Goal: Task Accomplishment & Management: Use online tool/utility

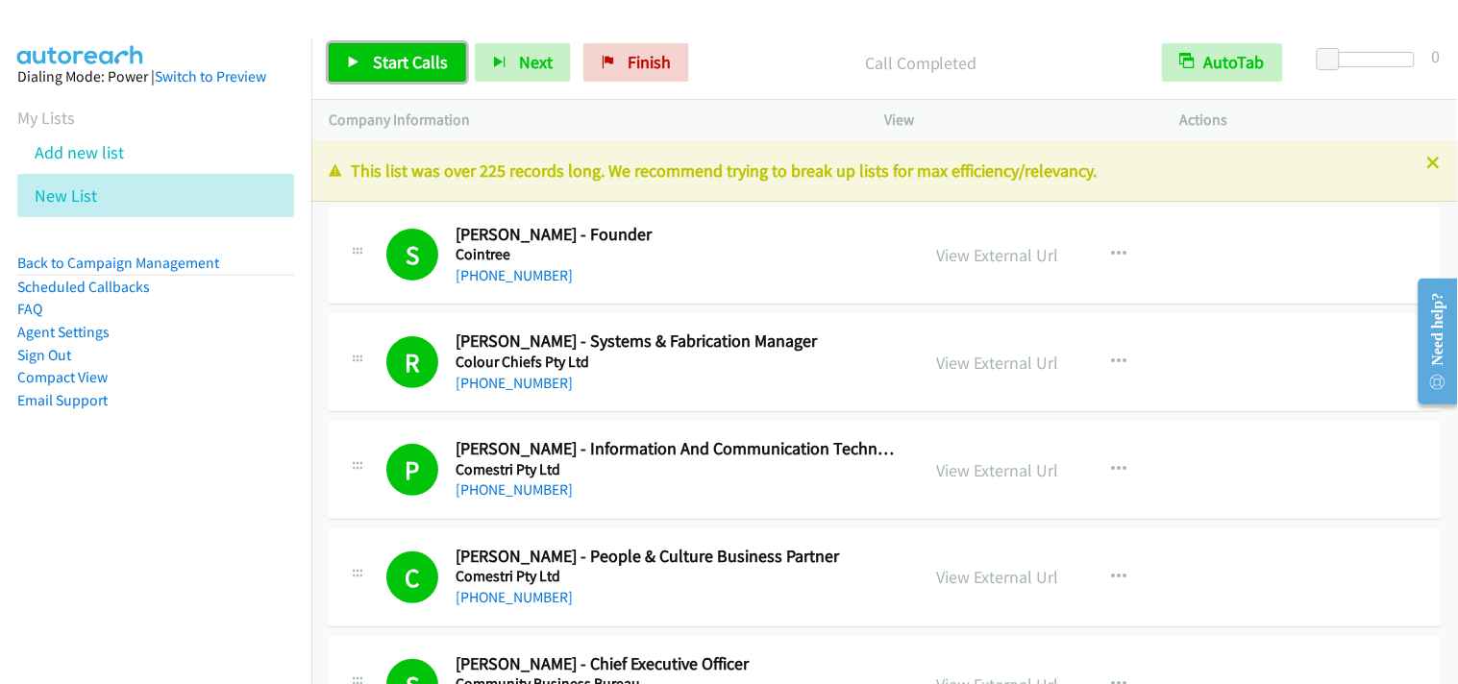
click at [428, 58] on span "Start Calls" at bounding box center [410, 62] width 75 height 22
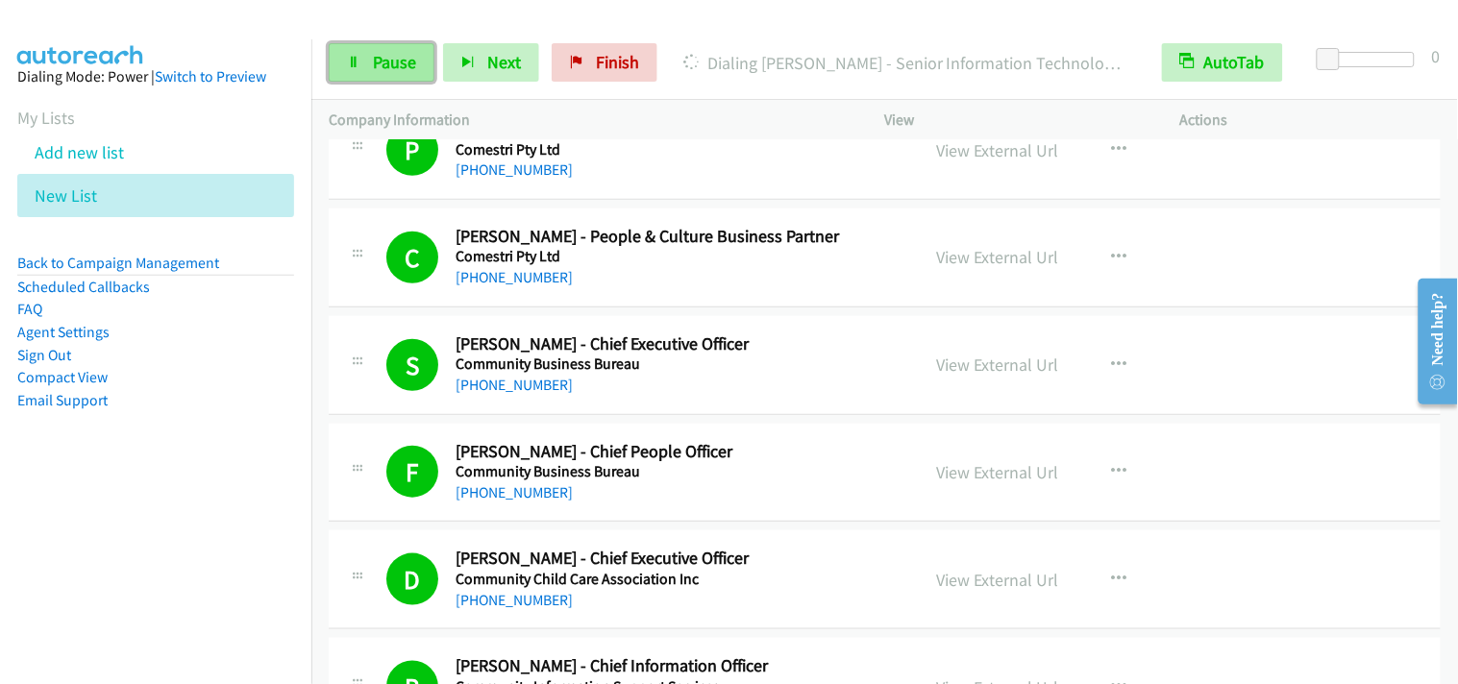
click at [388, 62] on span "Pause" at bounding box center [394, 62] width 43 height 22
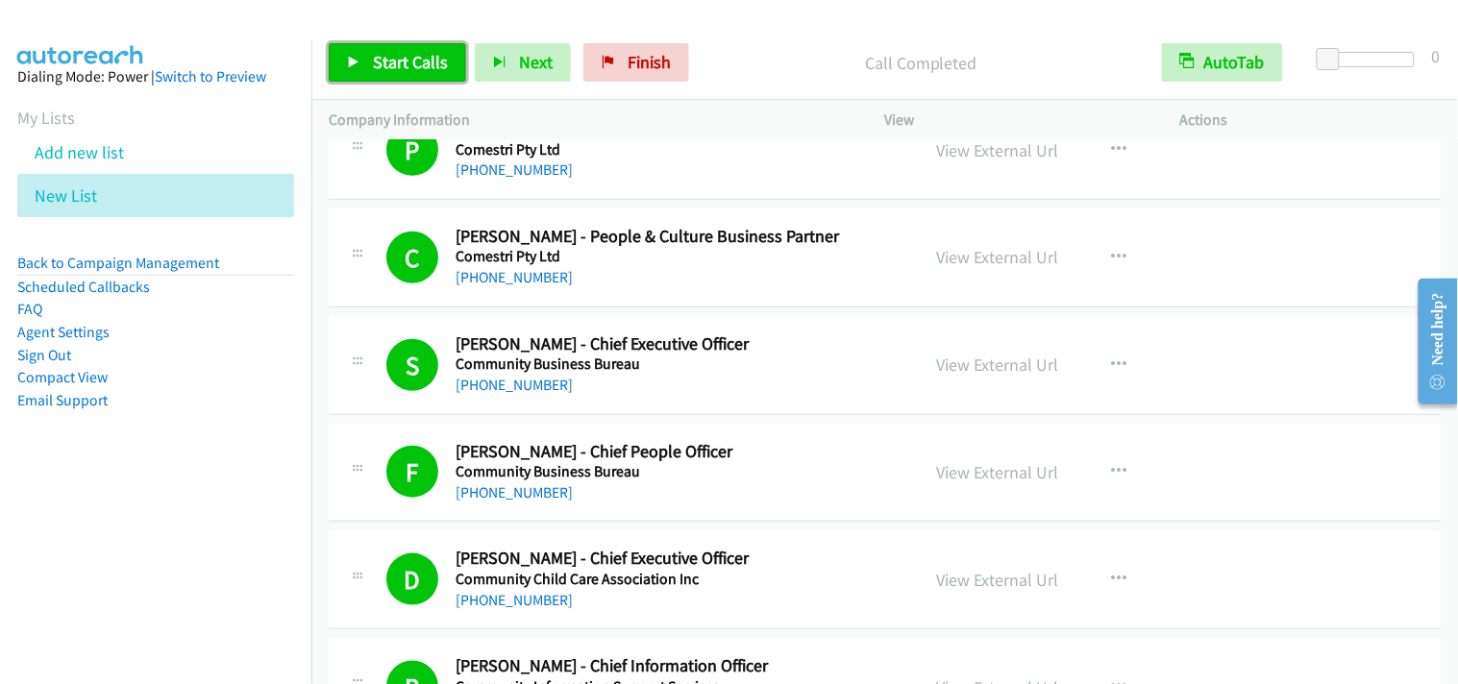
click at [440, 60] on span "Start Calls" at bounding box center [410, 62] width 75 height 22
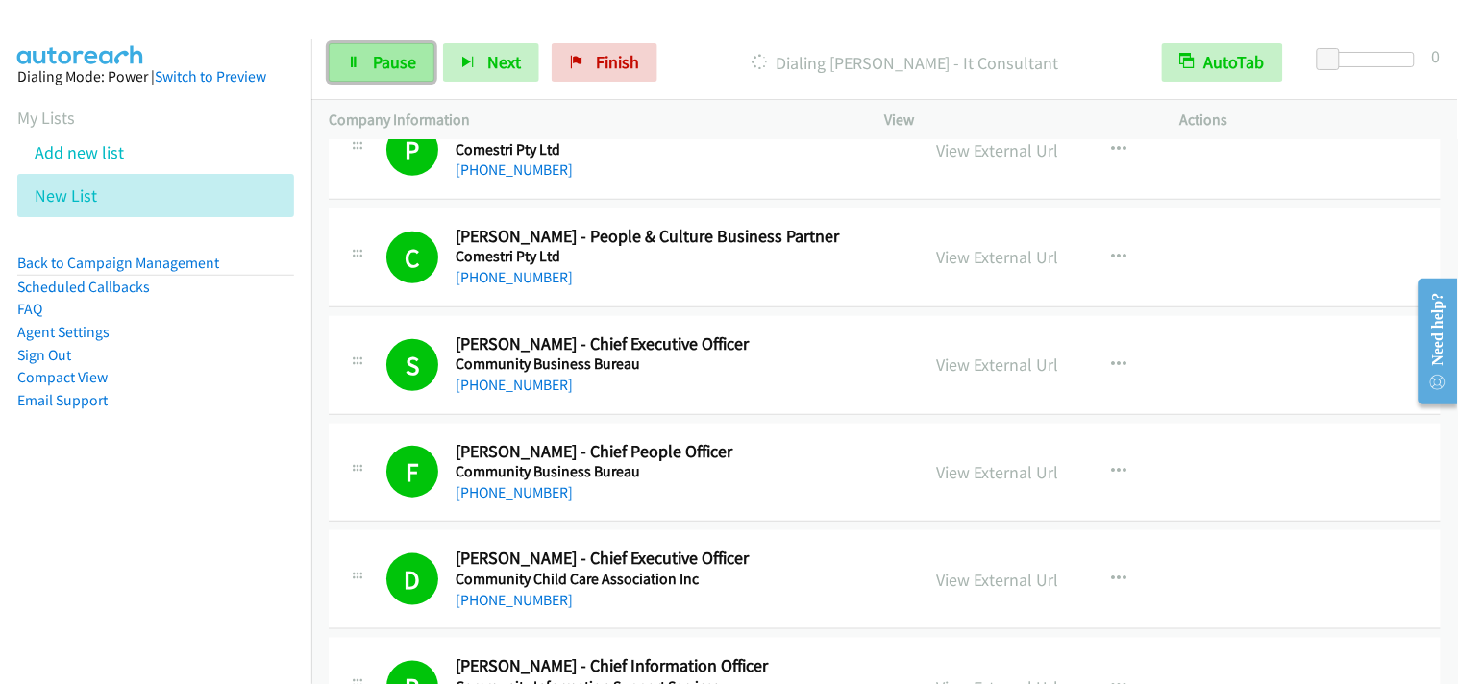
click at [381, 67] on span "Pause" at bounding box center [394, 62] width 43 height 22
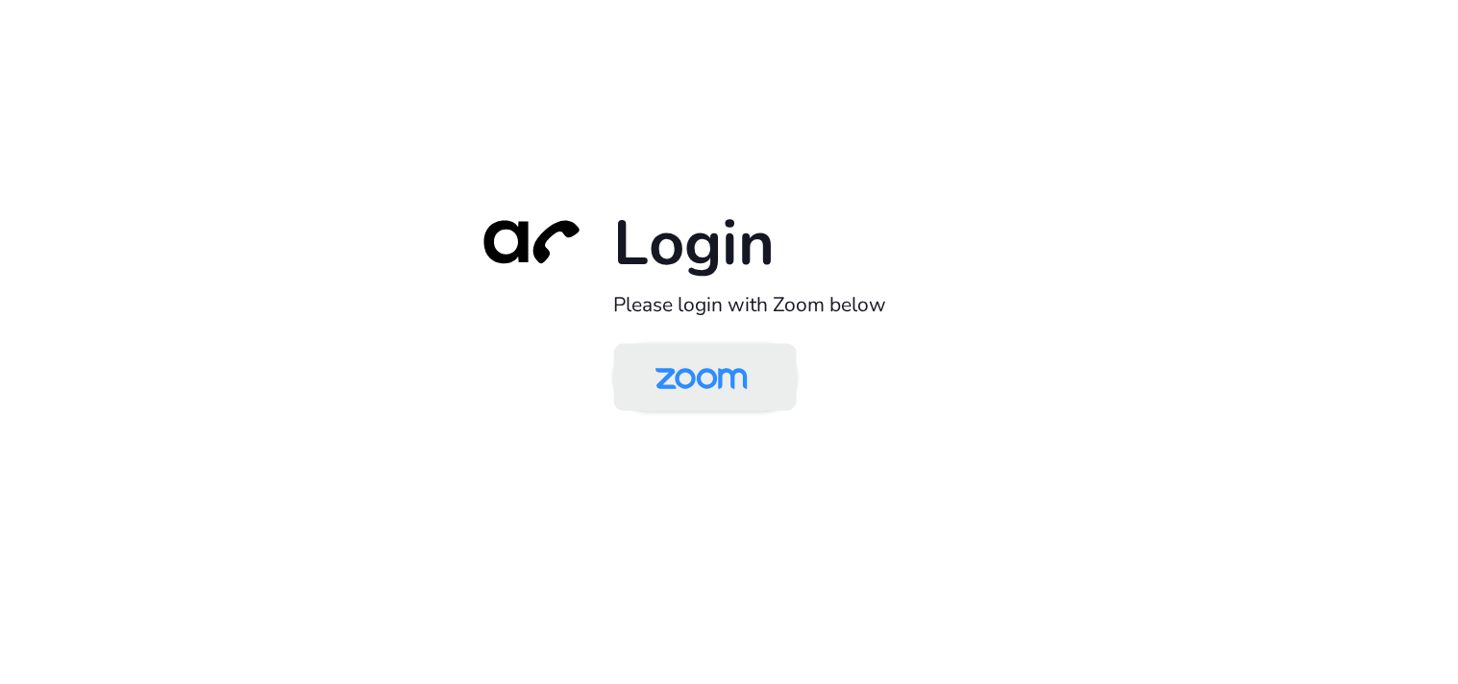
click at [716, 387] on img at bounding box center [701, 379] width 133 height 62
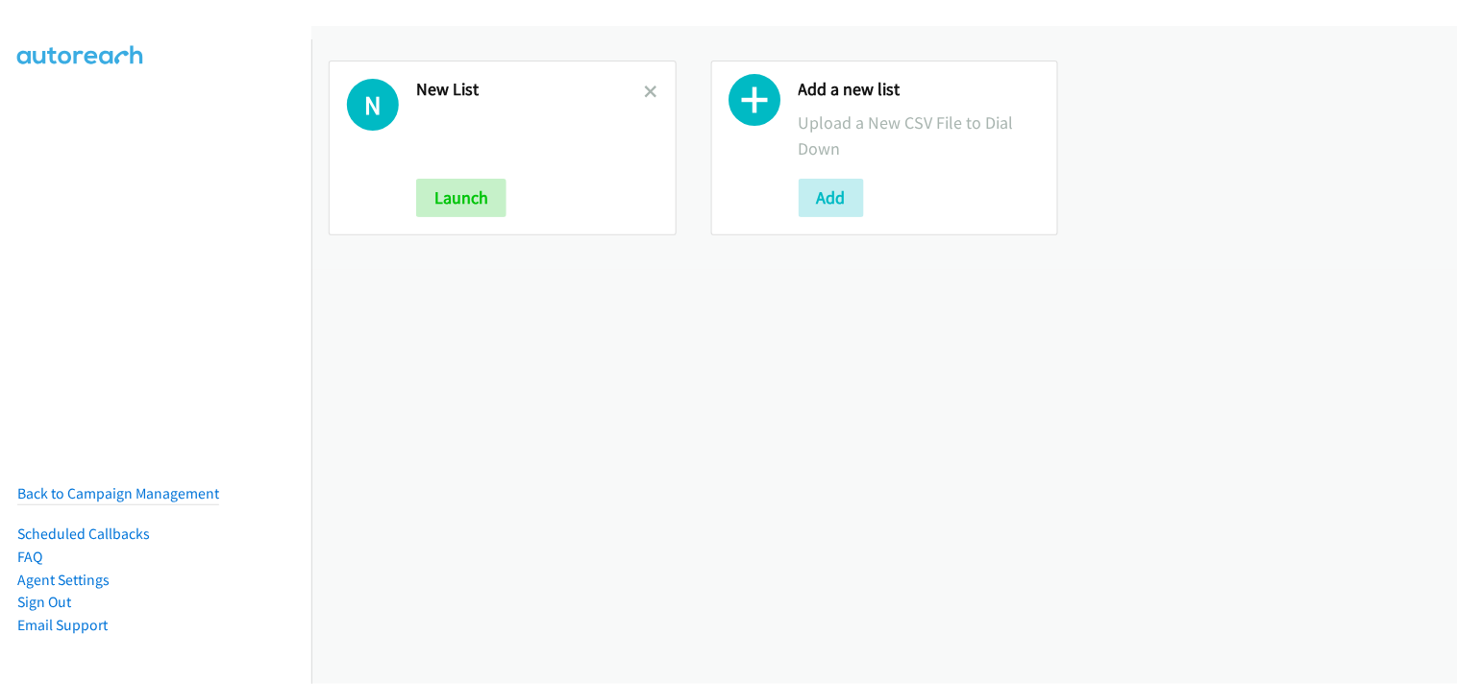
click at [654, 92] on div "N New List Launch" at bounding box center [503, 148] width 348 height 175
click at [645, 93] on icon at bounding box center [651, 93] width 13 height 13
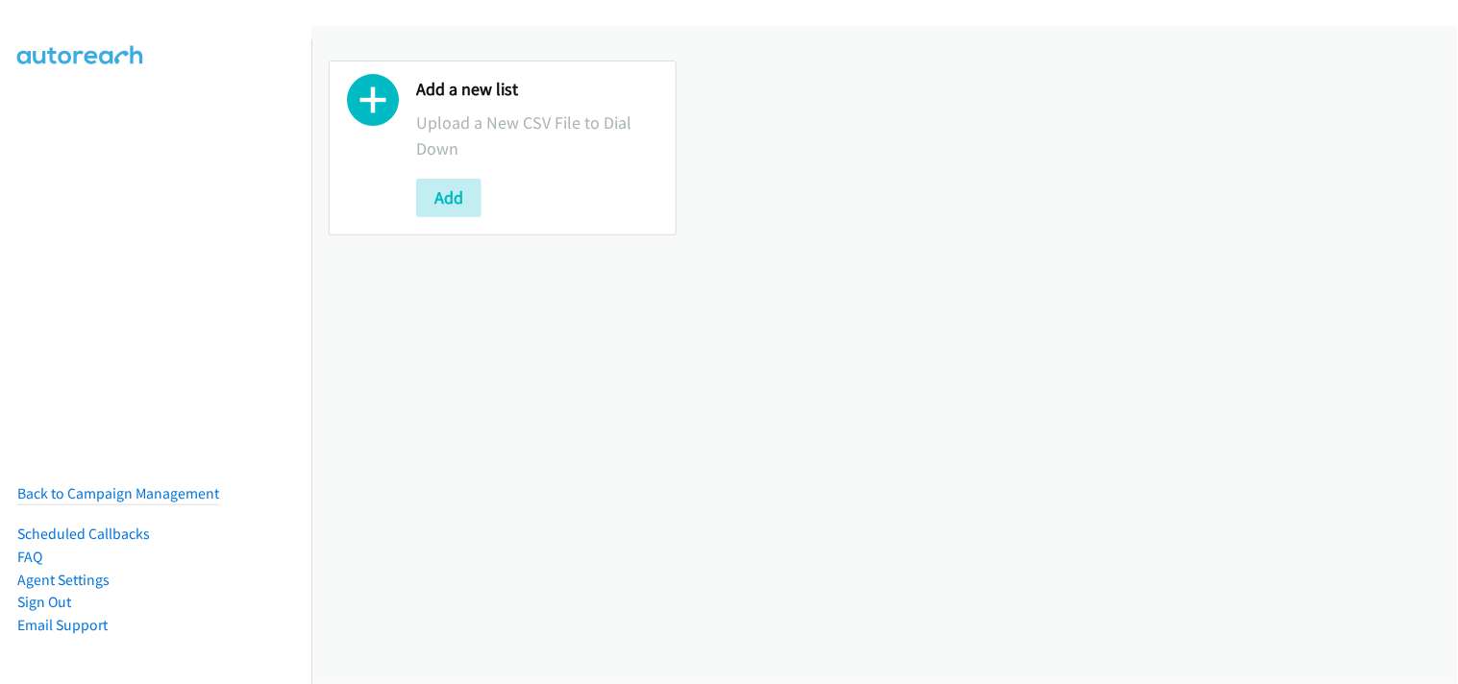
click at [459, 197] on button "Add" at bounding box center [448, 198] width 65 height 38
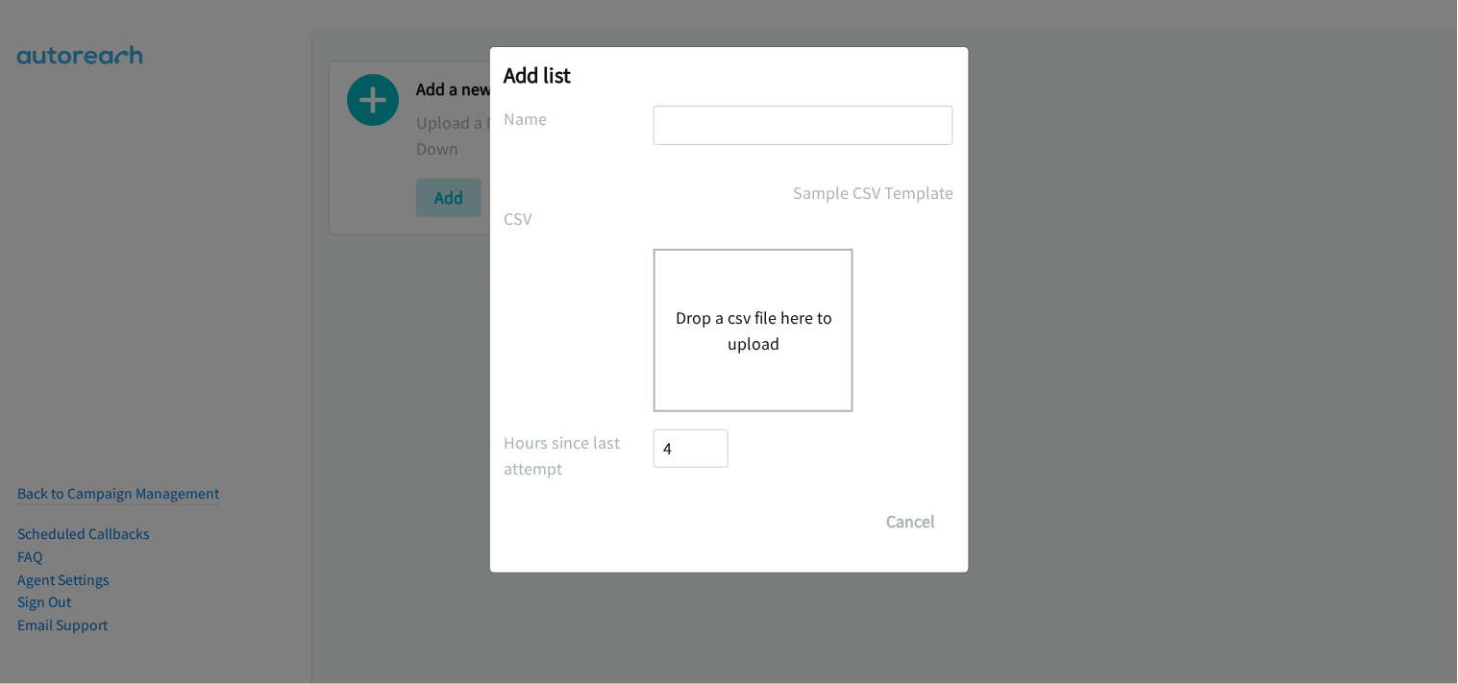
click at [713, 311] on button "Drop a csv file here to upload" at bounding box center [754, 331] width 158 height 52
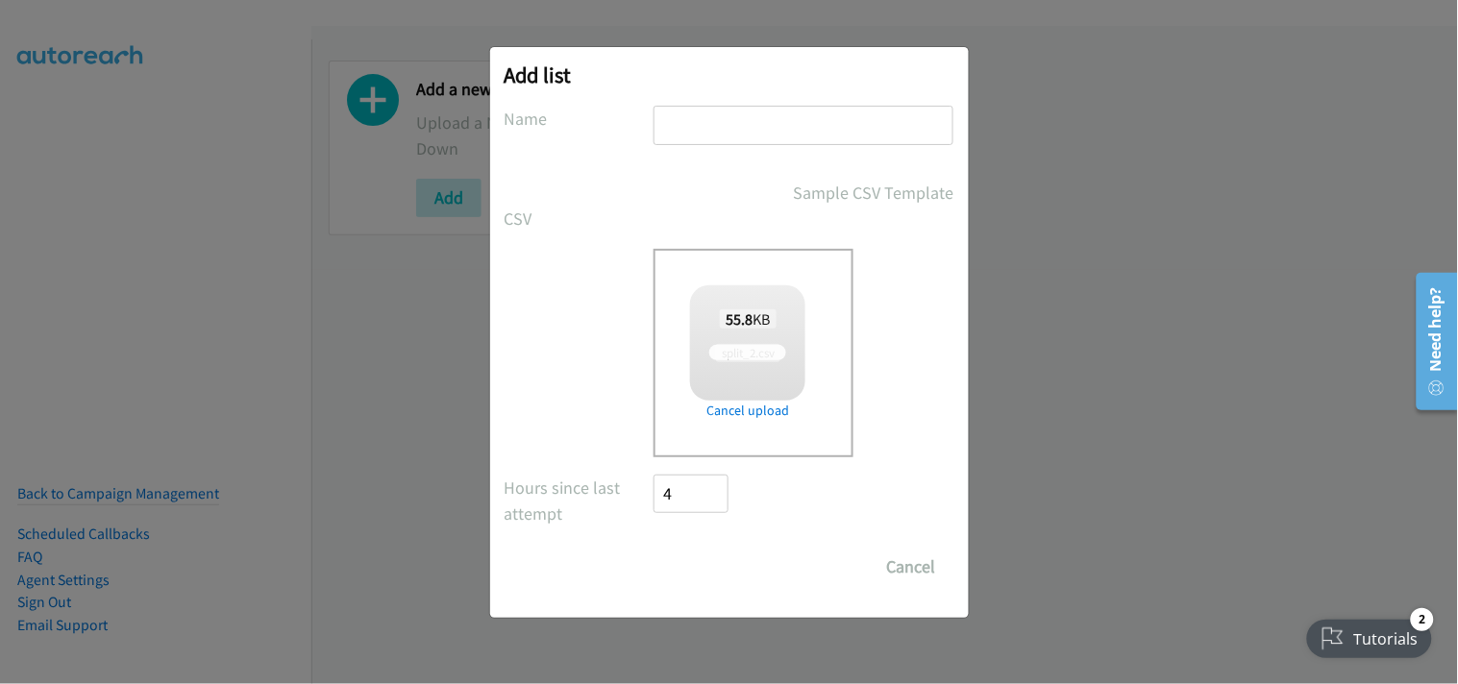
click at [671, 123] on input "text" at bounding box center [804, 125] width 300 height 39
type input "New List"
checkbox input "true"
click at [705, 561] on input "Save List" at bounding box center [705, 567] width 101 height 38
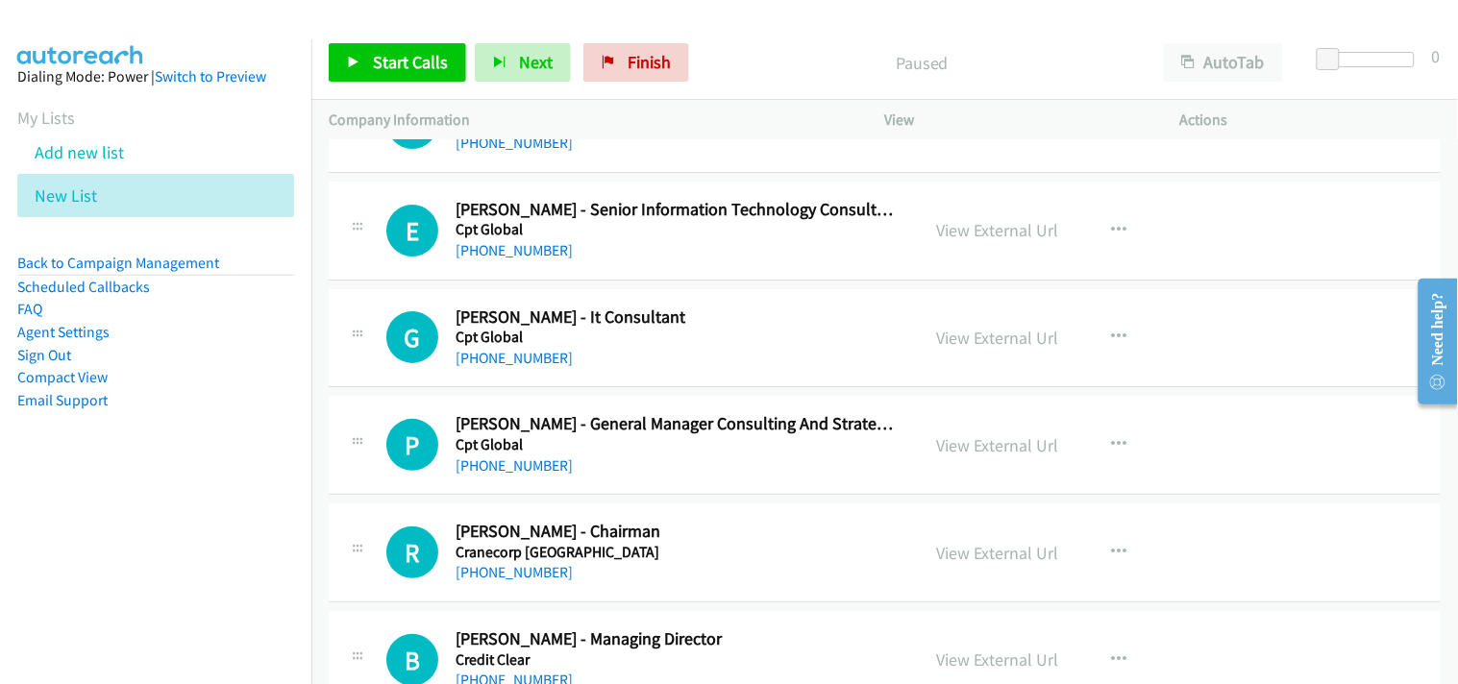
scroll to position [5660, 0]
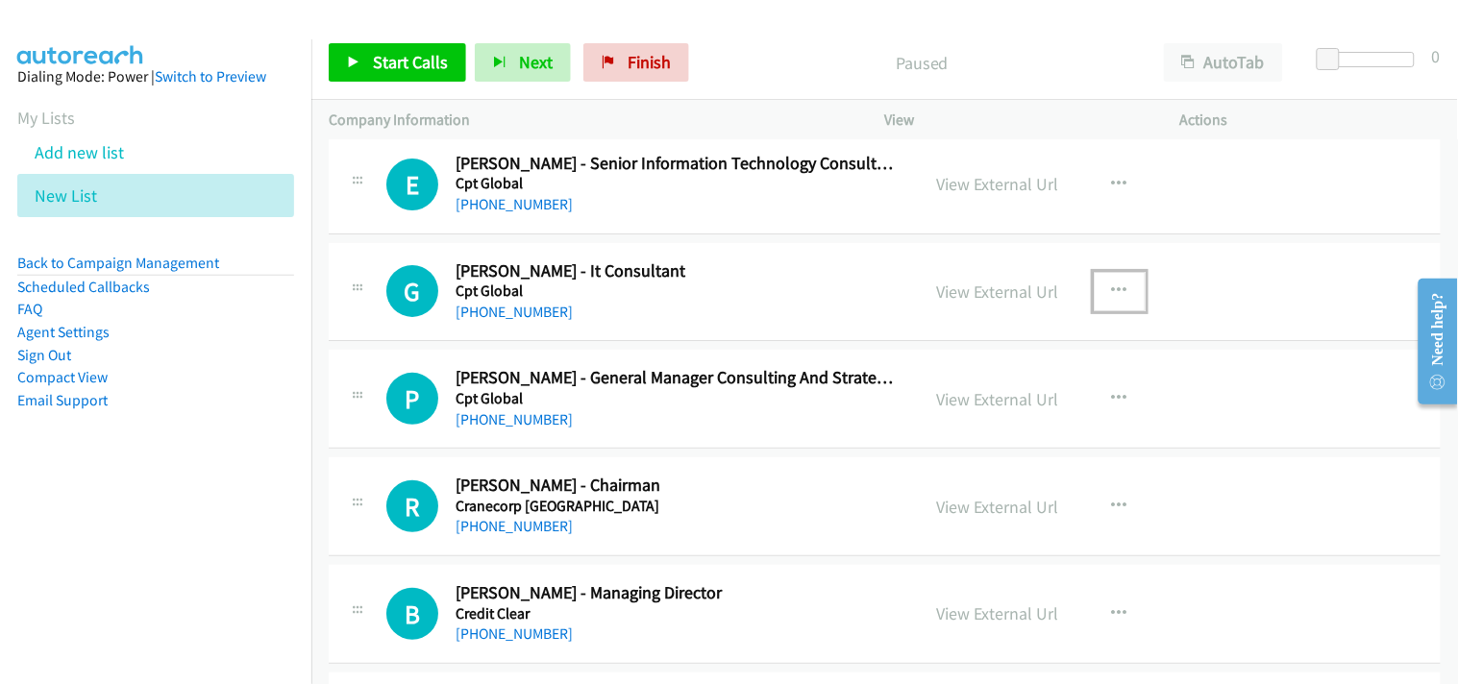
click at [1112, 294] on icon "button" at bounding box center [1119, 291] width 15 height 15
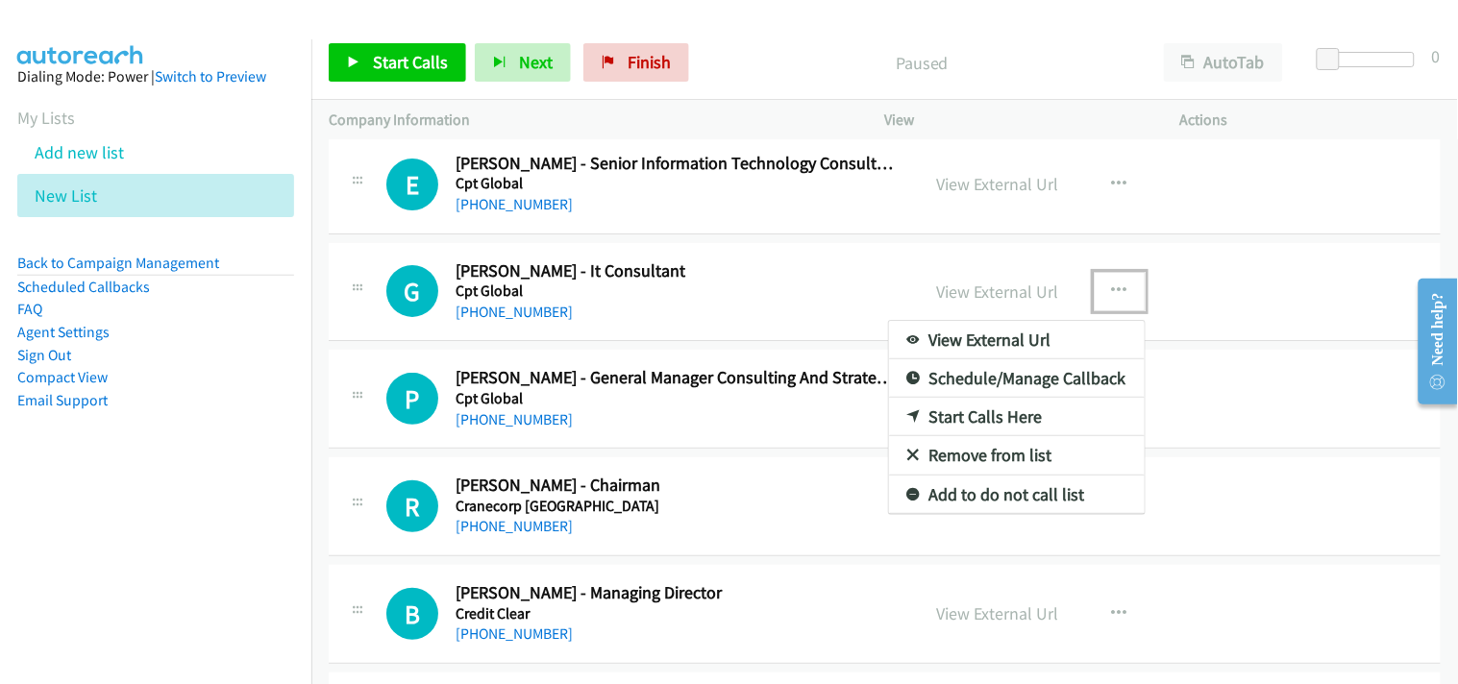
click at [996, 414] on link "Start Calls Here" at bounding box center [1017, 417] width 256 height 38
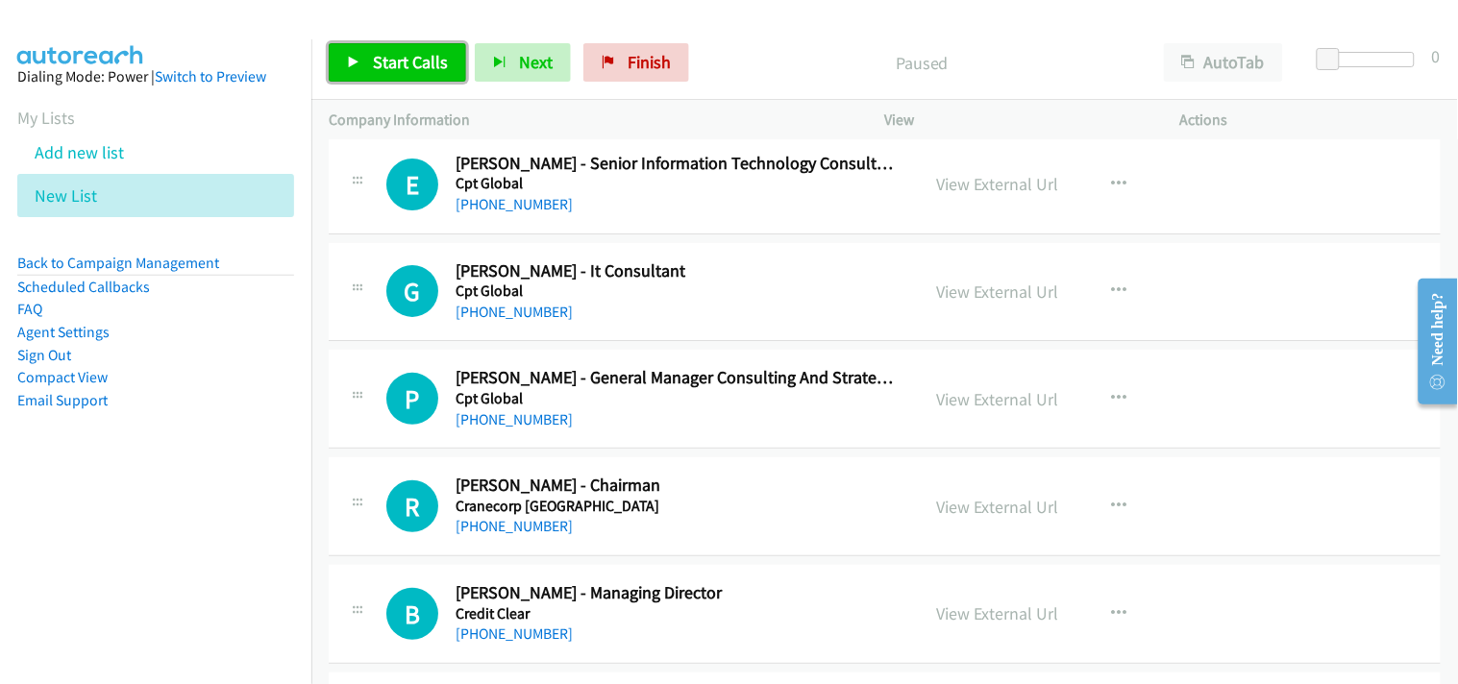
click at [416, 74] on link "Start Calls" at bounding box center [397, 62] width 137 height 38
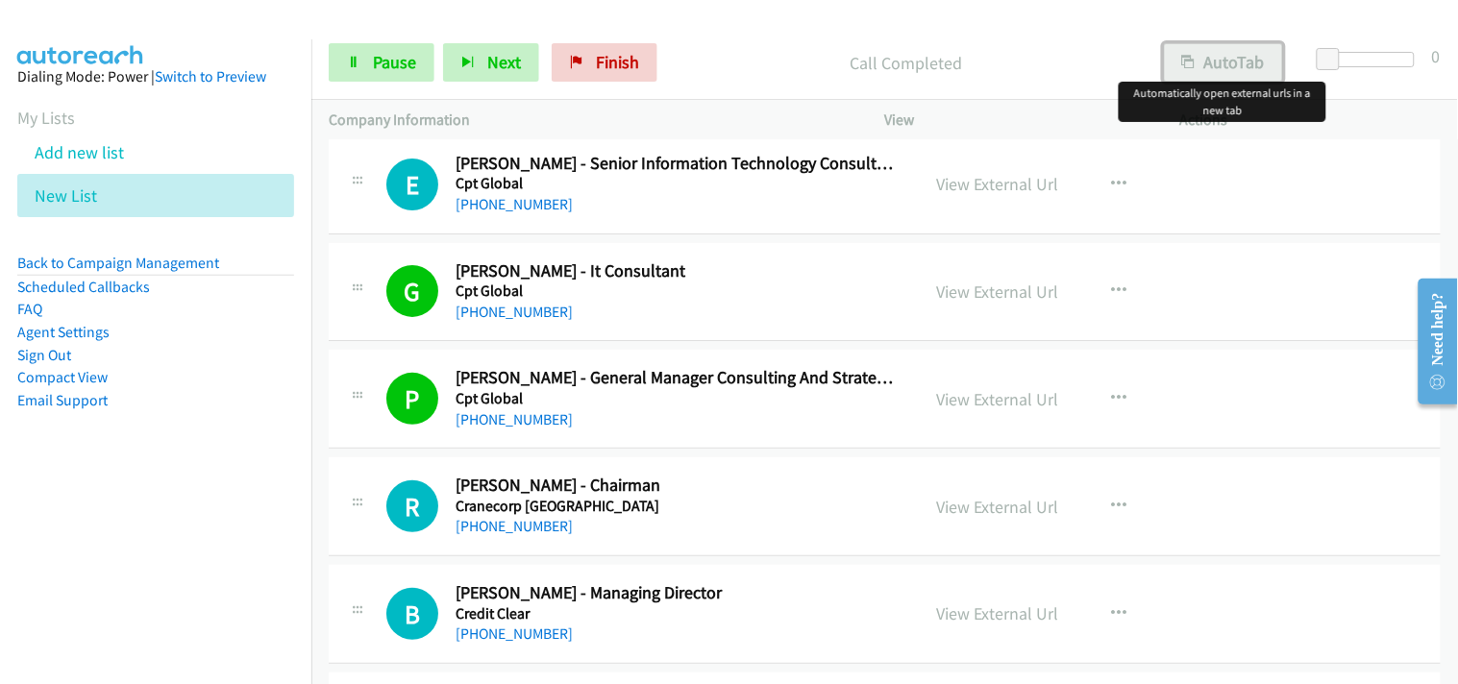
click at [1193, 63] on icon "button" at bounding box center [1188, 63] width 13 height 13
click at [360, 80] on link "Pause" at bounding box center [382, 62] width 106 height 38
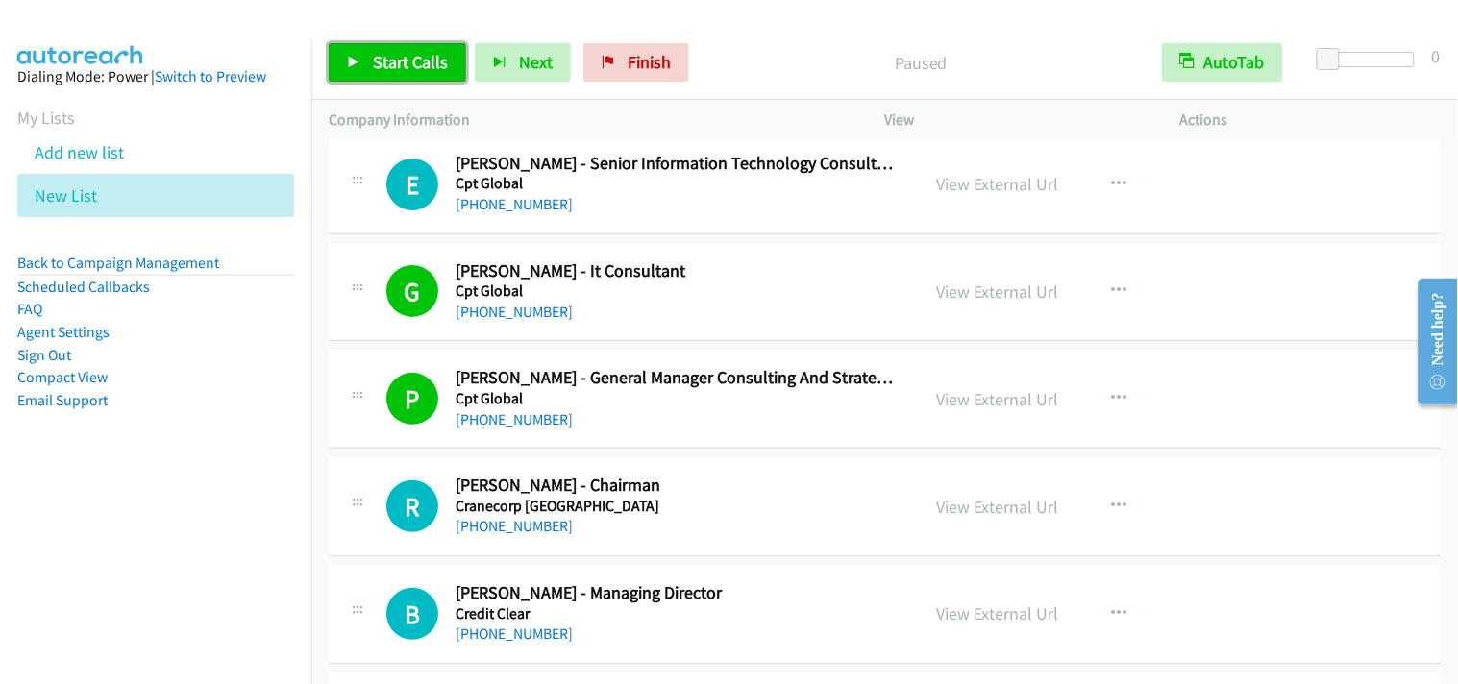
click at [360, 72] on link "Start Calls" at bounding box center [397, 62] width 137 height 38
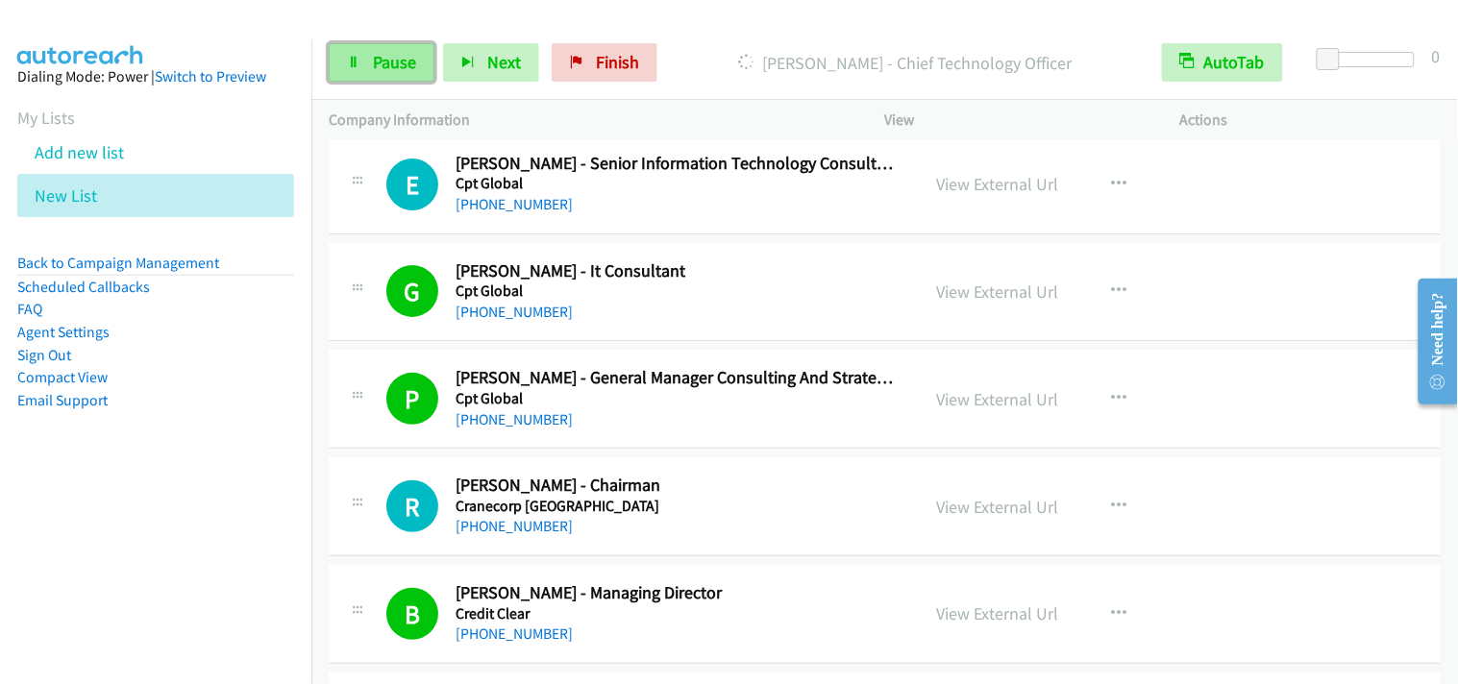
click at [396, 50] on link "Pause" at bounding box center [382, 62] width 106 height 38
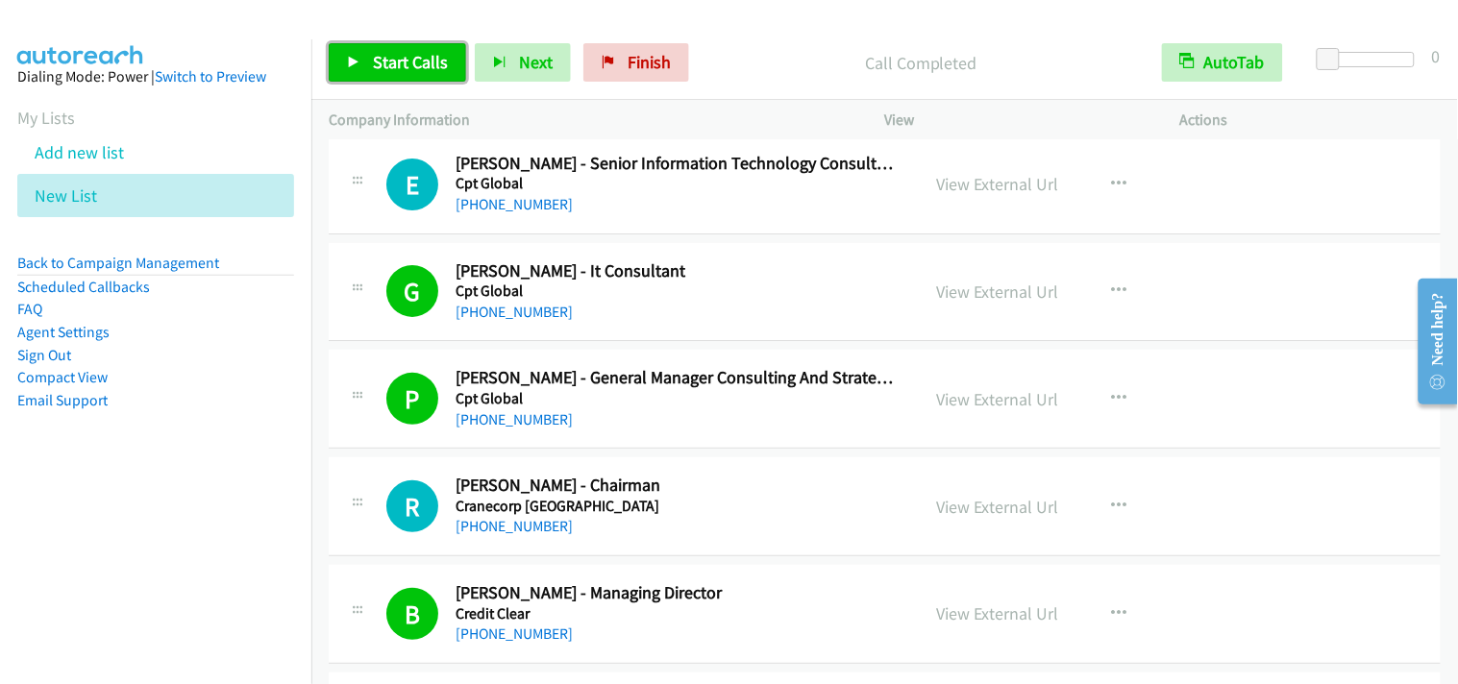
click at [382, 74] on link "Start Calls" at bounding box center [397, 62] width 137 height 38
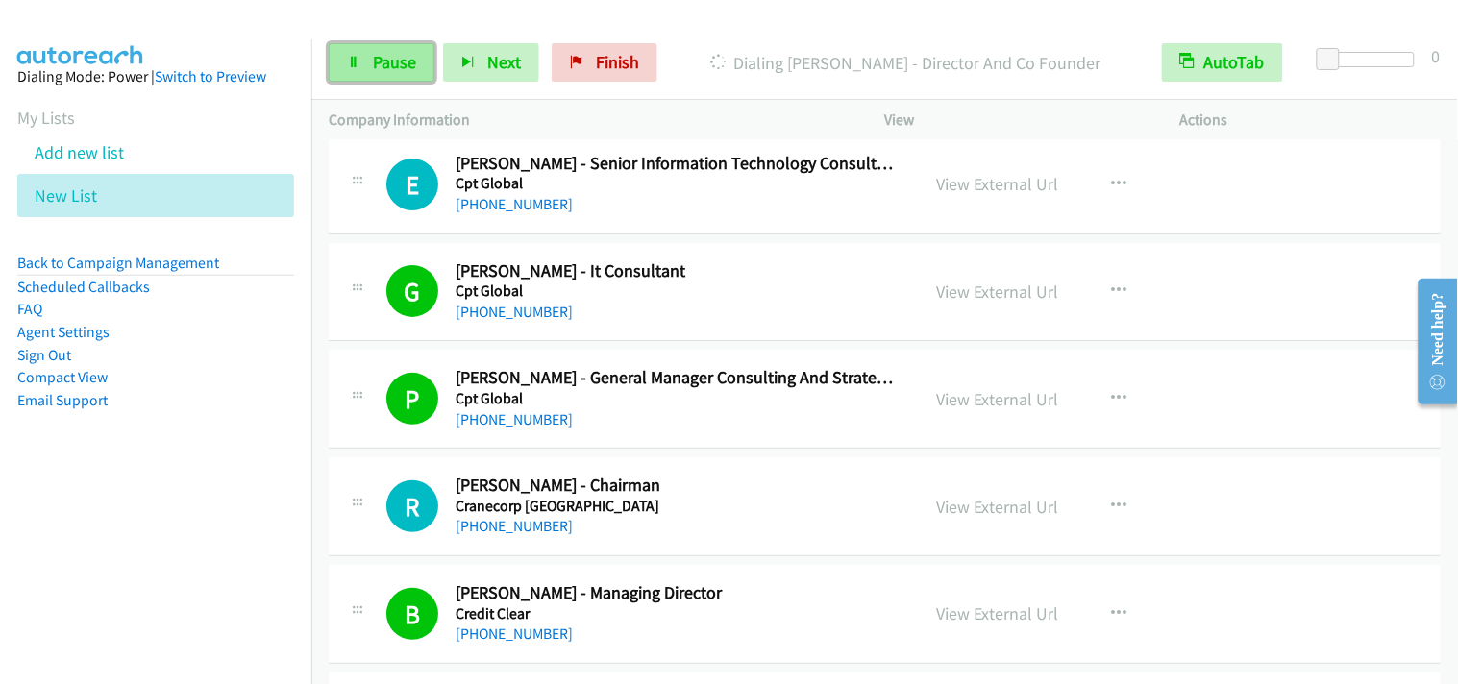
click at [389, 43] on link "Pause" at bounding box center [382, 62] width 106 height 38
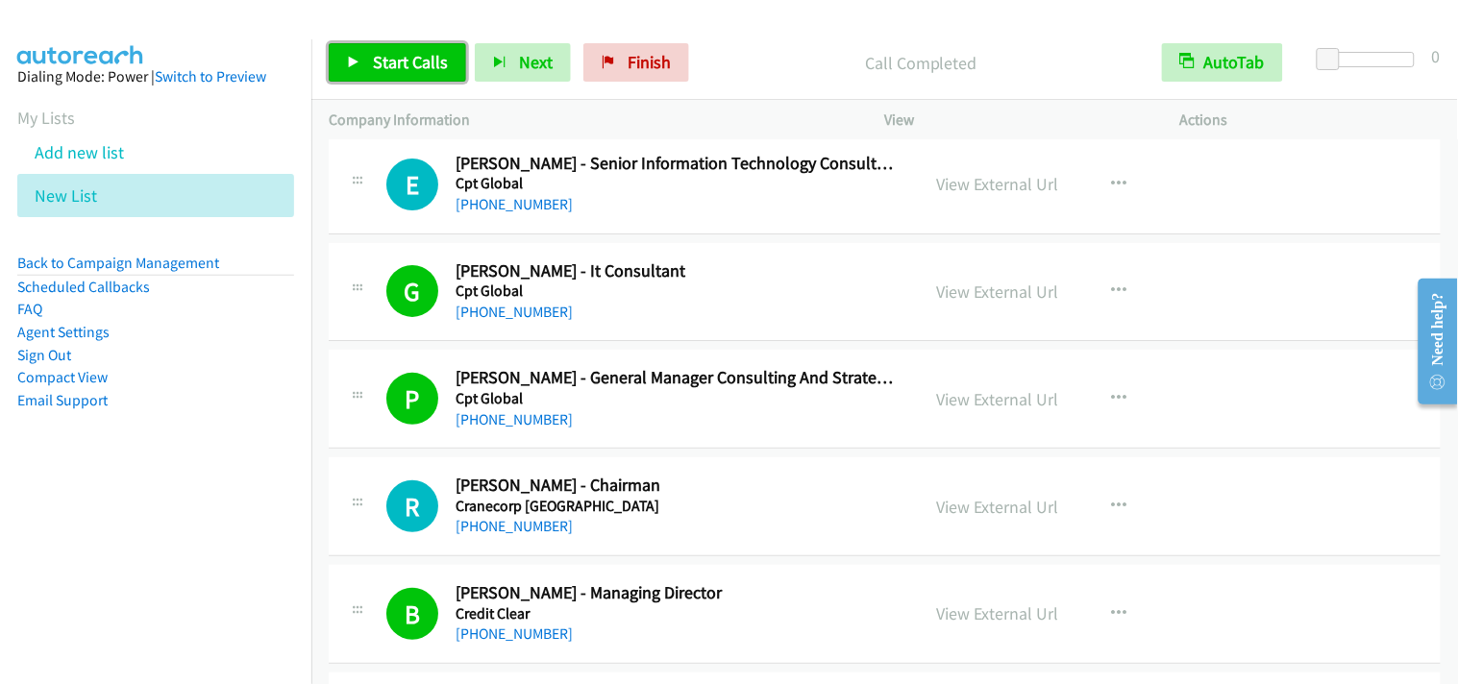
click at [417, 62] on span "Start Calls" at bounding box center [410, 62] width 75 height 22
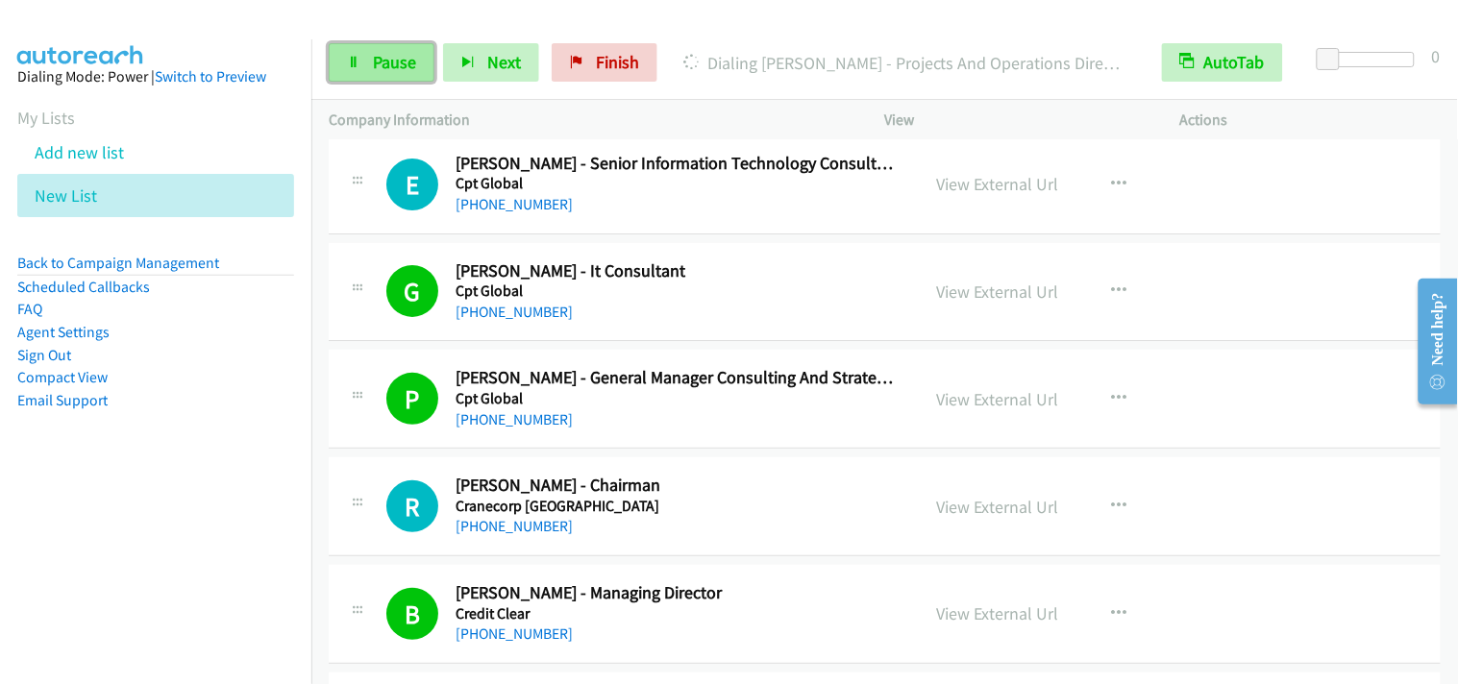
click at [378, 59] on span "Pause" at bounding box center [394, 62] width 43 height 22
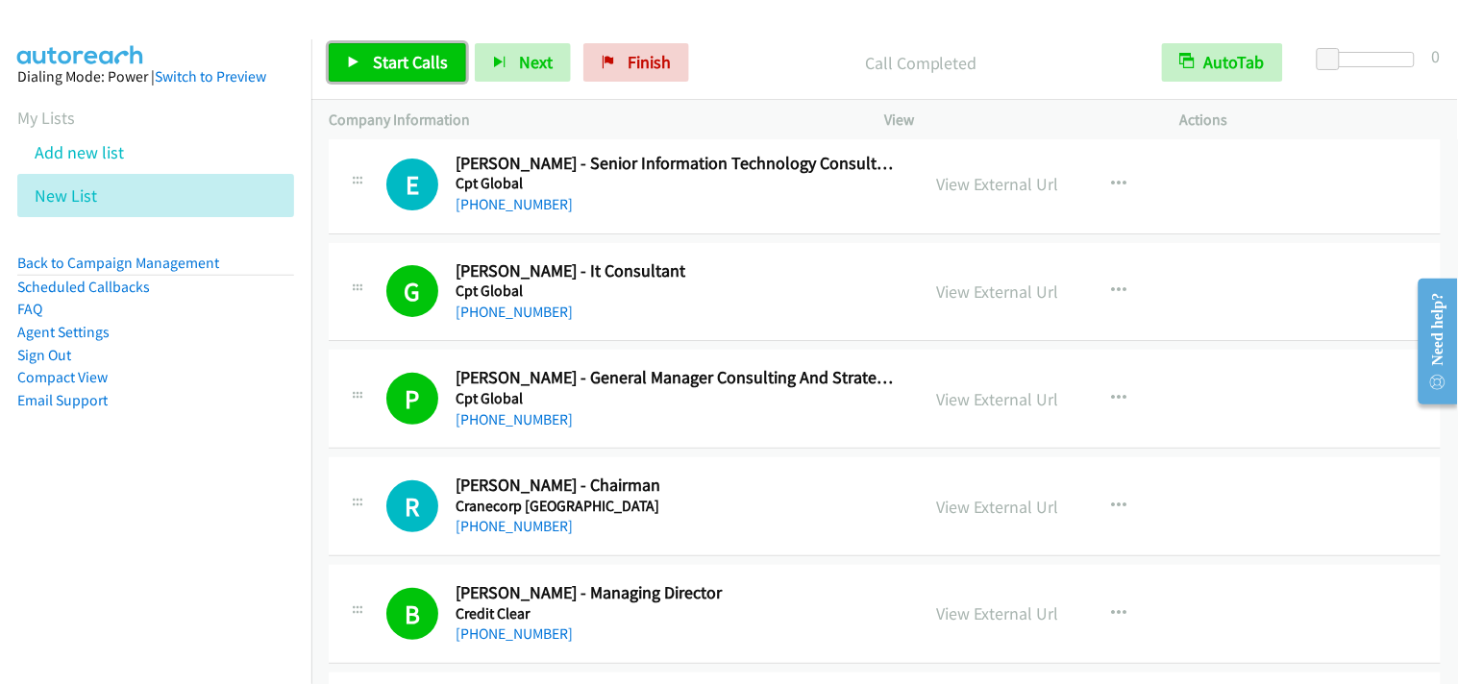
click at [382, 72] on span "Start Calls" at bounding box center [410, 62] width 75 height 22
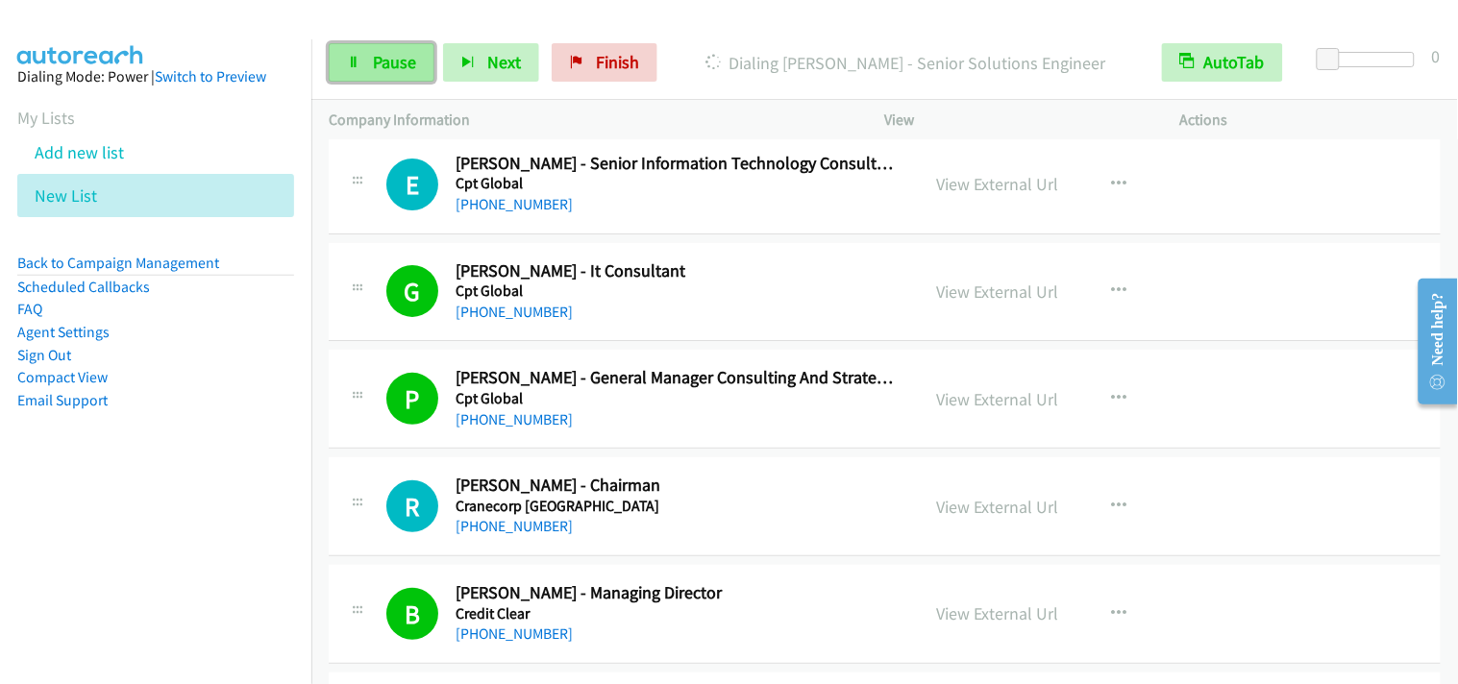
click at [402, 60] on span "Pause" at bounding box center [394, 62] width 43 height 22
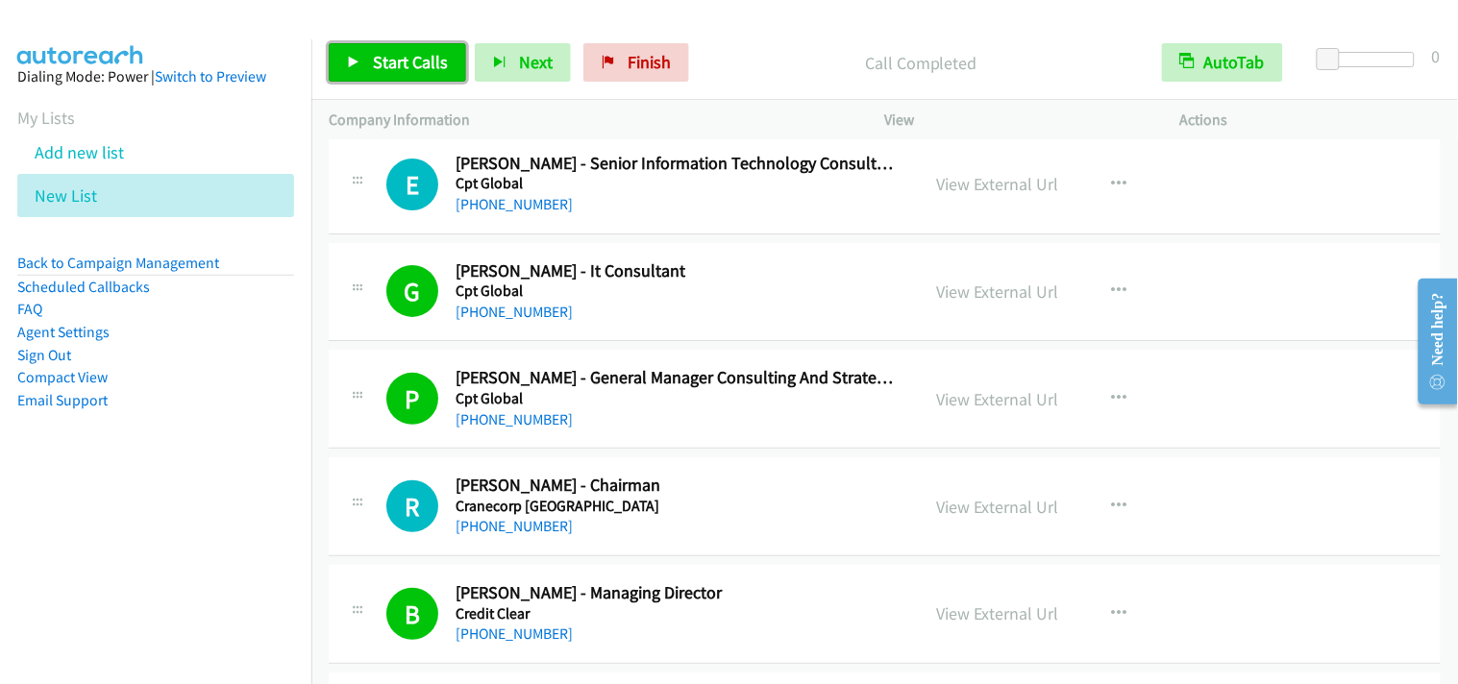
click at [413, 62] on span "Start Calls" at bounding box center [410, 62] width 75 height 22
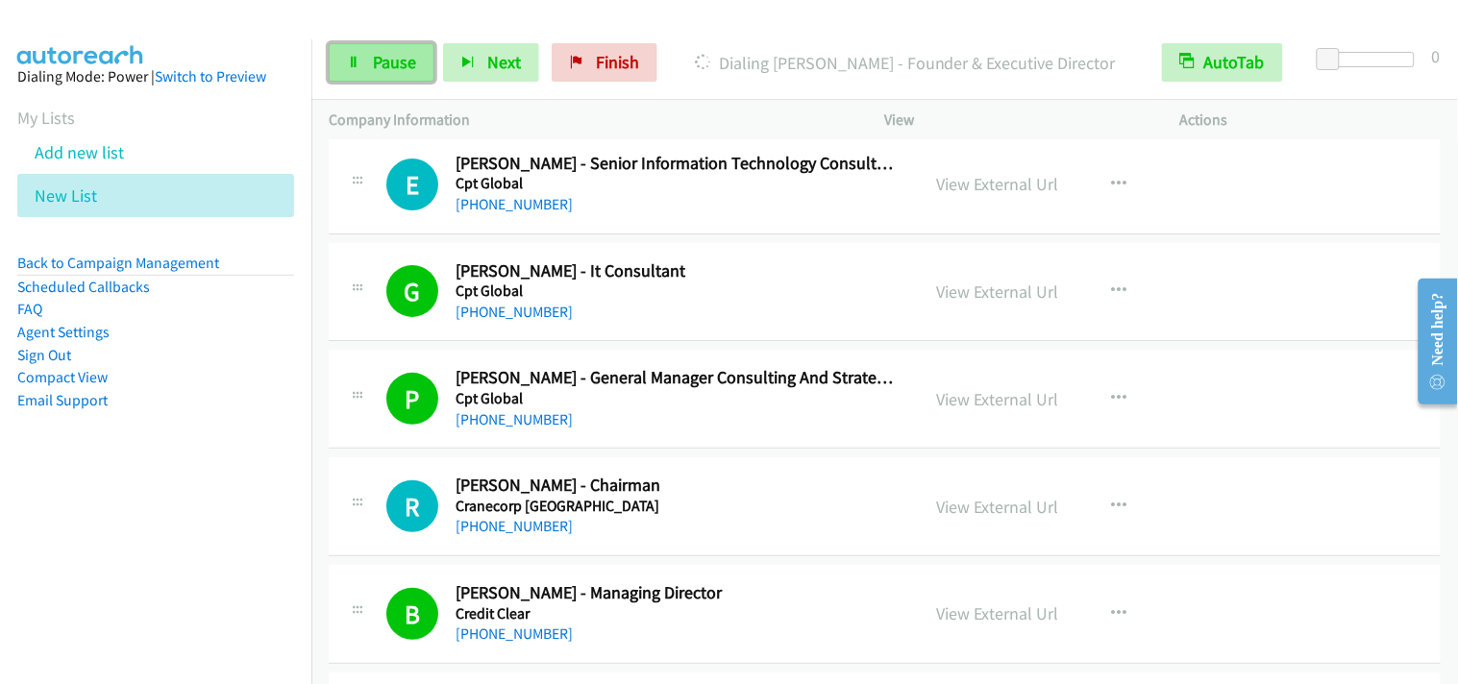
click at [430, 64] on link "Pause" at bounding box center [382, 62] width 106 height 38
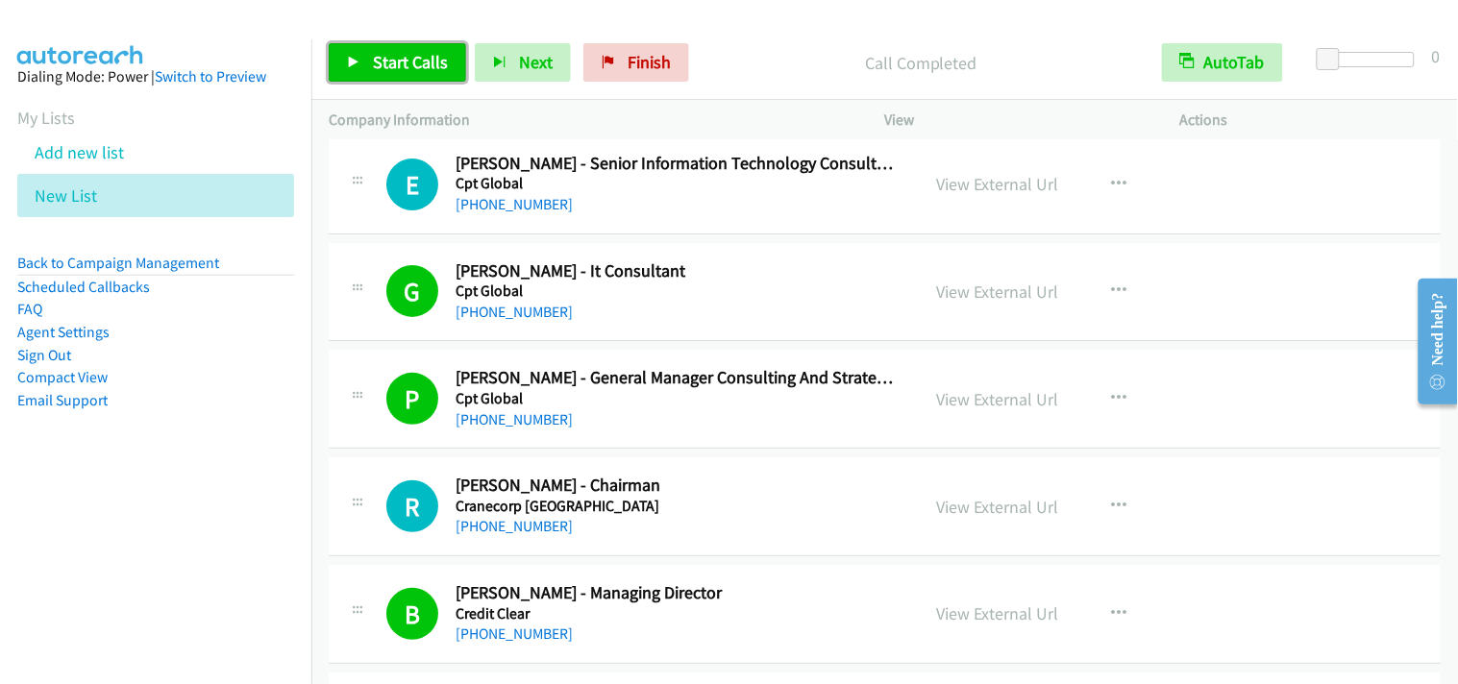
click at [442, 62] on span "Start Calls" at bounding box center [410, 62] width 75 height 22
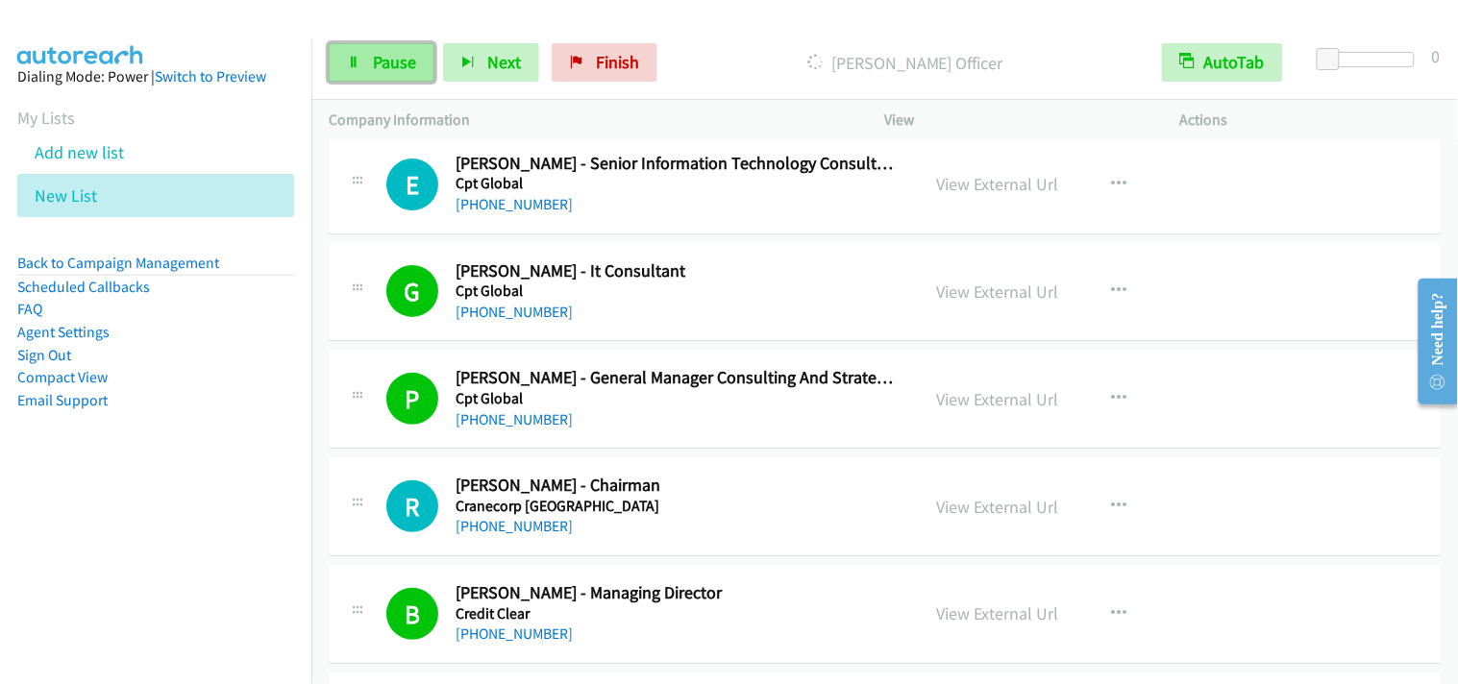
click at [410, 69] on span "Pause" at bounding box center [394, 62] width 43 height 22
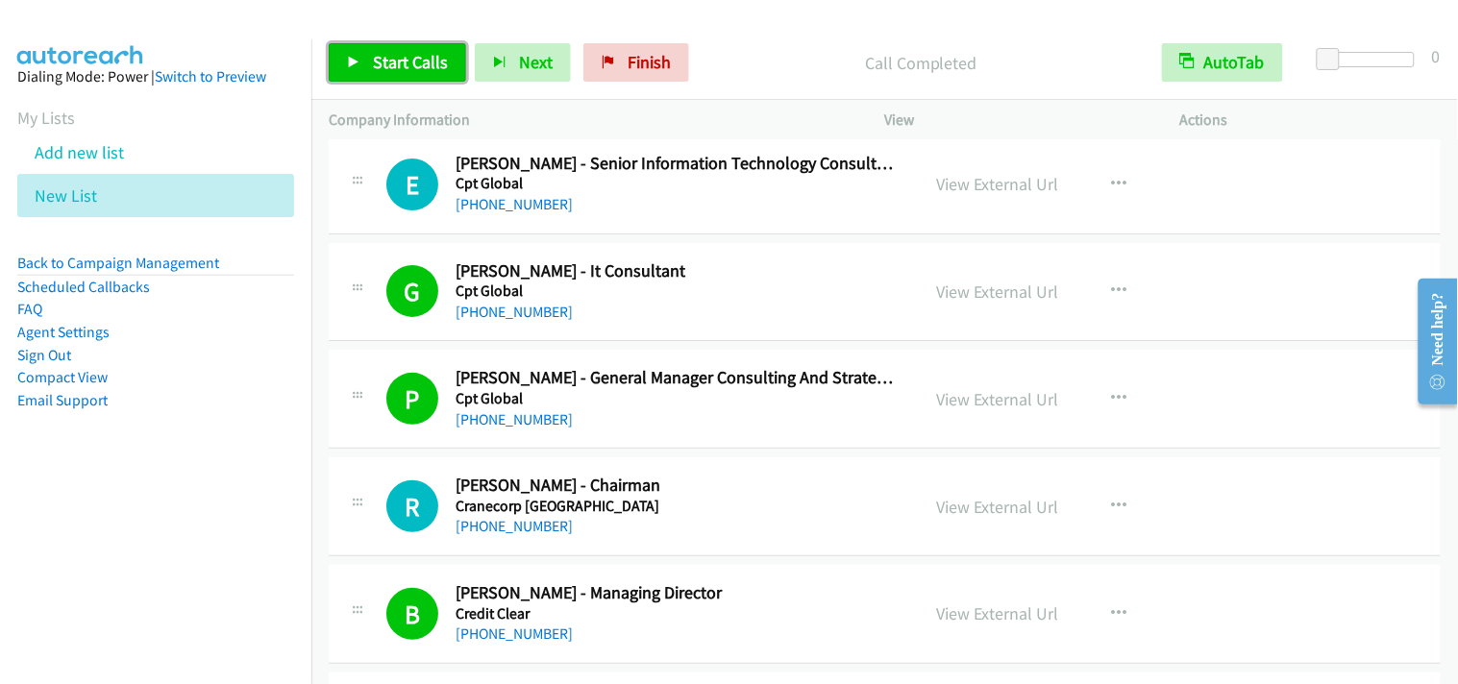
click at [410, 59] on span "Start Calls" at bounding box center [410, 62] width 75 height 22
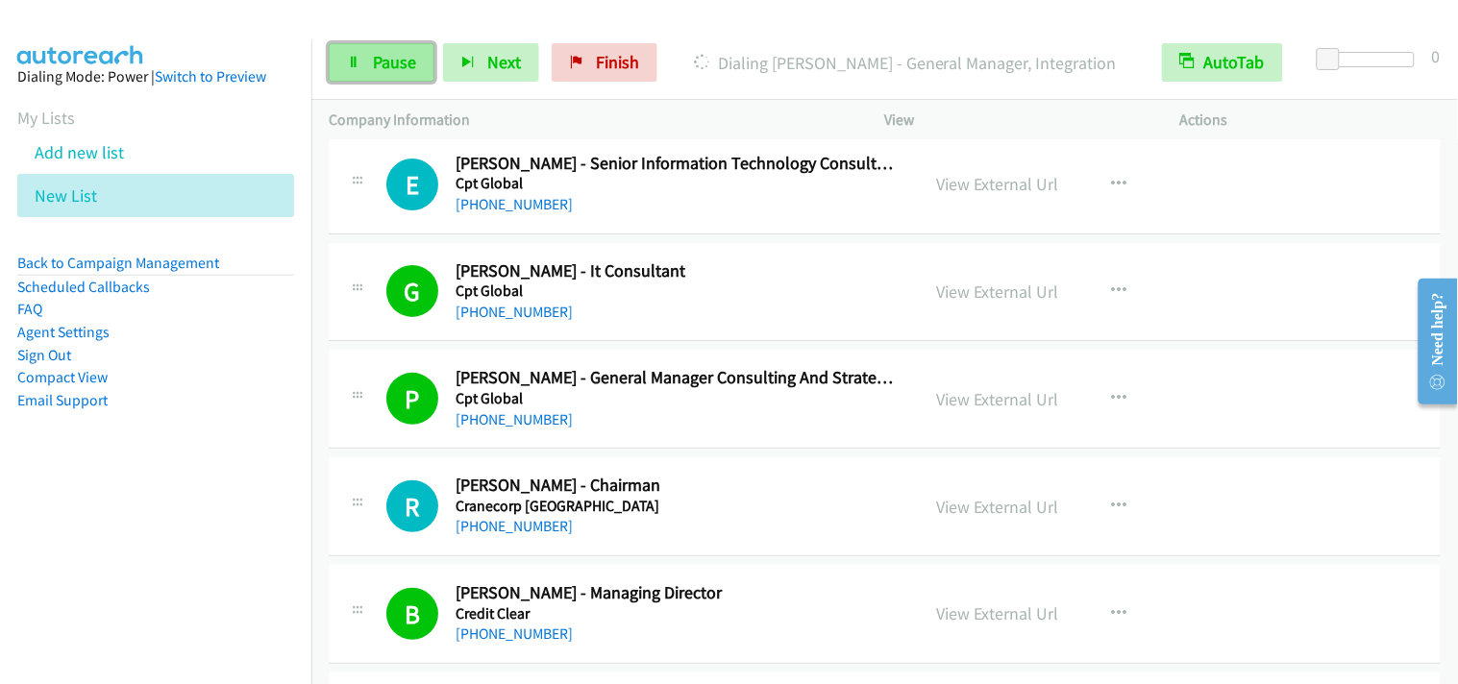
click at [399, 62] on span "Pause" at bounding box center [394, 62] width 43 height 22
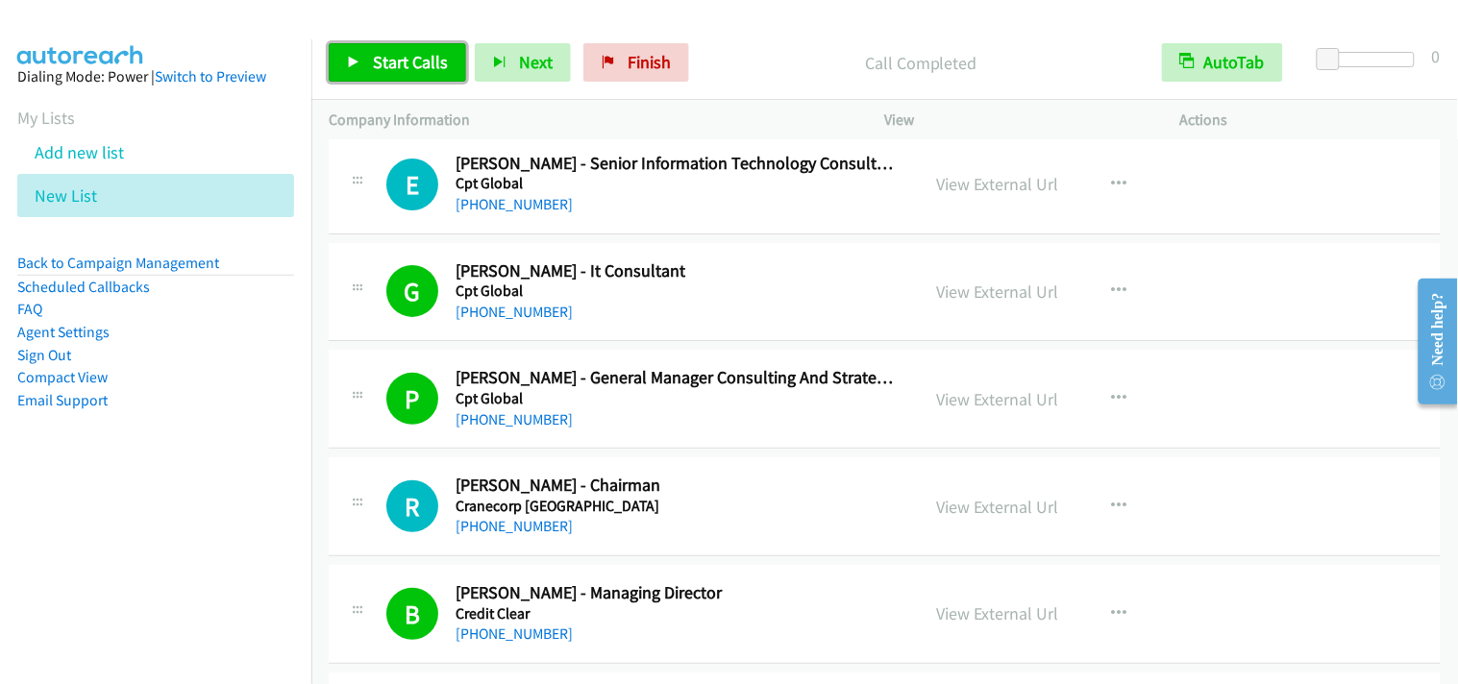
click at [440, 75] on link "Start Calls" at bounding box center [397, 62] width 137 height 38
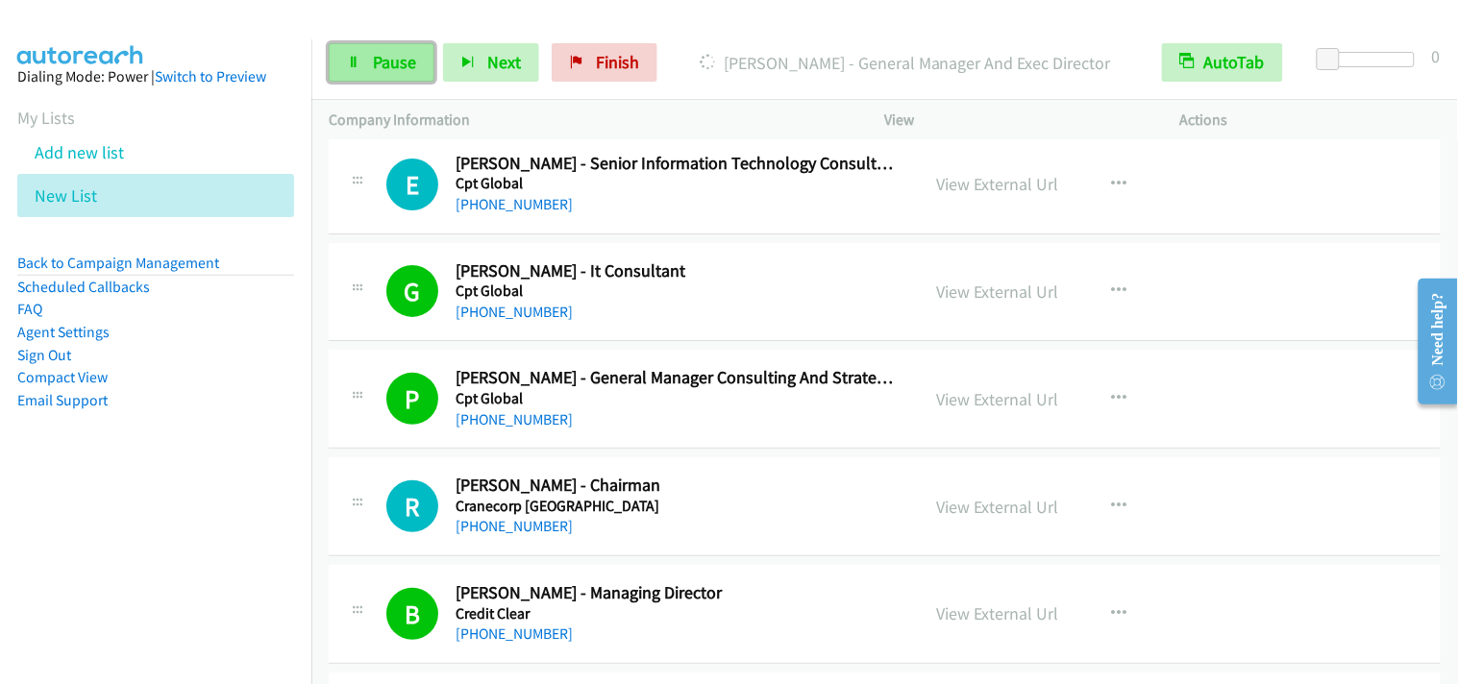
click at [373, 63] on span "Pause" at bounding box center [394, 62] width 43 height 22
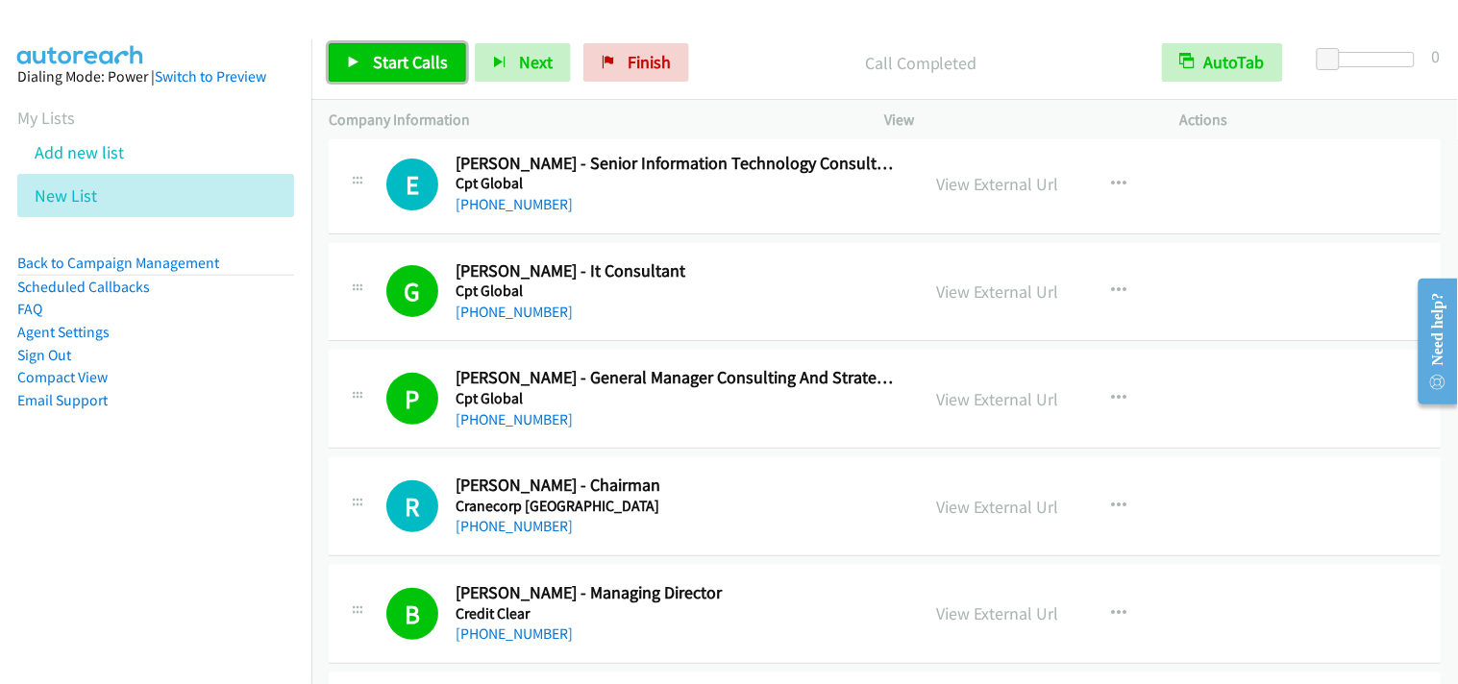
click at [349, 62] on icon at bounding box center [353, 63] width 13 height 13
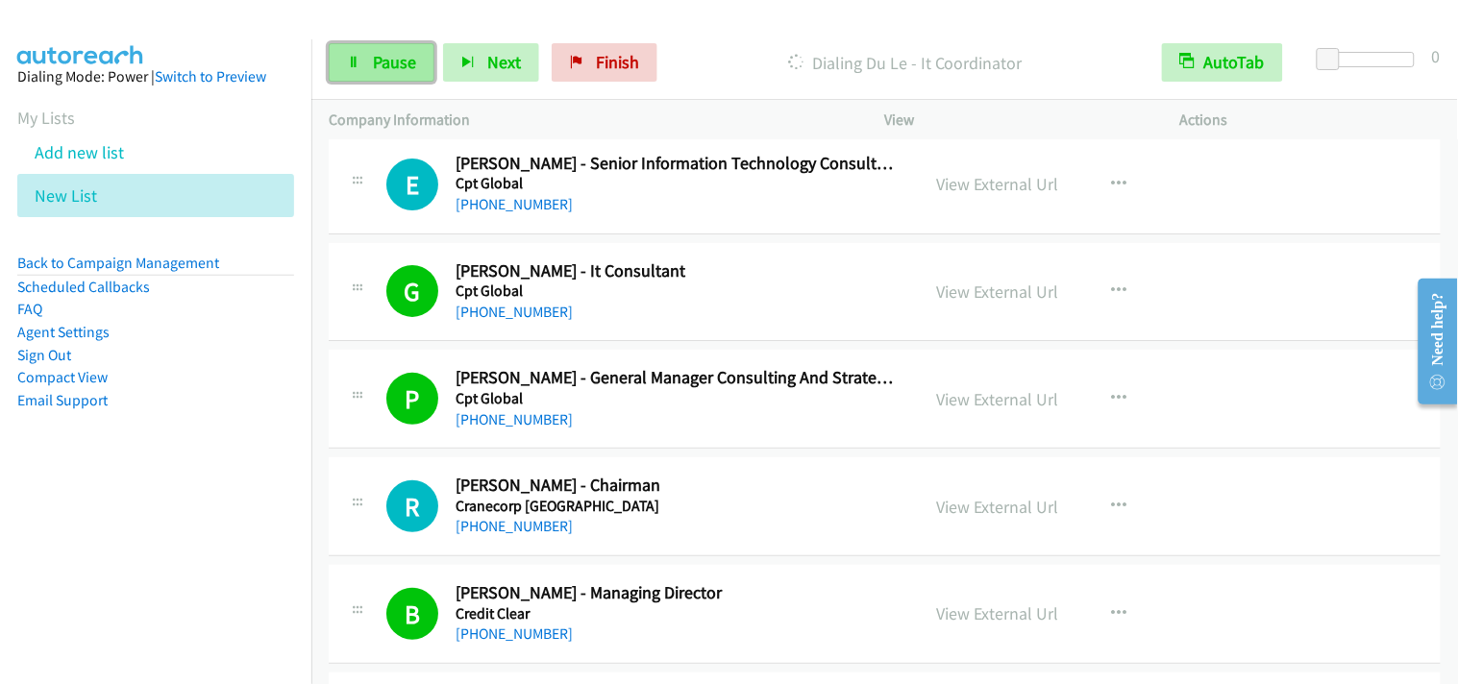
click at [385, 64] on span "Pause" at bounding box center [394, 62] width 43 height 22
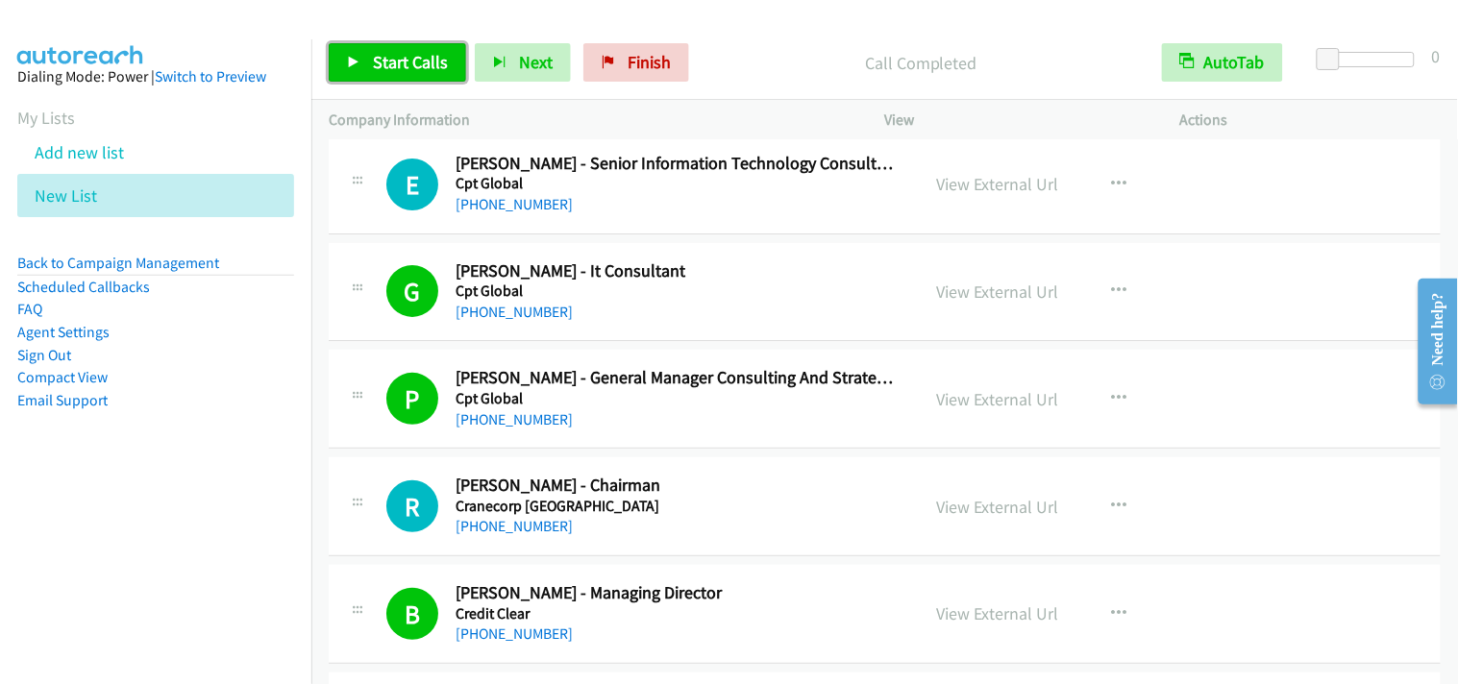
click at [406, 59] on span "Start Calls" at bounding box center [410, 62] width 75 height 22
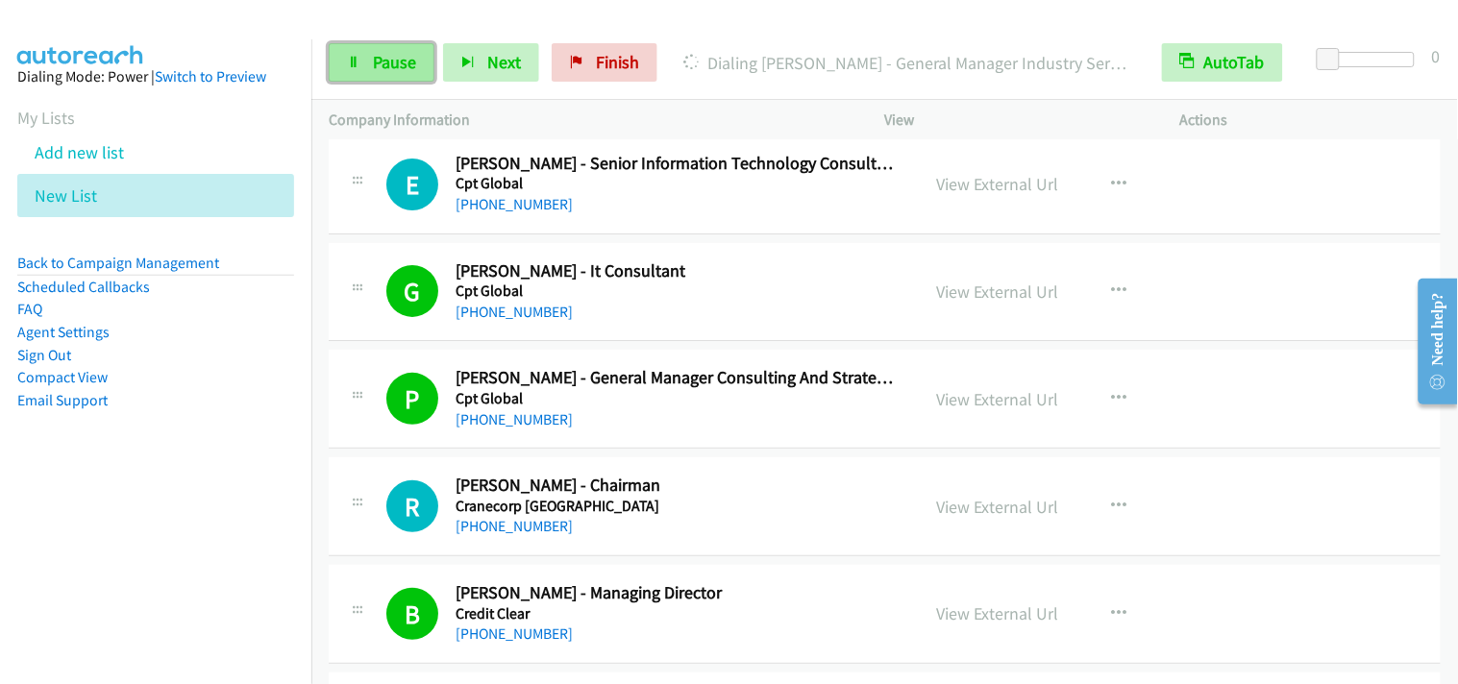
click at [417, 68] on link "Pause" at bounding box center [382, 62] width 106 height 38
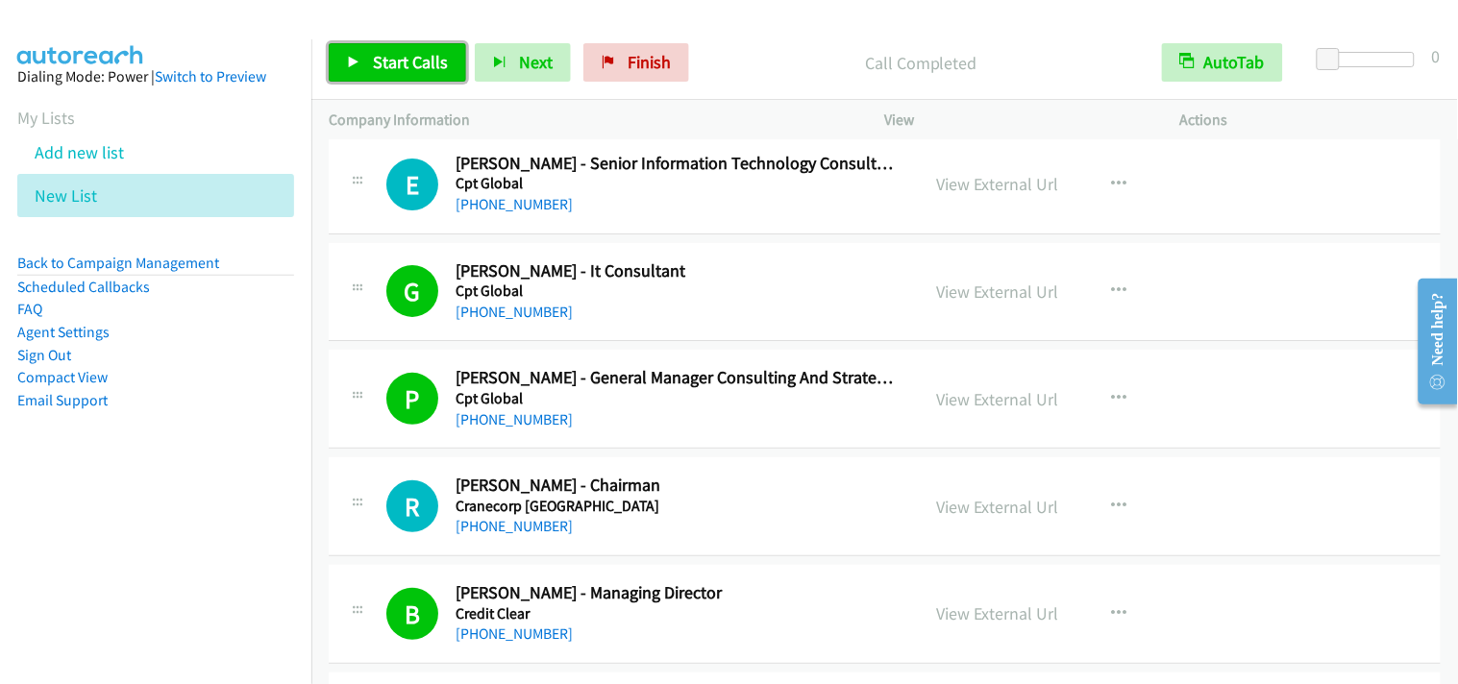
click at [430, 61] on span "Start Calls" at bounding box center [410, 62] width 75 height 22
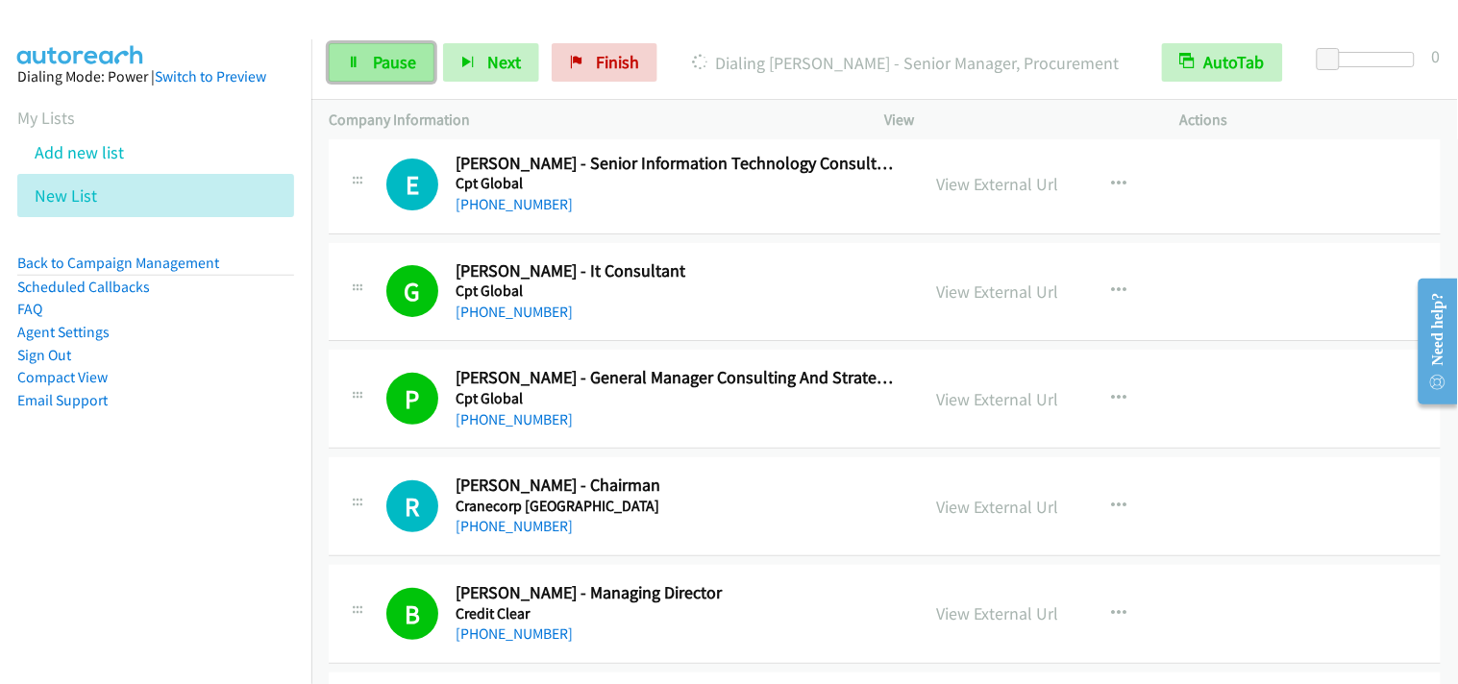
click at [406, 74] on link "Pause" at bounding box center [382, 62] width 106 height 38
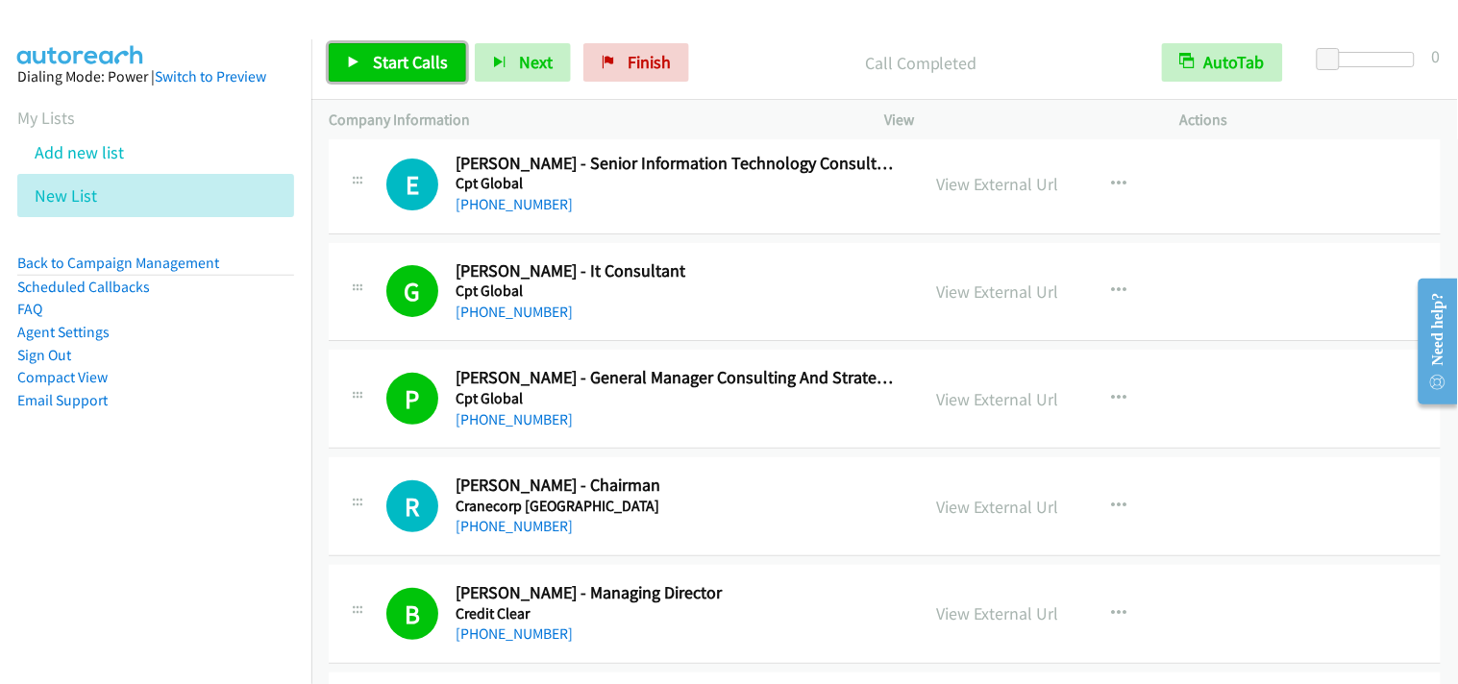
click at [434, 62] on span "Start Calls" at bounding box center [410, 62] width 75 height 22
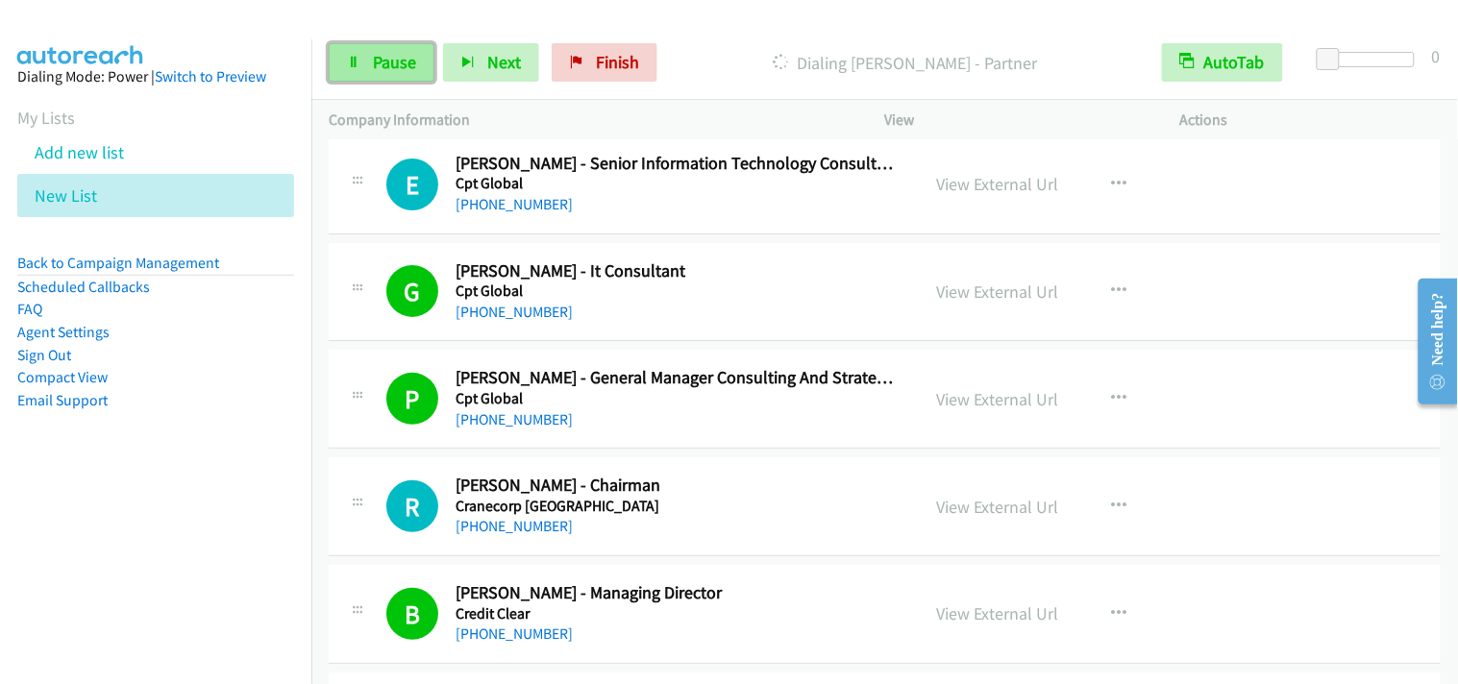
click at [373, 60] on span "Pause" at bounding box center [394, 62] width 43 height 22
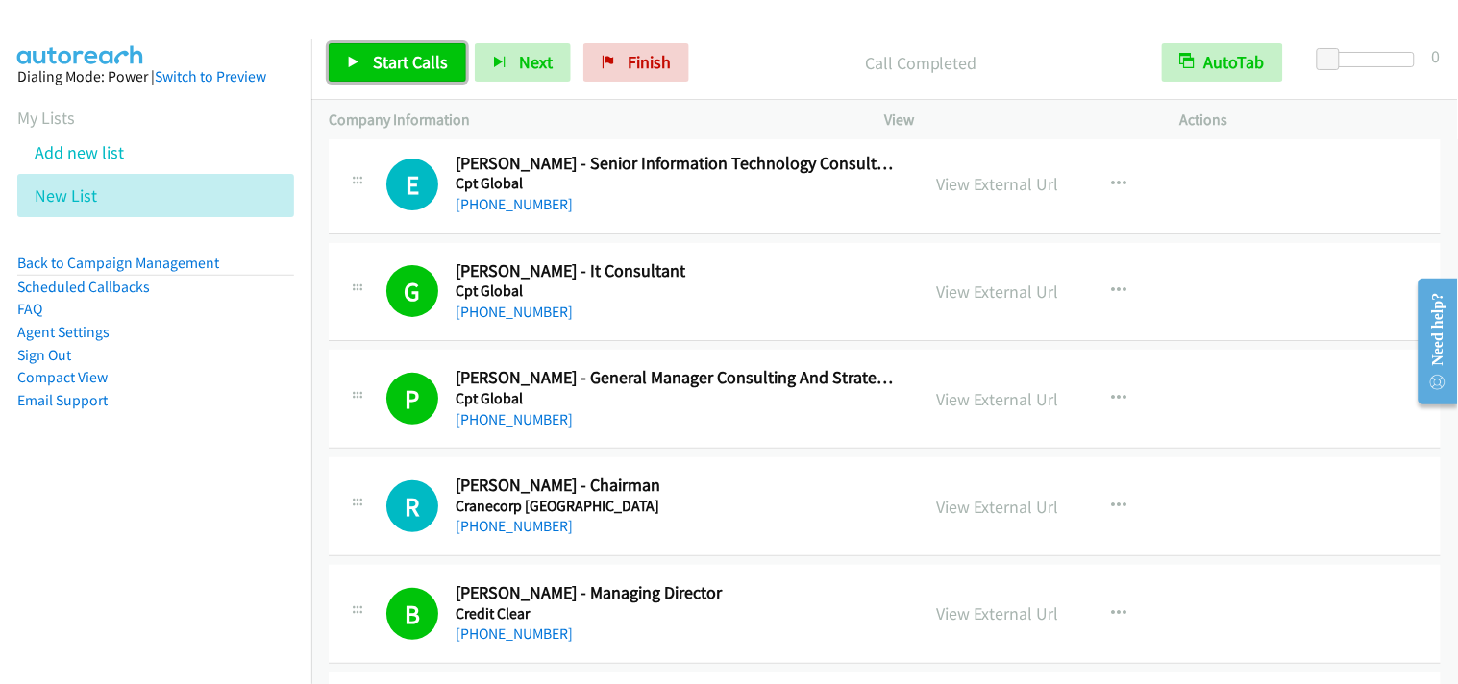
click at [419, 67] on span "Start Calls" at bounding box center [410, 62] width 75 height 22
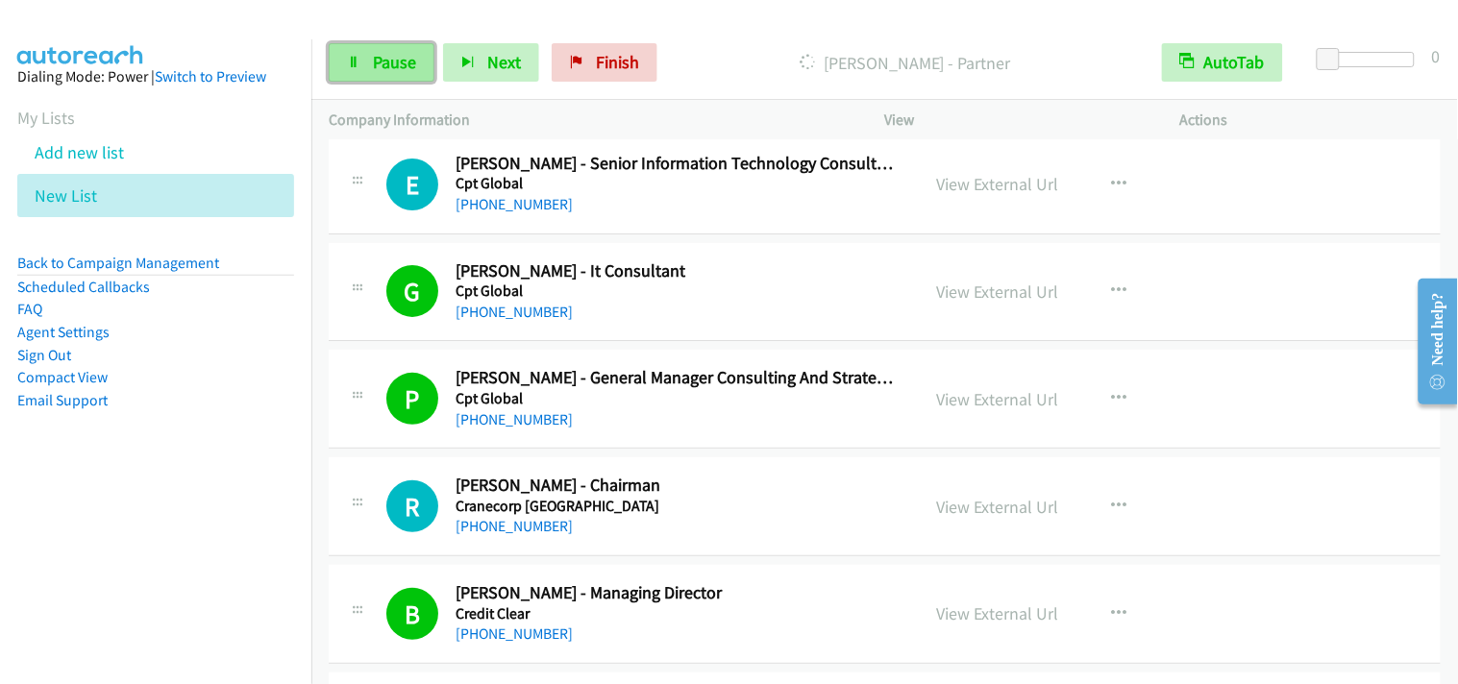
click at [384, 61] on span "Pause" at bounding box center [394, 62] width 43 height 22
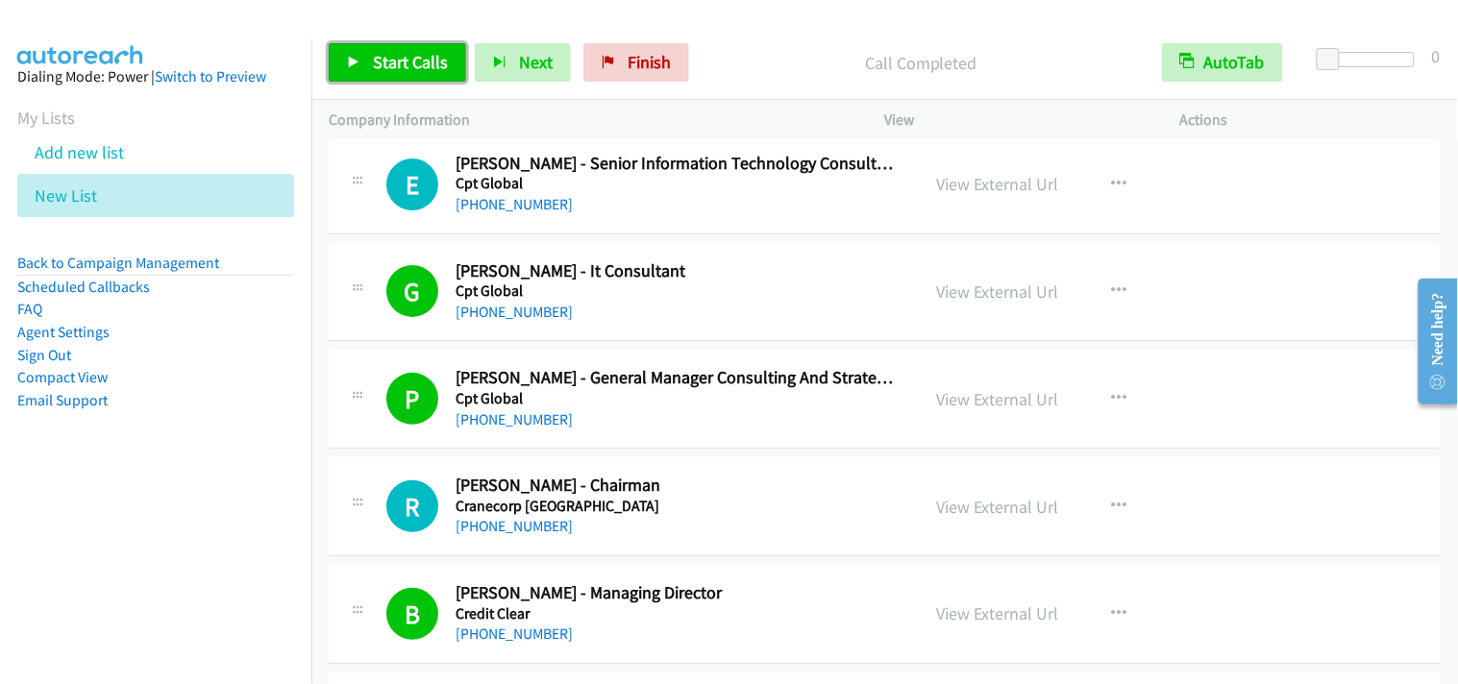
click at [395, 68] on span "Start Calls" at bounding box center [410, 62] width 75 height 22
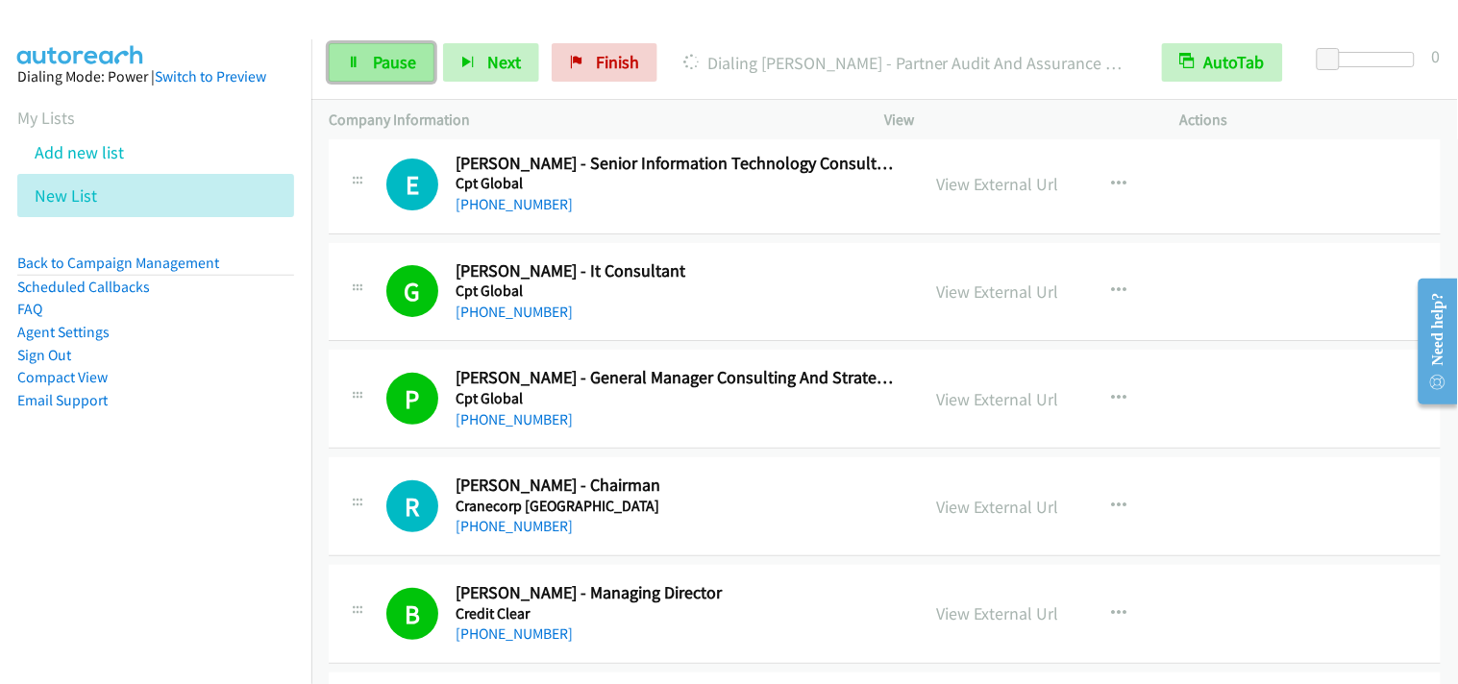
click at [402, 55] on span "Pause" at bounding box center [394, 62] width 43 height 22
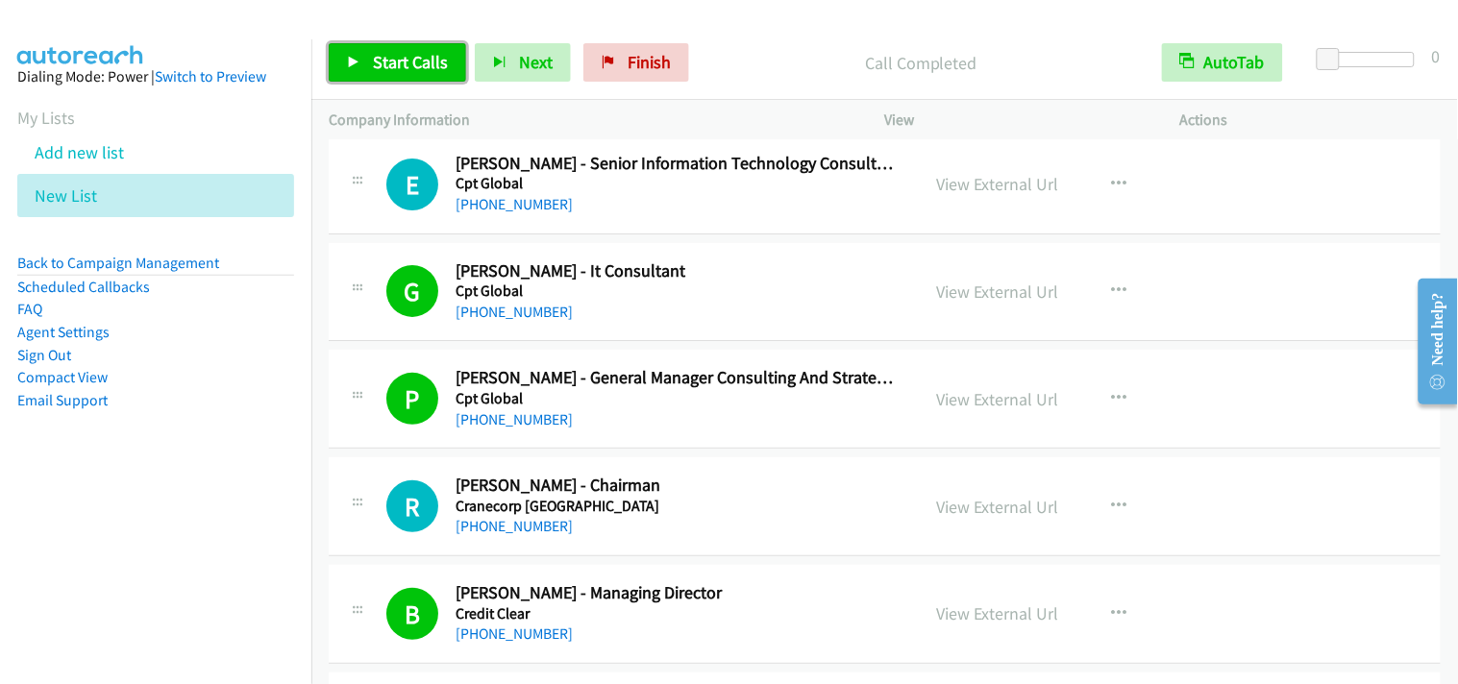
click at [421, 56] on span "Start Calls" at bounding box center [410, 62] width 75 height 22
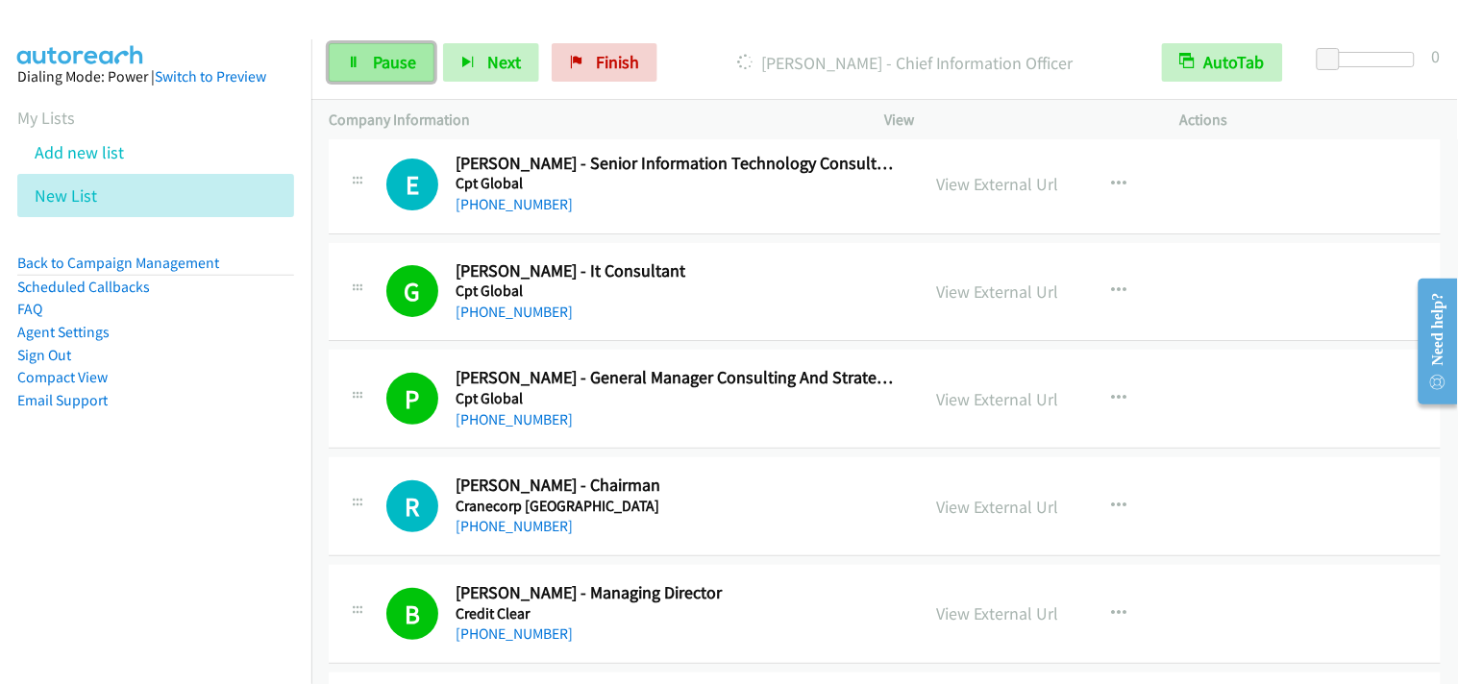
click at [413, 64] on link "Pause" at bounding box center [382, 62] width 106 height 38
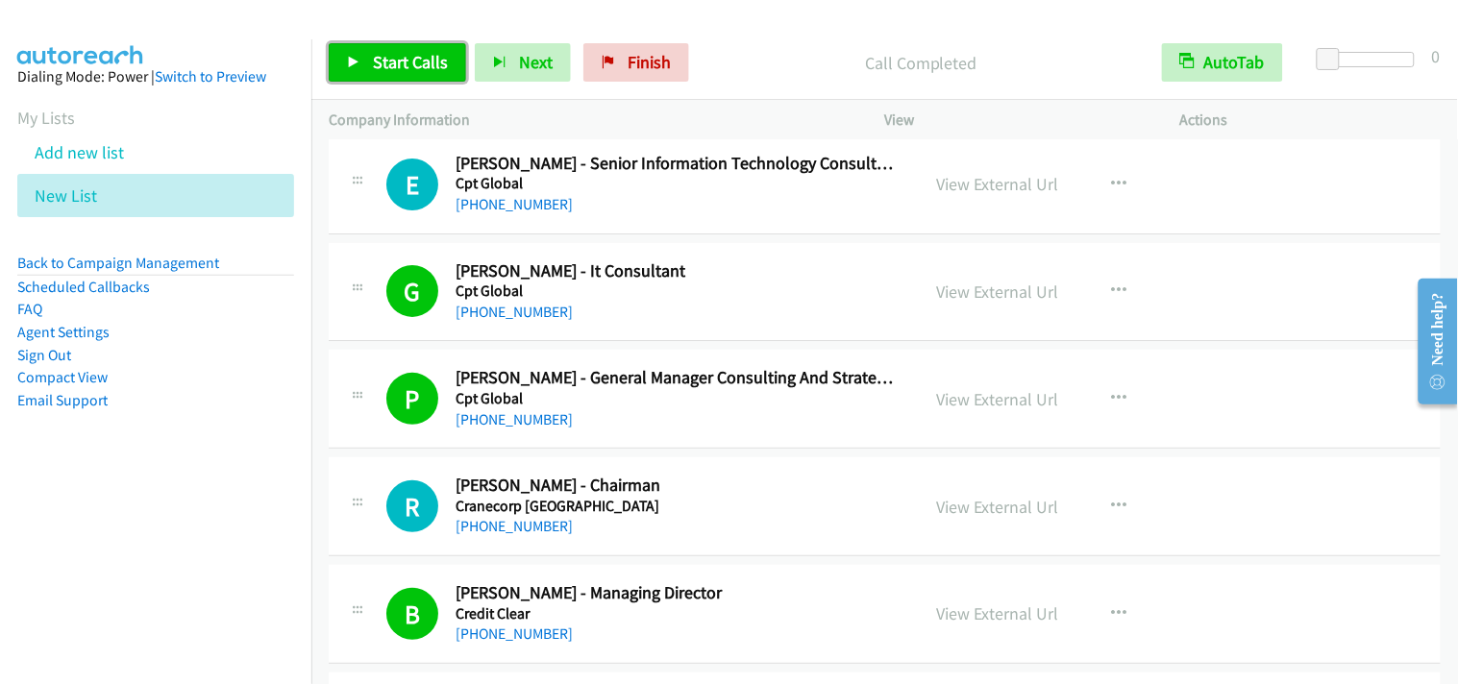
click at [414, 56] on span "Start Calls" at bounding box center [410, 62] width 75 height 22
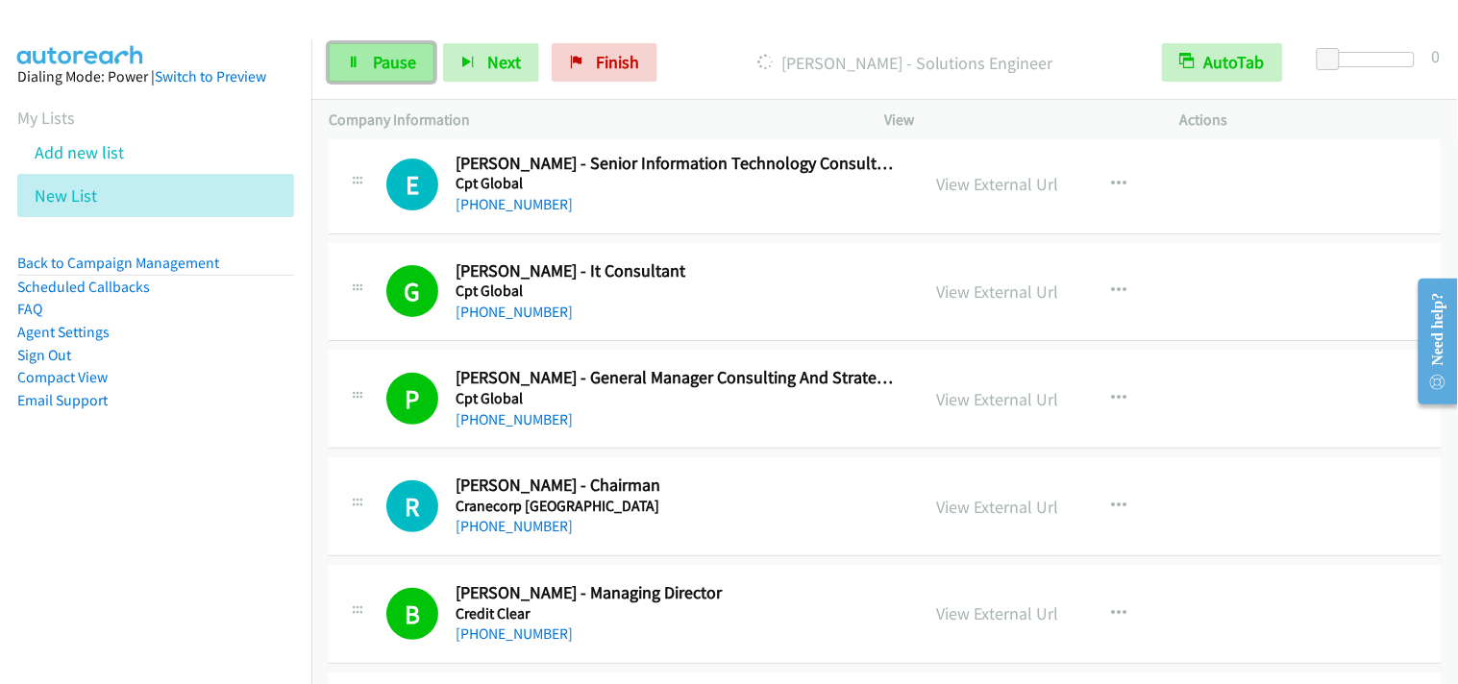
click at [416, 70] on link "Pause" at bounding box center [382, 62] width 106 height 38
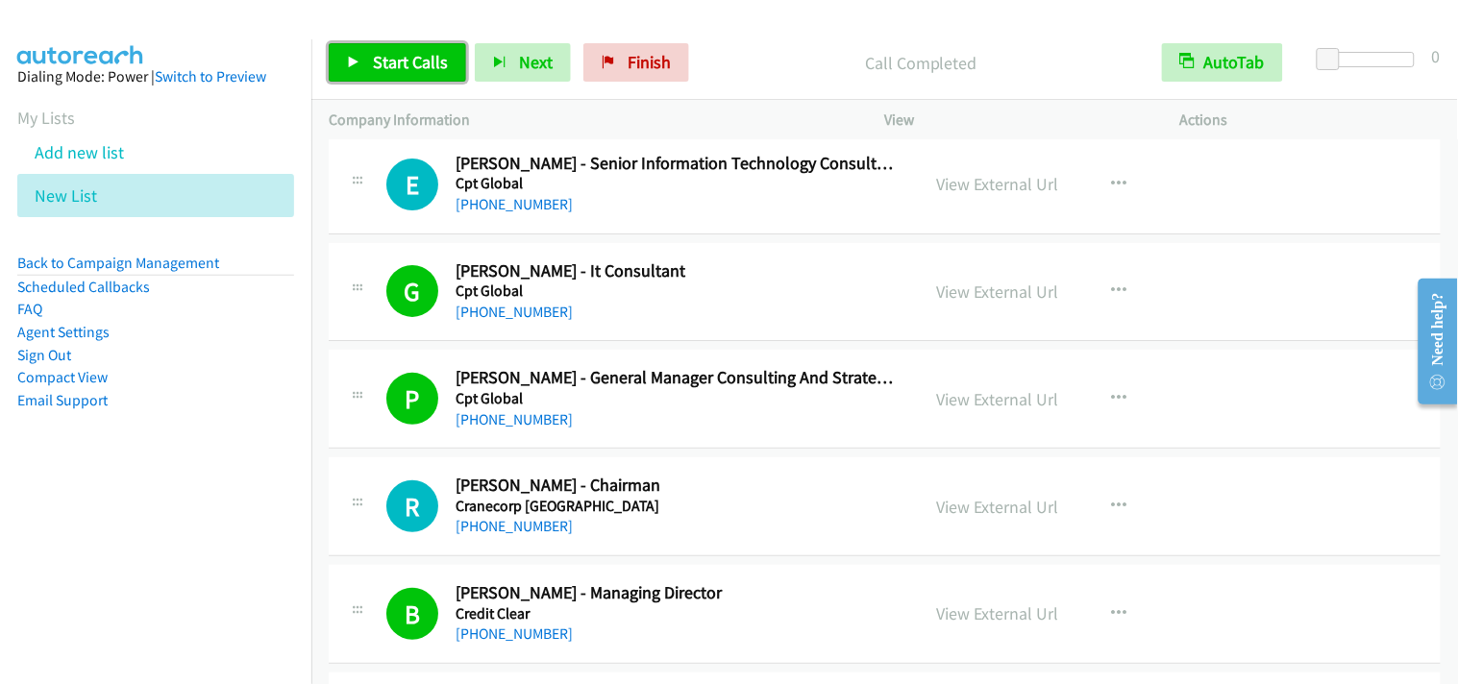
click at [409, 80] on link "Start Calls" at bounding box center [397, 62] width 137 height 38
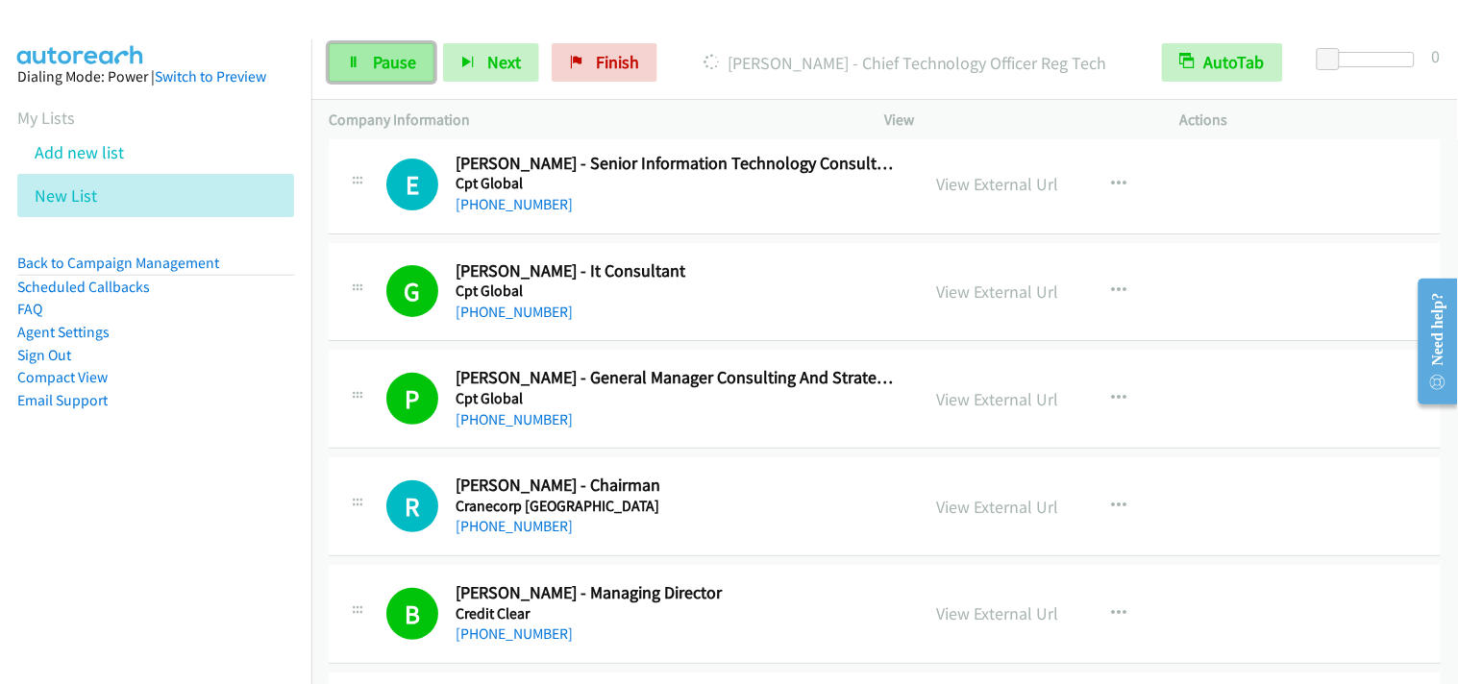
click at [392, 62] on span "Pause" at bounding box center [394, 62] width 43 height 22
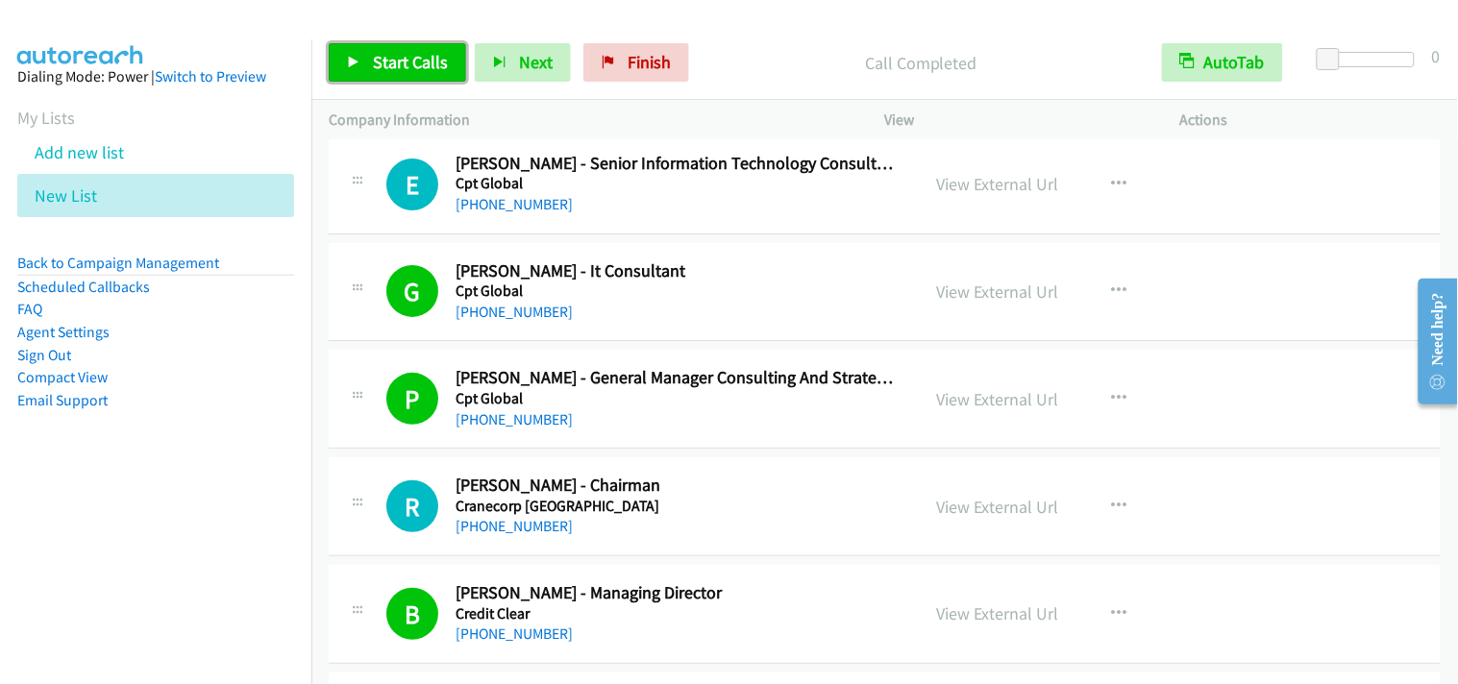
click at [336, 67] on link "Start Calls" at bounding box center [397, 62] width 137 height 38
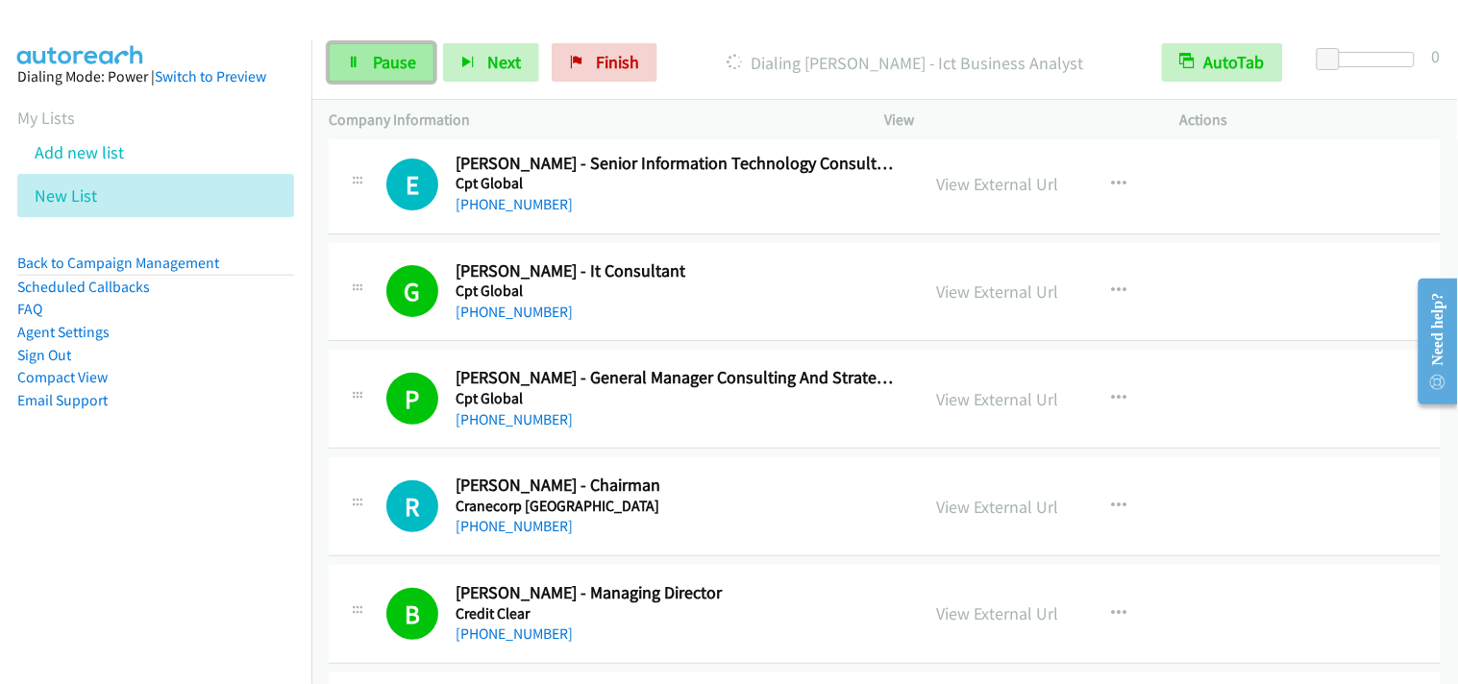
click at [376, 51] on link "Pause" at bounding box center [382, 62] width 106 height 38
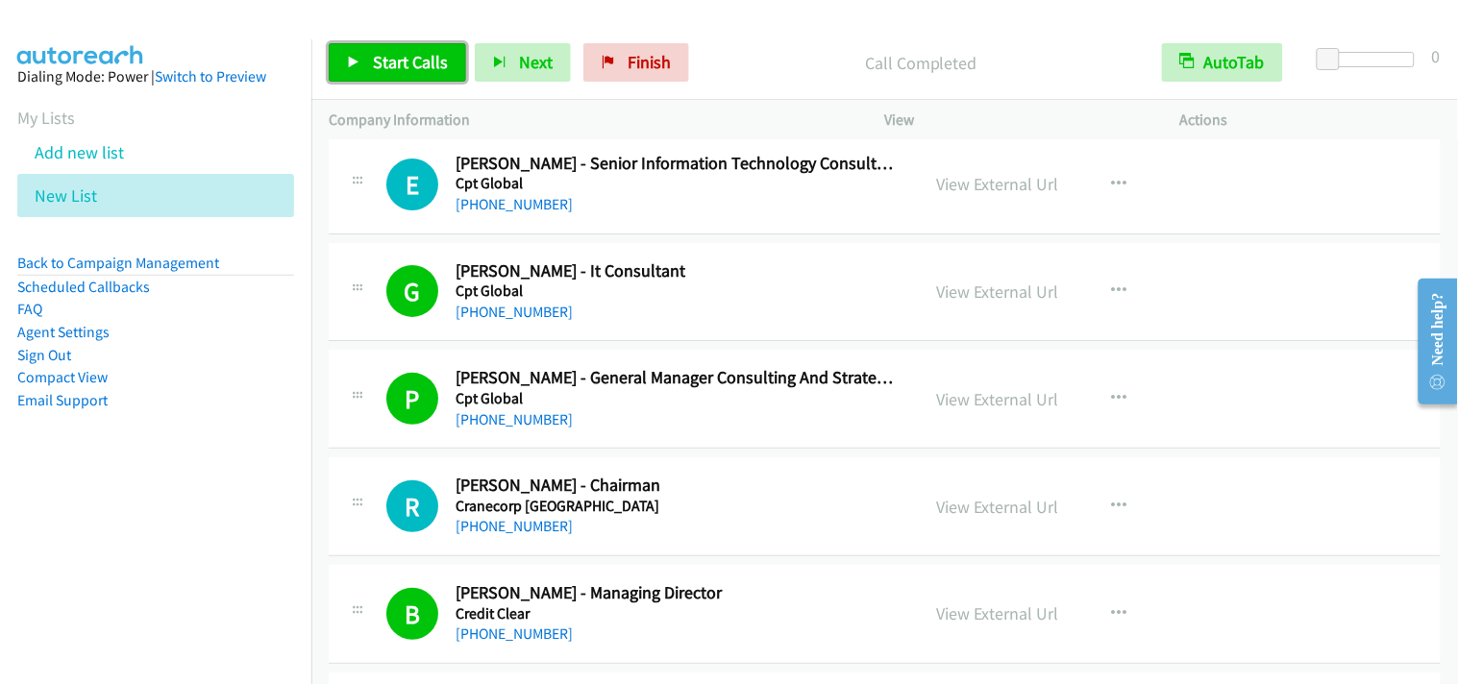
click at [434, 67] on span "Start Calls" at bounding box center [410, 62] width 75 height 22
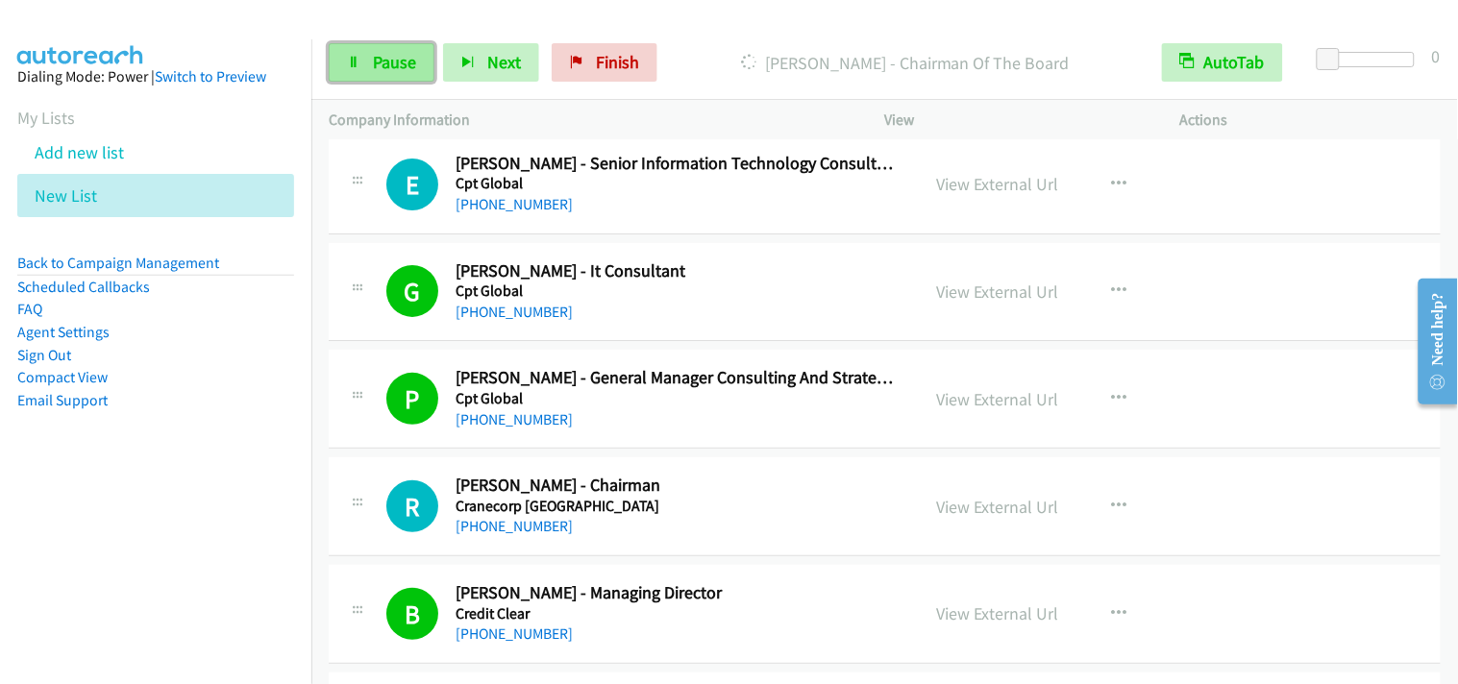
click at [402, 65] on span "Pause" at bounding box center [394, 62] width 43 height 22
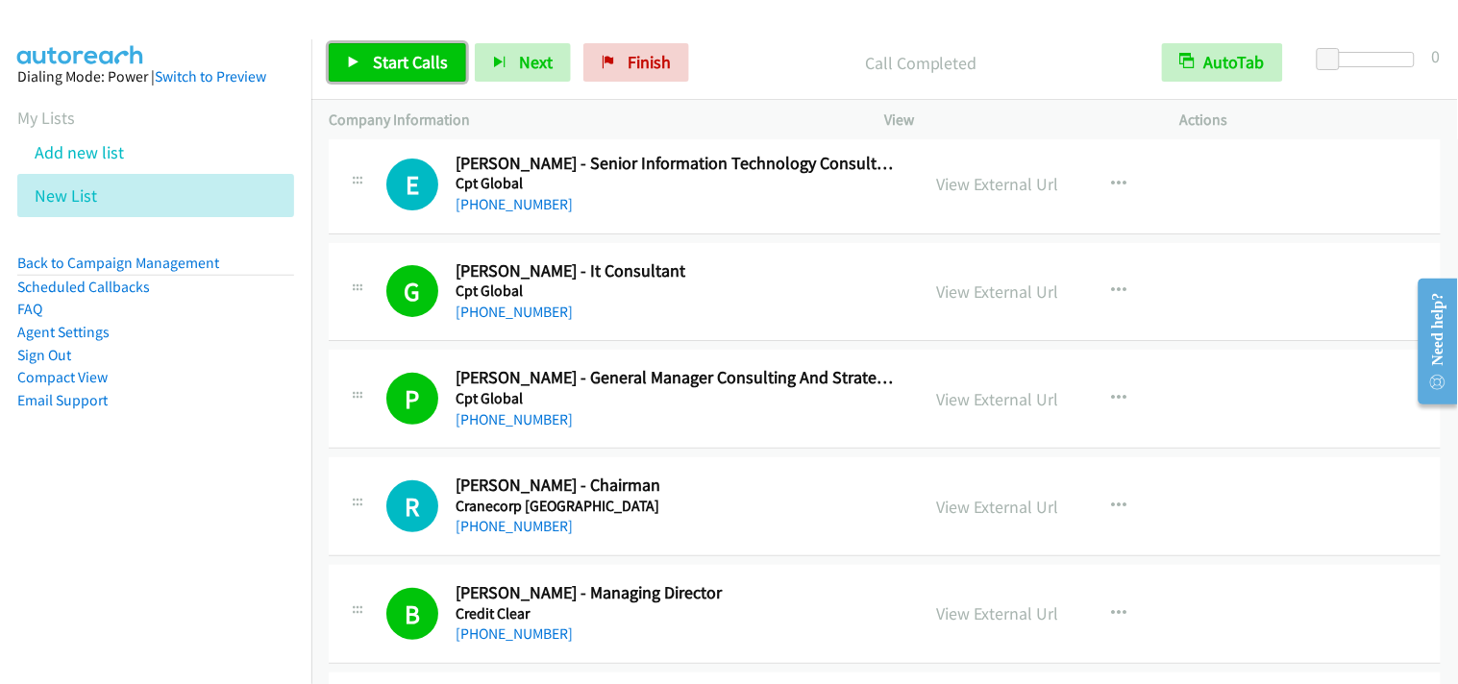
click at [440, 54] on span "Start Calls" at bounding box center [410, 62] width 75 height 22
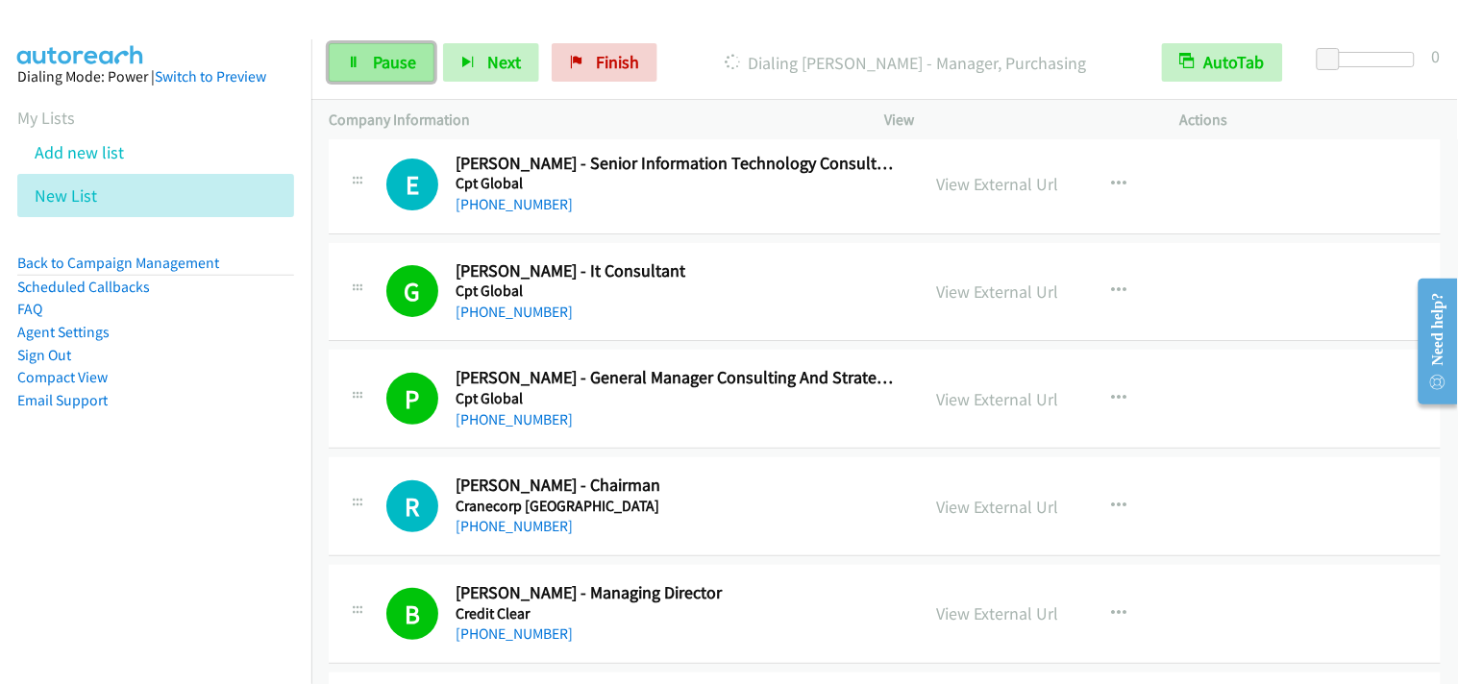
click at [365, 64] on link "Pause" at bounding box center [382, 62] width 106 height 38
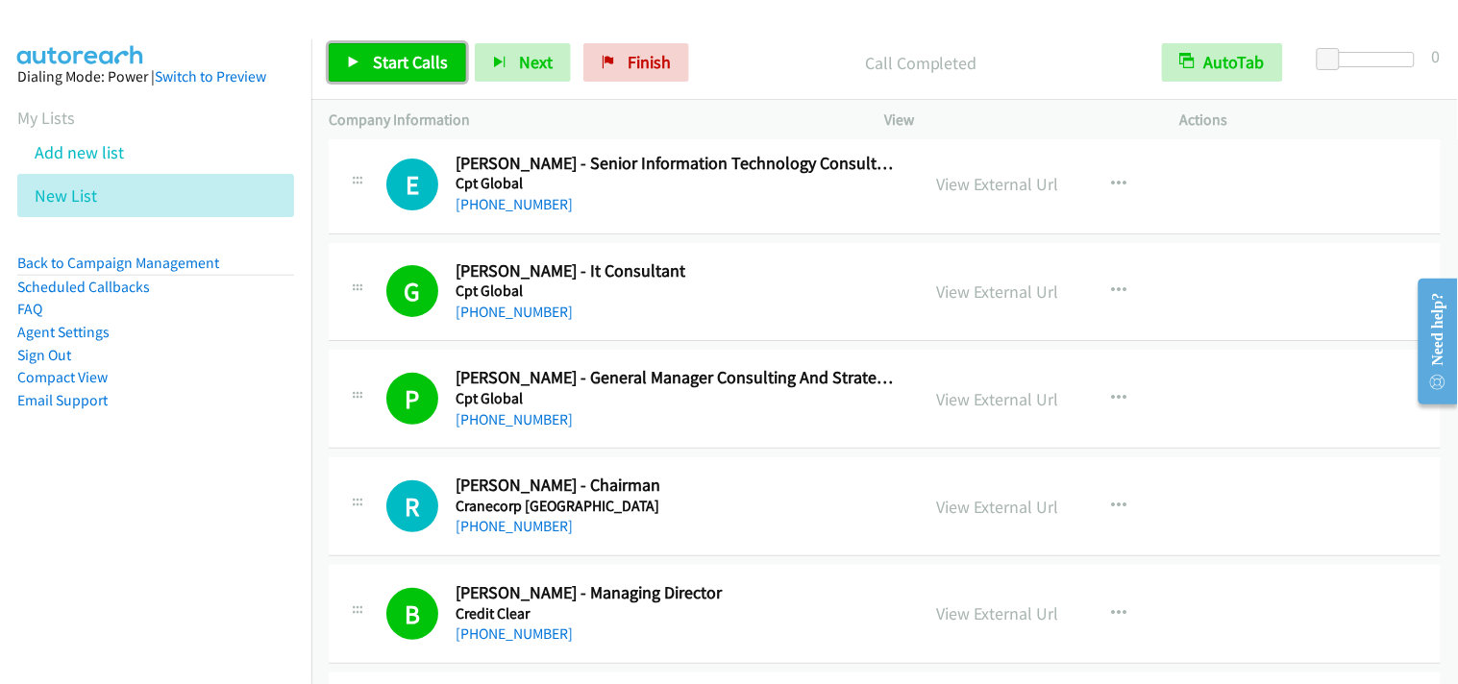
click at [433, 54] on span "Start Calls" at bounding box center [410, 62] width 75 height 22
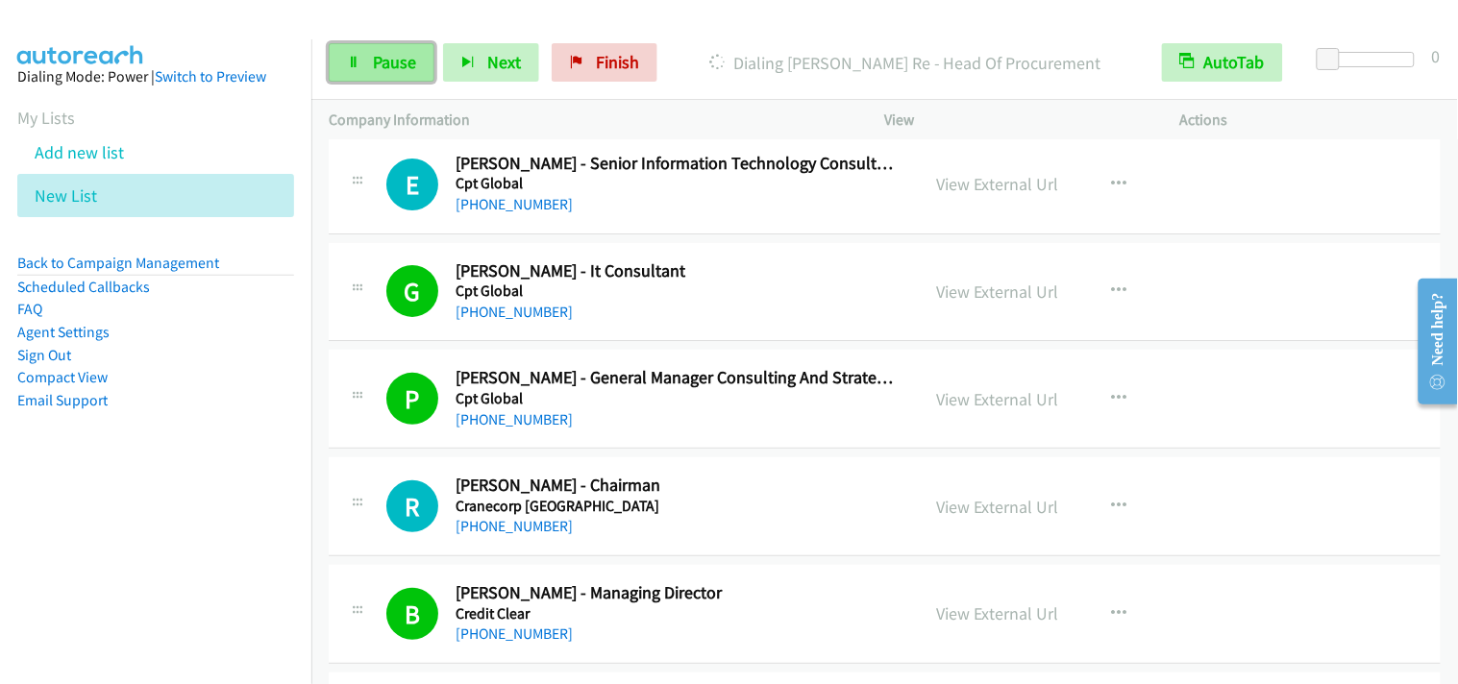
click at [353, 60] on icon at bounding box center [353, 63] width 13 height 13
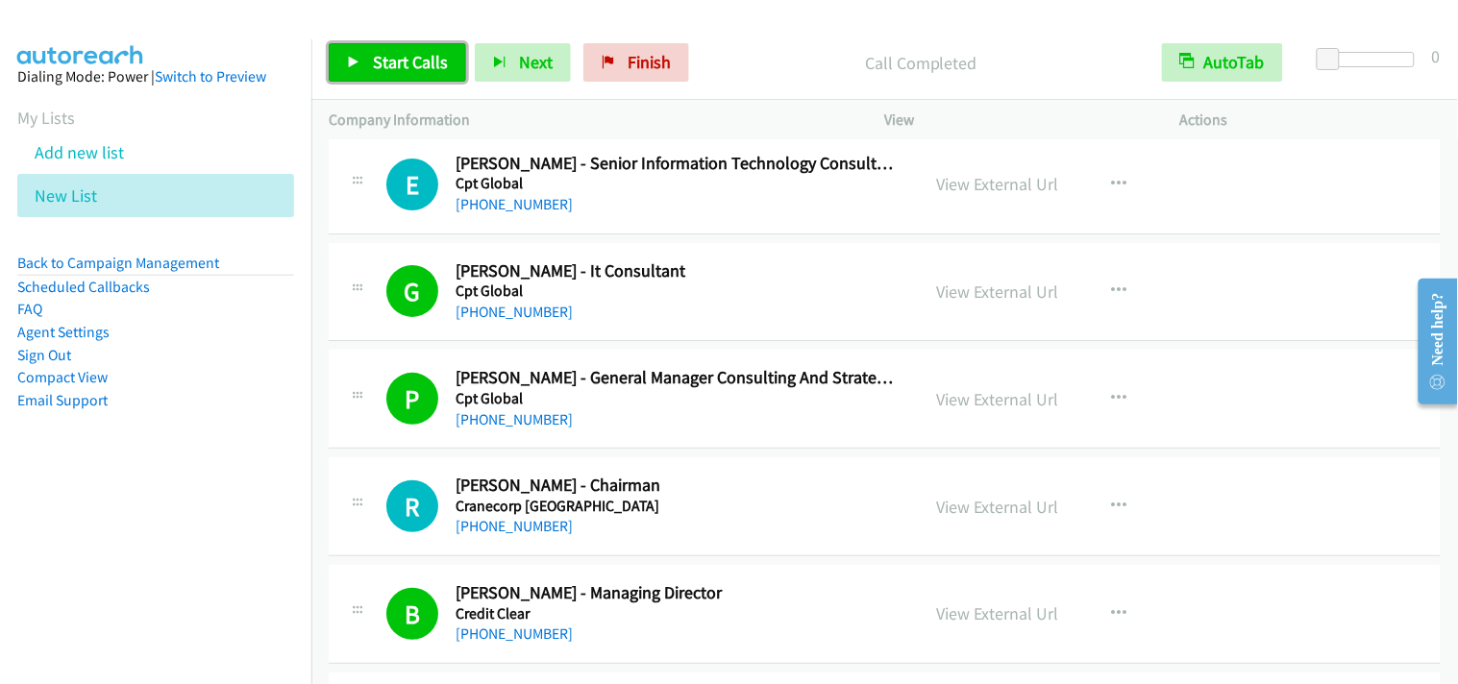
click at [385, 60] on span "Start Calls" at bounding box center [410, 62] width 75 height 22
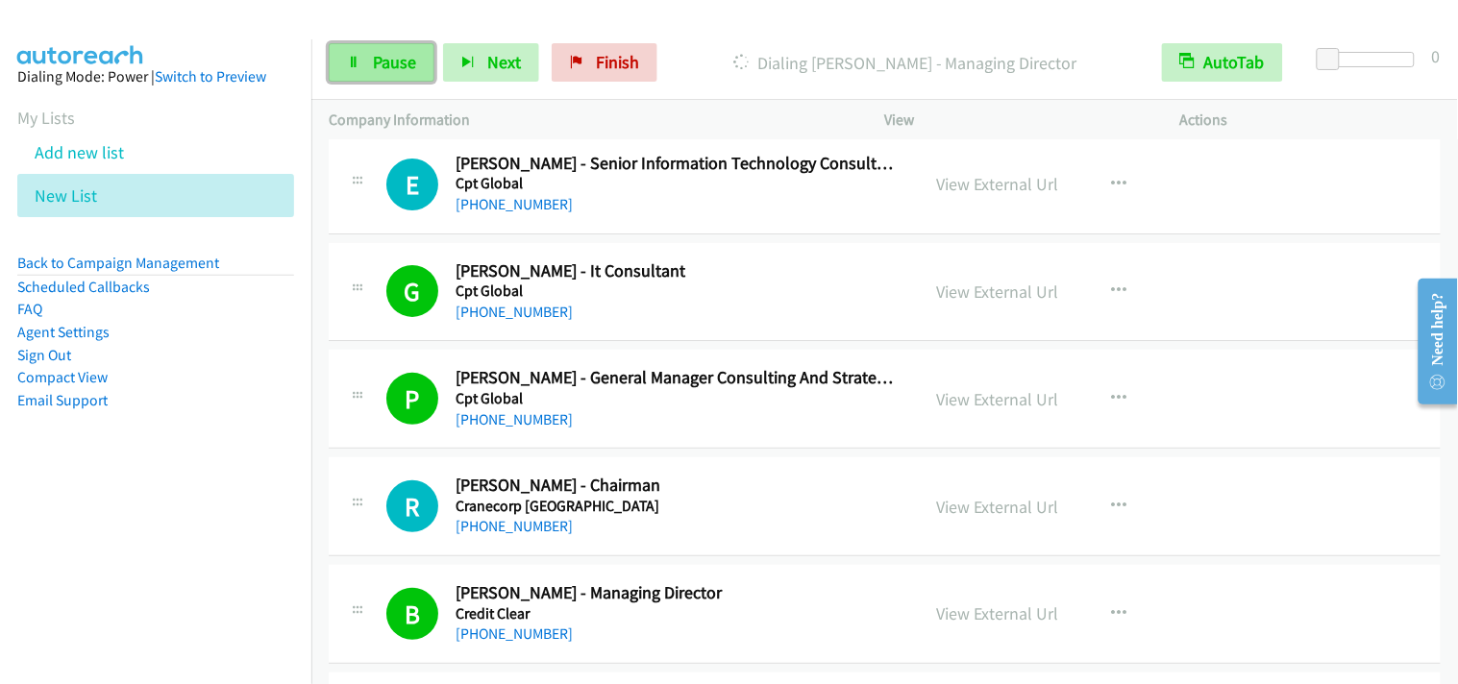
click at [373, 55] on span "Pause" at bounding box center [394, 62] width 43 height 22
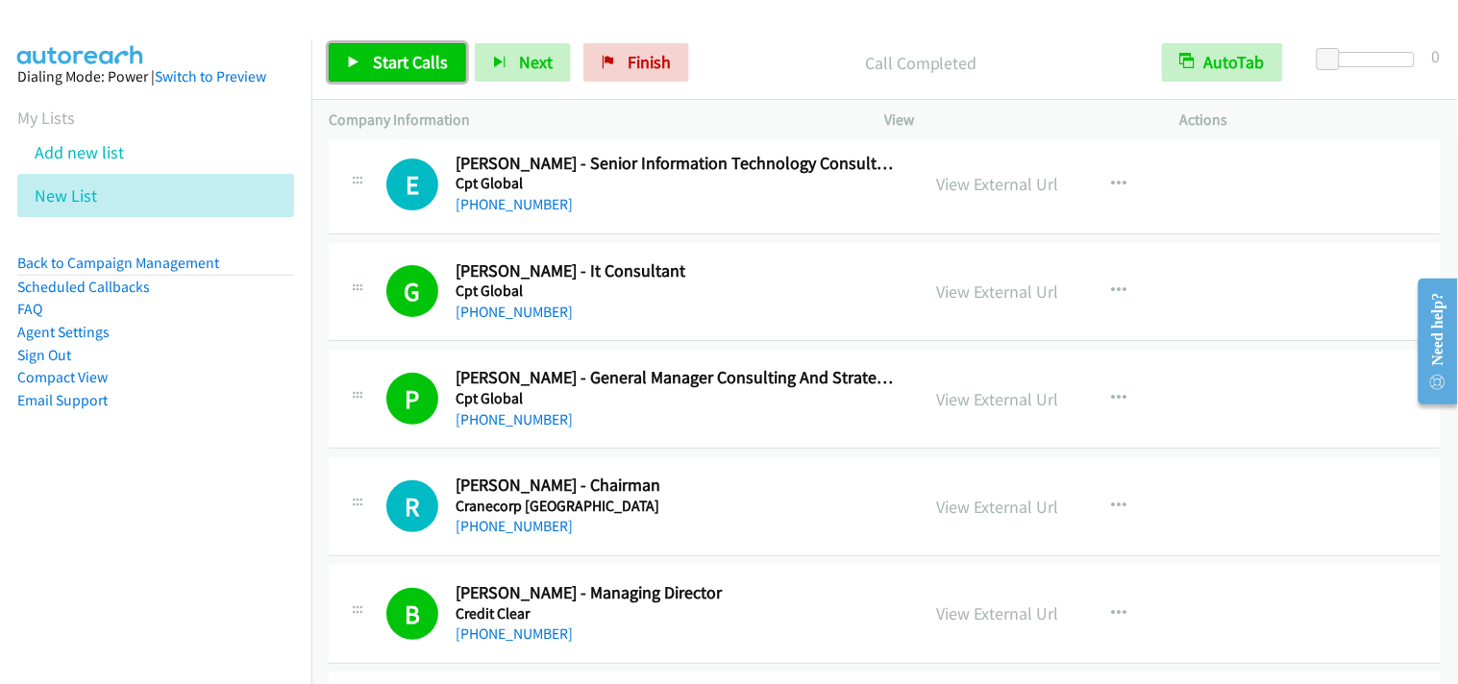
click at [409, 77] on link "Start Calls" at bounding box center [397, 62] width 137 height 38
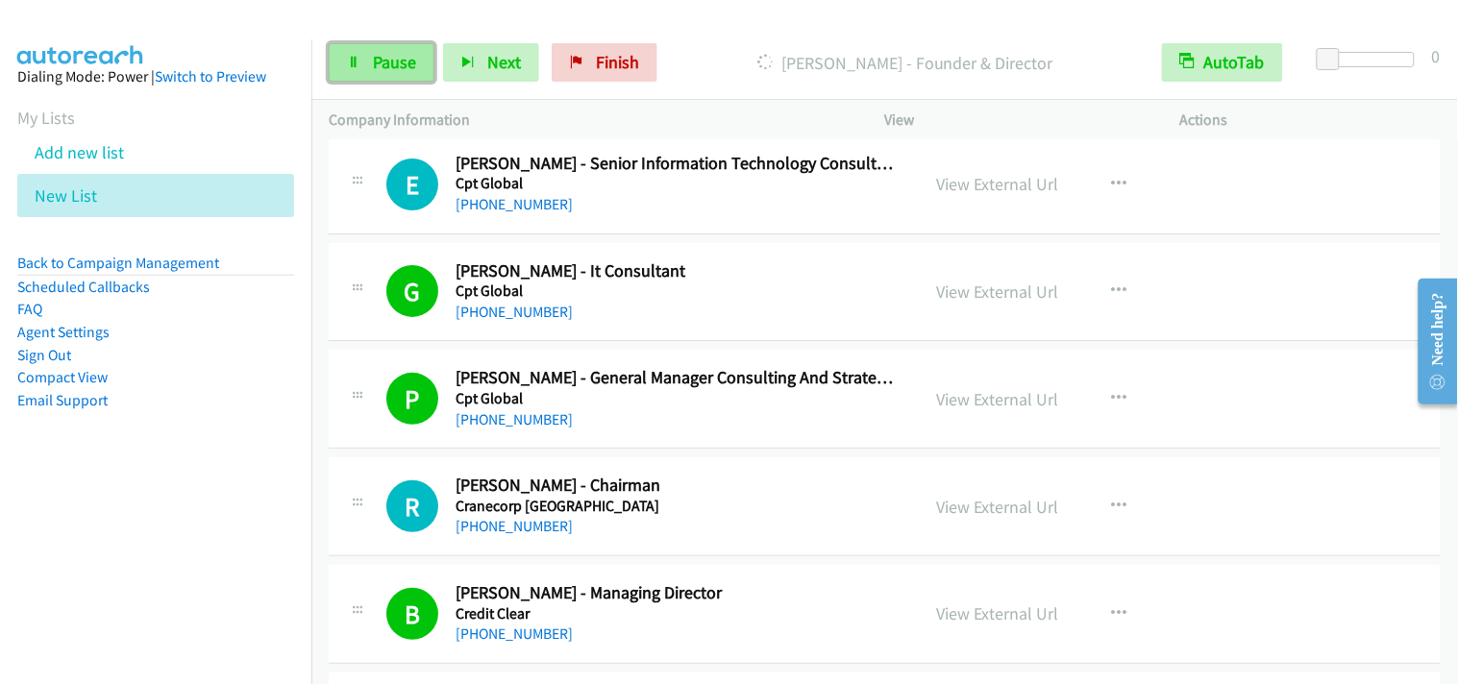
click at [384, 64] on span "Pause" at bounding box center [394, 62] width 43 height 22
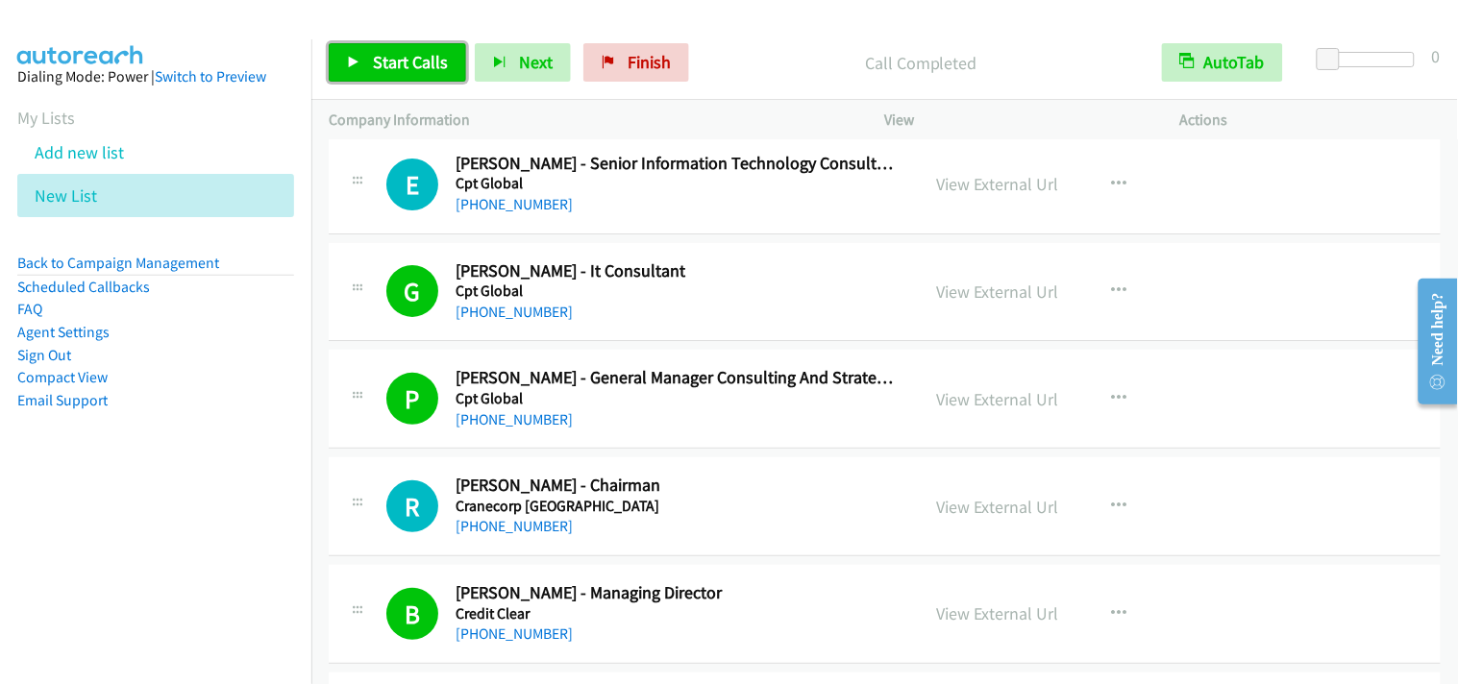
click at [410, 60] on span "Start Calls" at bounding box center [410, 62] width 75 height 22
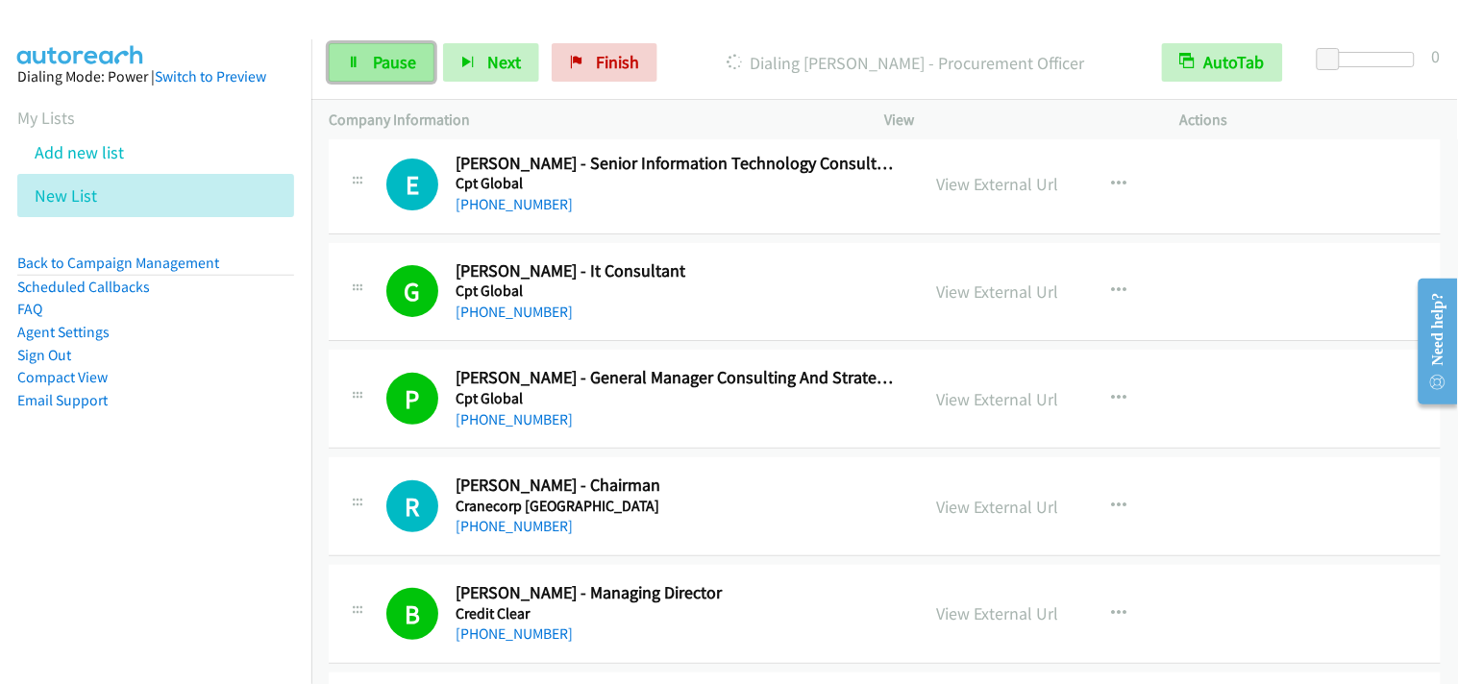
click at [366, 55] on link "Pause" at bounding box center [382, 62] width 106 height 38
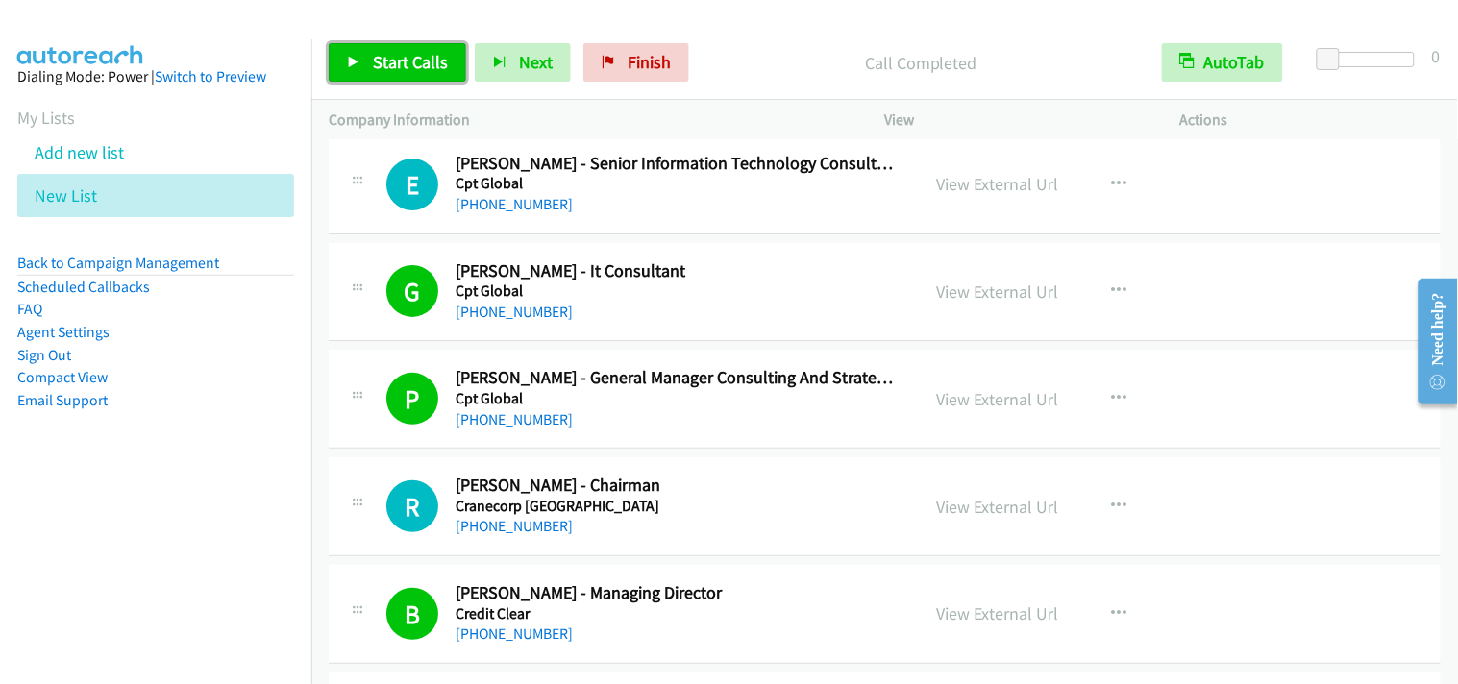
click at [427, 62] on span "Start Calls" at bounding box center [410, 62] width 75 height 22
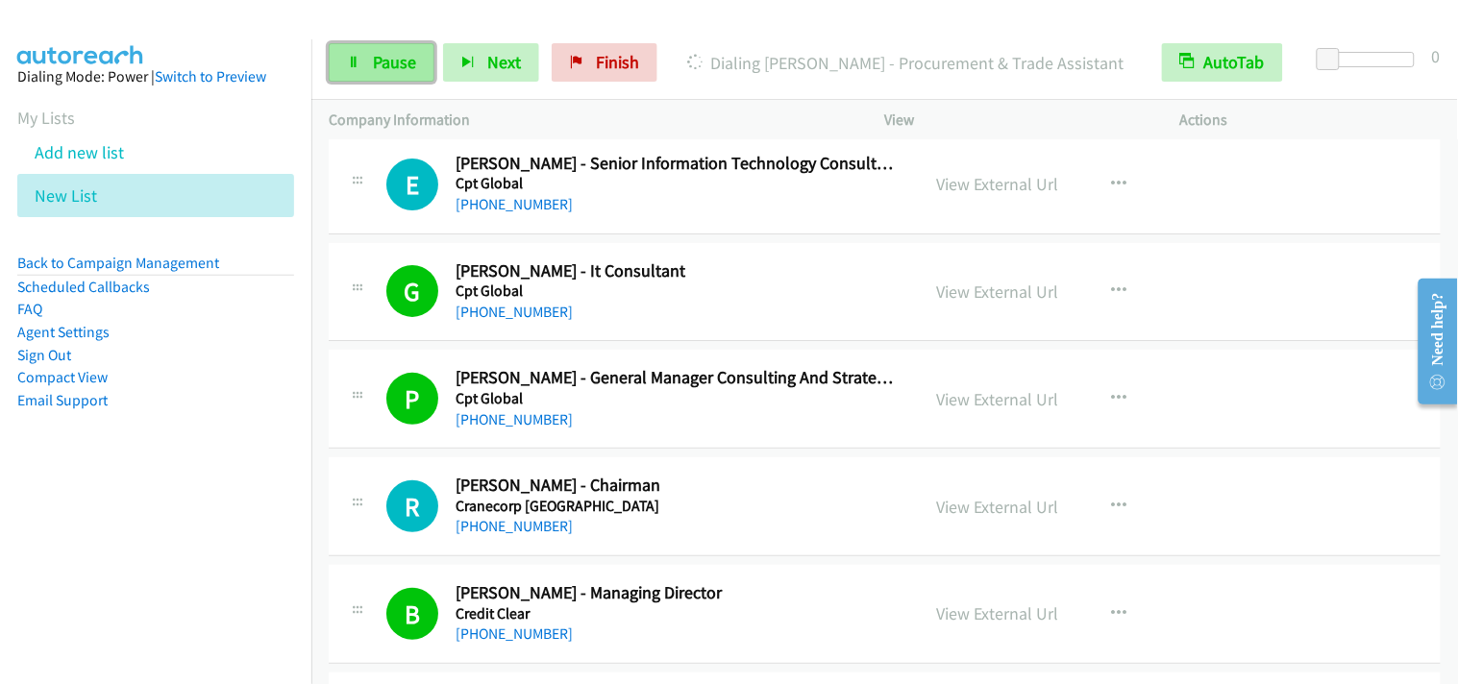
click at [361, 60] on link "Pause" at bounding box center [382, 62] width 106 height 38
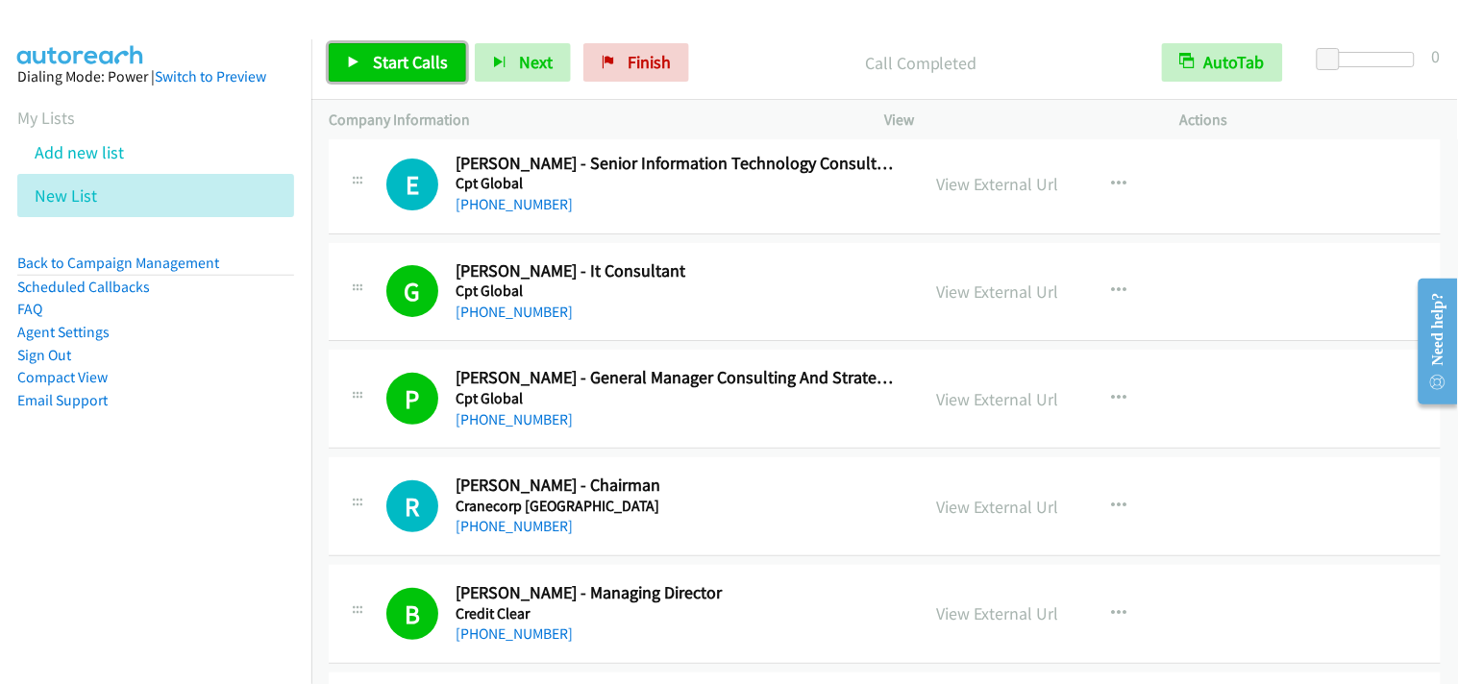
click at [416, 61] on span "Start Calls" at bounding box center [410, 62] width 75 height 22
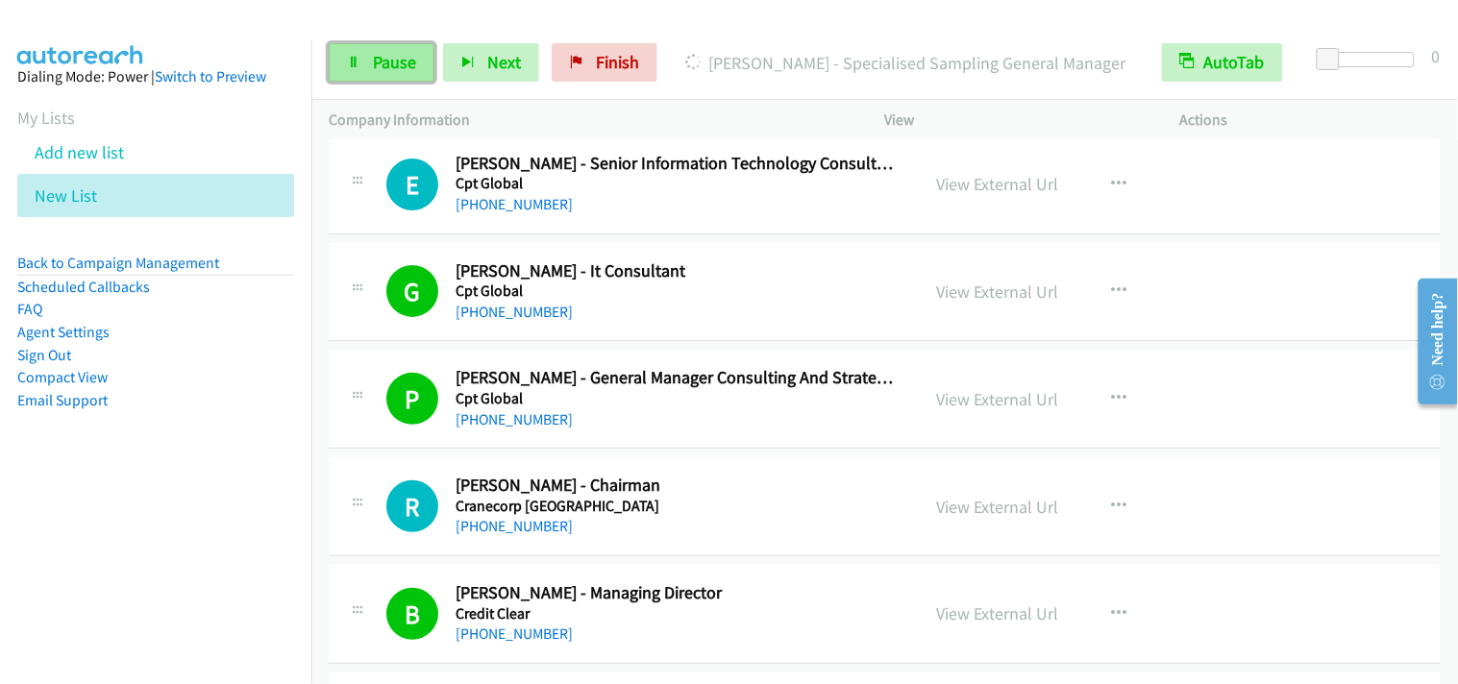
click at [397, 77] on link "Pause" at bounding box center [382, 62] width 106 height 38
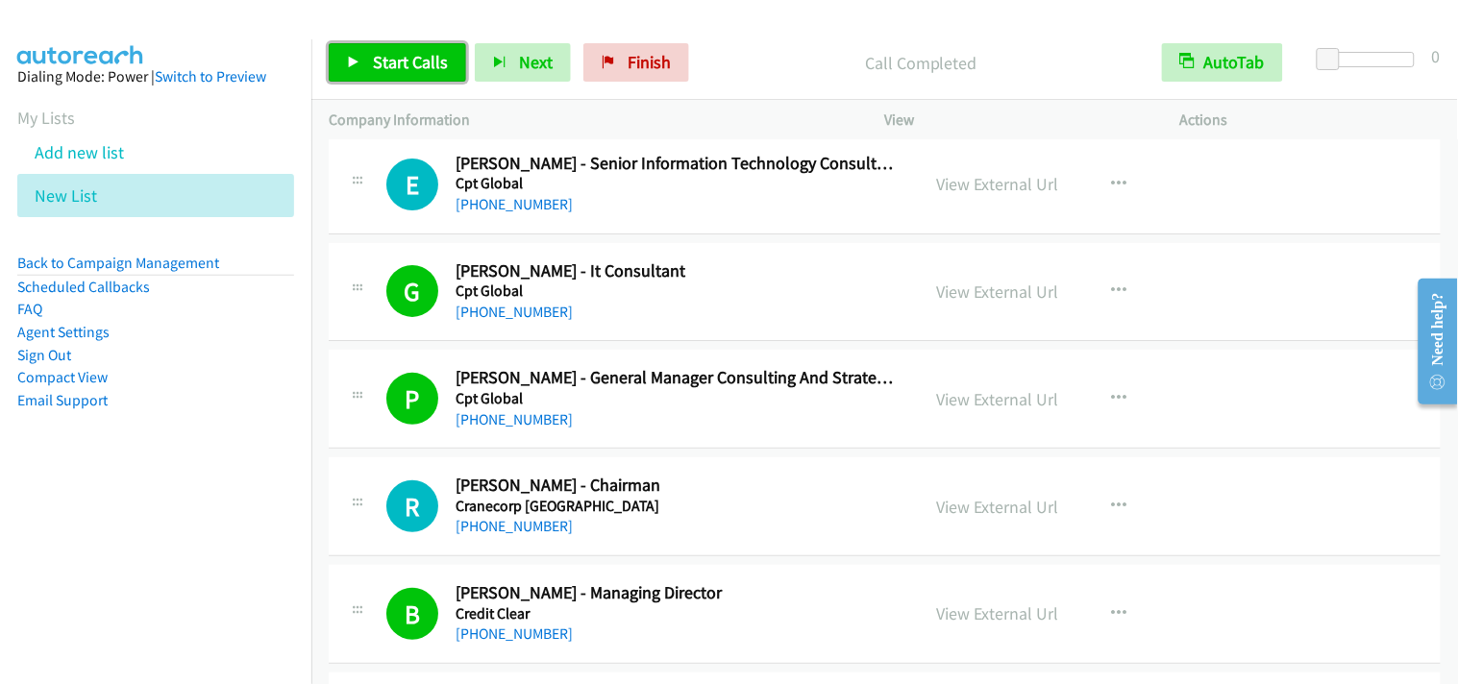
click at [390, 49] on link "Start Calls" at bounding box center [397, 62] width 137 height 38
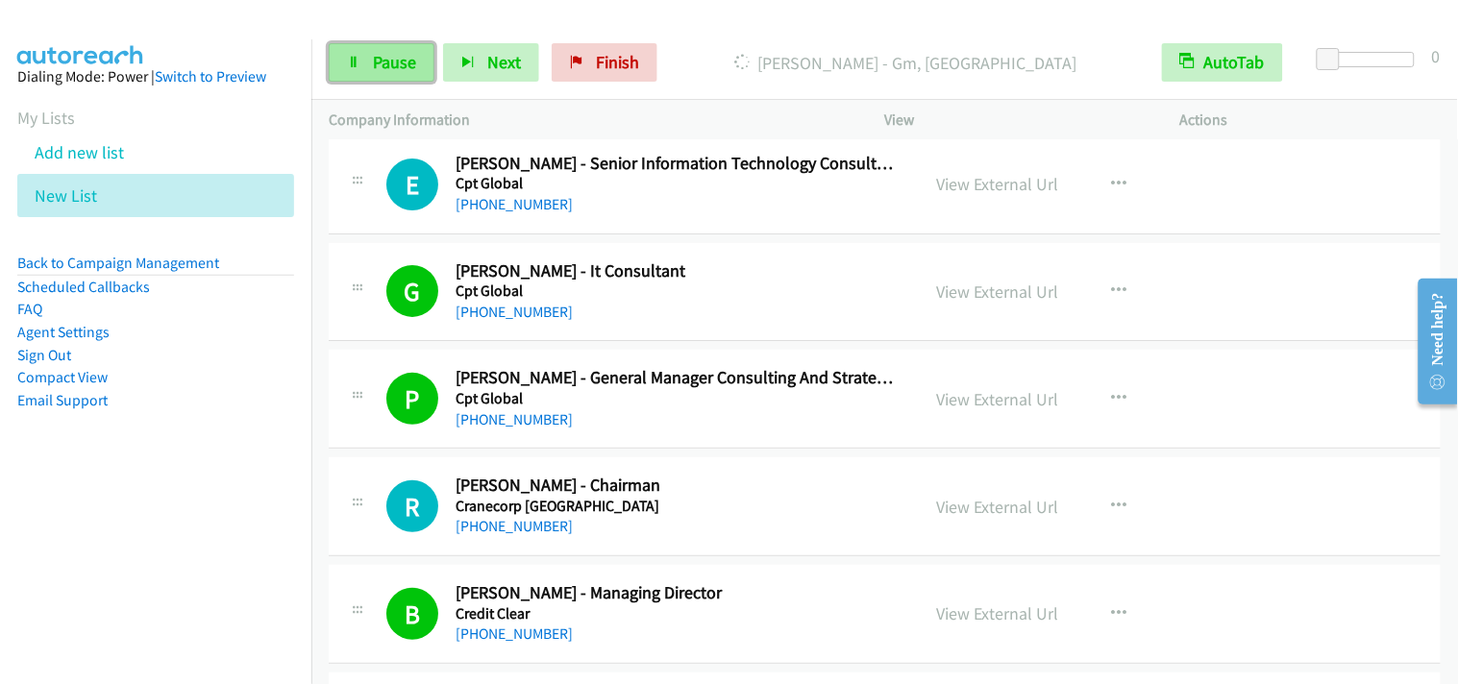
click at [410, 59] on span "Pause" at bounding box center [394, 62] width 43 height 22
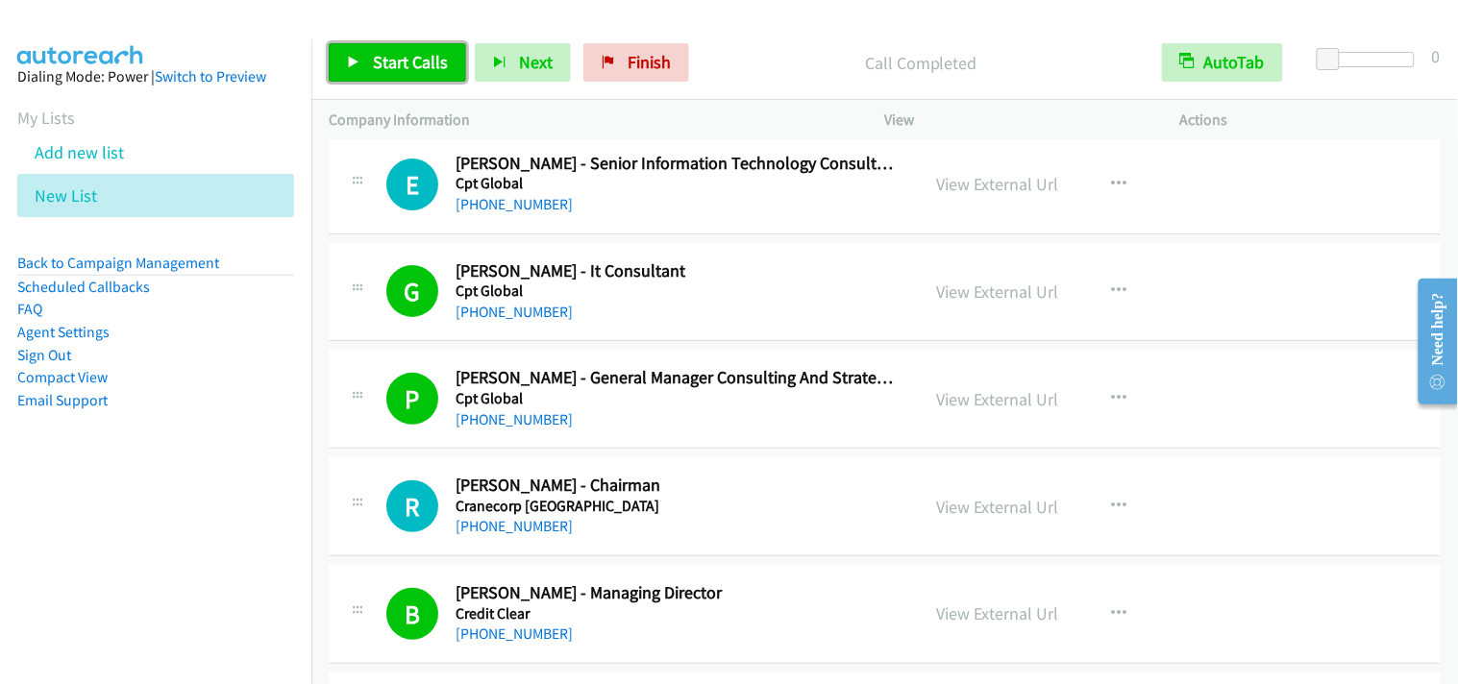
click at [396, 55] on span "Start Calls" at bounding box center [410, 62] width 75 height 22
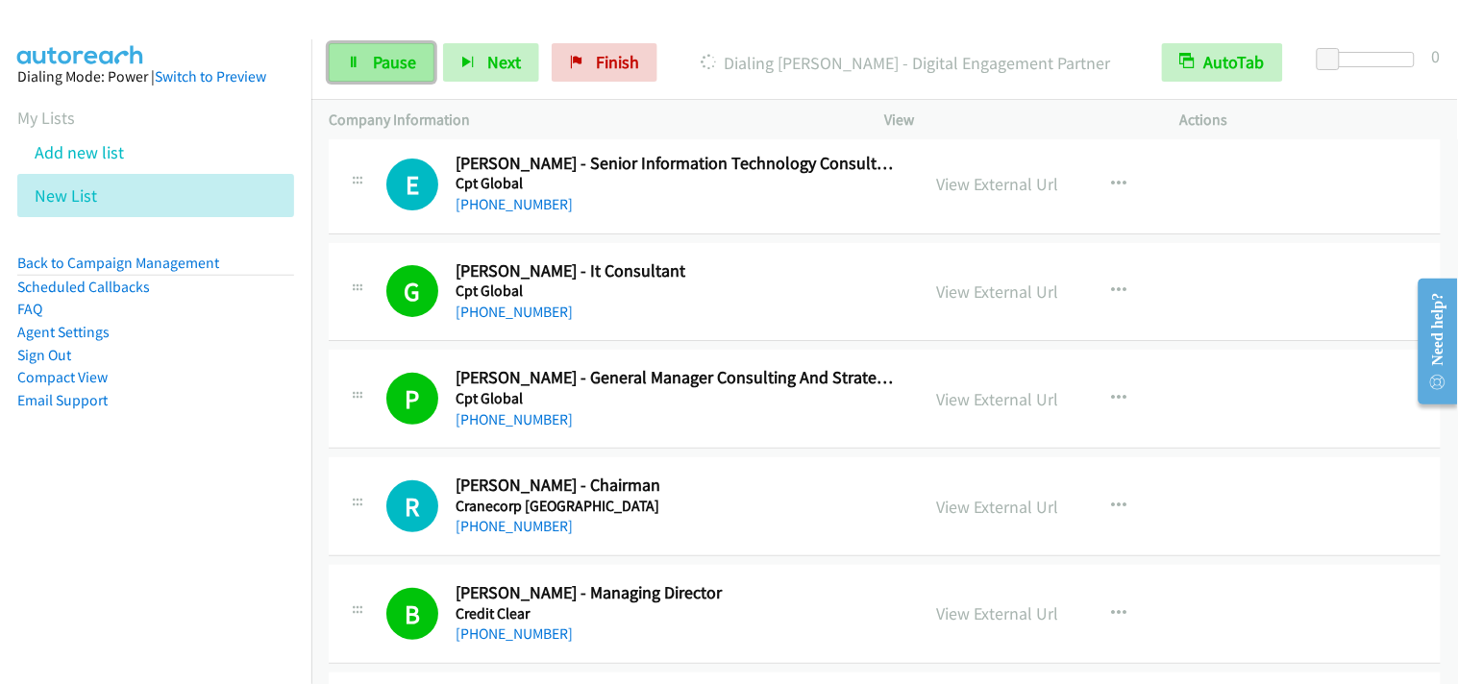
click at [409, 64] on span "Pause" at bounding box center [394, 62] width 43 height 22
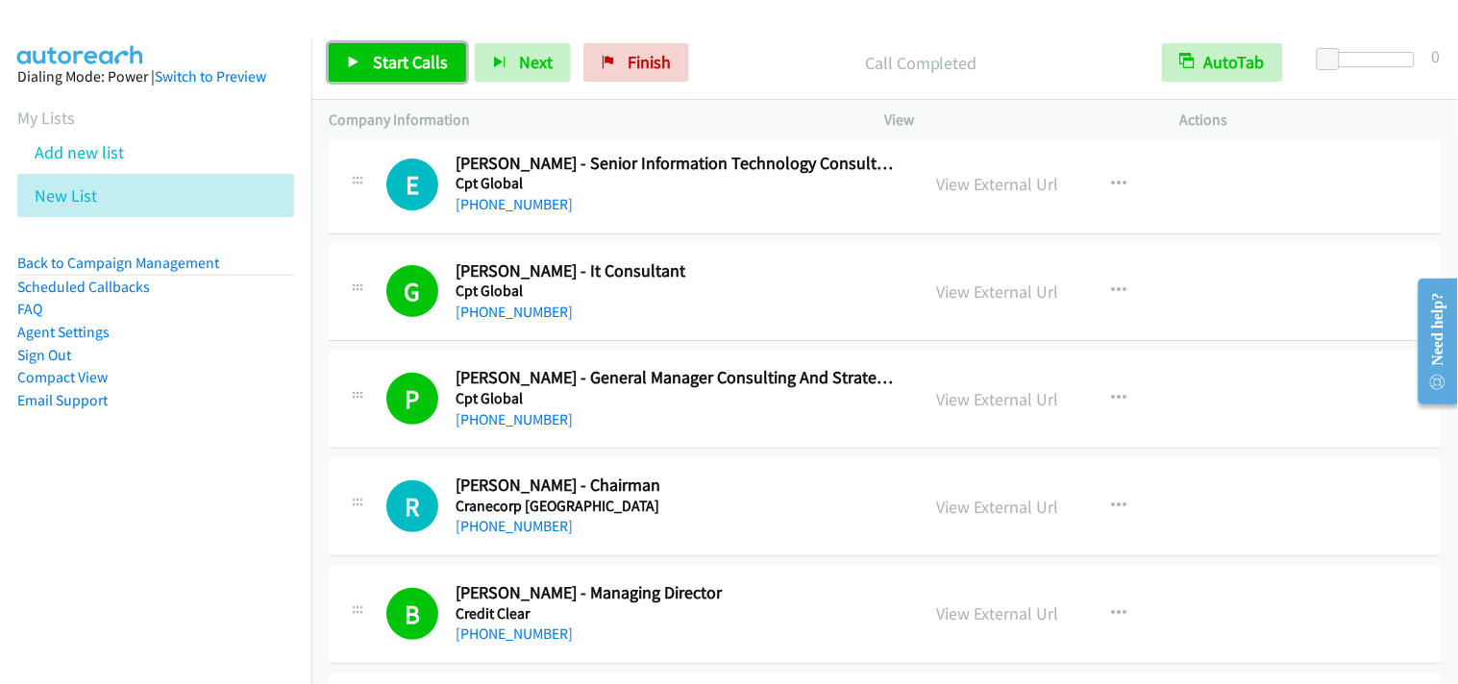
click at [440, 50] on link "Start Calls" at bounding box center [397, 62] width 137 height 38
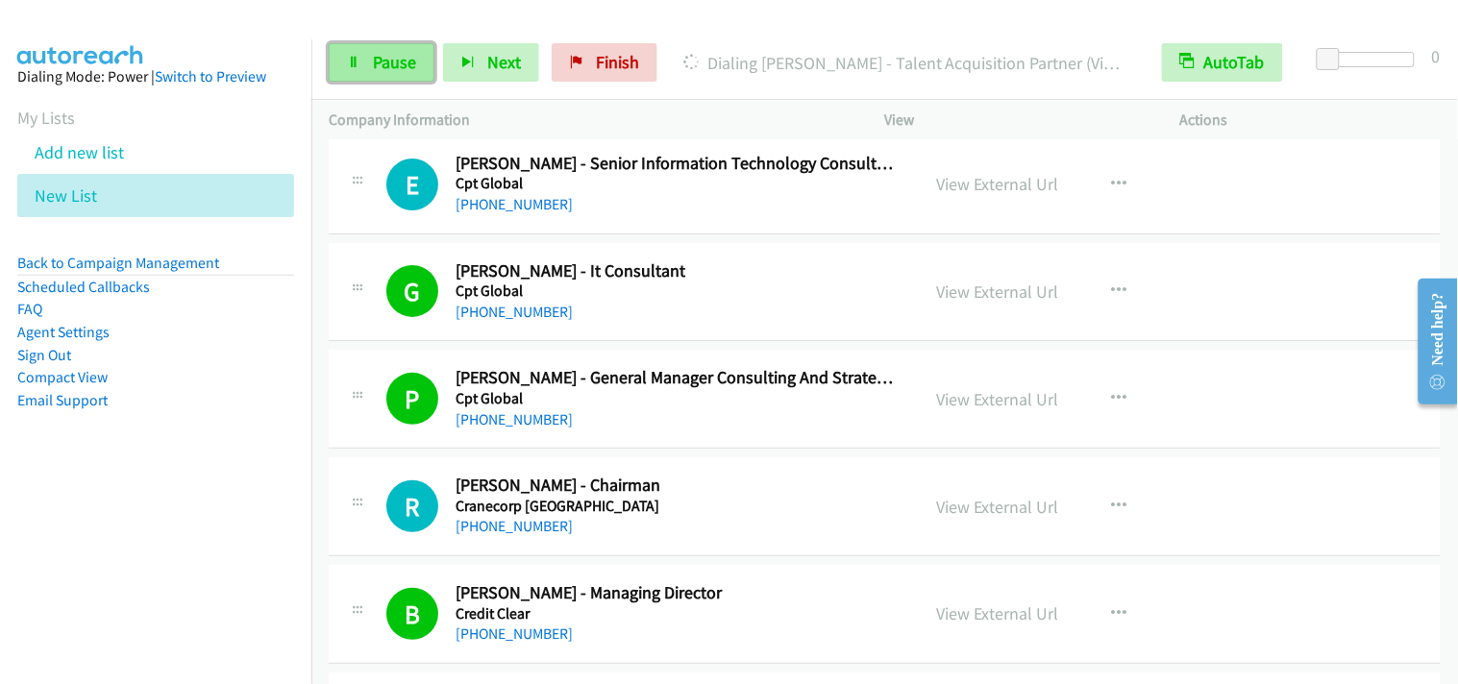
click at [387, 44] on link "Pause" at bounding box center [382, 62] width 106 height 38
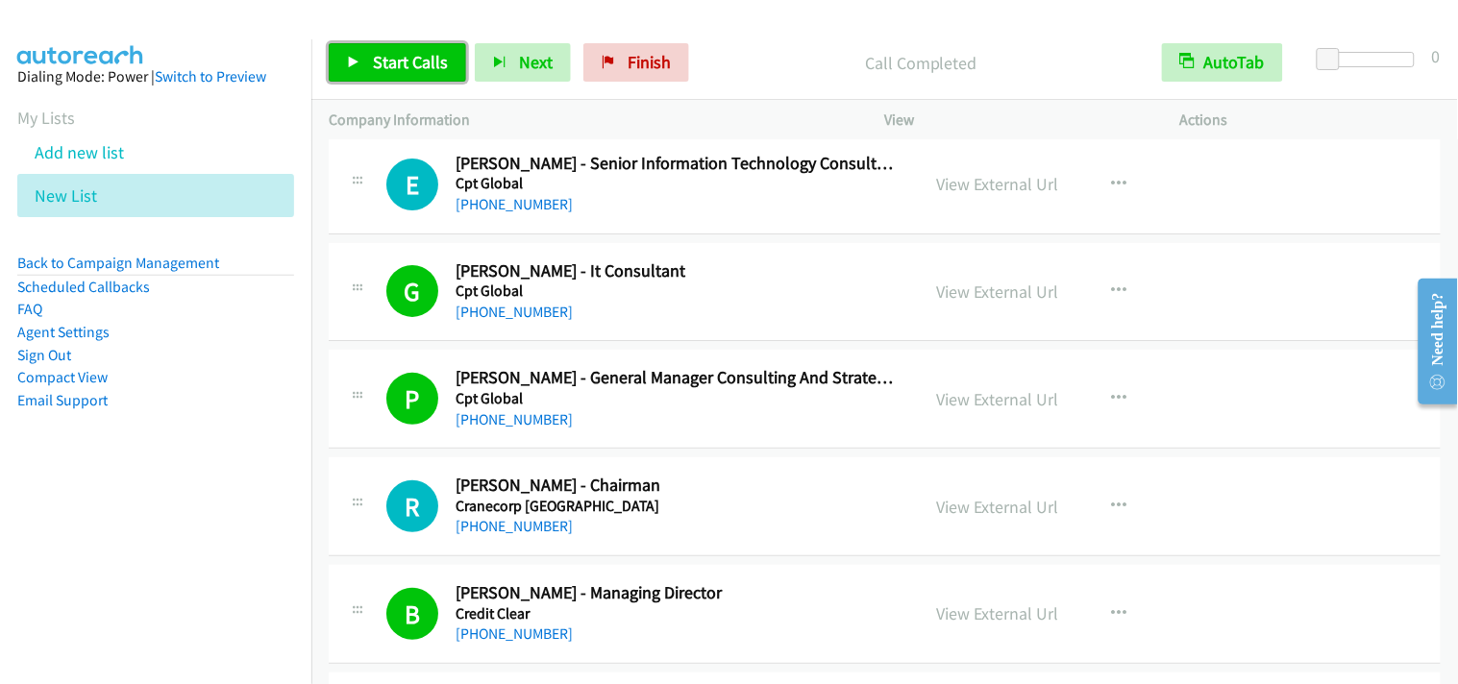
click at [373, 67] on span "Start Calls" at bounding box center [410, 62] width 75 height 22
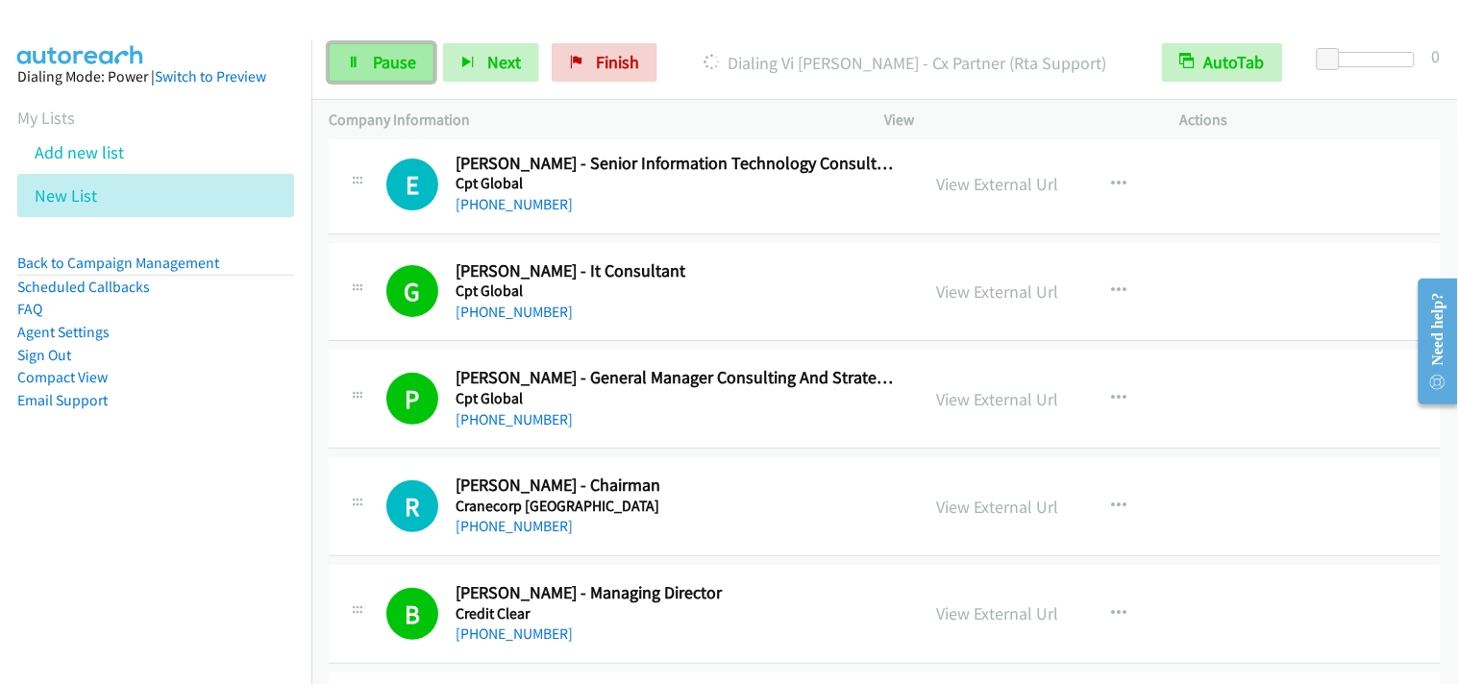
click at [394, 48] on link "Pause" at bounding box center [382, 62] width 106 height 38
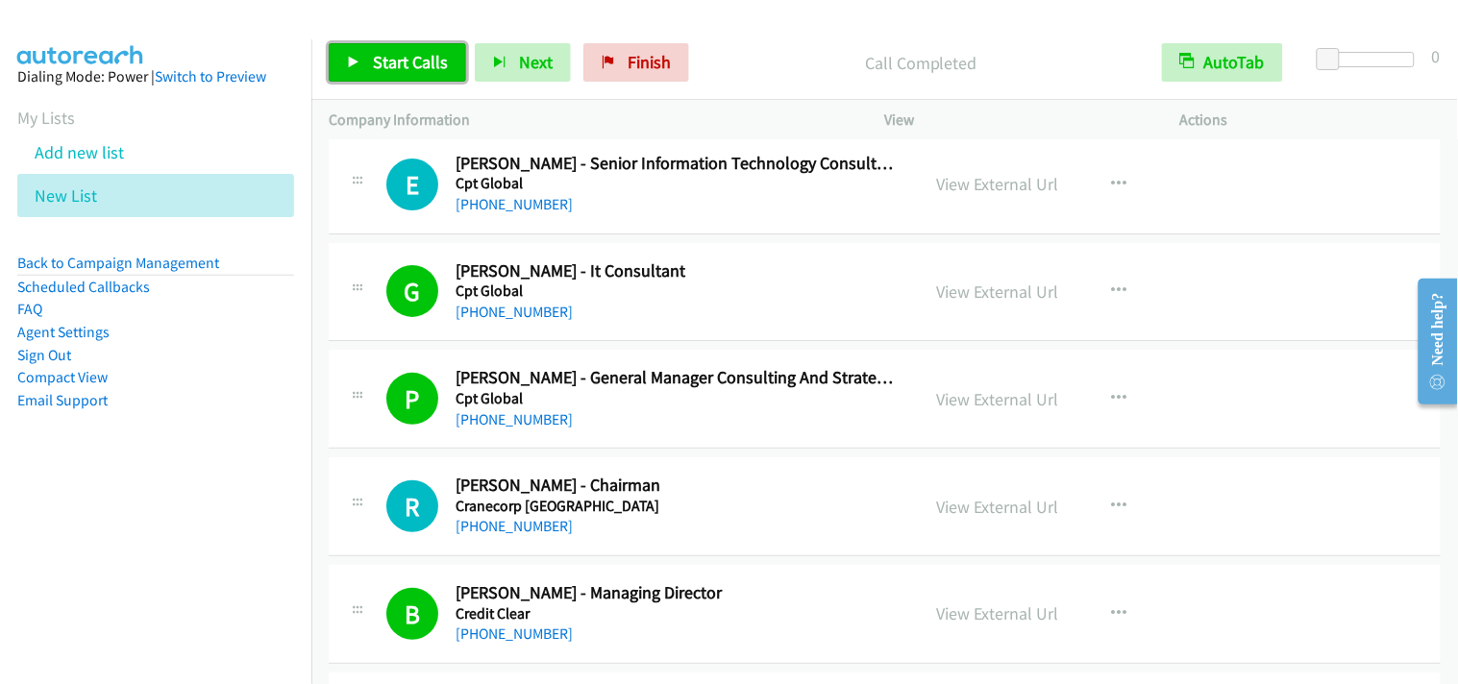
click at [448, 58] on link "Start Calls" at bounding box center [397, 62] width 137 height 38
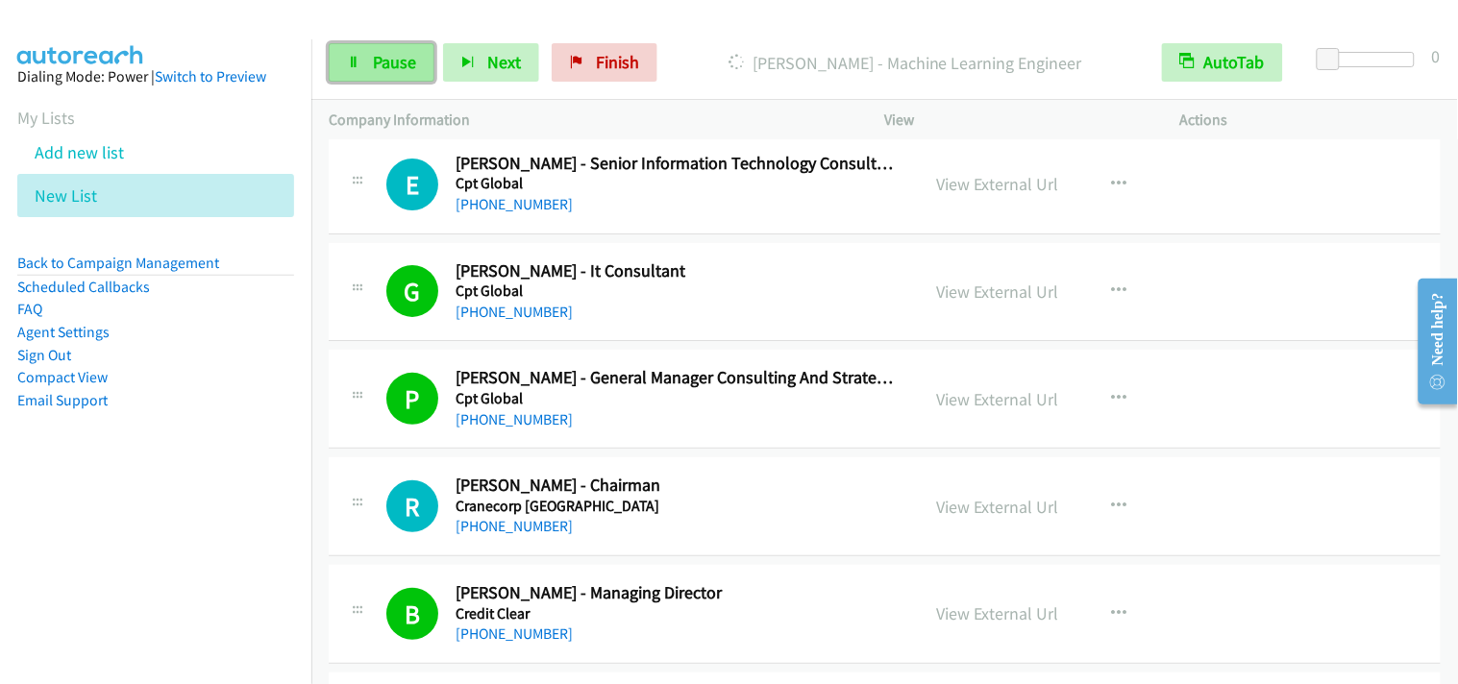
click at [398, 67] on span "Pause" at bounding box center [394, 62] width 43 height 22
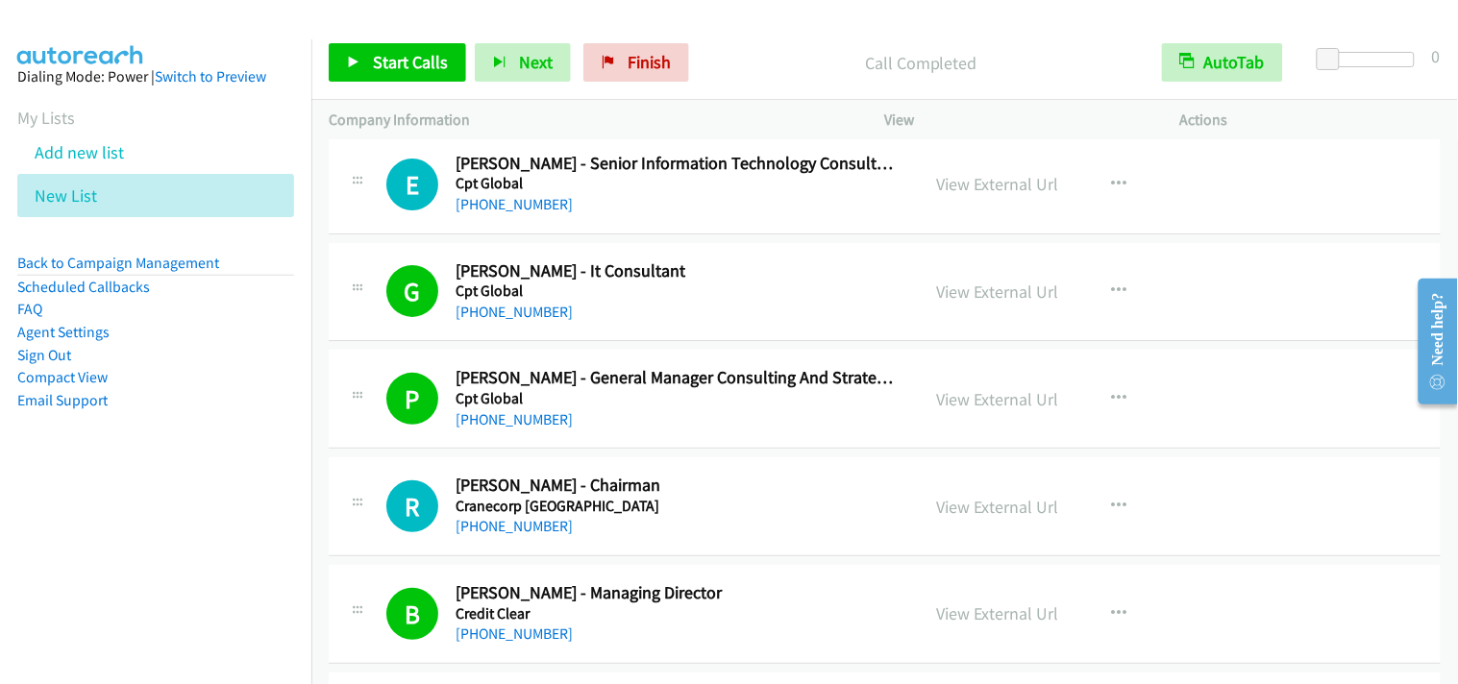
click at [408, 85] on div "Start Calls Pause Next Finish Call Completed AutoTab AutoTab 0" at bounding box center [884, 63] width 1147 height 74
click at [439, 62] on span "Start Calls" at bounding box center [410, 62] width 75 height 22
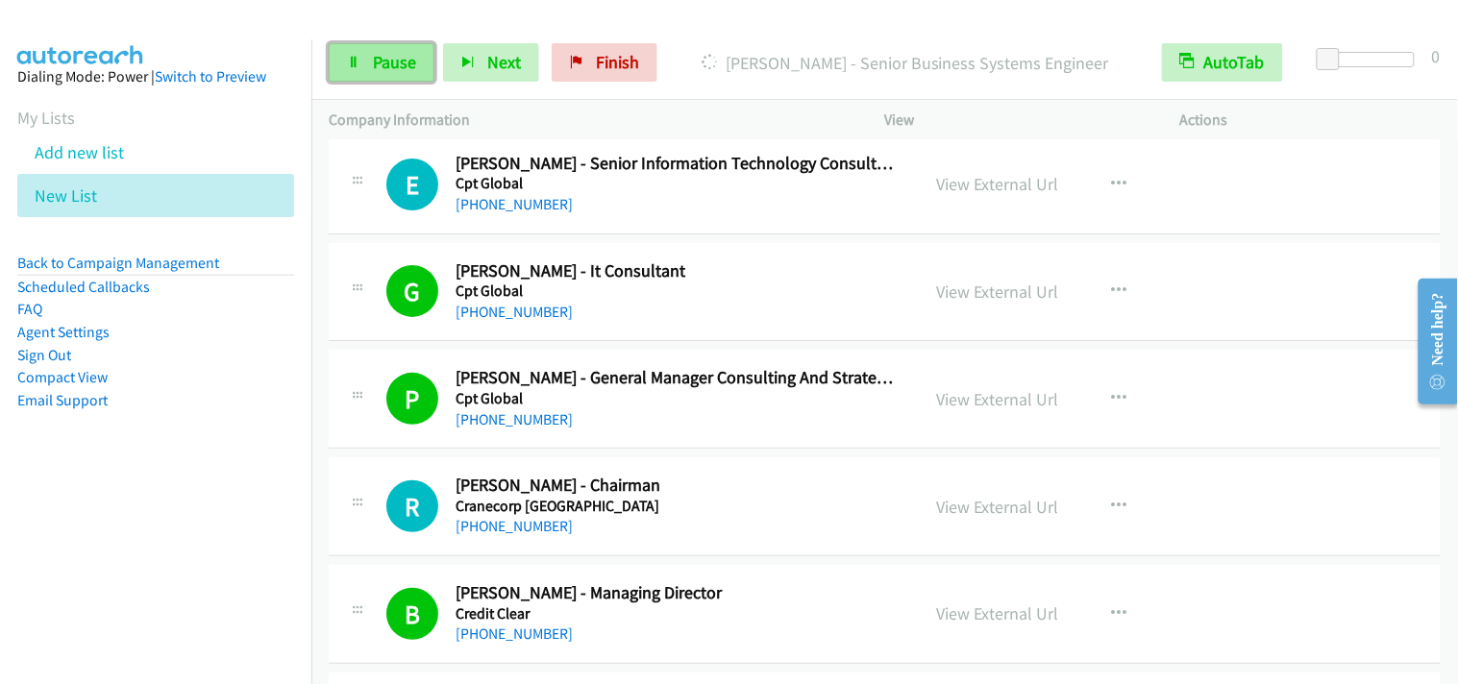
click at [392, 59] on span "Pause" at bounding box center [394, 62] width 43 height 22
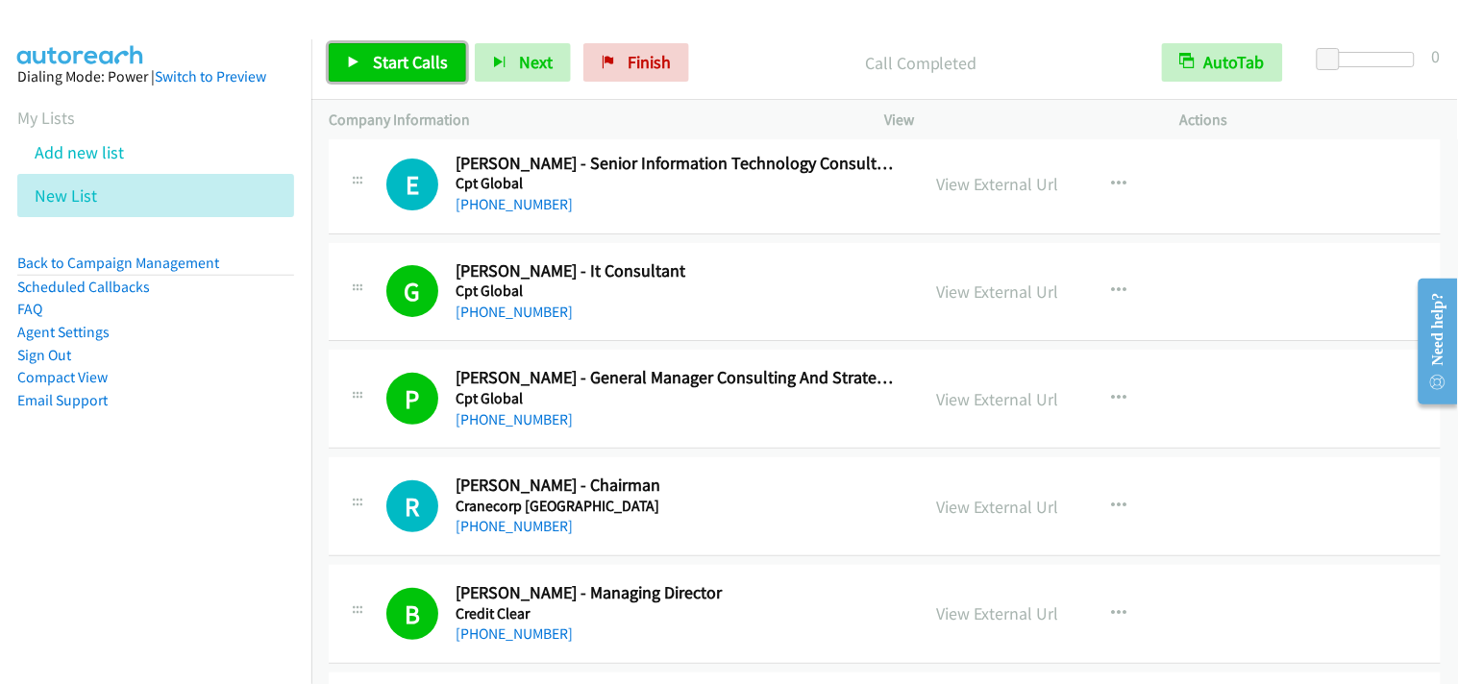
click at [433, 70] on span "Start Calls" at bounding box center [410, 62] width 75 height 22
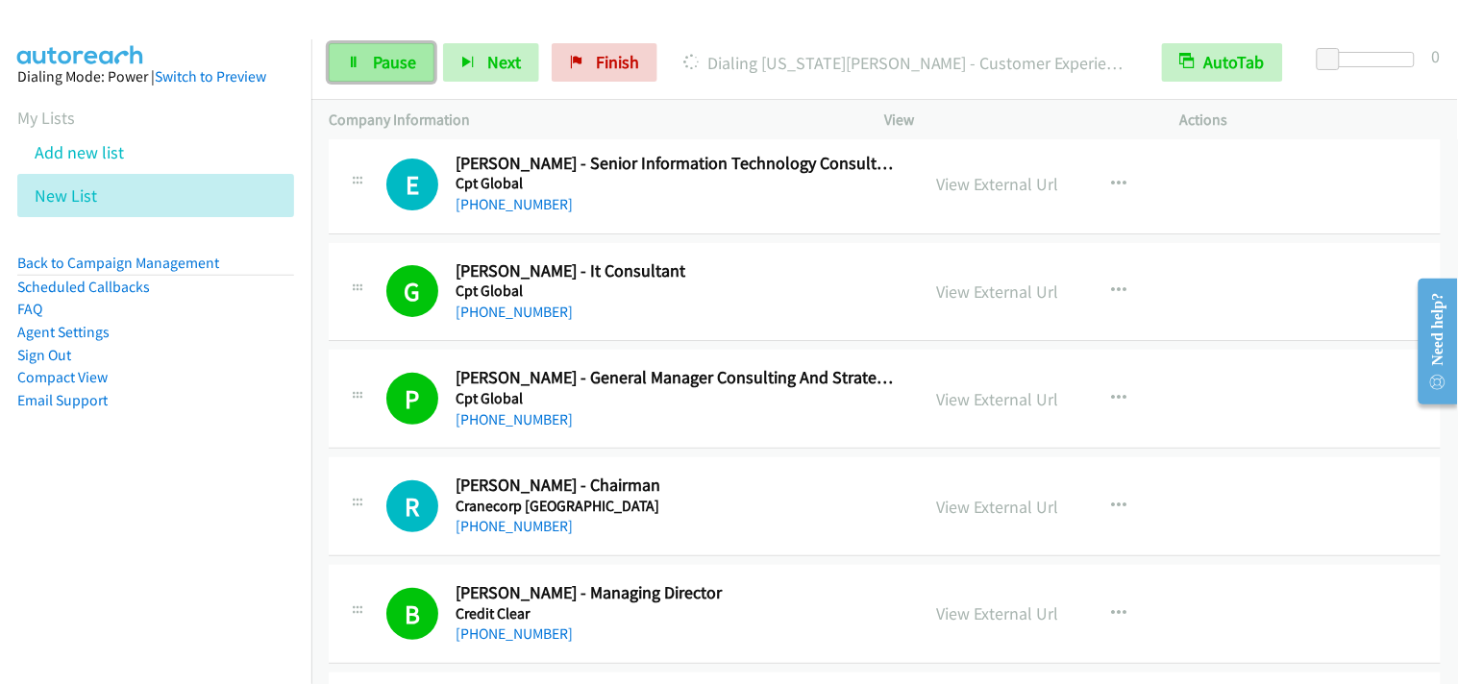
click at [392, 55] on span "Pause" at bounding box center [394, 62] width 43 height 22
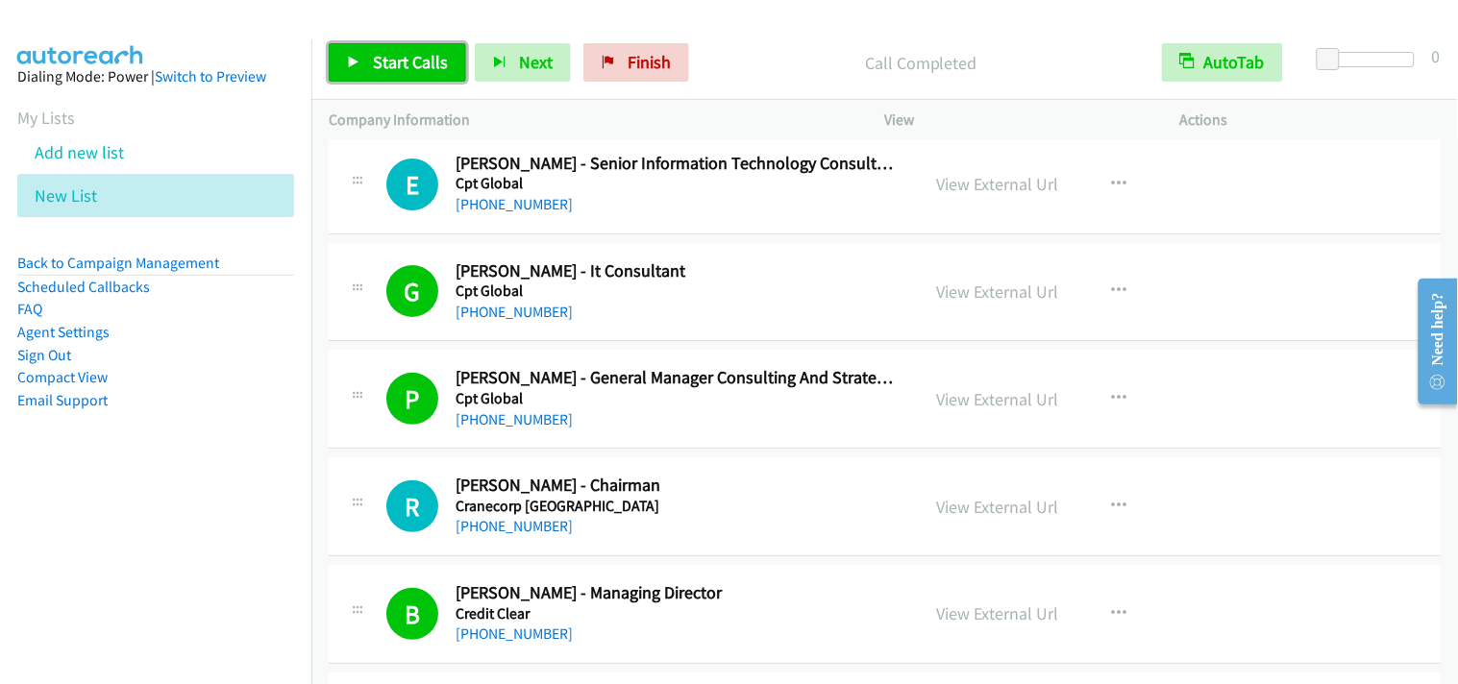
click at [401, 70] on span "Start Calls" at bounding box center [410, 62] width 75 height 22
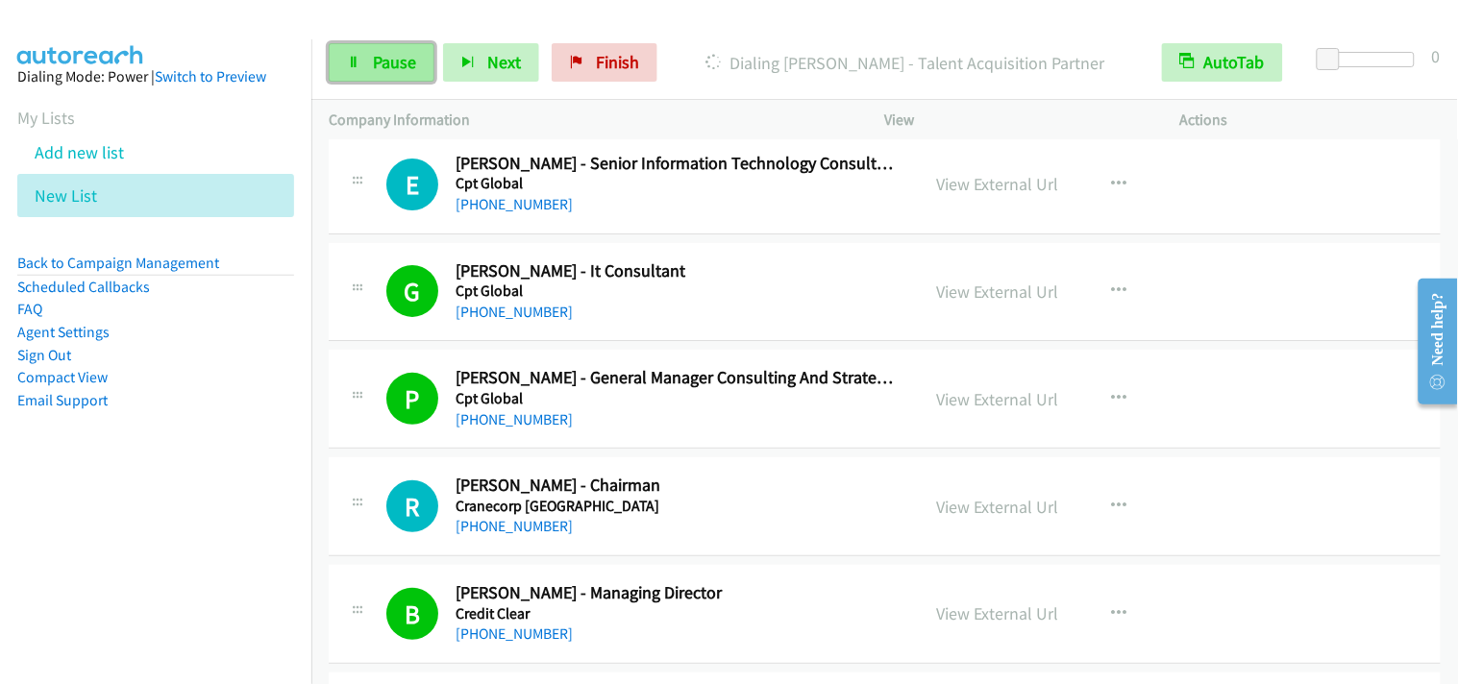
click at [397, 74] on link "Pause" at bounding box center [382, 62] width 106 height 38
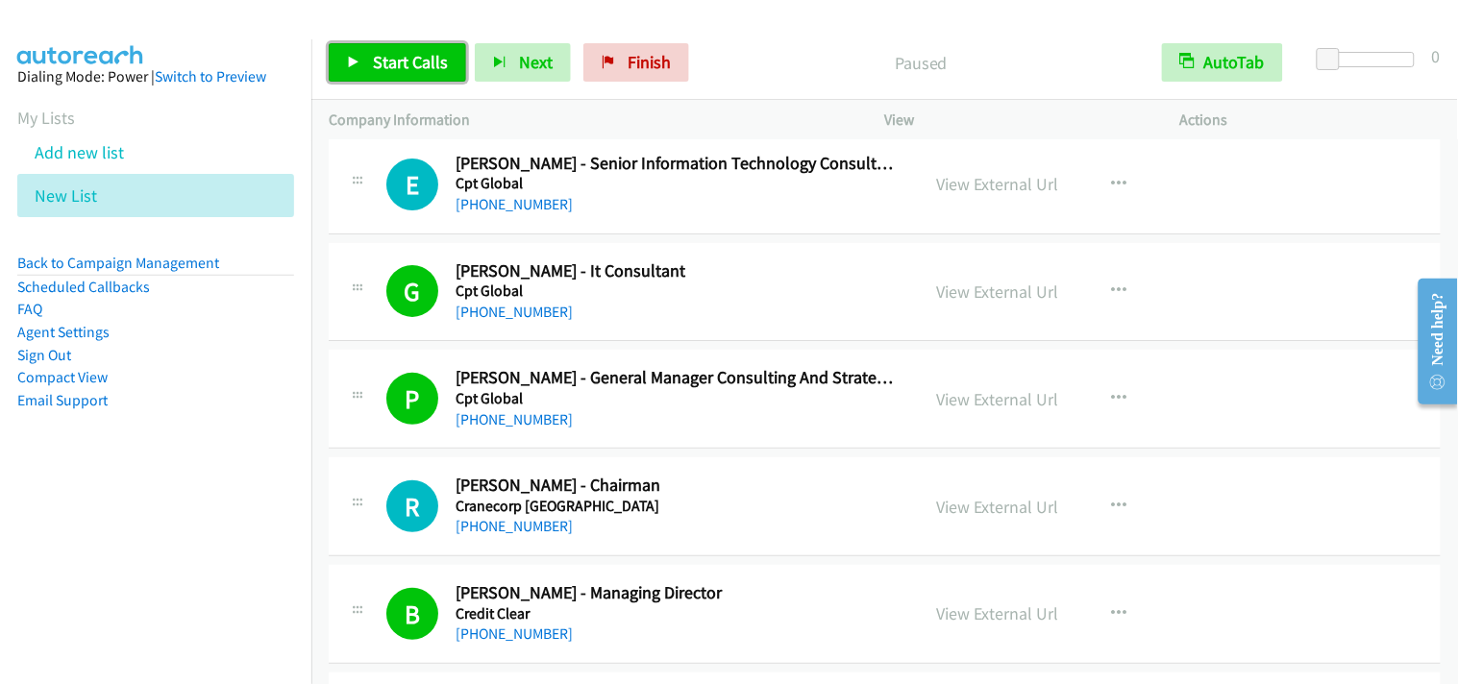
click at [443, 61] on span "Start Calls" at bounding box center [410, 62] width 75 height 22
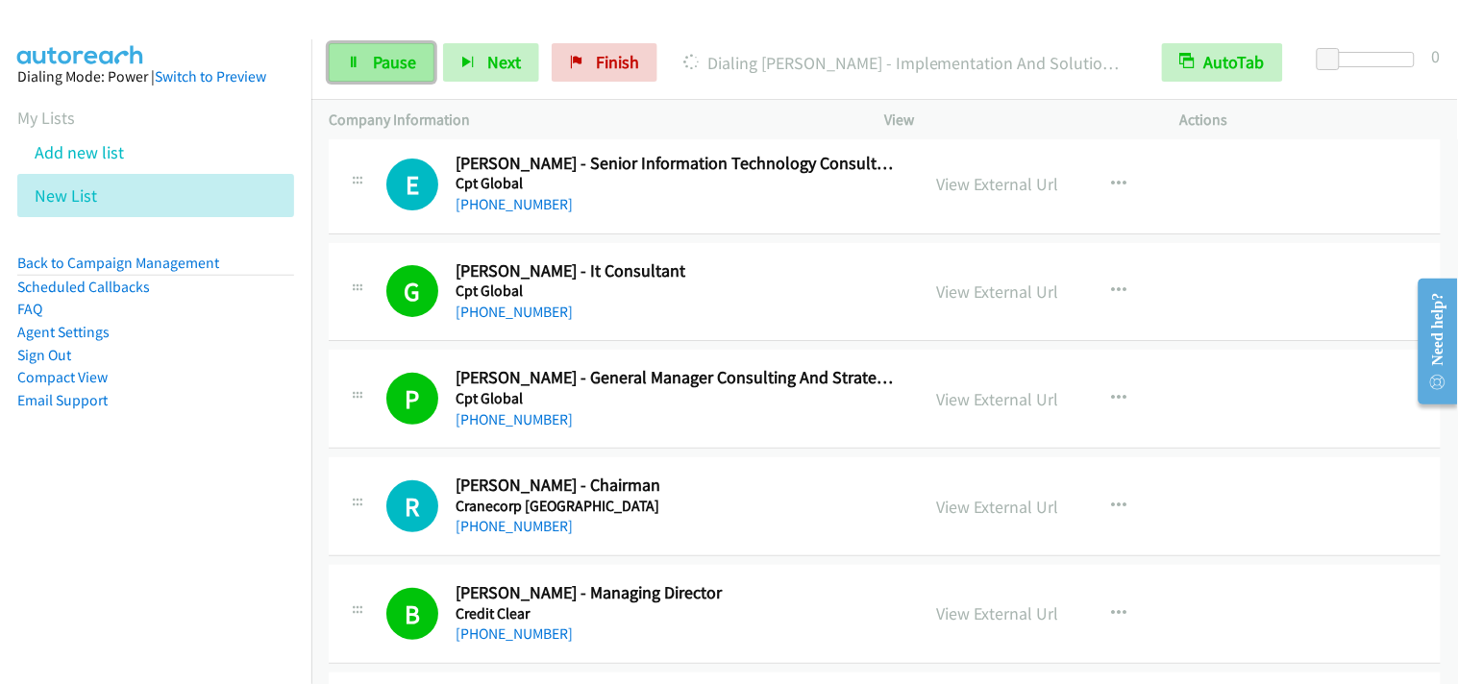
click at [416, 58] on link "Pause" at bounding box center [382, 62] width 106 height 38
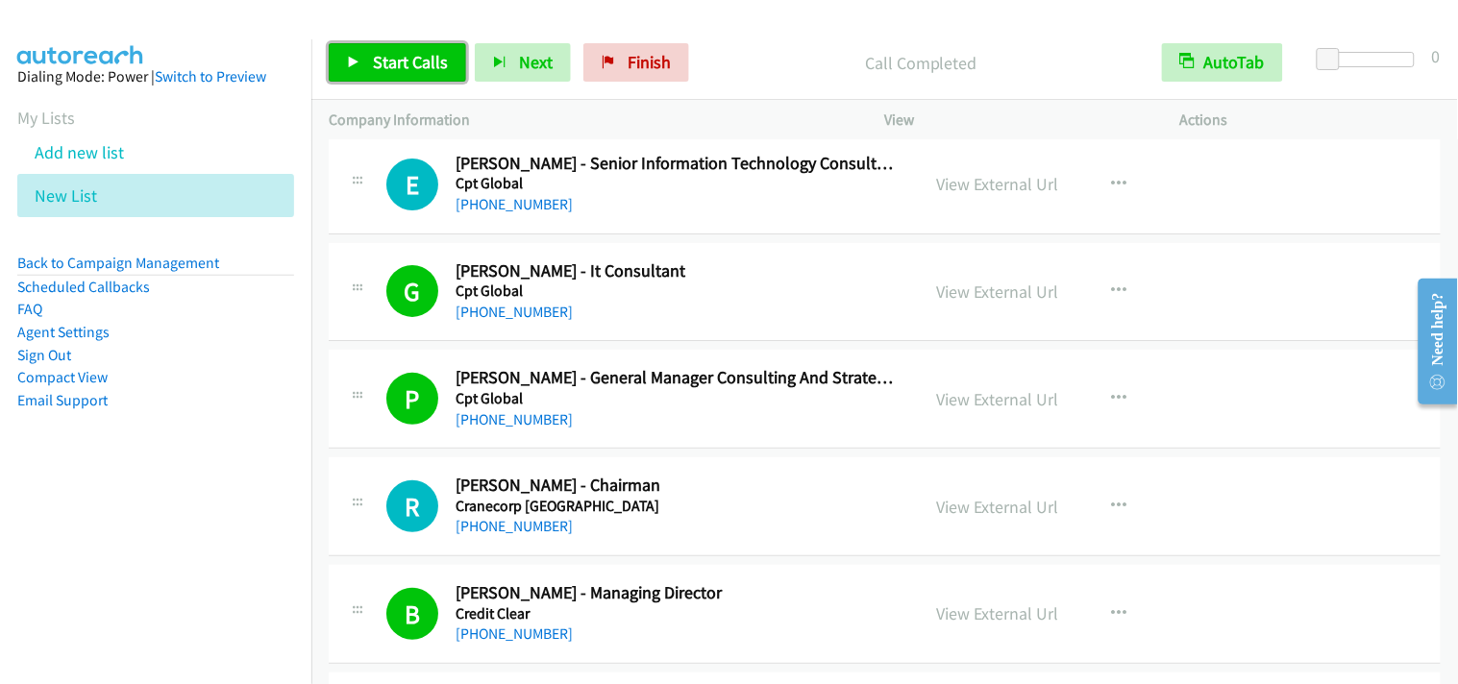
click at [415, 73] on link "Start Calls" at bounding box center [397, 62] width 137 height 38
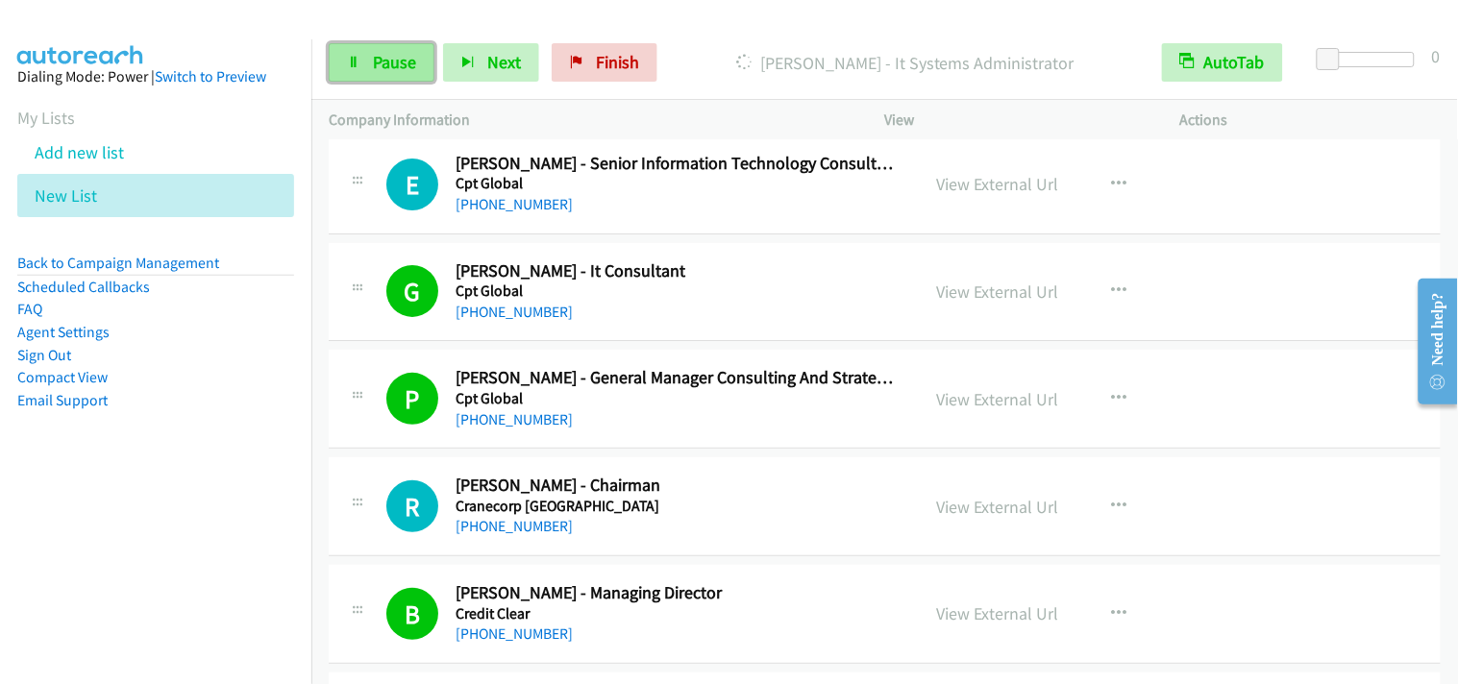
click at [361, 77] on link "Pause" at bounding box center [382, 62] width 106 height 38
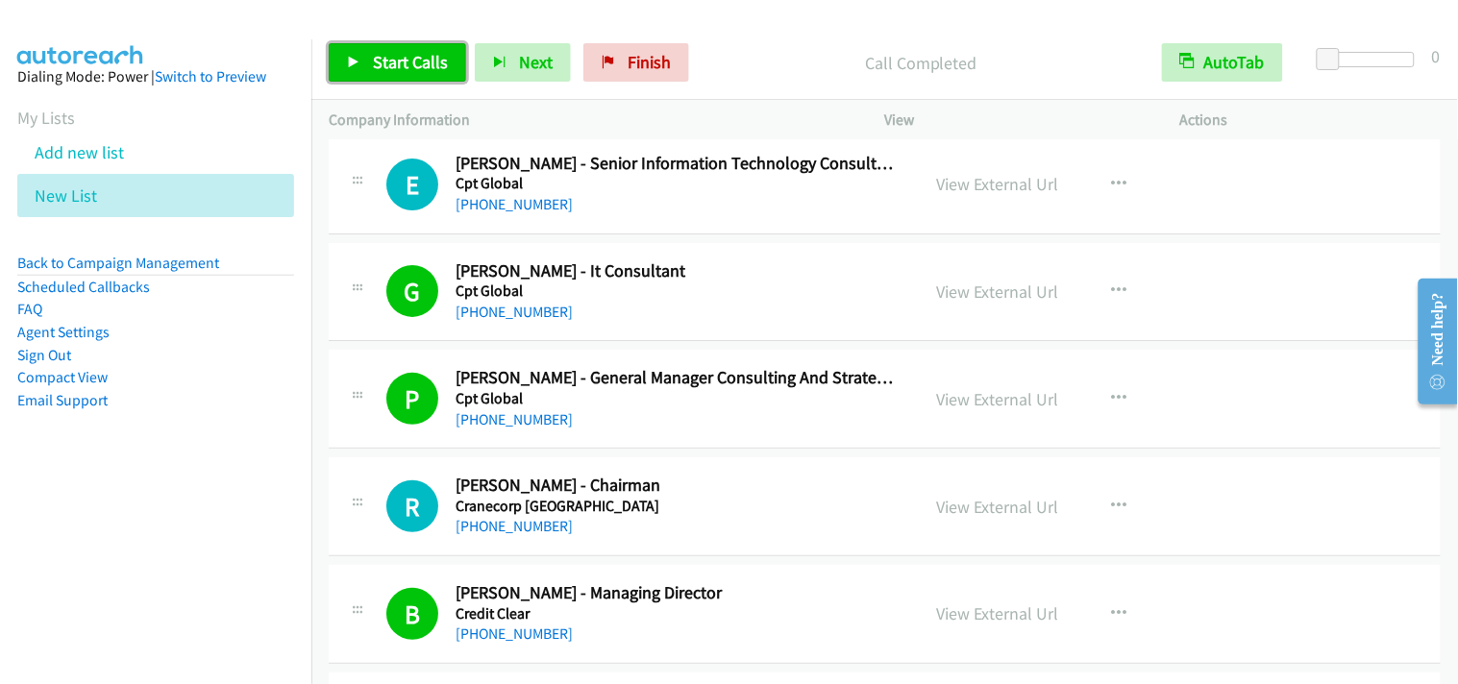
click at [425, 62] on span "Start Calls" at bounding box center [410, 62] width 75 height 22
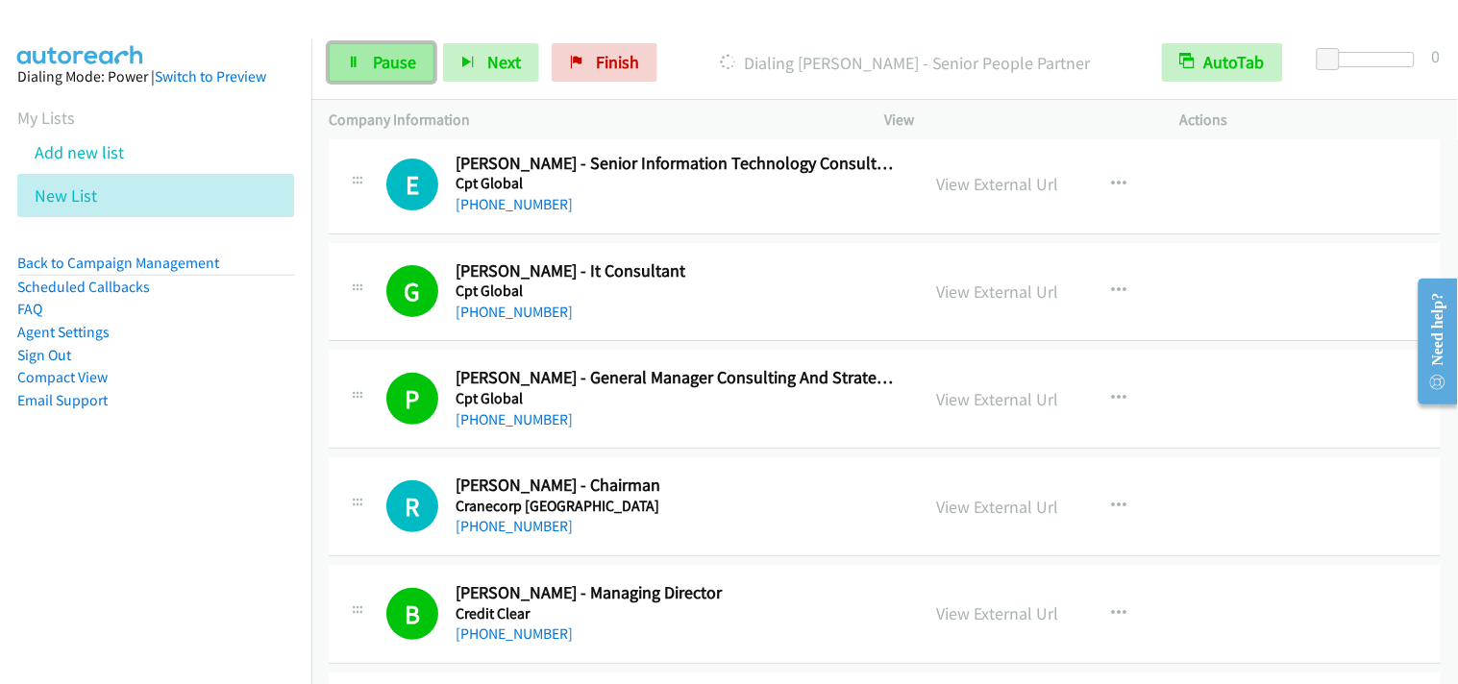
click at [385, 62] on span "Pause" at bounding box center [394, 62] width 43 height 22
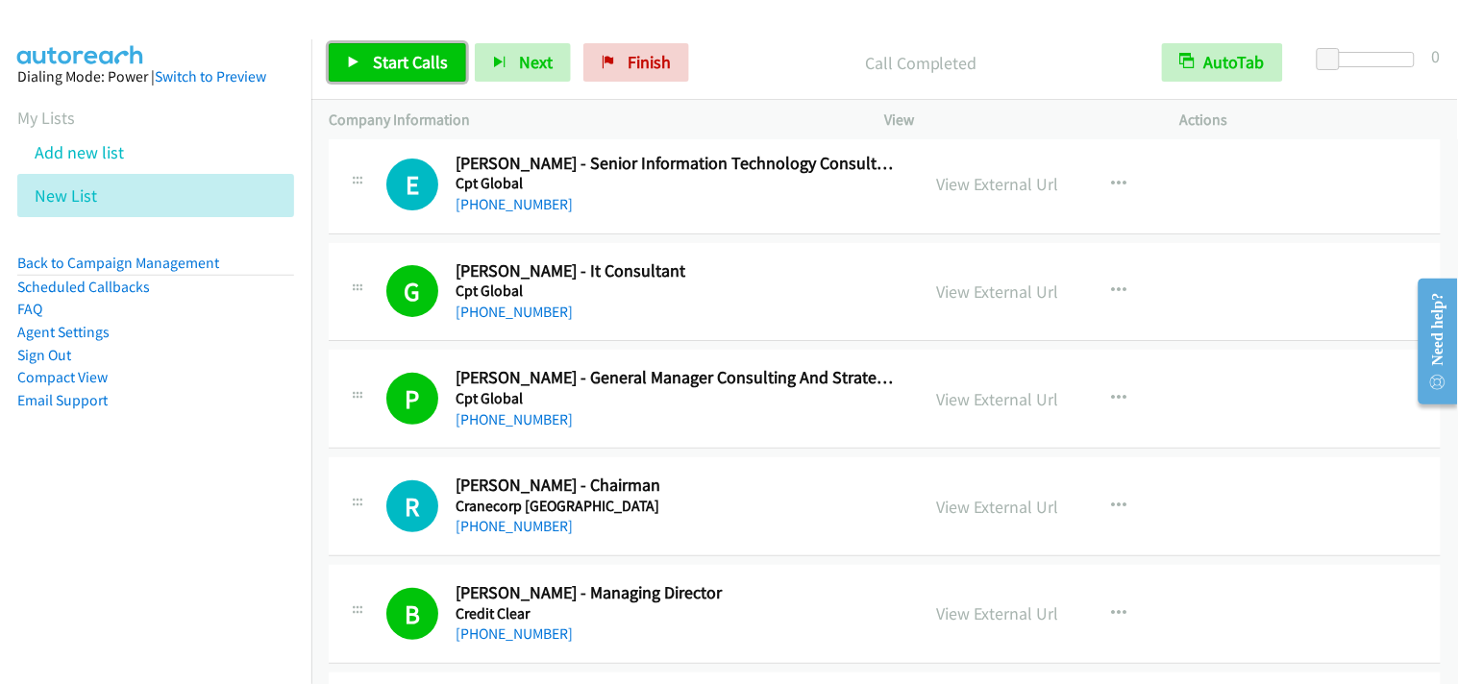
click at [381, 62] on span "Start Calls" at bounding box center [410, 62] width 75 height 22
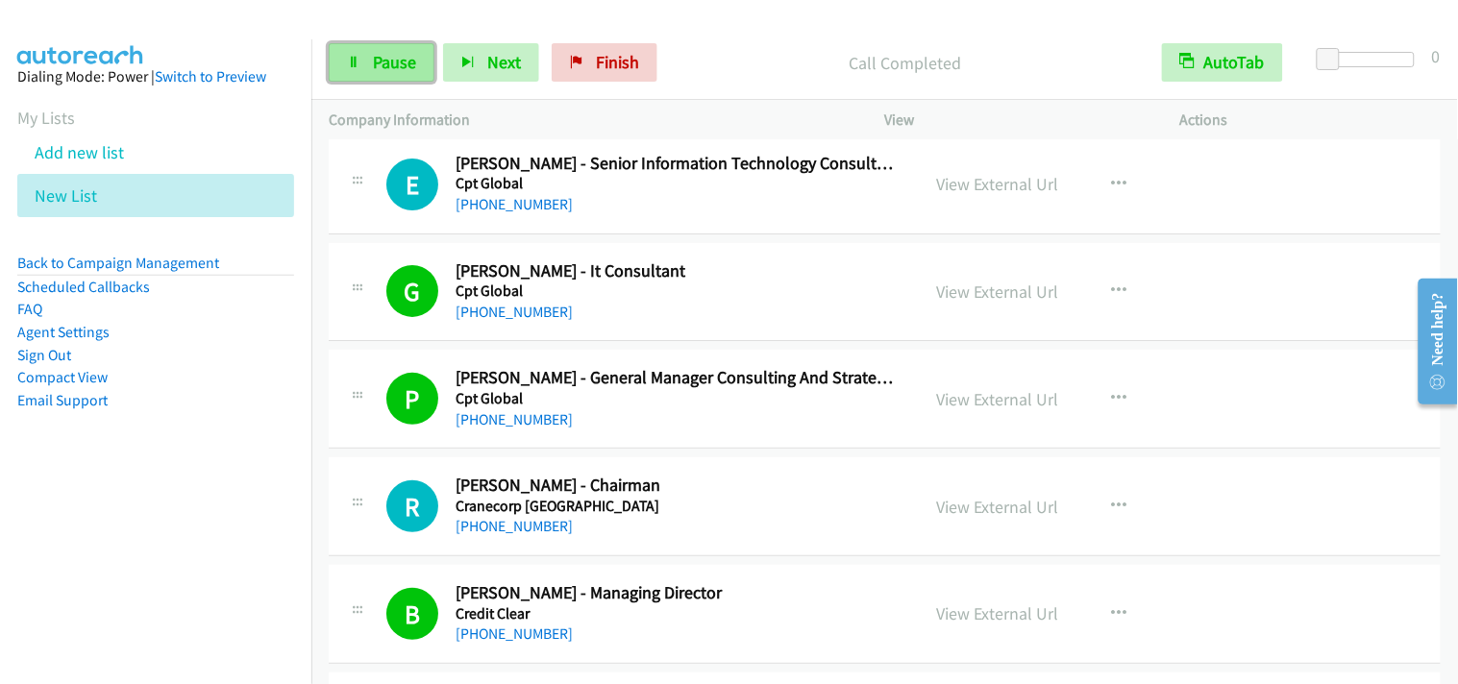
click at [378, 69] on span "Pause" at bounding box center [394, 62] width 43 height 22
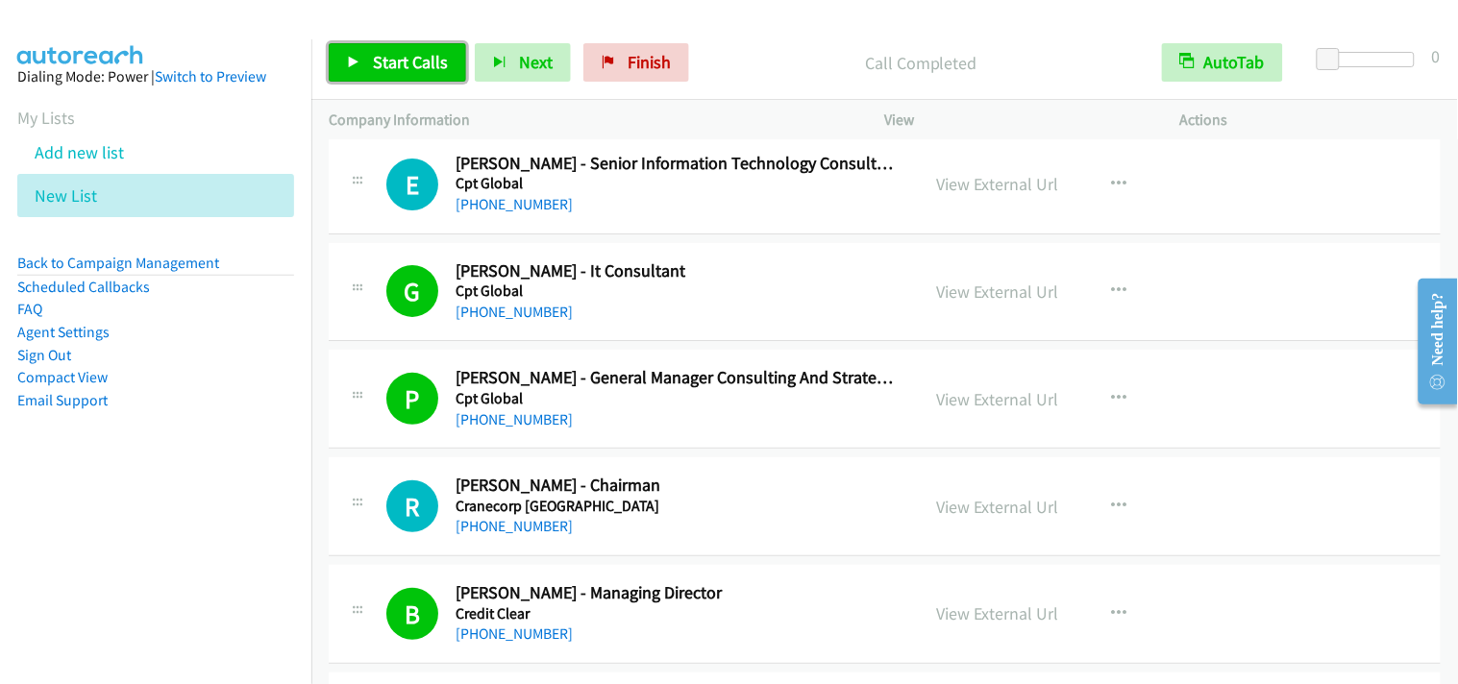
click at [382, 60] on span "Start Calls" at bounding box center [410, 62] width 75 height 22
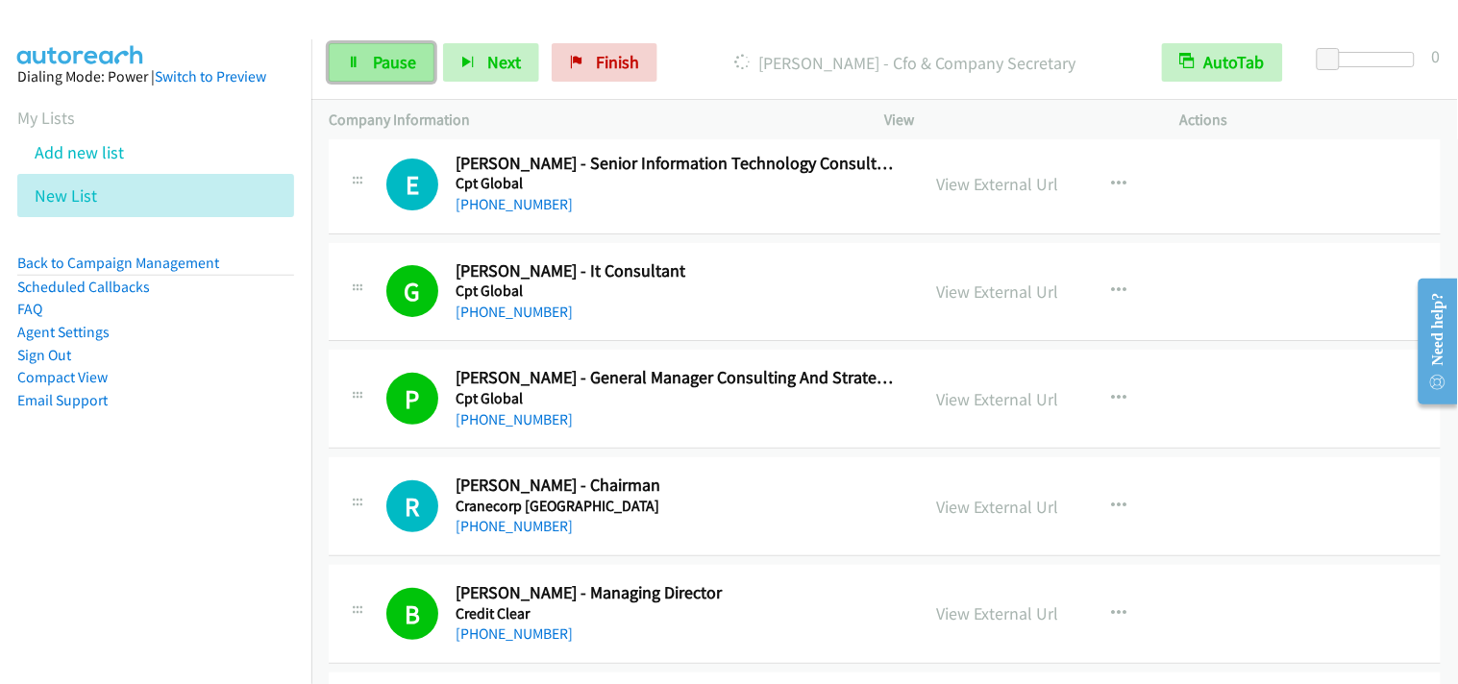
click at [418, 62] on link "Pause" at bounding box center [382, 62] width 106 height 38
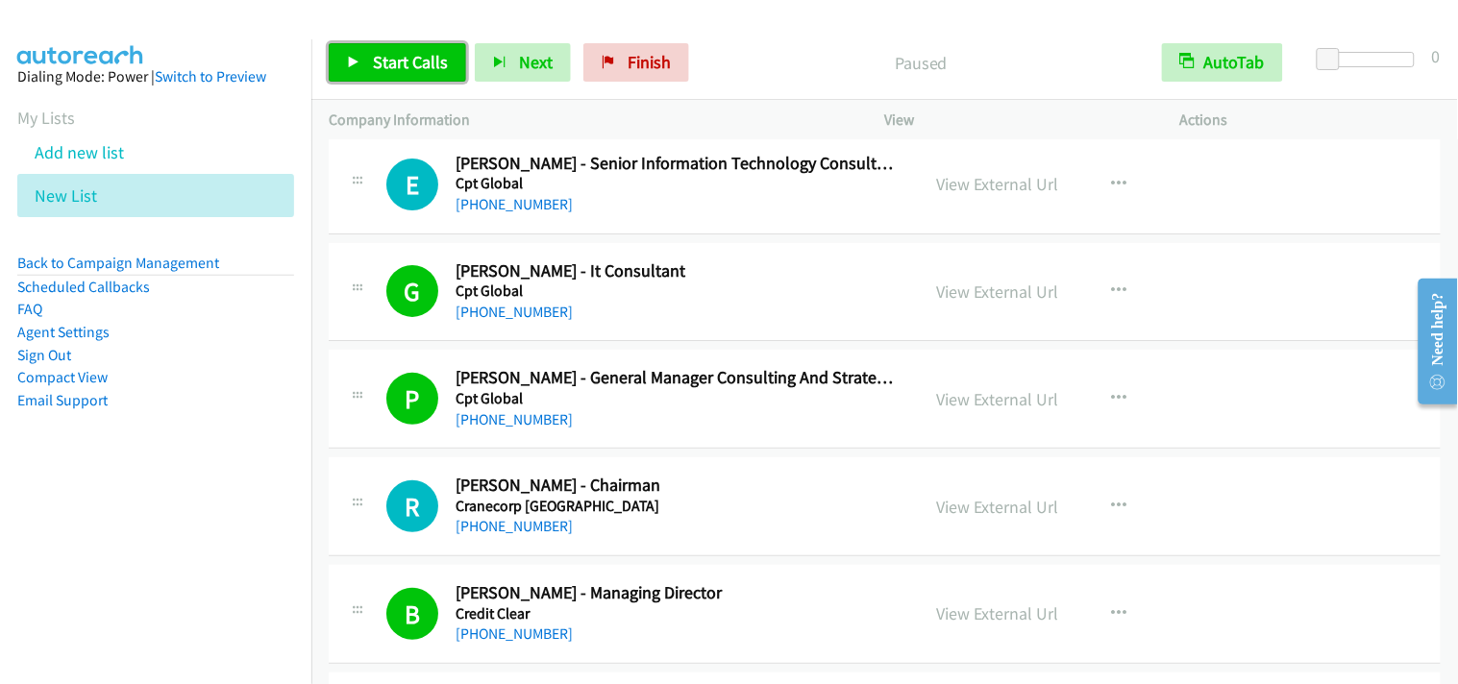
click at [402, 62] on span "Start Calls" at bounding box center [410, 62] width 75 height 22
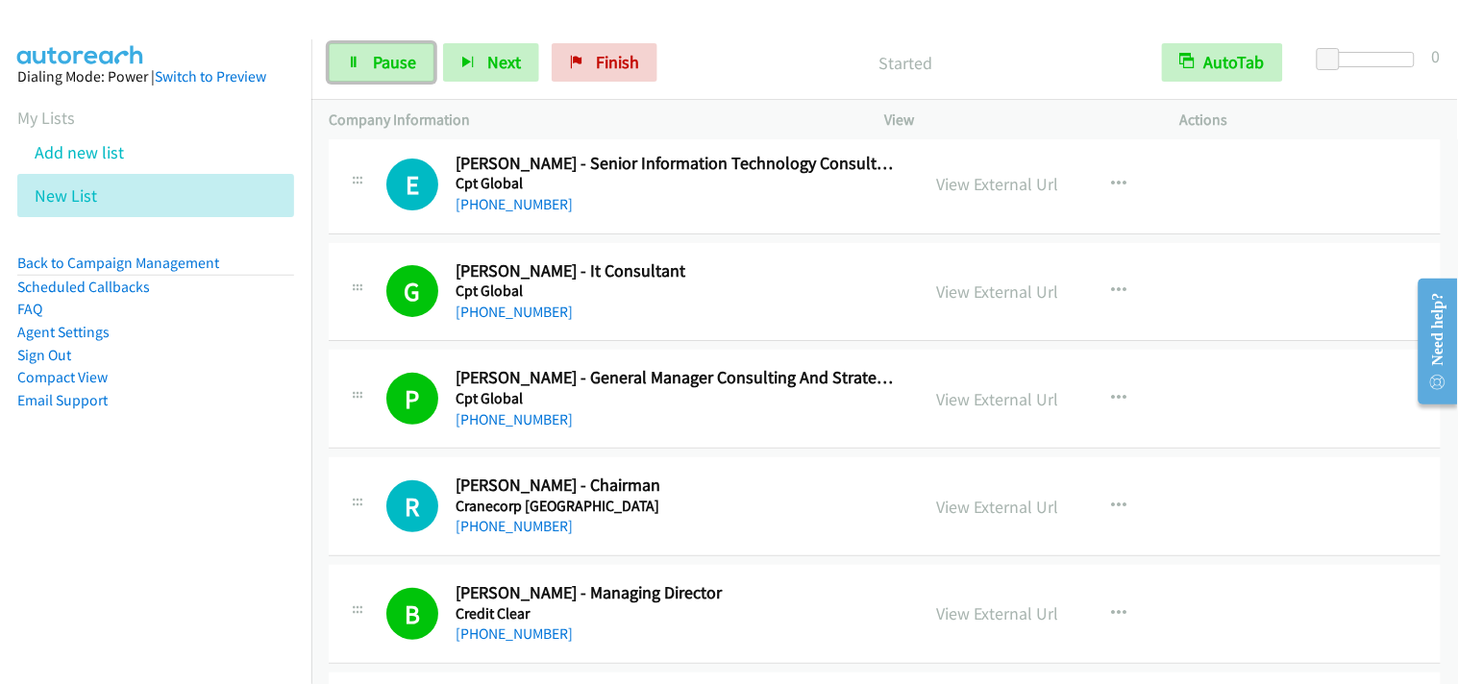
click at [402, 62] on span "Pause" at bounding box center [394, 62] width 43 height 22
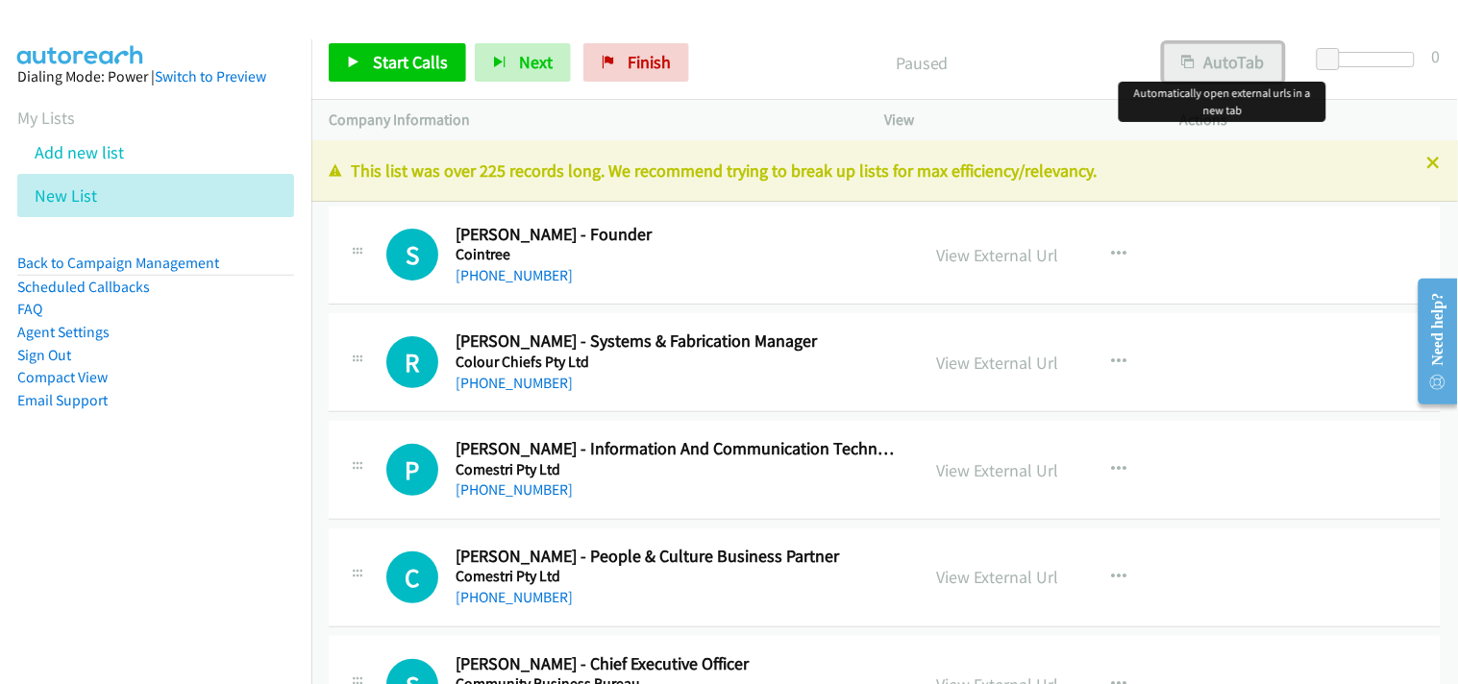
click at [1174, 67] on button "AutoTab" at bounding box center [1223, 62] width 119 height 38
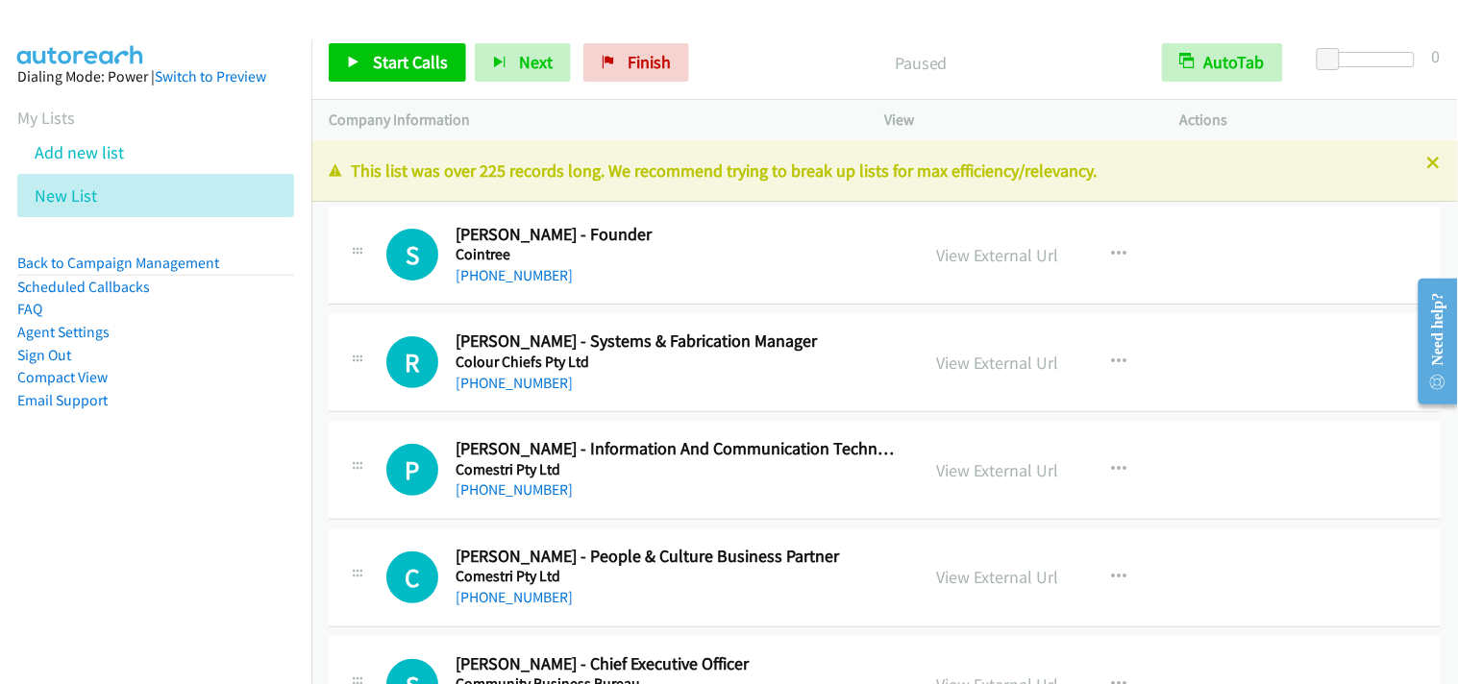
click at [420, 37] on div "Start Calls Pause Next Finish Paused AutoTab AutoTab 0" at bounding box center [884, 63] width 1147 height 74
click at [416, 55] on span "Start Calls" at bounding box center [410, 62] width 75 height 22
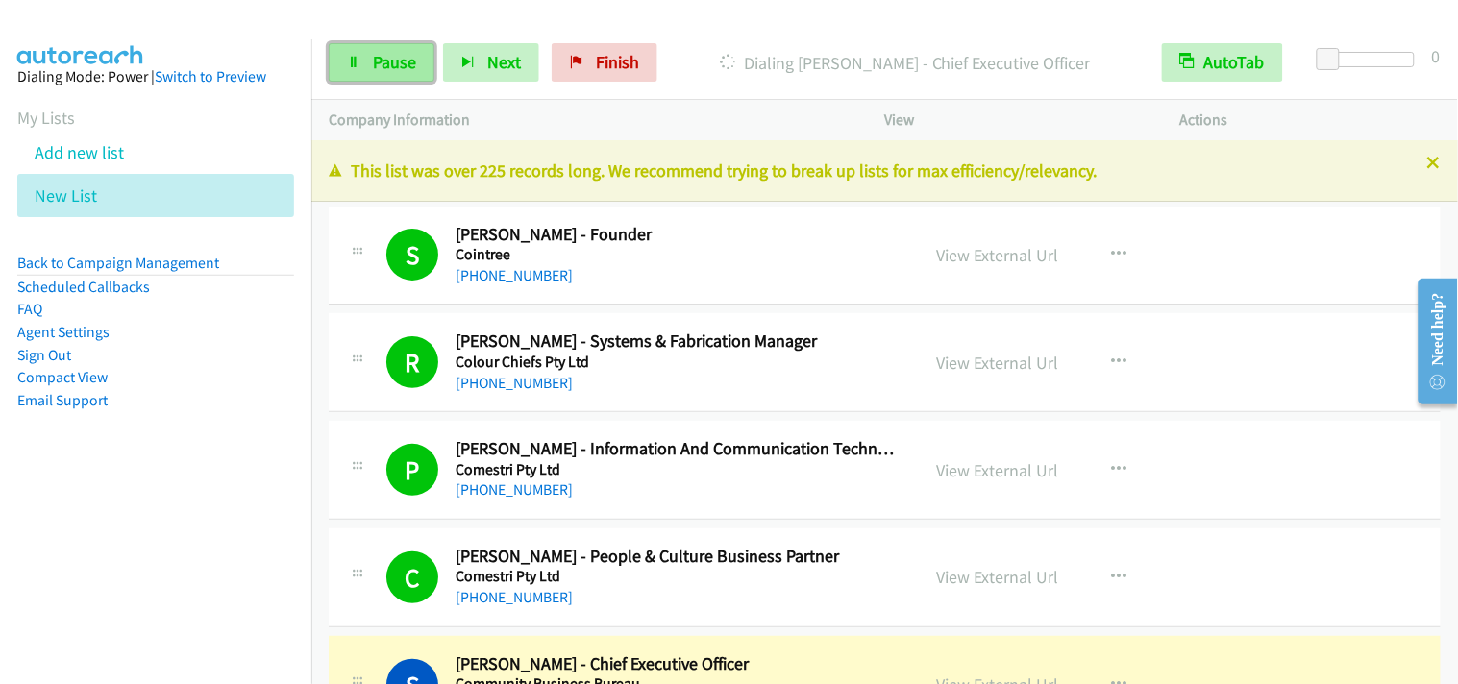
click at [362, 70] on link "Pause" at bounding box center [382, 62] width 106 height 38
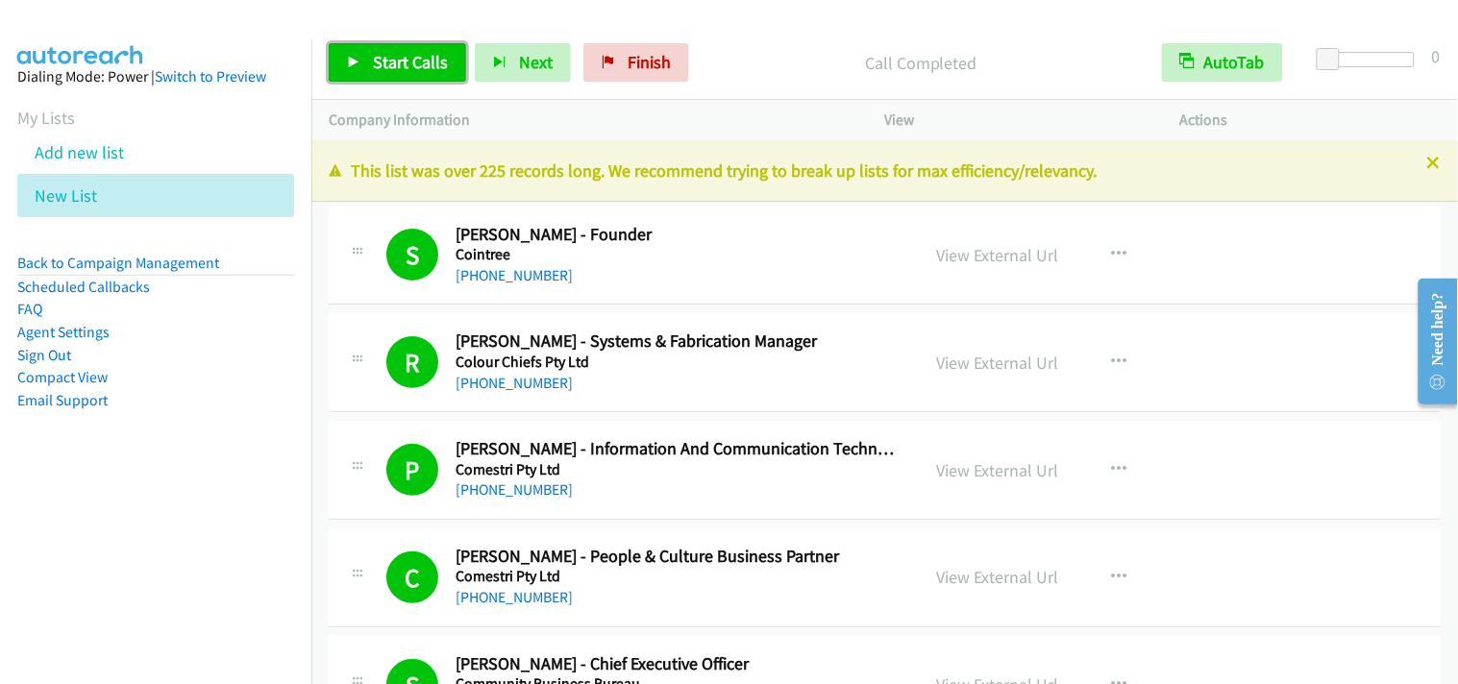
click at [402, 65] on span "Start Calls" at bounding box center [410, 62] width 75 height 22
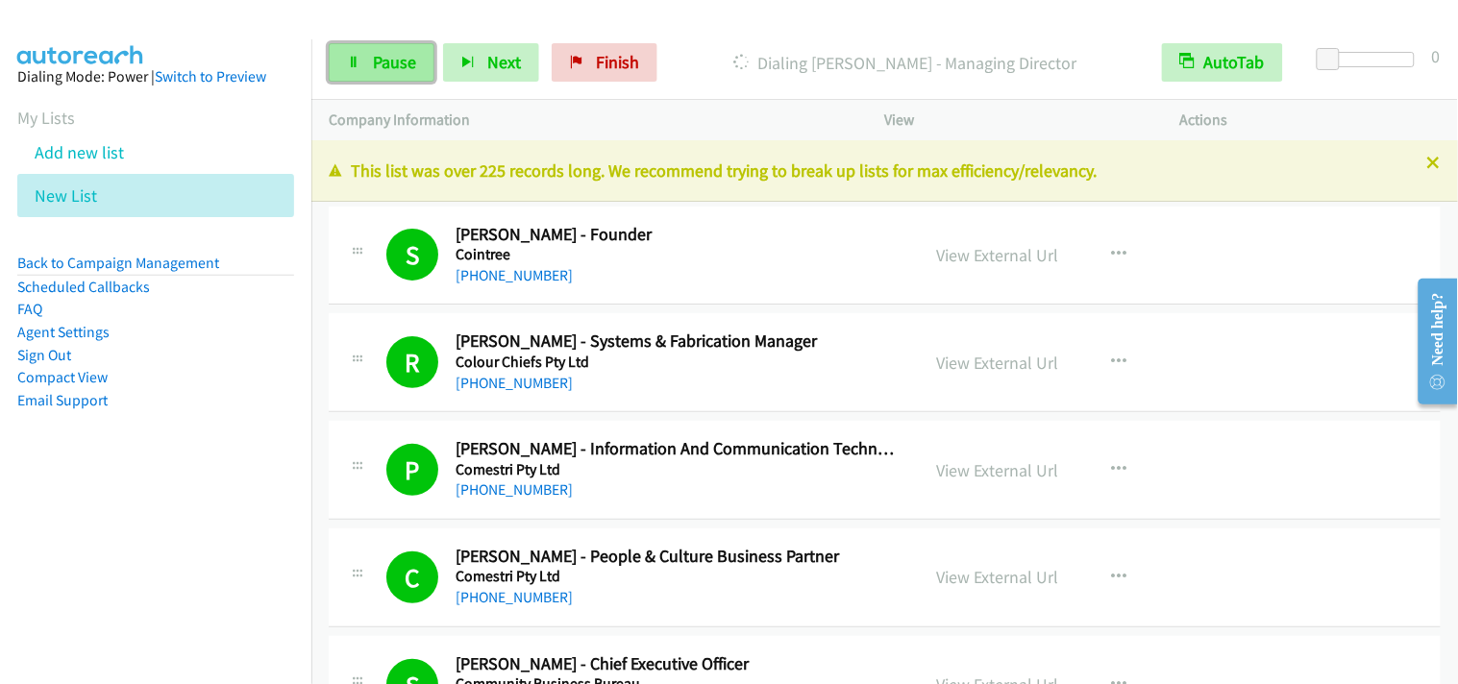
click at [413, 48] on link "Pause" at bounding box center [382, 62] width 106 height 38
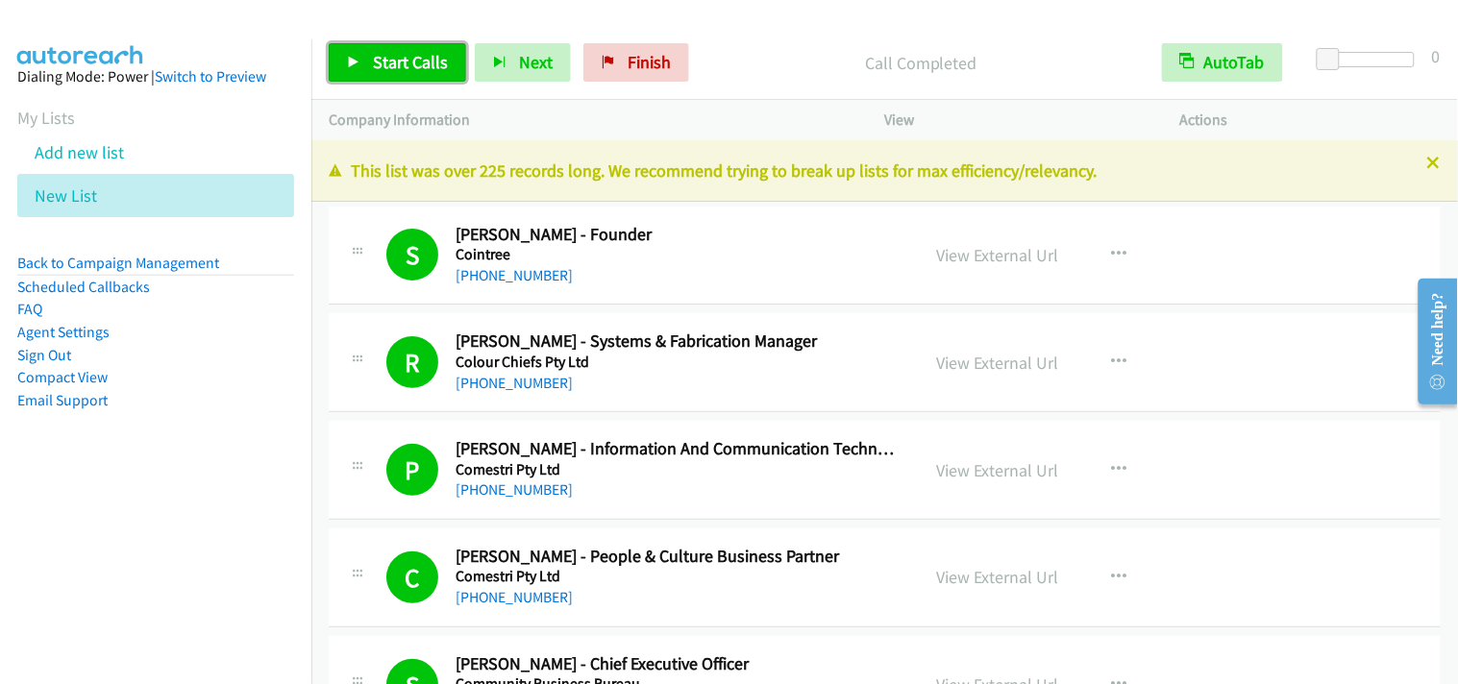
click at [420, 50] on link "Start Calls" at bounding box center [397, 62] width 137 height 38
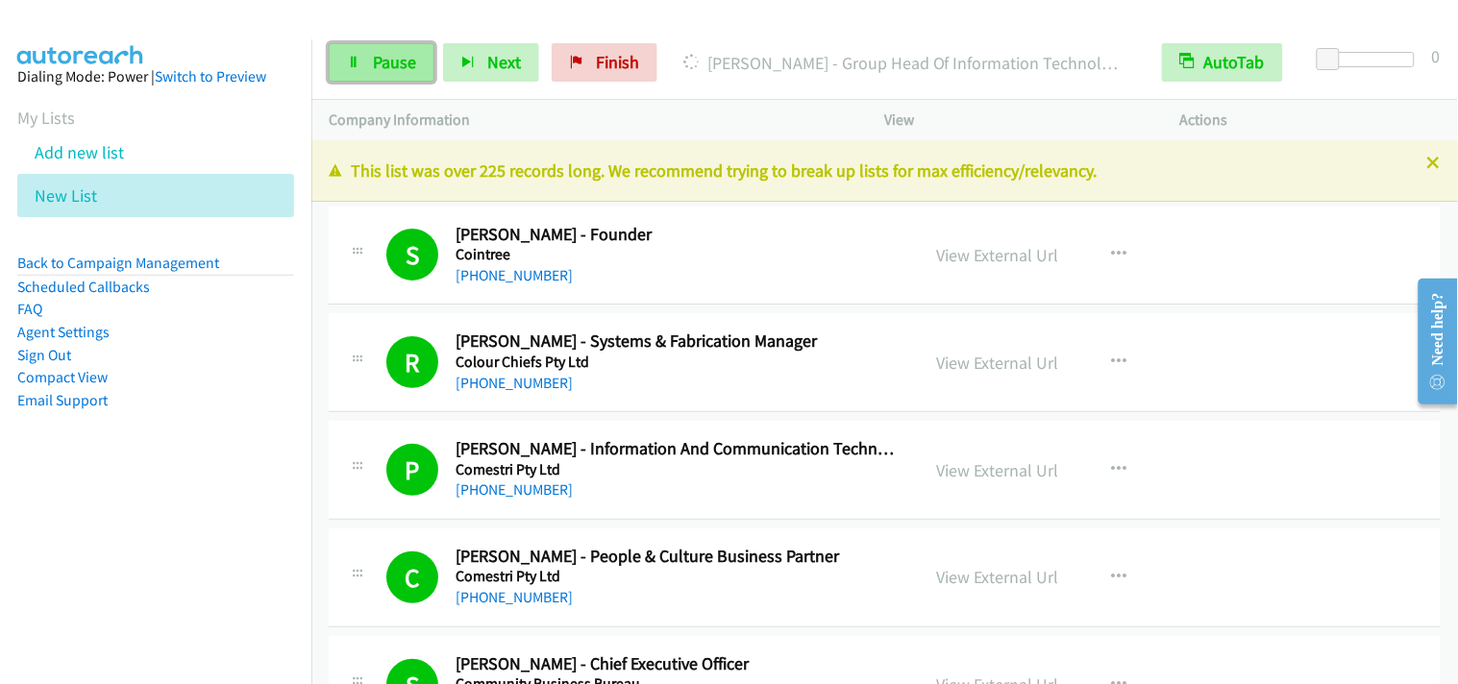
click at [395, 44] on link "Pause" at bounding box center [382, 62] width 106 height 38
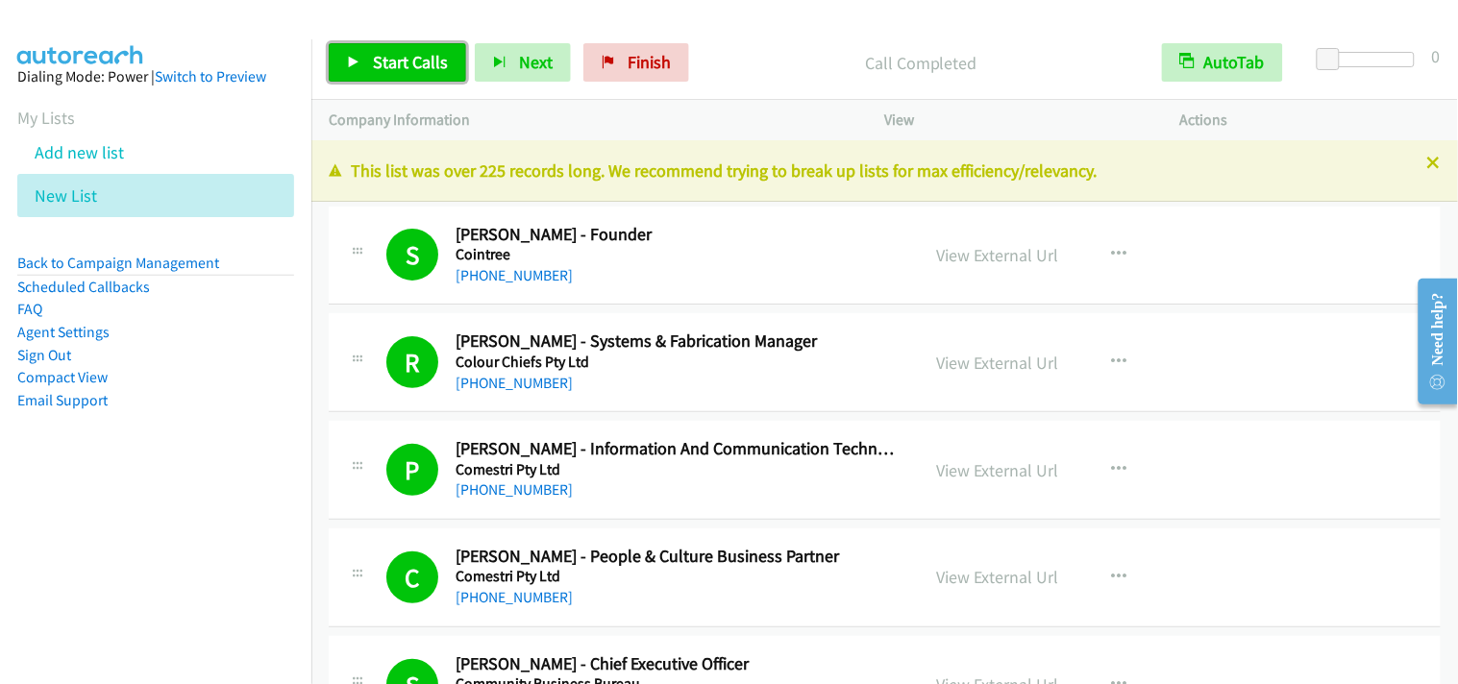
click at [438, 67] on span "Start Calls" at bounding box center [410, 62] width 75 height 22
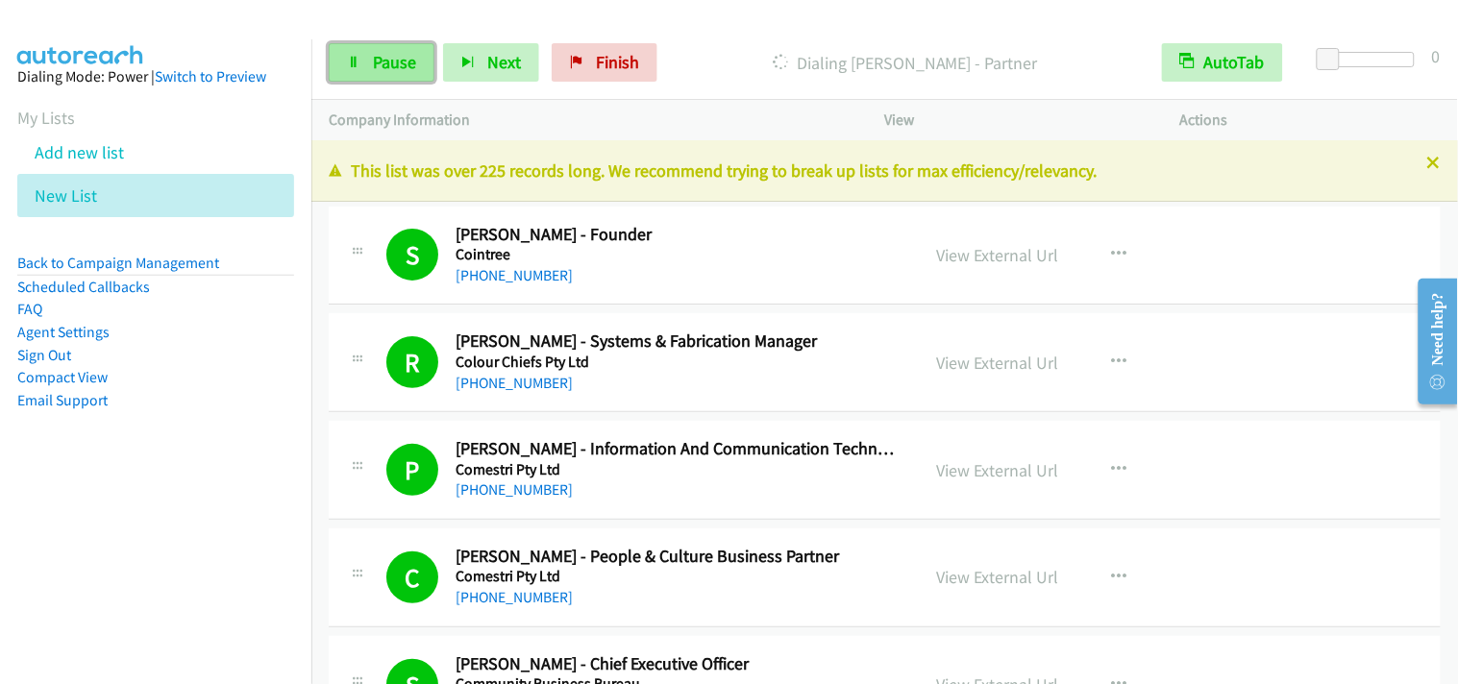
click at [405, 79] on link "Pause" at bounding box center [382, 62] width 106 height 38
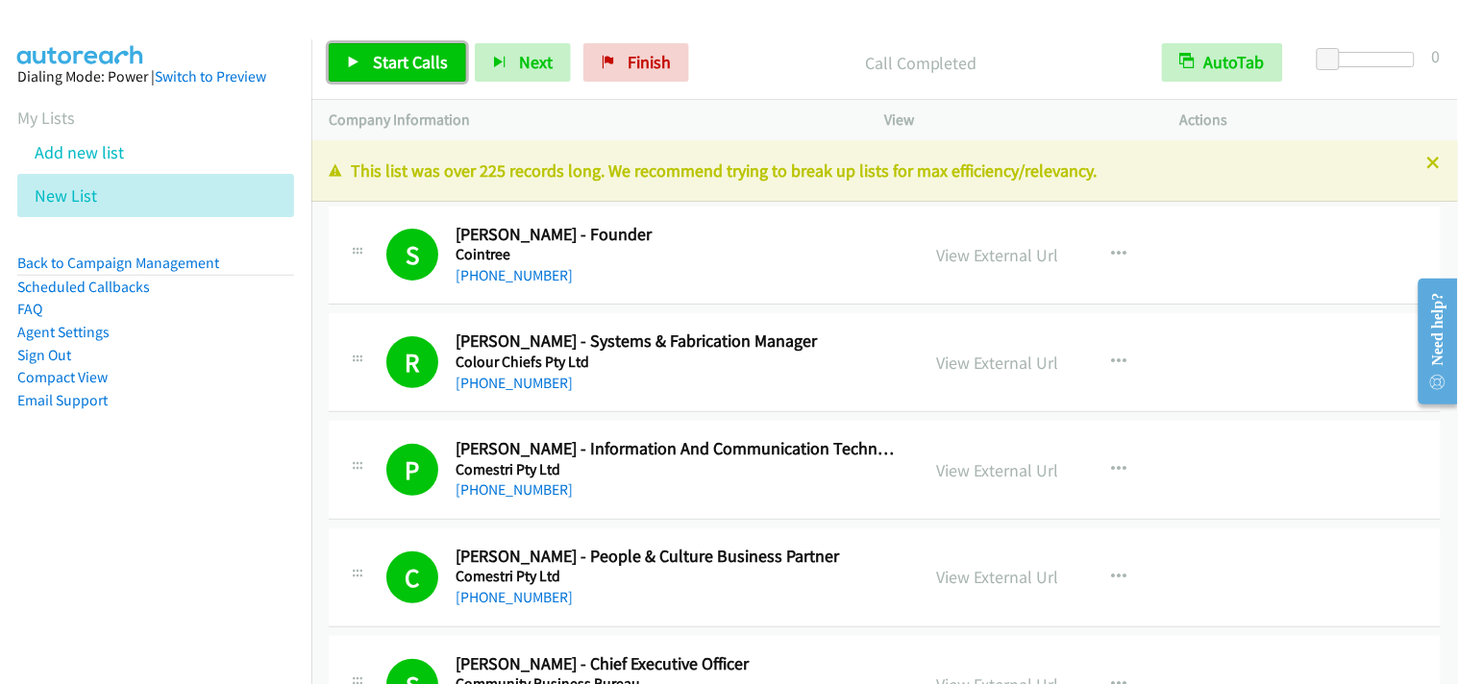
click at [423, 62] on span "Start Calls" at bounding box center [410, 62] width 75 height 22
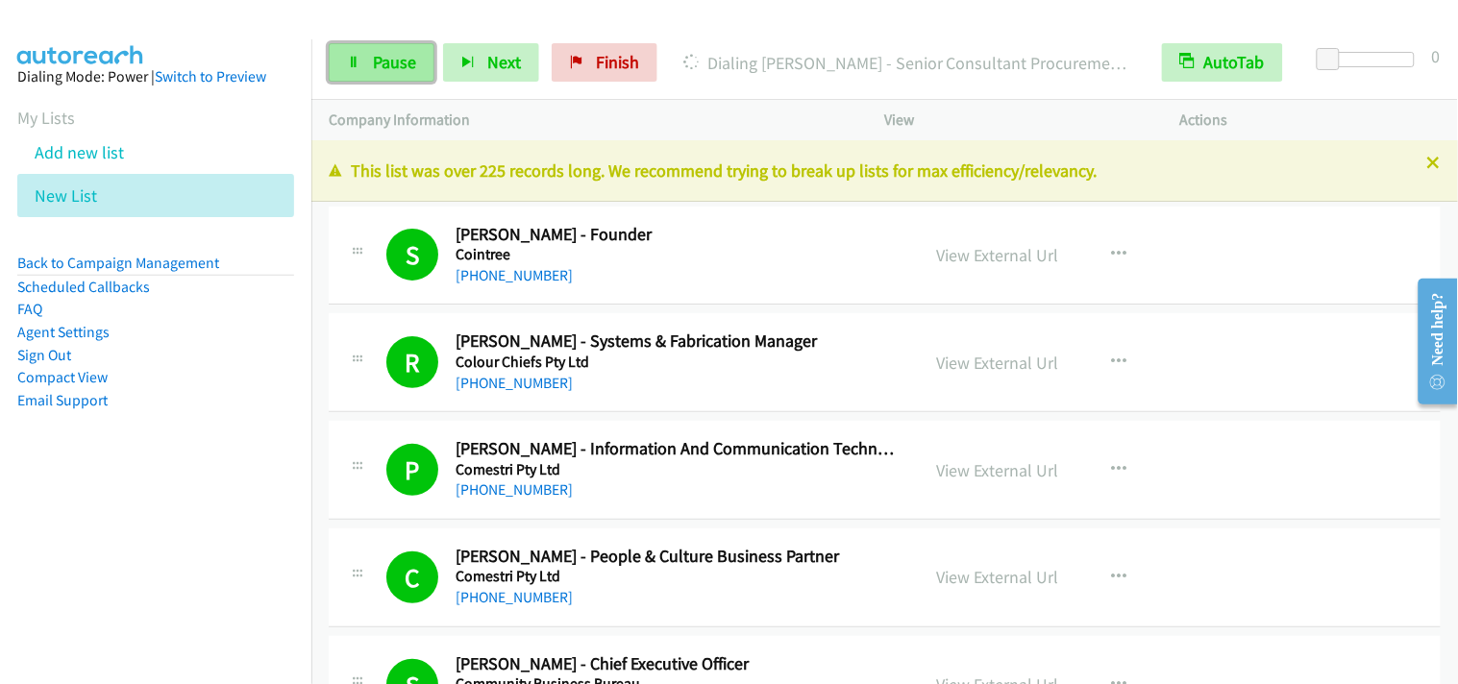
click at [373, 69] on span "Pause" at bounding box center [394, 62] width 43 height 22
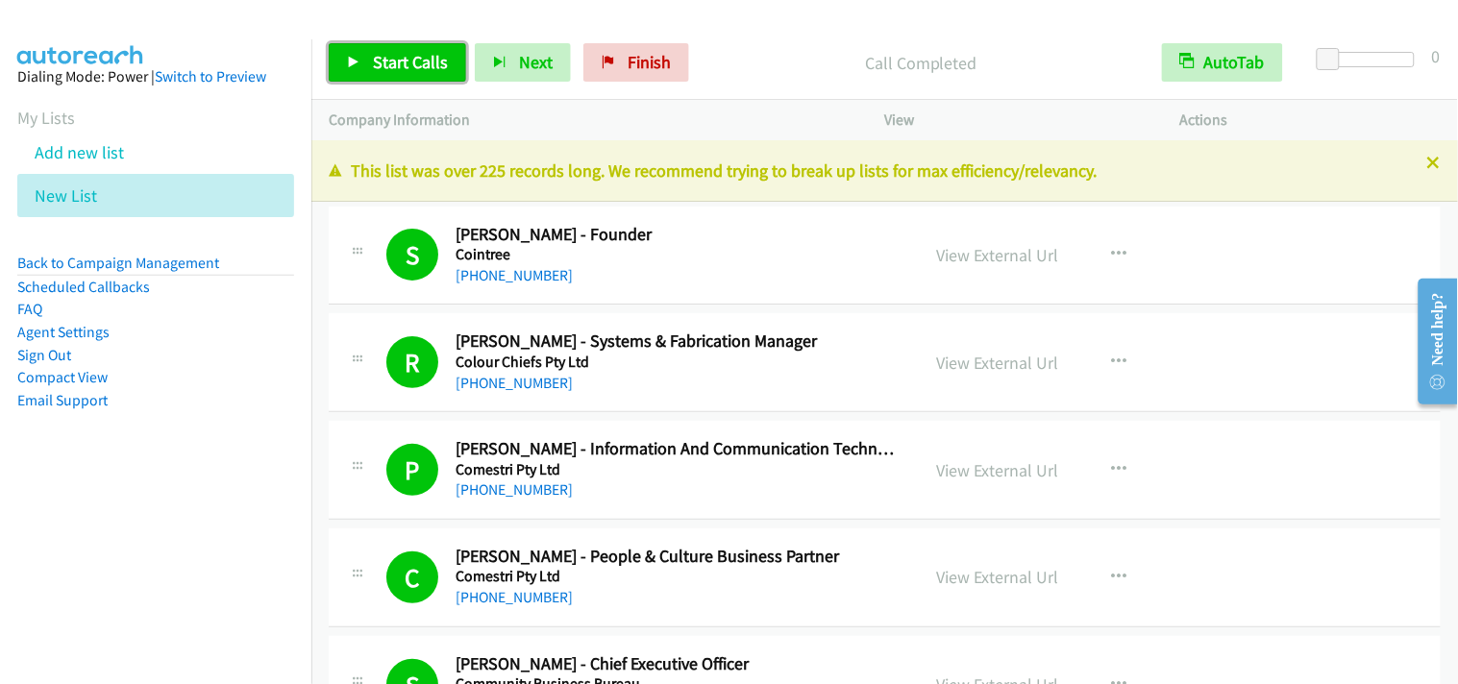
click at [430, 71] on span "Start Calls" at bounding box center [410, 62] width 75 height 22
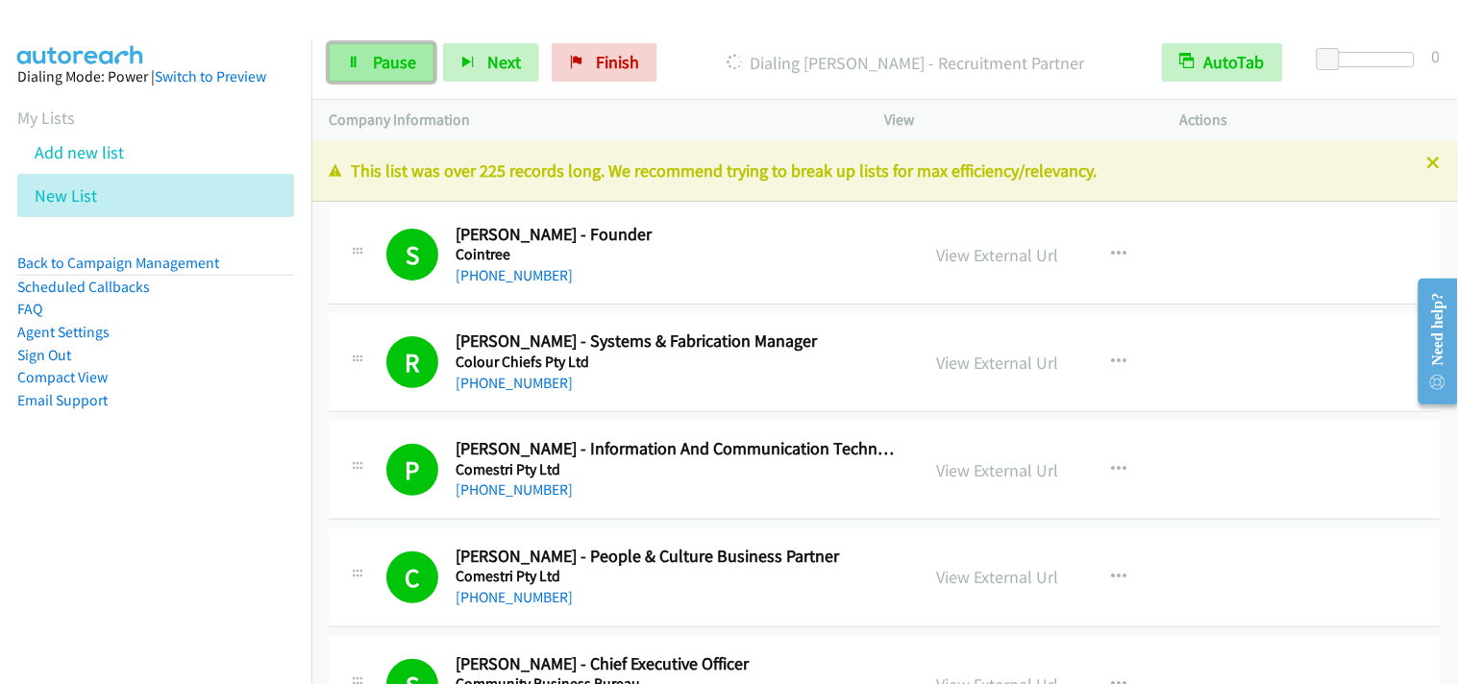
click at [394, 71] on span "Pause" at bounding box center [394, 62] width 43 height 22
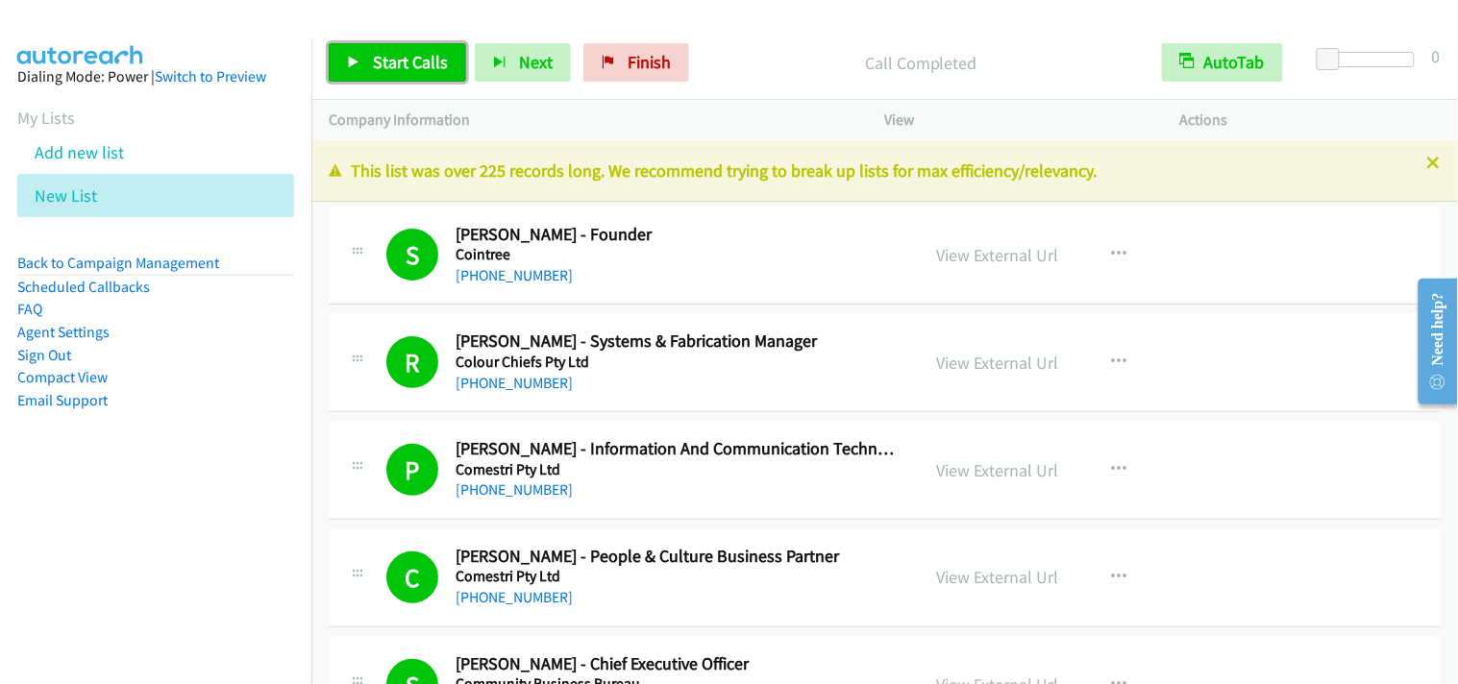
click at [384, 61] on span "Start Calls" at bounding box center [410, 62] width 75 height 22
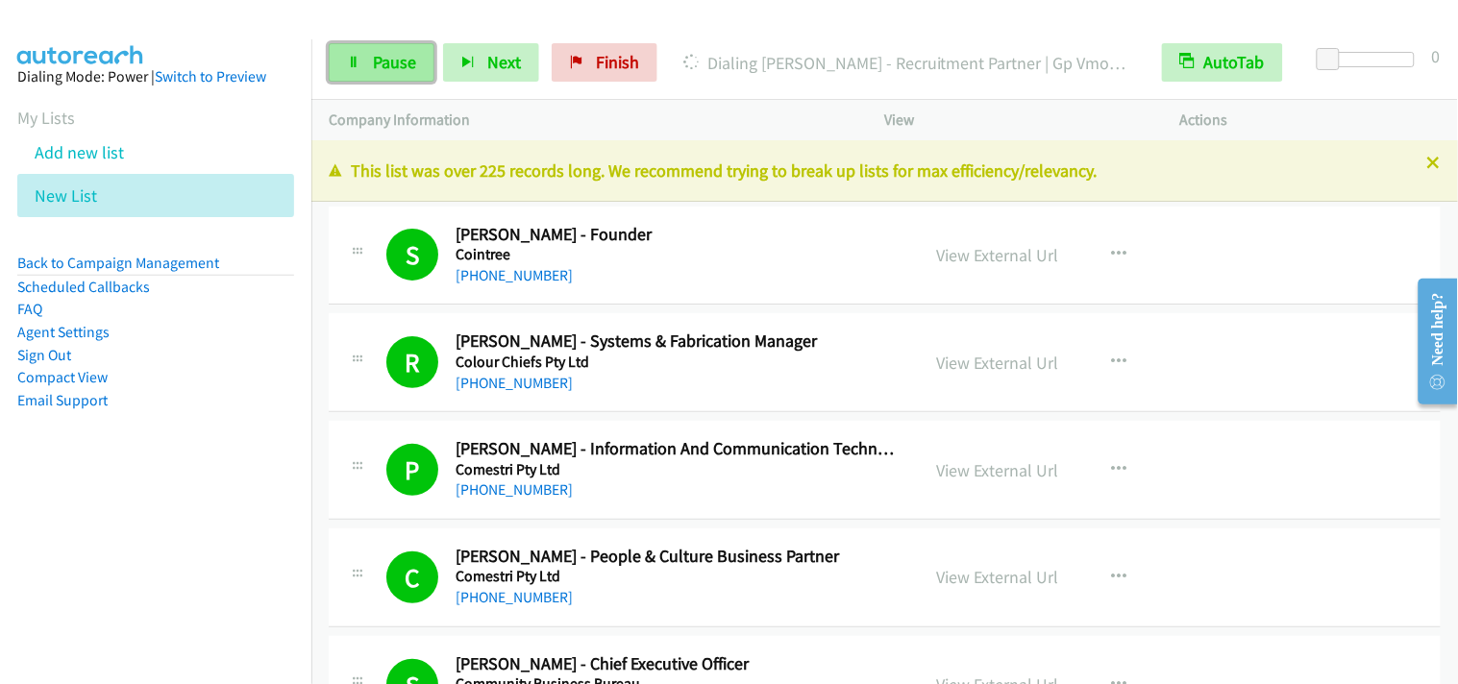
click at [376, 51] on span "Pause" at bounding box center [394, 62] width 43 height 22
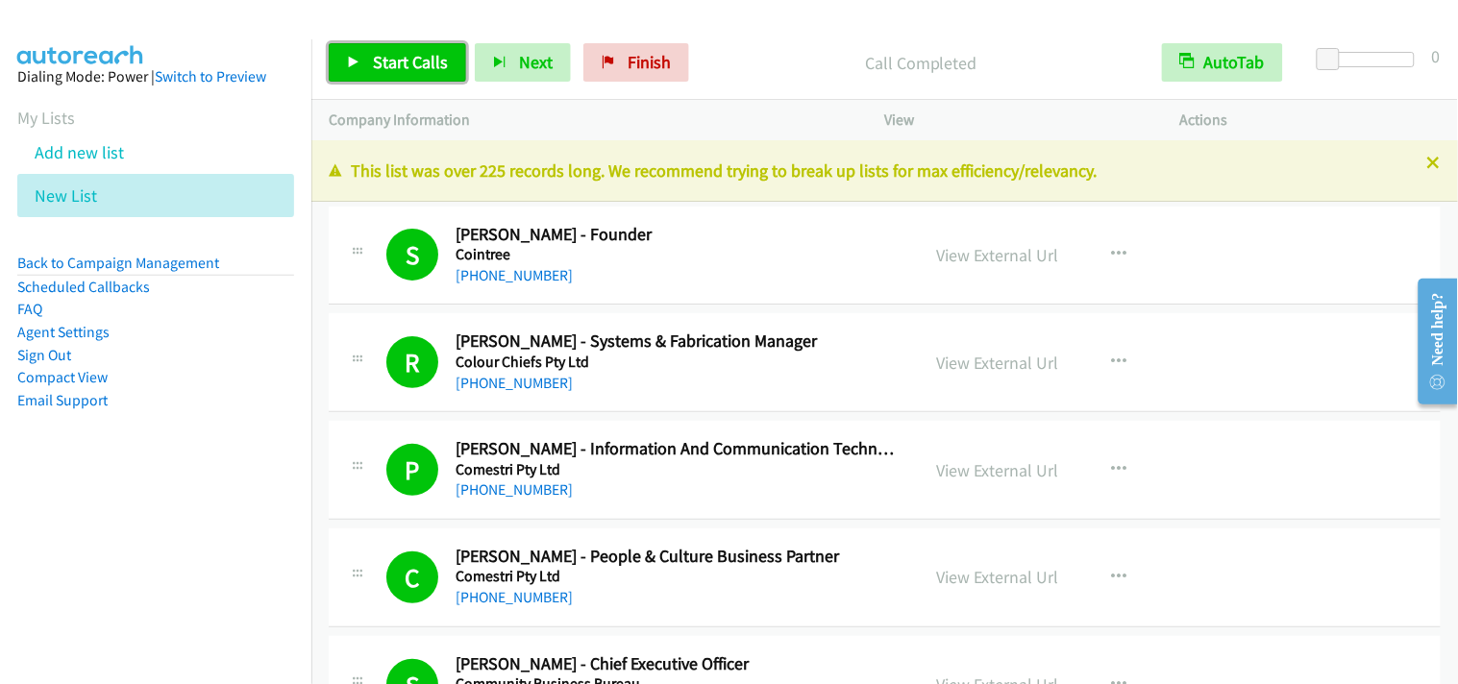
click at [426, 71] on span "Start Calls" at bounding box center [410, 62] width 75 height 22
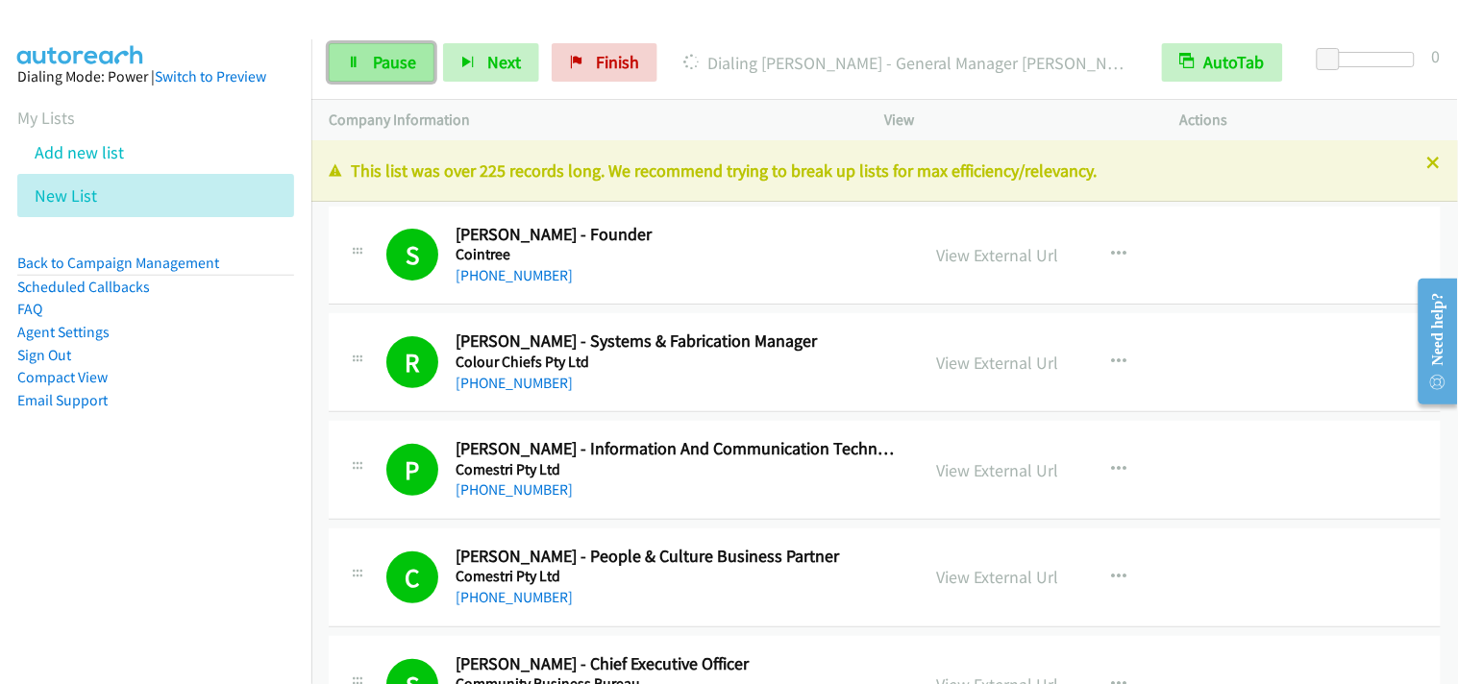
click at [400, 69] on span "Pause" at bounding box center [394, 62] width 43 height 22
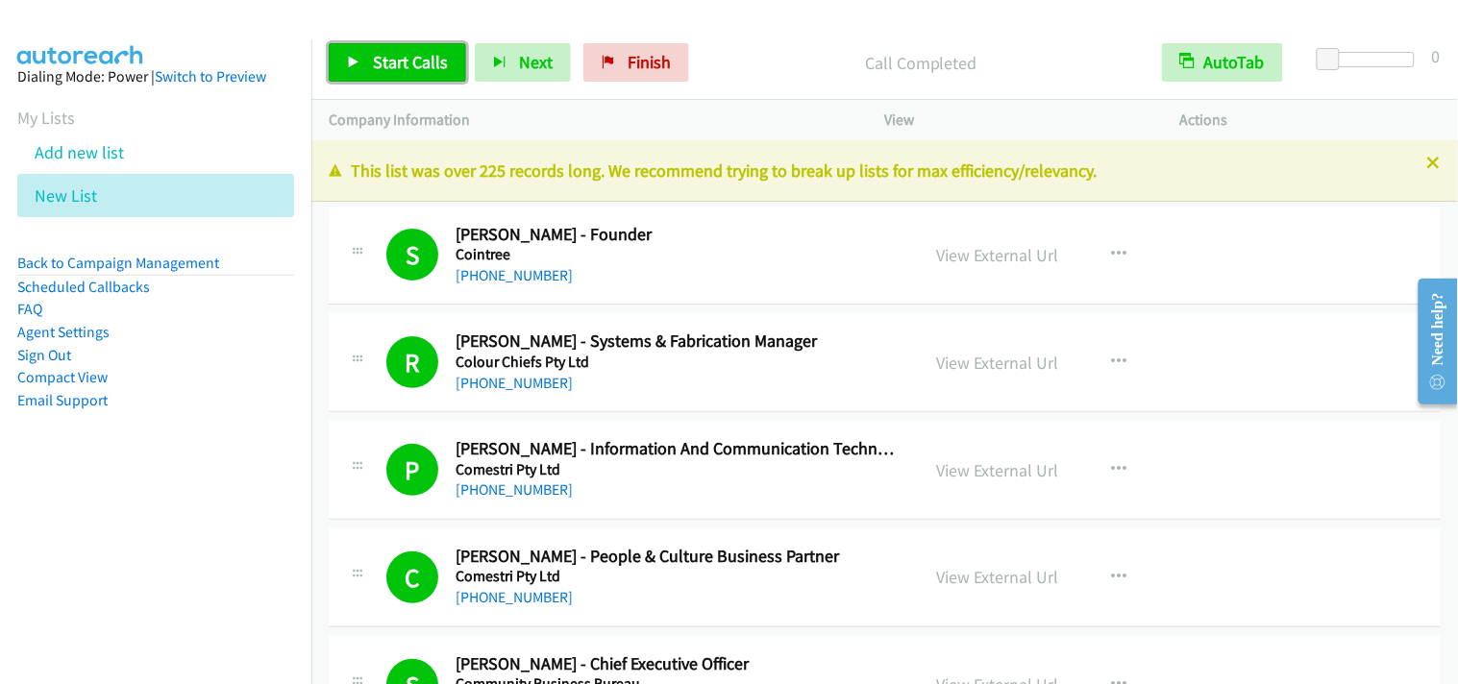
click at [420, 69] on span "Start Calls" at bounding box center [410, 62] width 75 height 22
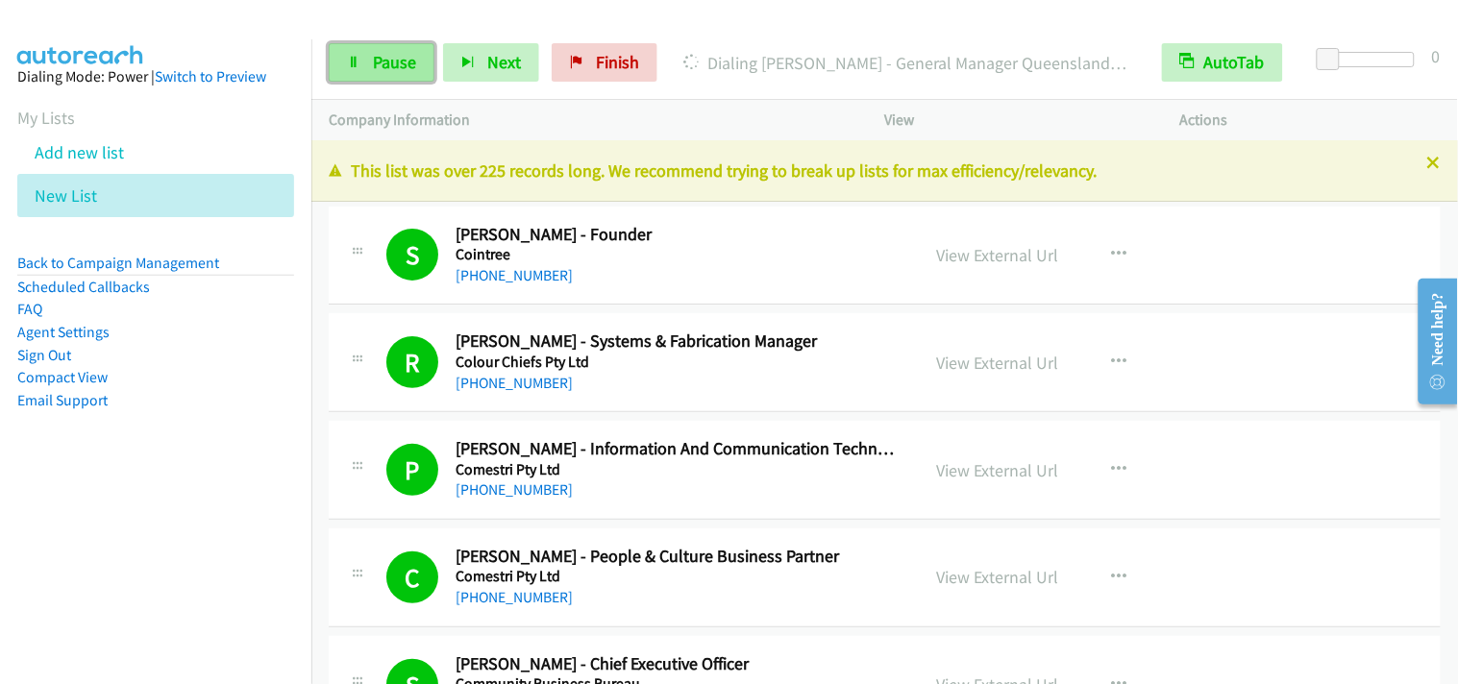
click at [383, 65] on span "Pause" at bounding box center [394, 62] width 43 height 22
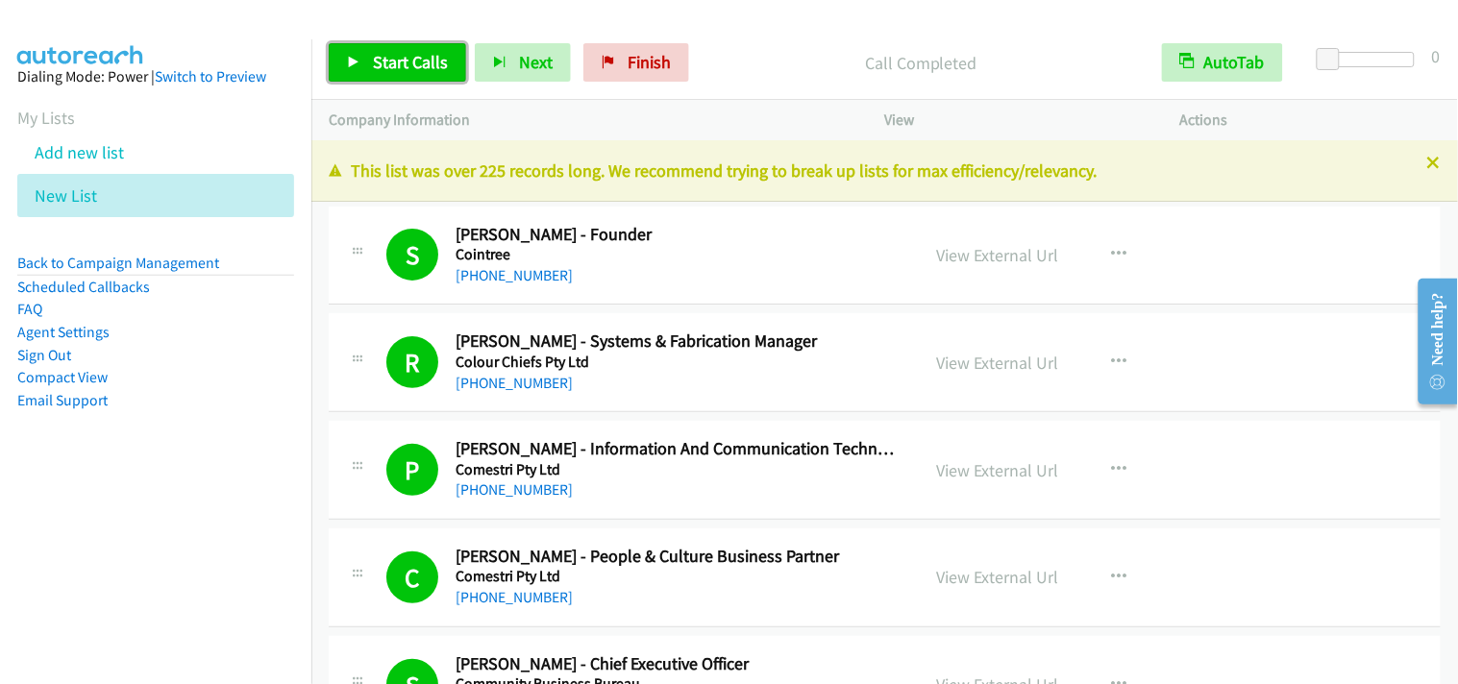
click at [417, 77] on link "Start Calls" at bounding box center [397, 62] width 137 height 38
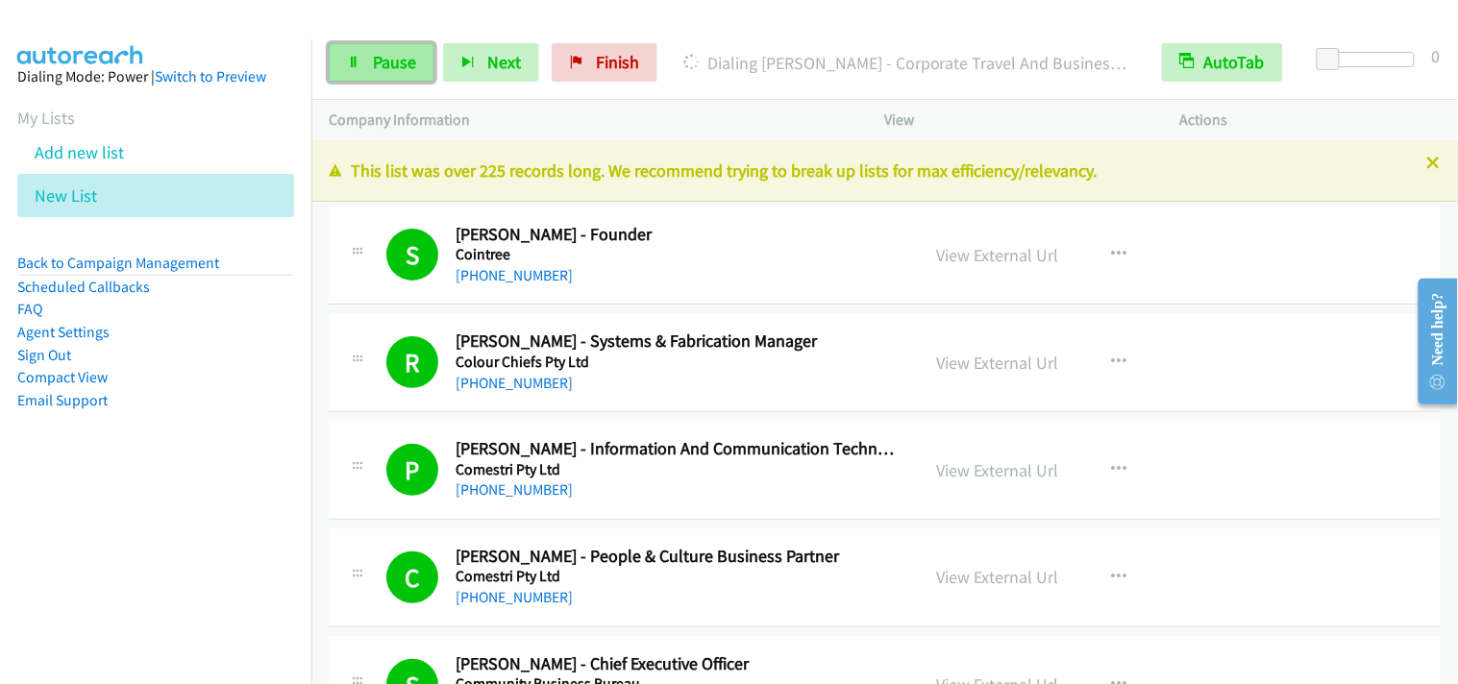
click at [391, 49] on link "Pause" at bounding box center [382, 62] width 106 height 38
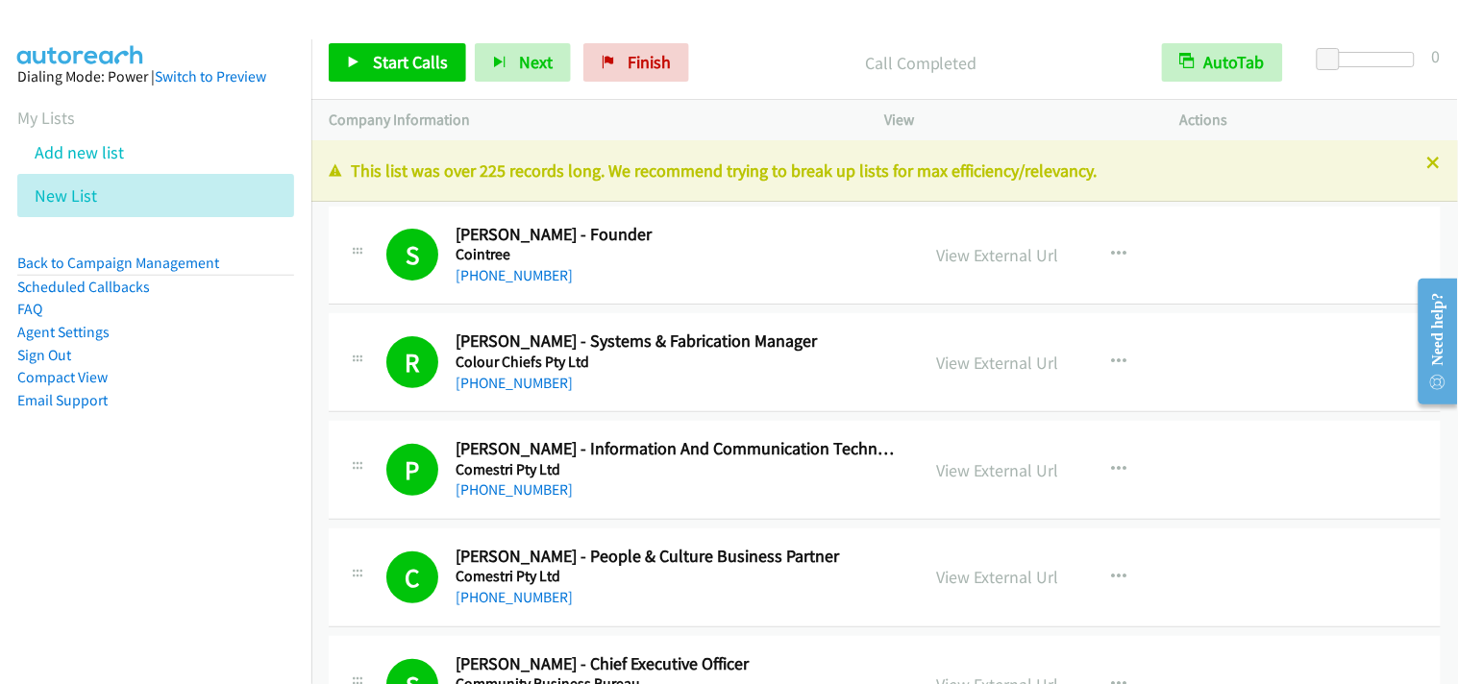
click at [708, 320] on div "R Callback Scheduled Richard Marsden - Systems & Fabrication Manager Colour Chi…" at bounding box center [885, 362] width 1112 height 99
click at [384, 62] on span "Start Calls" at bounding box center [410, 62] width 75 height 22
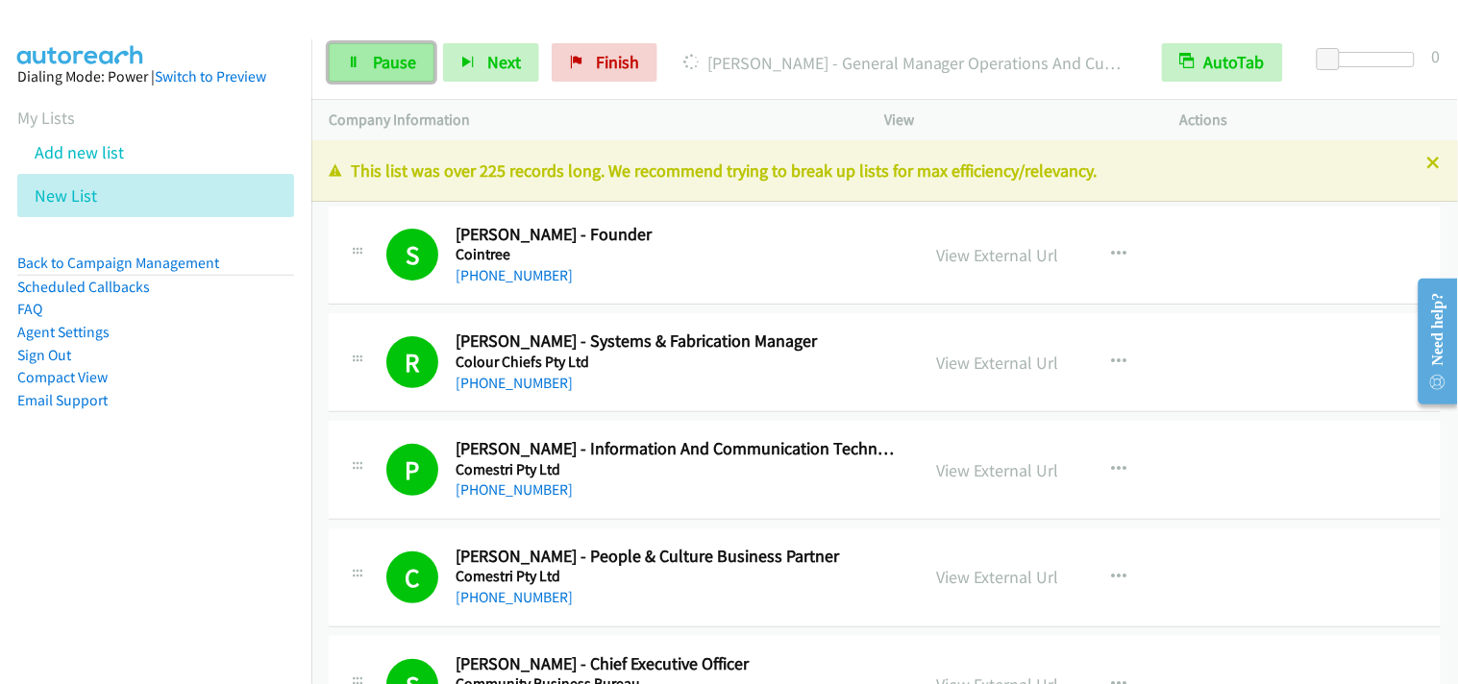
click at [358, 60] on icon at bounding box center [353, 63] width 13 height 13
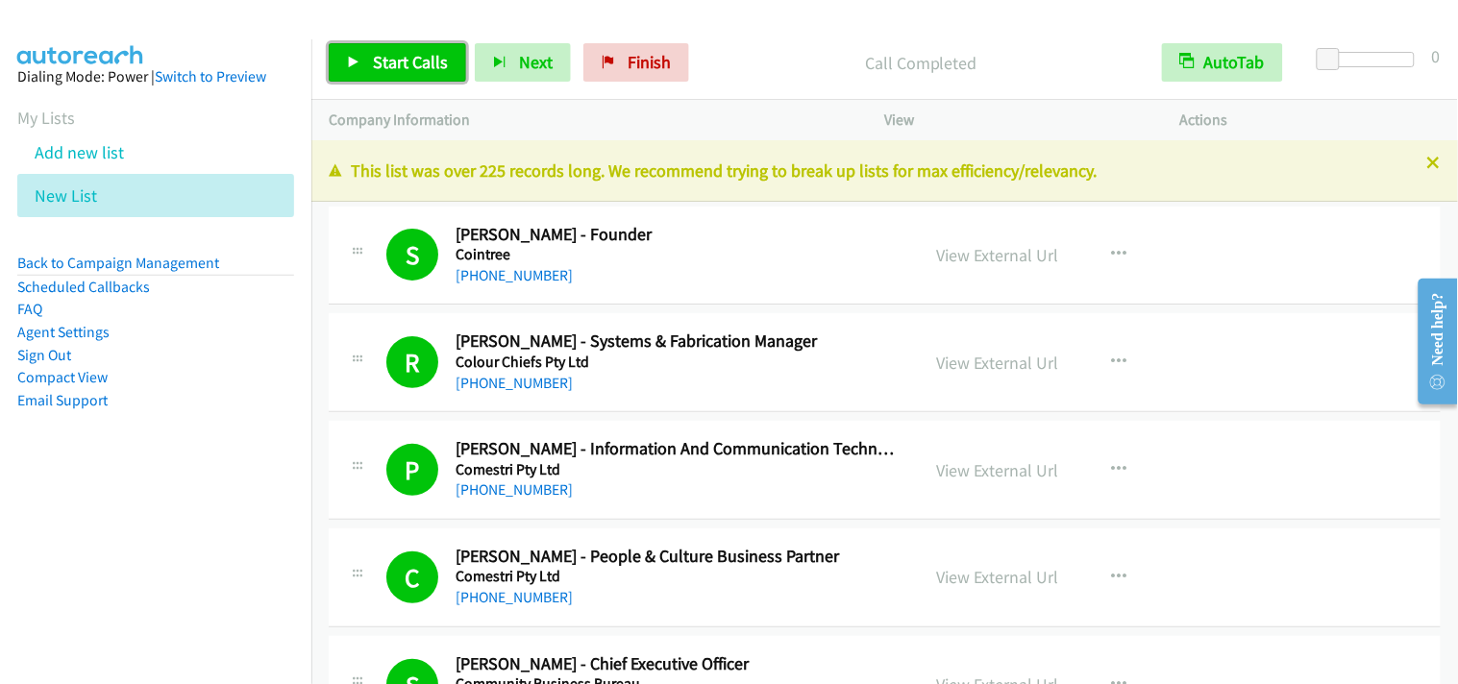
click at [427, 62] on span "Start Calls" at bounding box center [410, 62] width 75 height 22
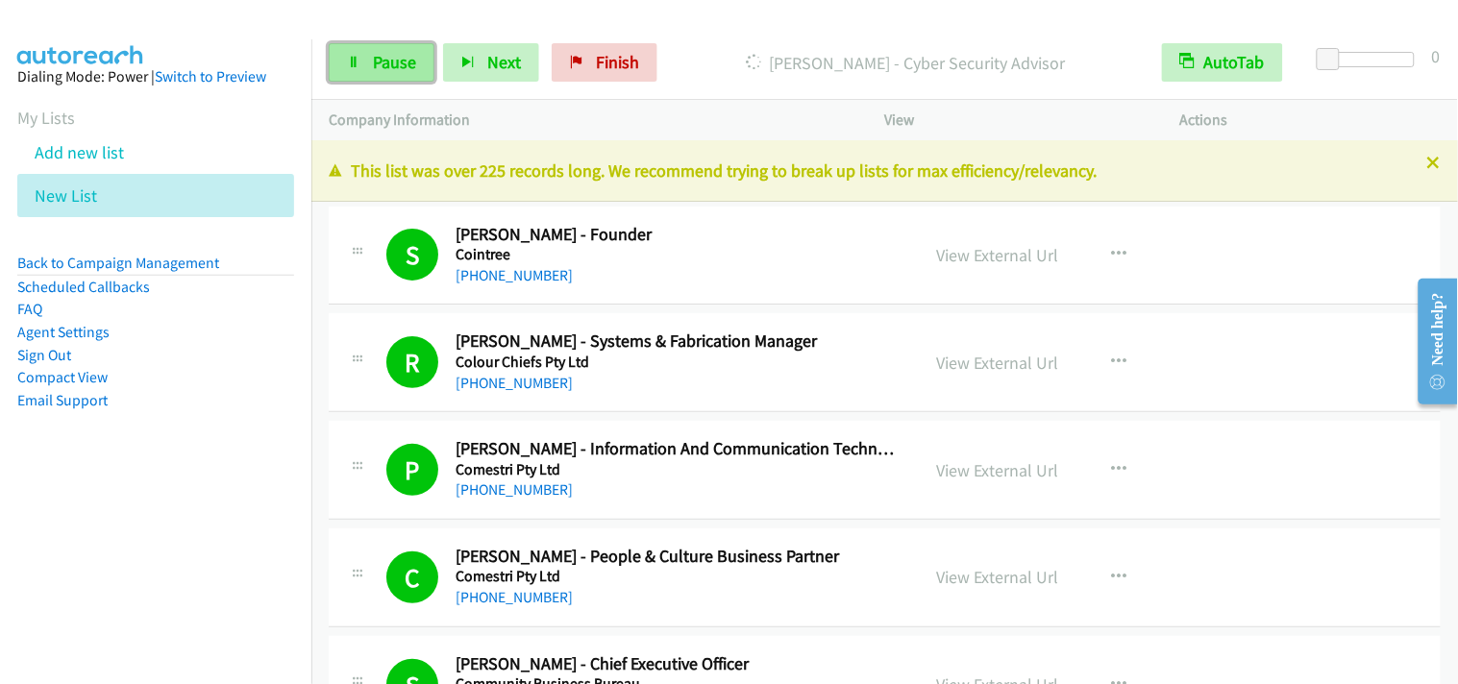
click at [372, 79] on link "Pause" at bounding box center [382, 62] width 106 height 38
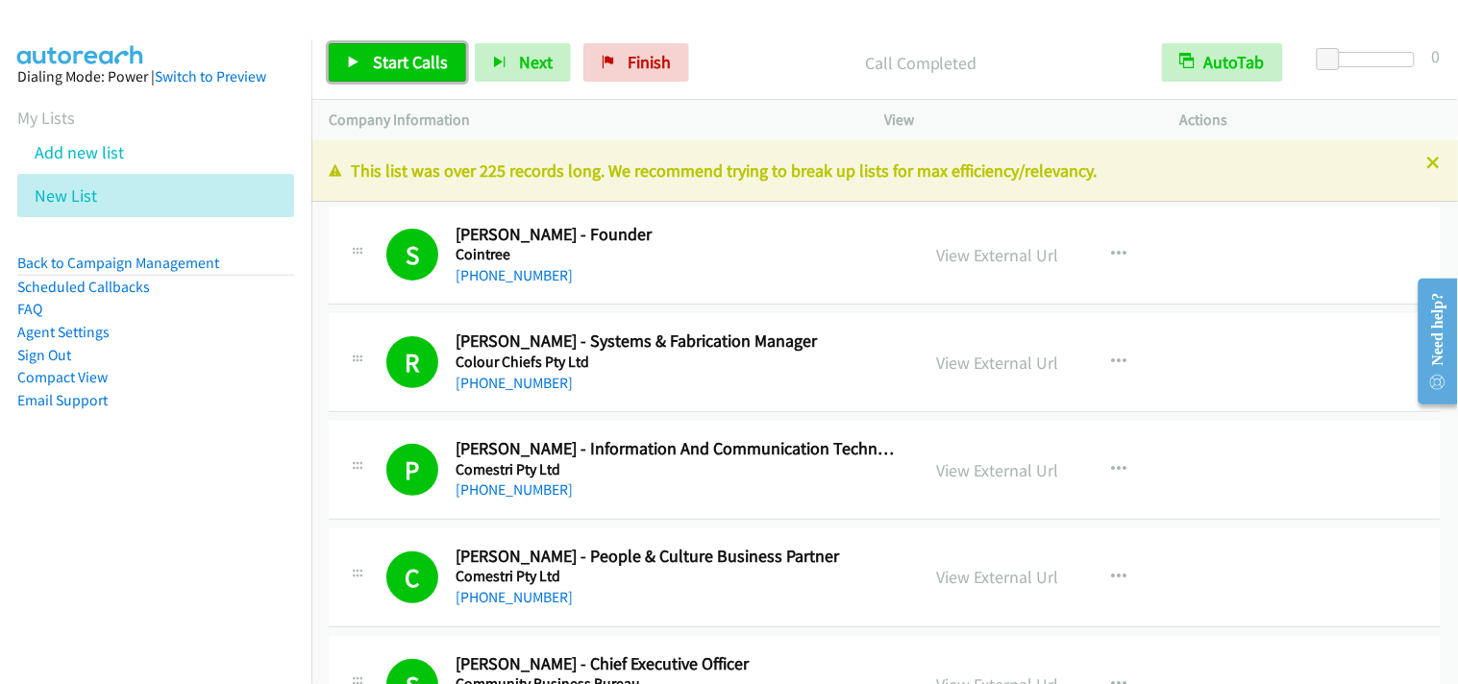
click at [391, 51] on span "Start Calls" at bounding box center [410, 62] width 75 height 22
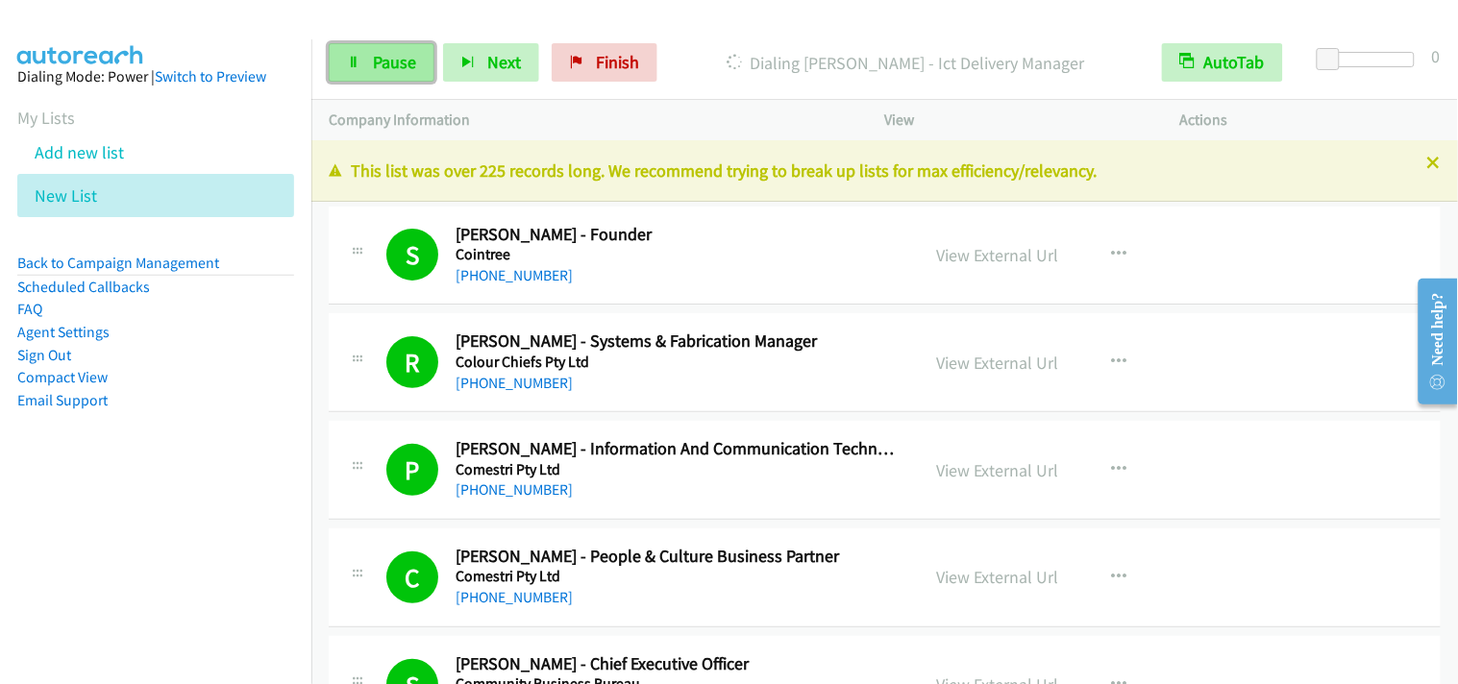
click at [411, 70] on span "Pause" at bounding box center [394, 62] width 43 height 22
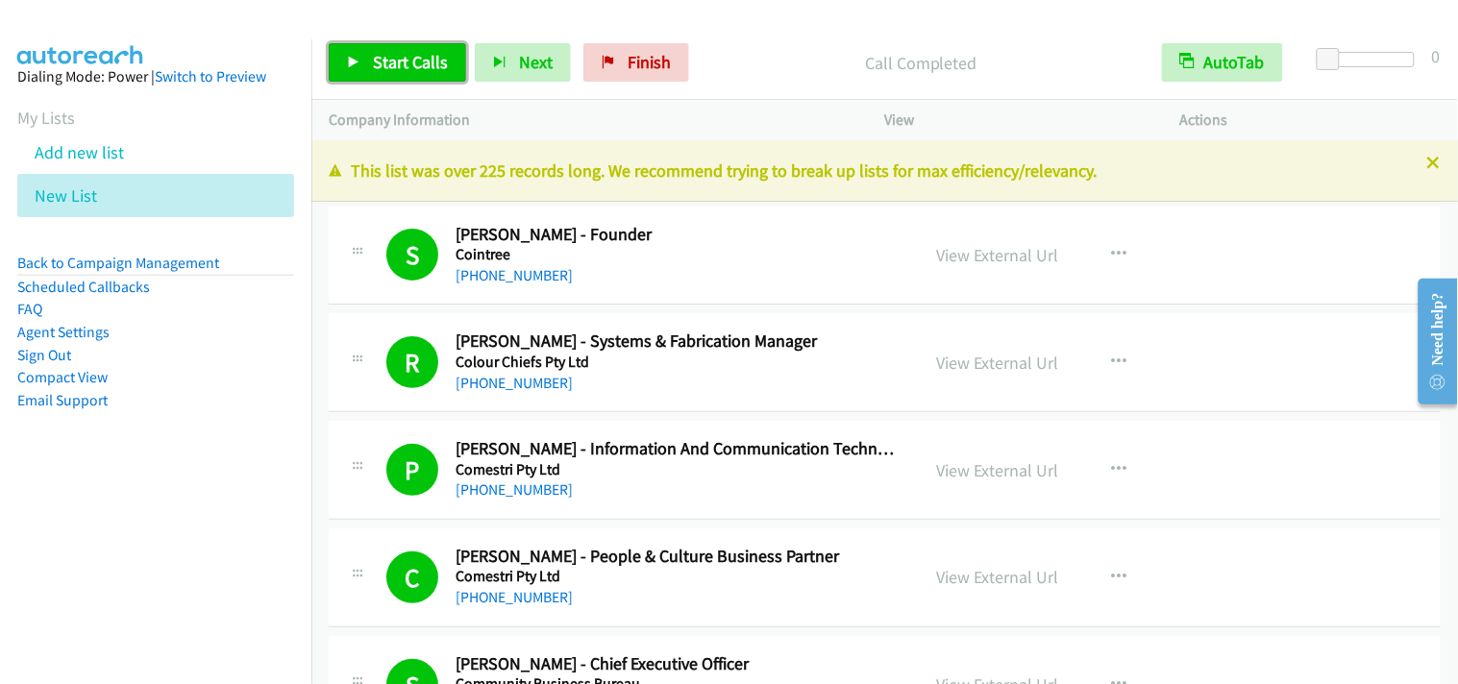
click at [370, 63] on link "Start Calls" at bounding box center [397, 62] width 137 height 38
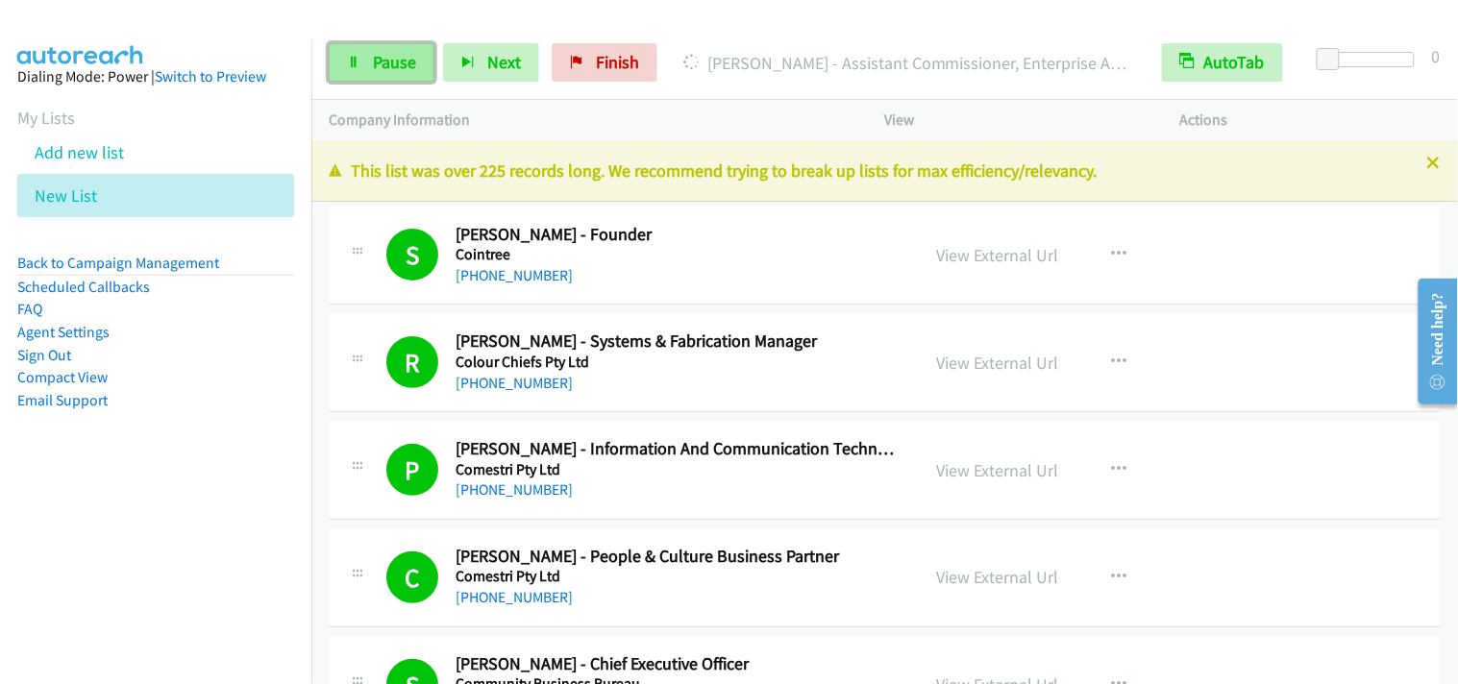
click at [360, 64] on icon at bounding box center [353, 63] width 13 height 13
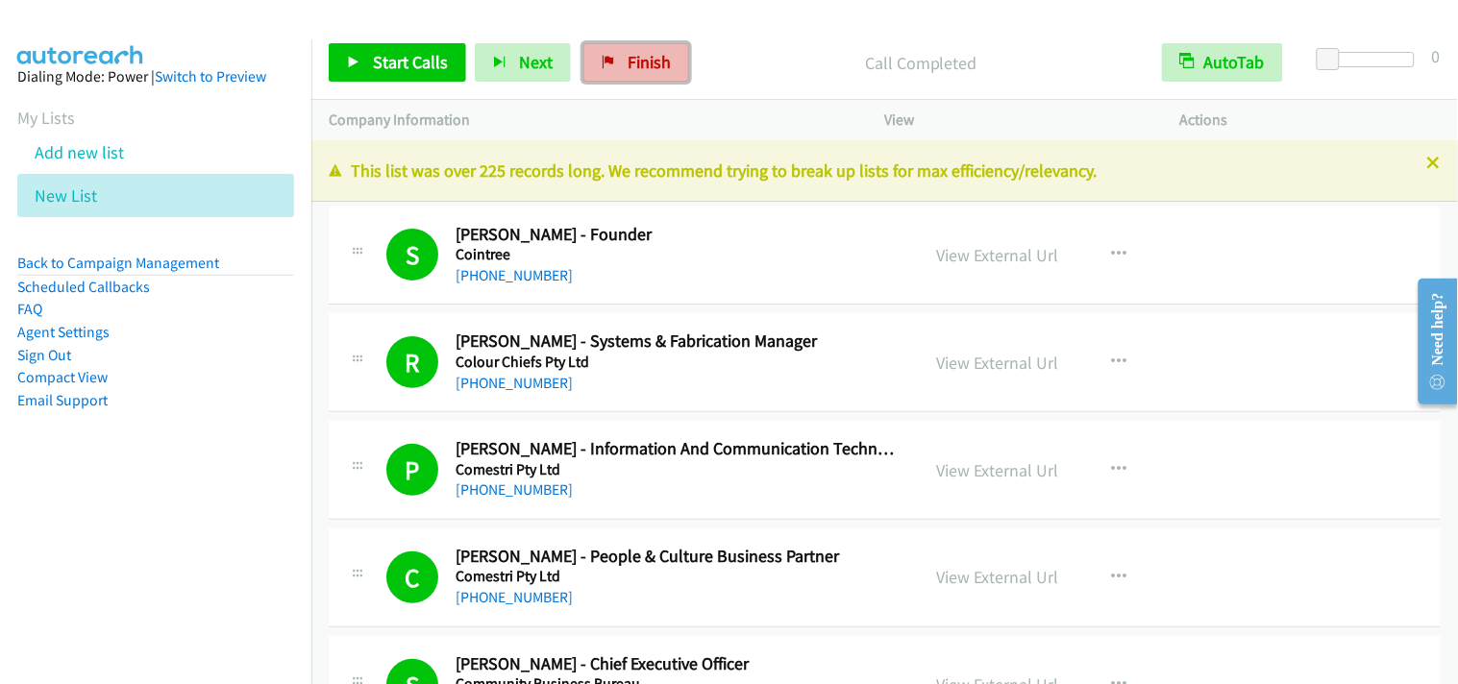
click at [635, 69] on span "Finish" at bounding box center [649, 62] width 43 height 22
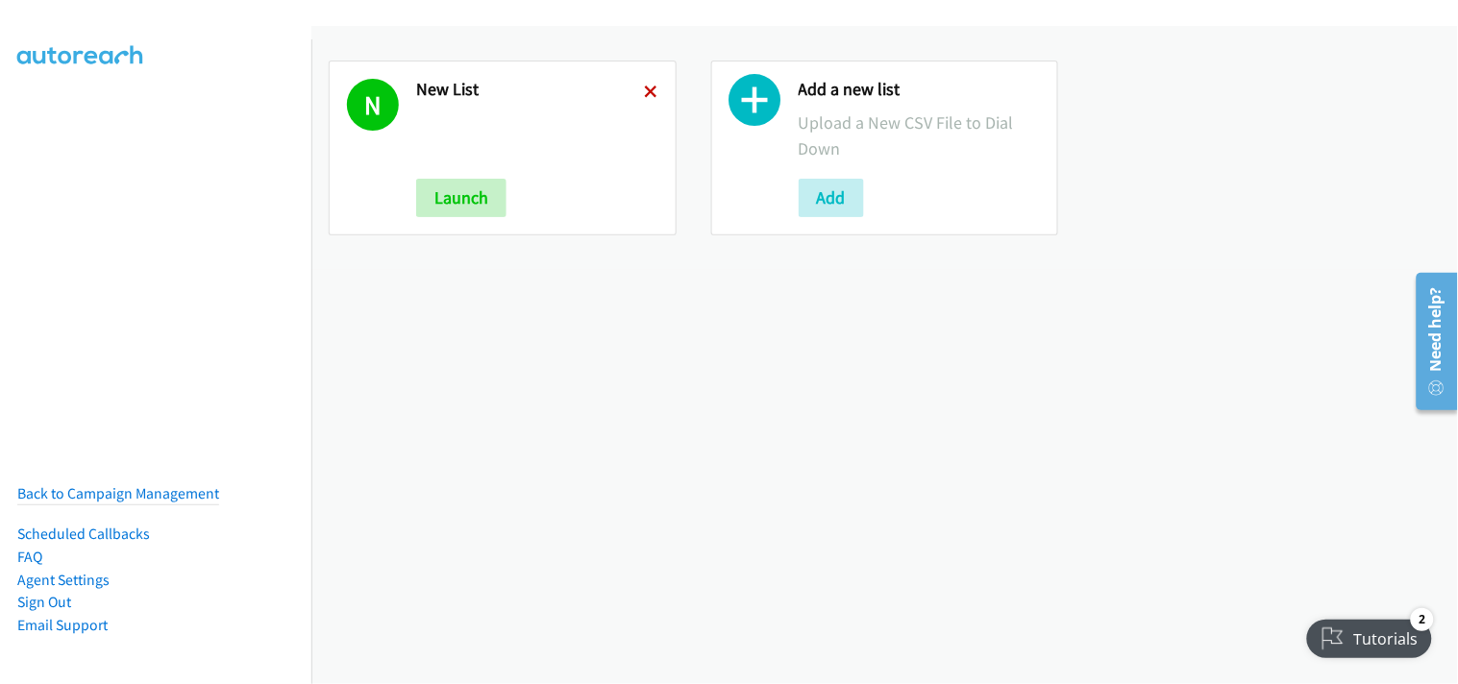
click at [645, 88] on icon at bounding box center [651, 93] width 13 height 13
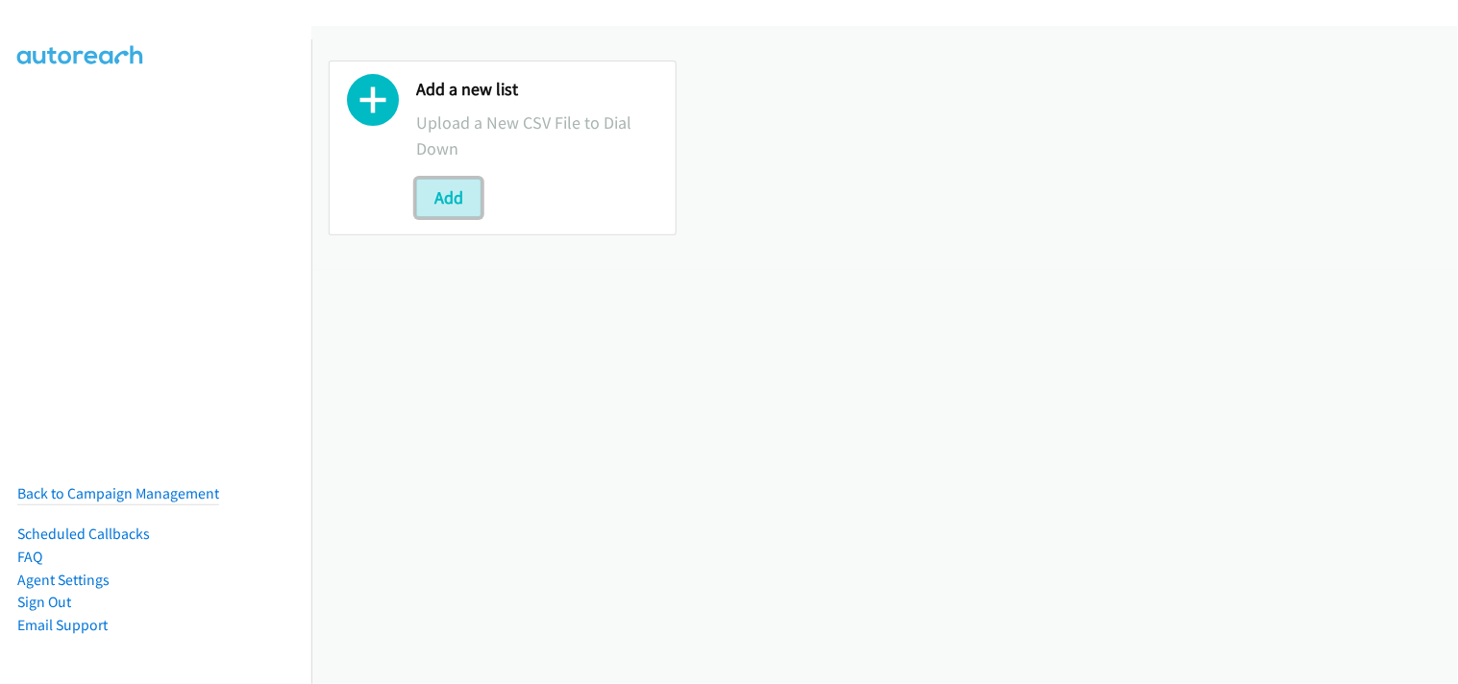
click at [464, 190] on button "Add" at bounding box center [448, 198] width 65 height 38
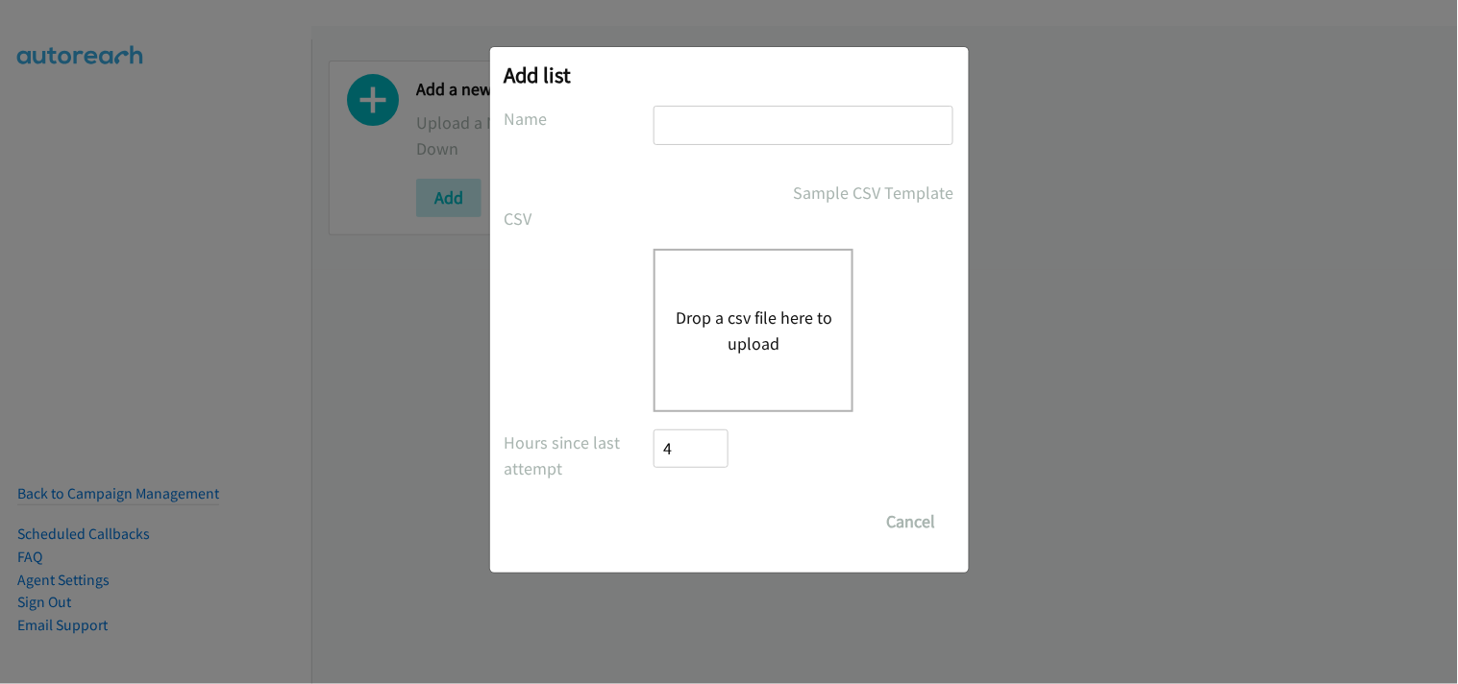
click at [726, 337] on button "Drop a csv file here to upload" at bounding box center [754, 331] width 158 height 52
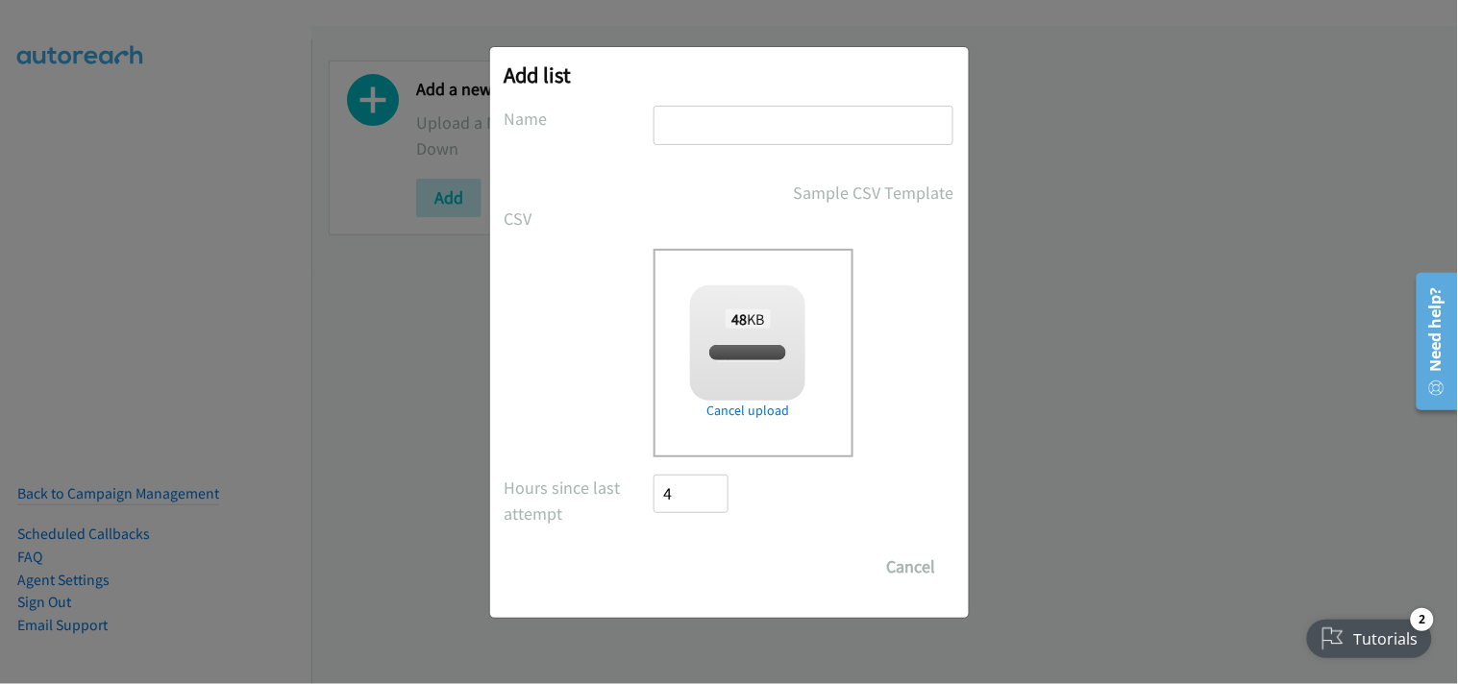
click at [731, 112] on input "text" at bounding box center [804, 125] width 300 height 39
checkbox input "true"
type input "New List"
click at [716, 538] on form "No phone fields were returned for that Report or List View Please upload a csv …" at bounding box center [730, 346] width 450 height 481
click at [714, 559] on input "Save List" at bounding box center [705, 567] width 101 height 38
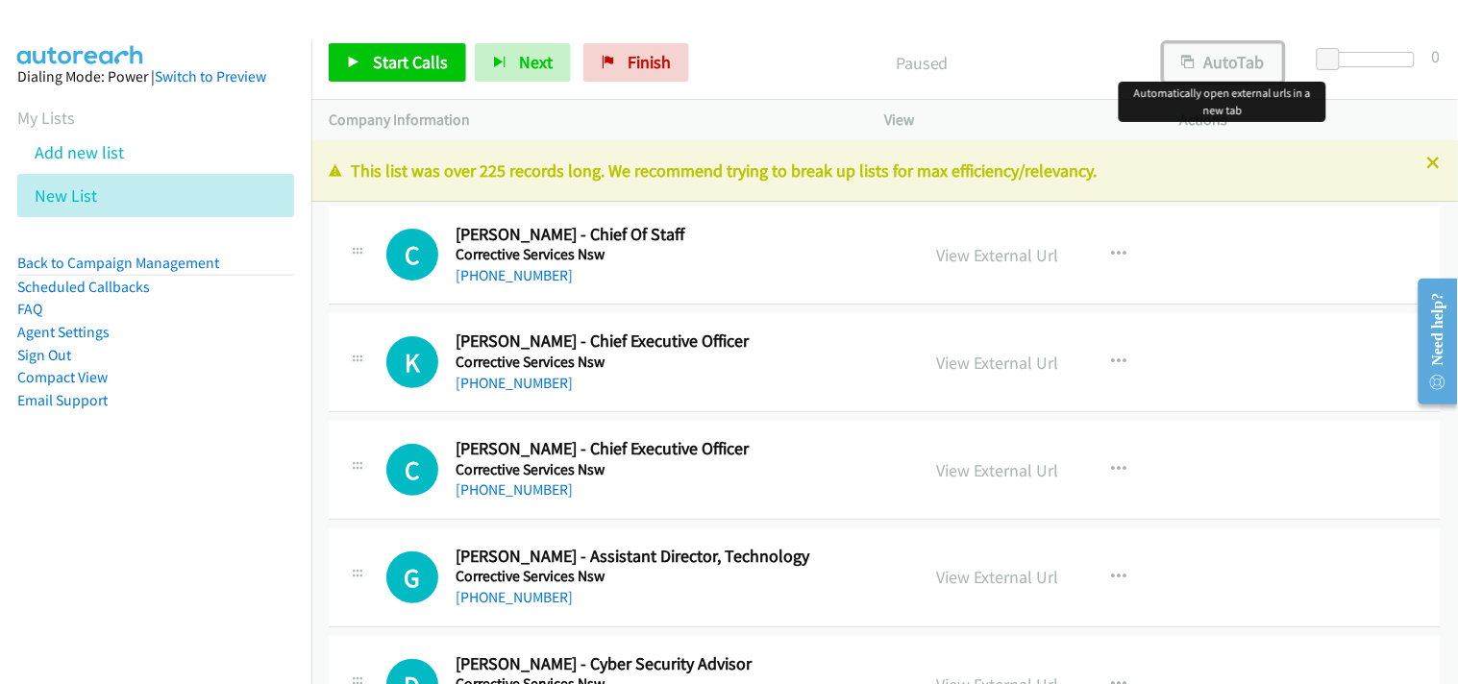
click at [1244, 63] on button "AutoTab" at bounding box center [1223, 62] width 119 height 38
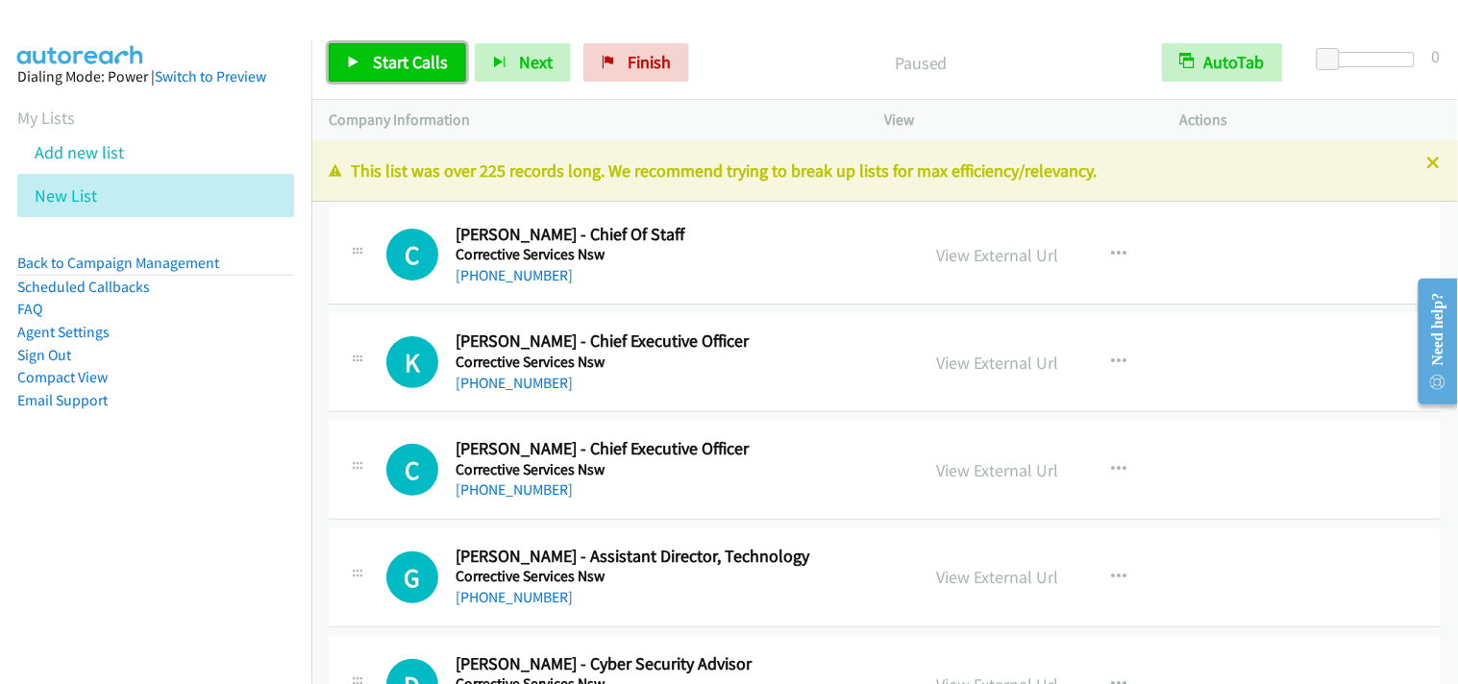
click at [434, 58] on span "Start Calls" at bounding box center [410, 62] width 75 height 22
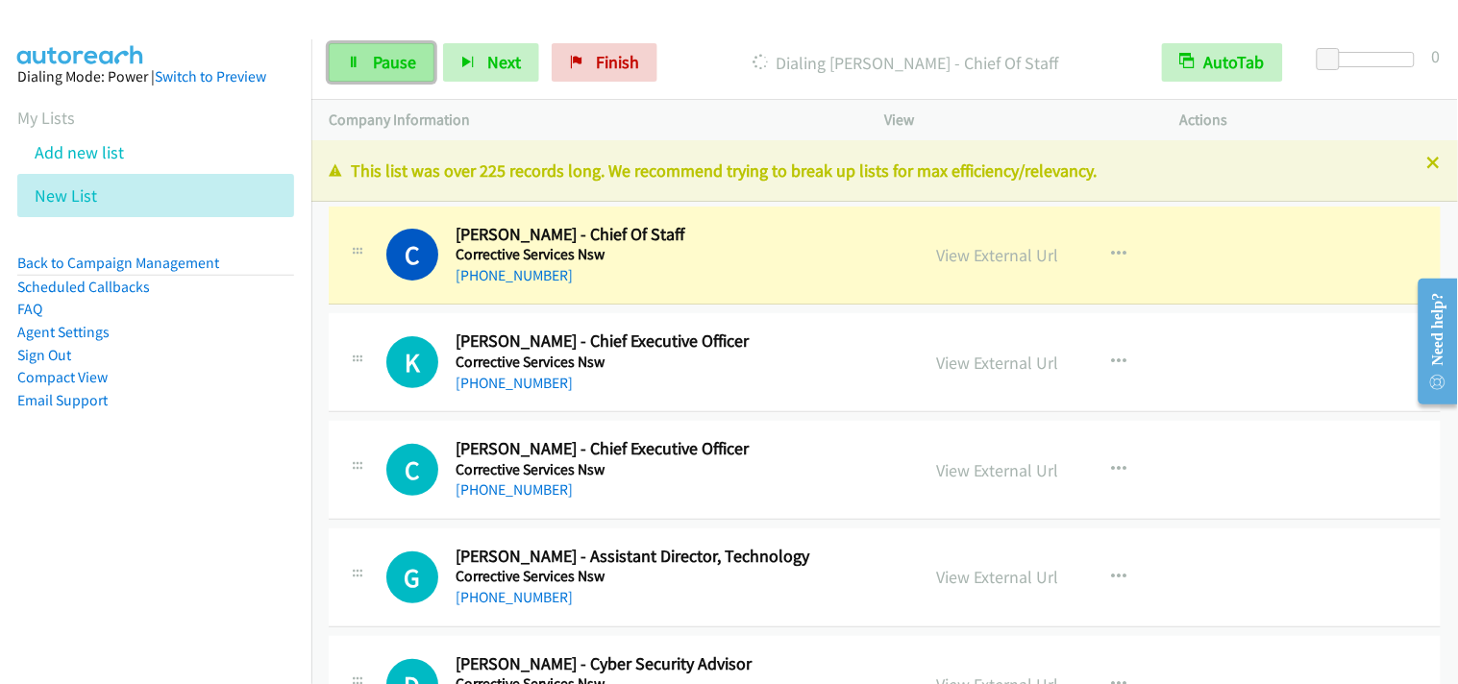
click at [387, 62] on span "Pause" at bounding box center [394, 62] width 43 height 22
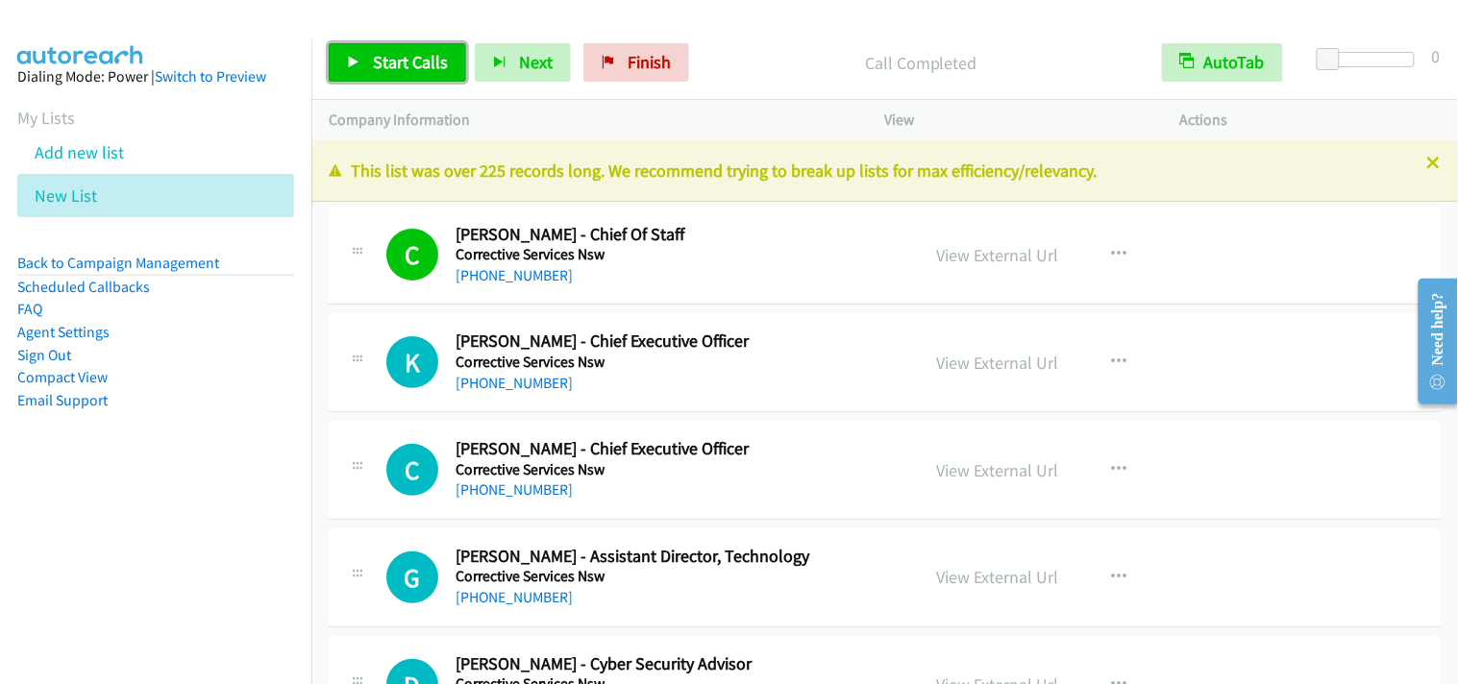
click at [392, 78] on link "Start Calls" at bounding box center [397, 62] width 137 height 38
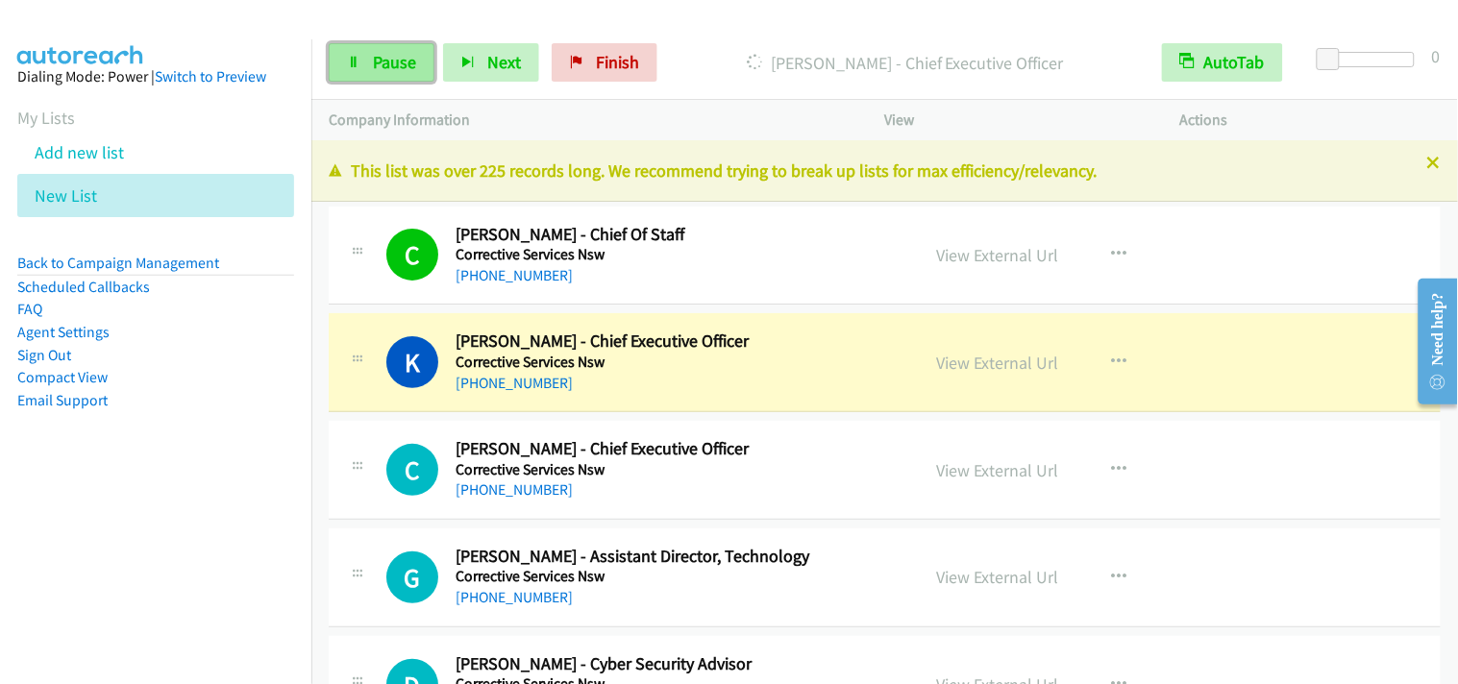
click at [352, 69] on link "Pause" at bounding box center [382, 62] width 106 height 38
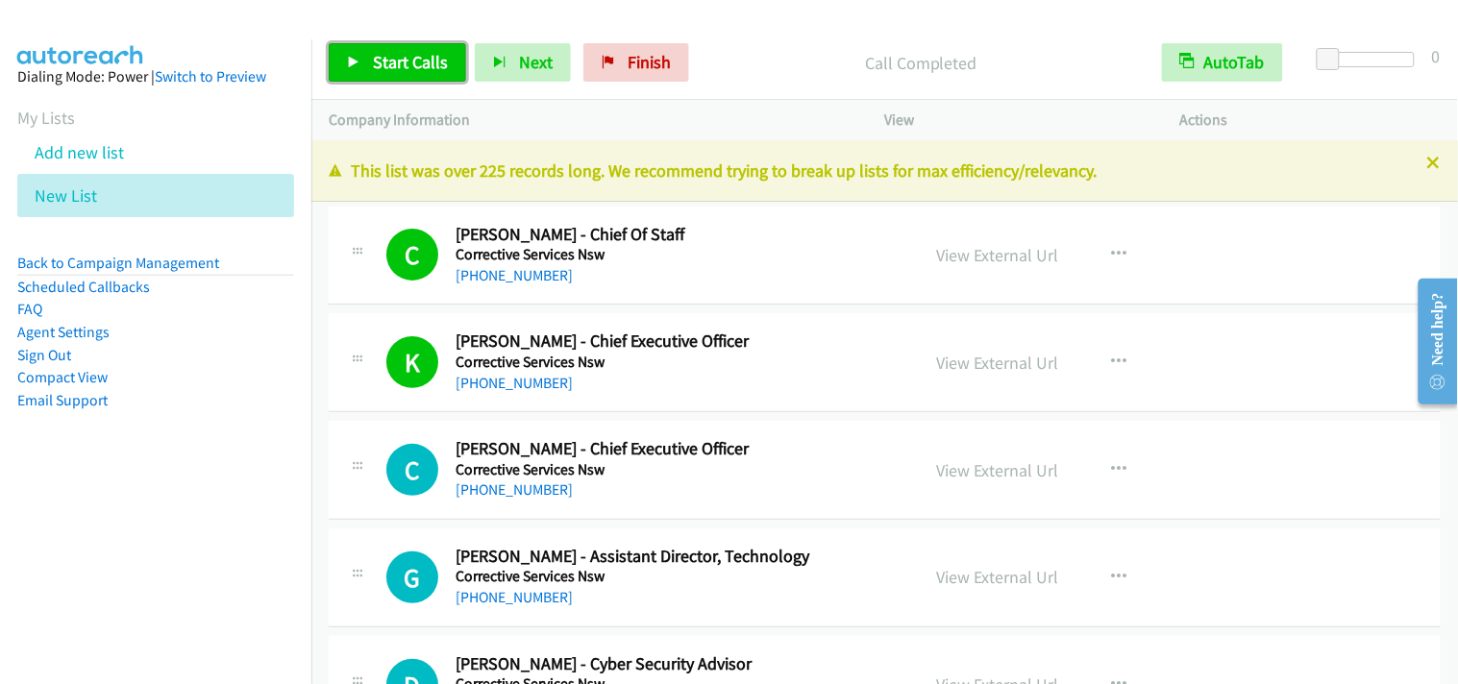
click at [420, 50] on link "Start Calls" at bounding box center [397, 62] width 137 height 38
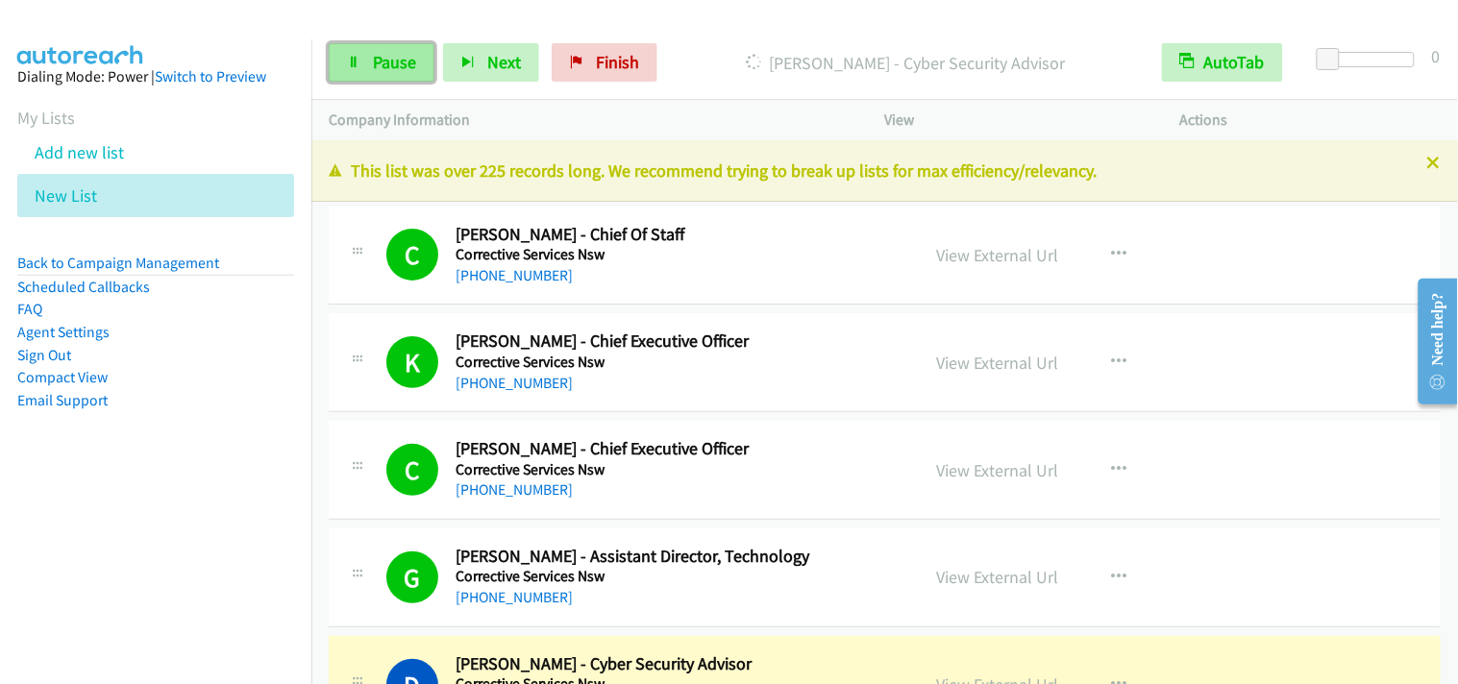
click at [360, 70] on link "Pause" at bounding box center [382, 62] width 106 height 38
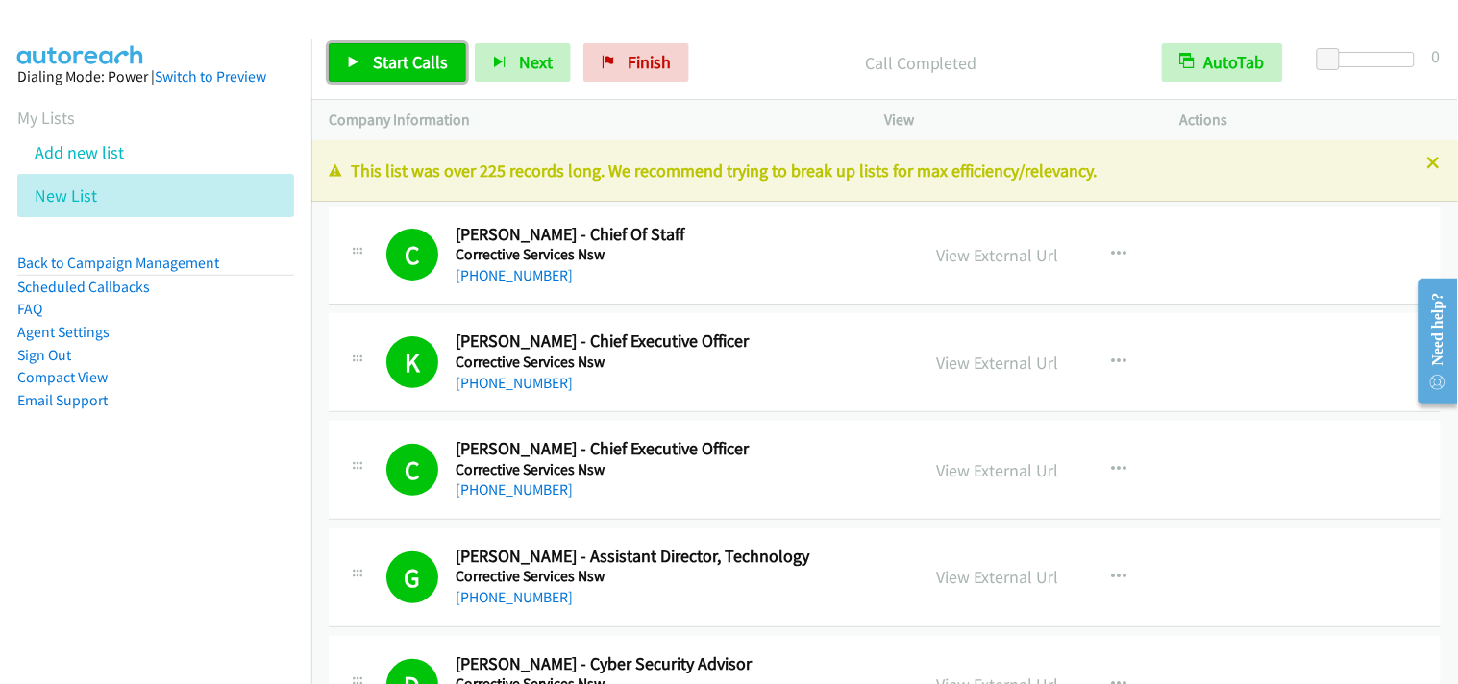
click at [426, 70] on span "Start Calls" at bounding box center [410, 62] width 75 height 22
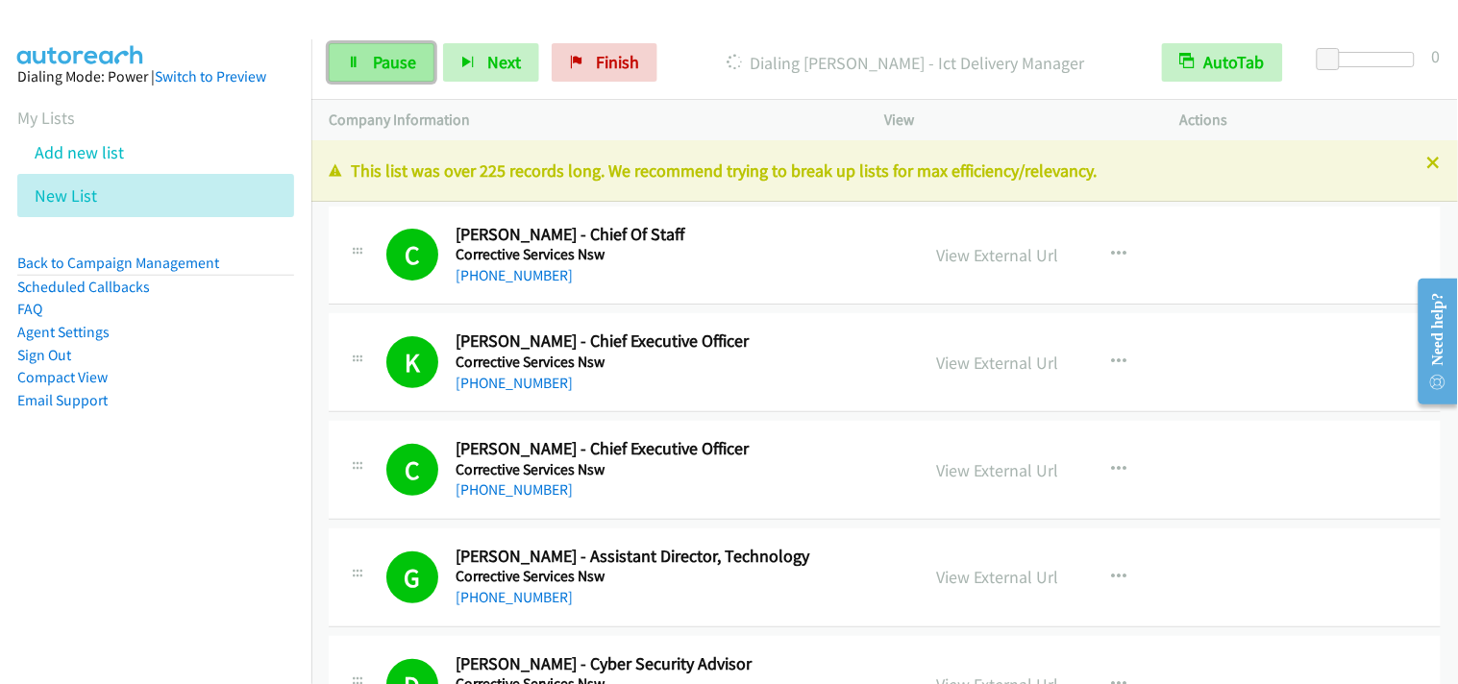
click at [409, 74] on link "Pause" at bounding box center [382, 62] width 106 height 38
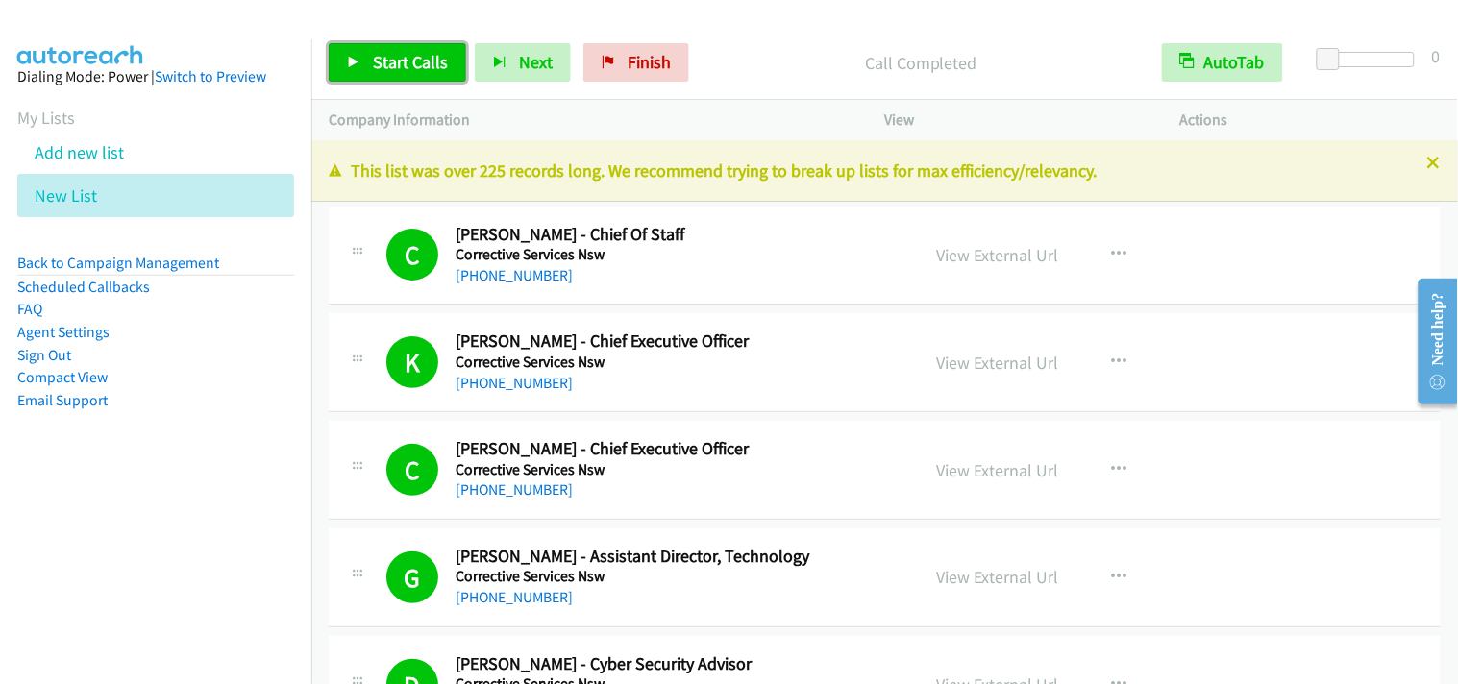
click at [381, 56] on span "Start Calls" at bounding box center [410, 62] width 75 height 22
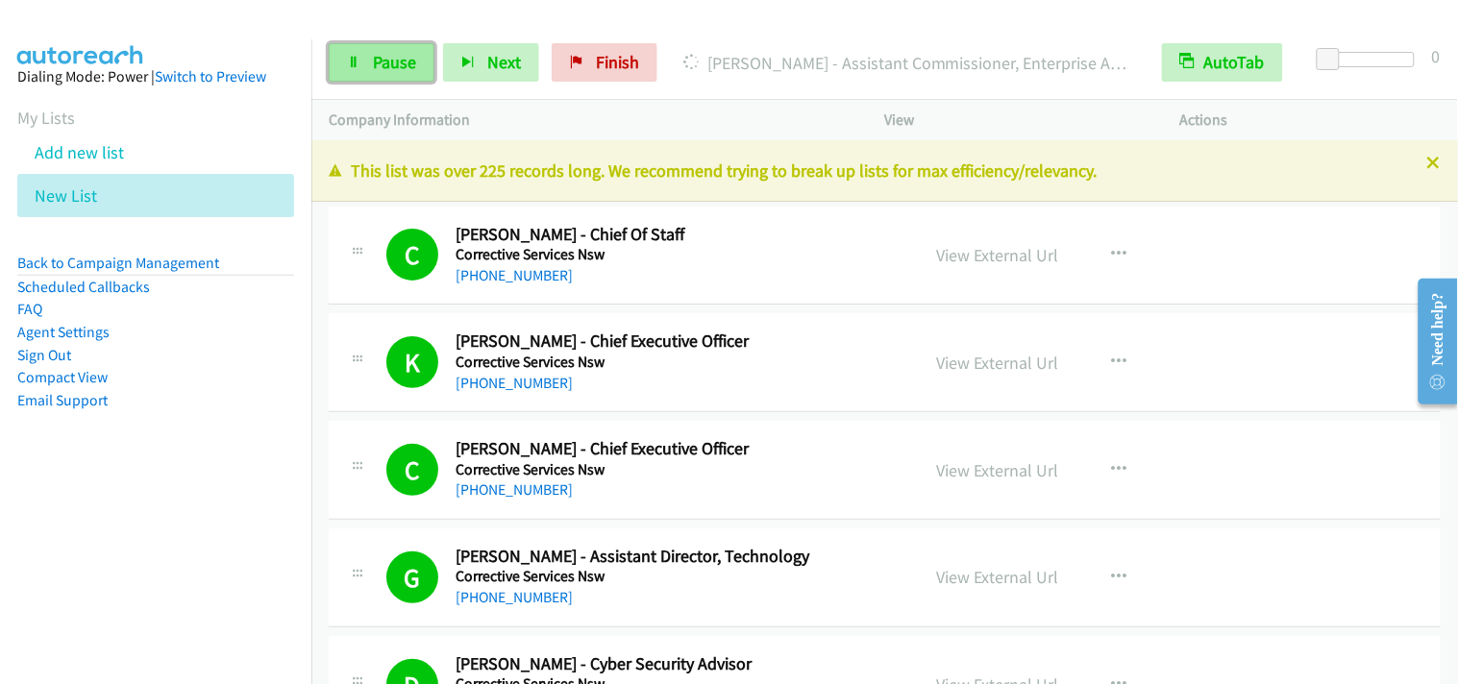
click at [386, 62] on span "Pause" at bounding box center [394, 62] width 43 height 22
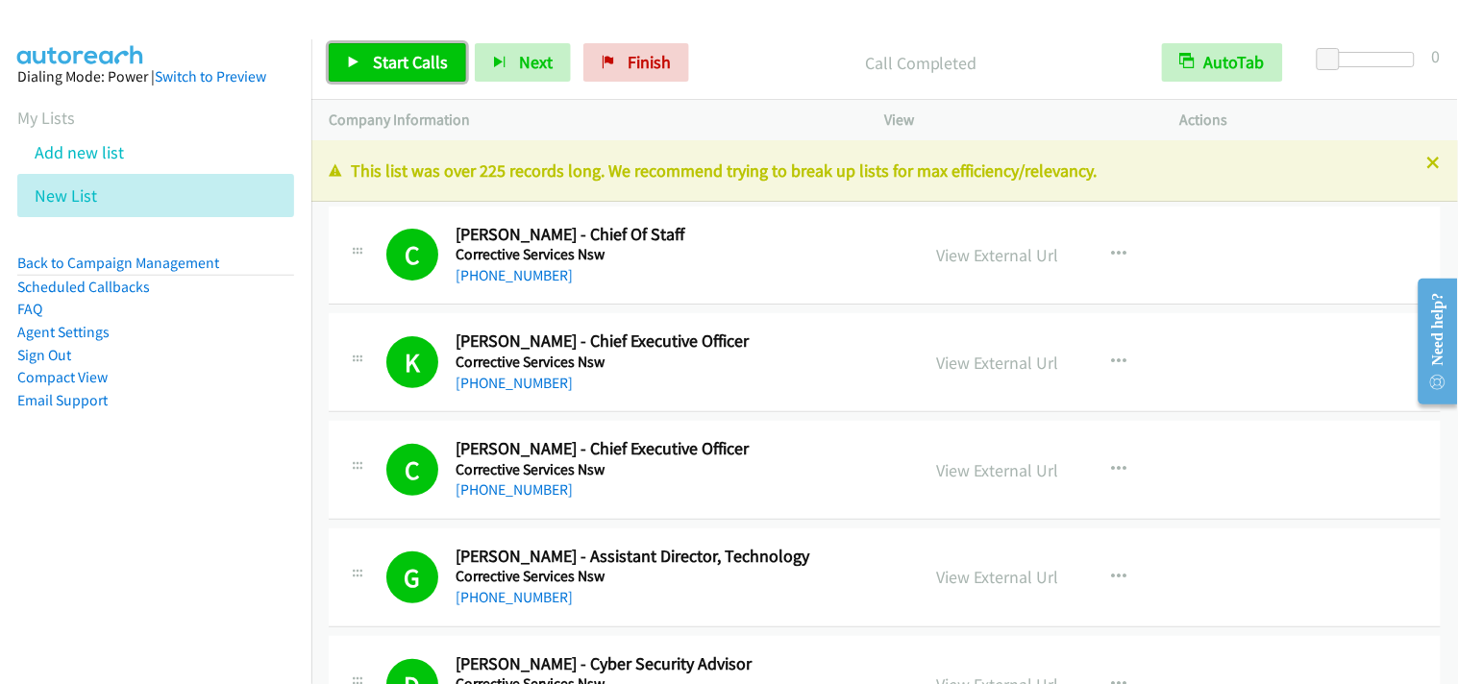
click at [379, 54] on span "Start Calls" at bounding box center [410, 62] width 75 height 22
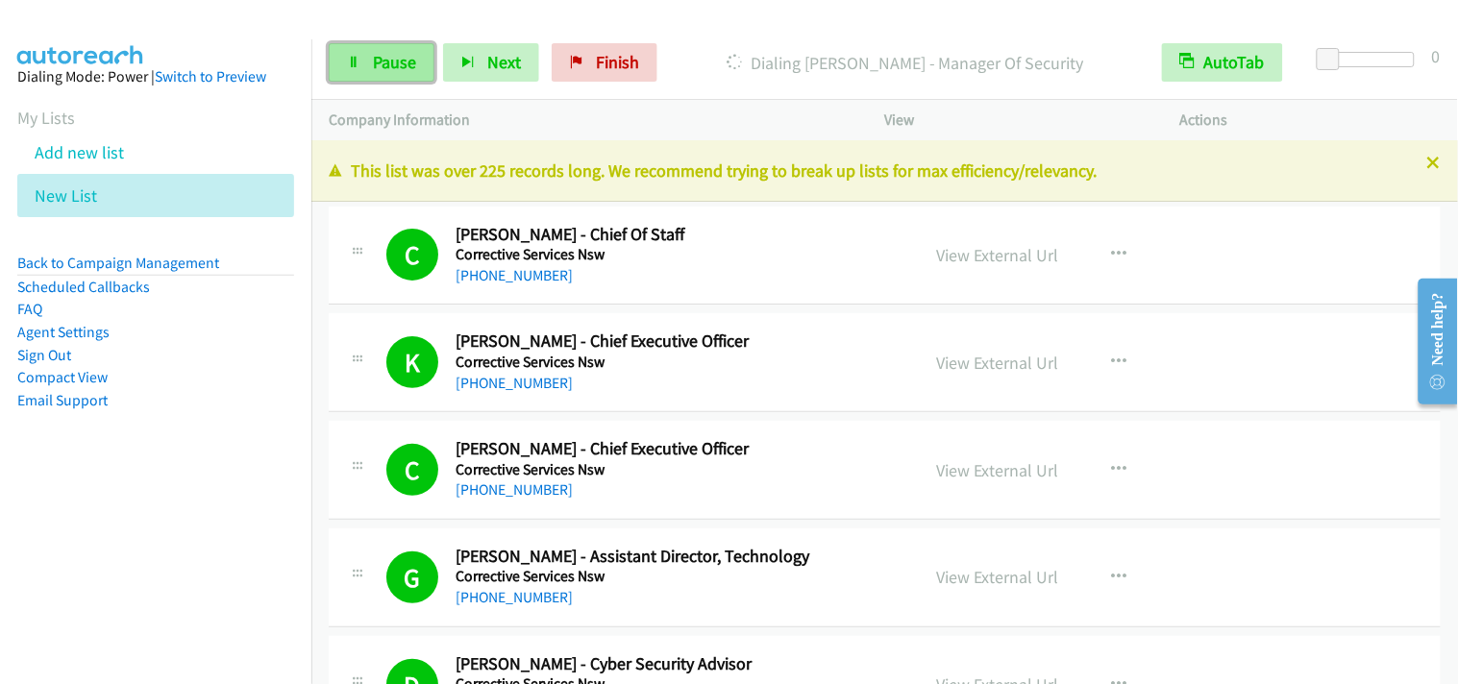
click at [399, 67] on span "Pause" at bounding box center [394, 62] width 43 height 22
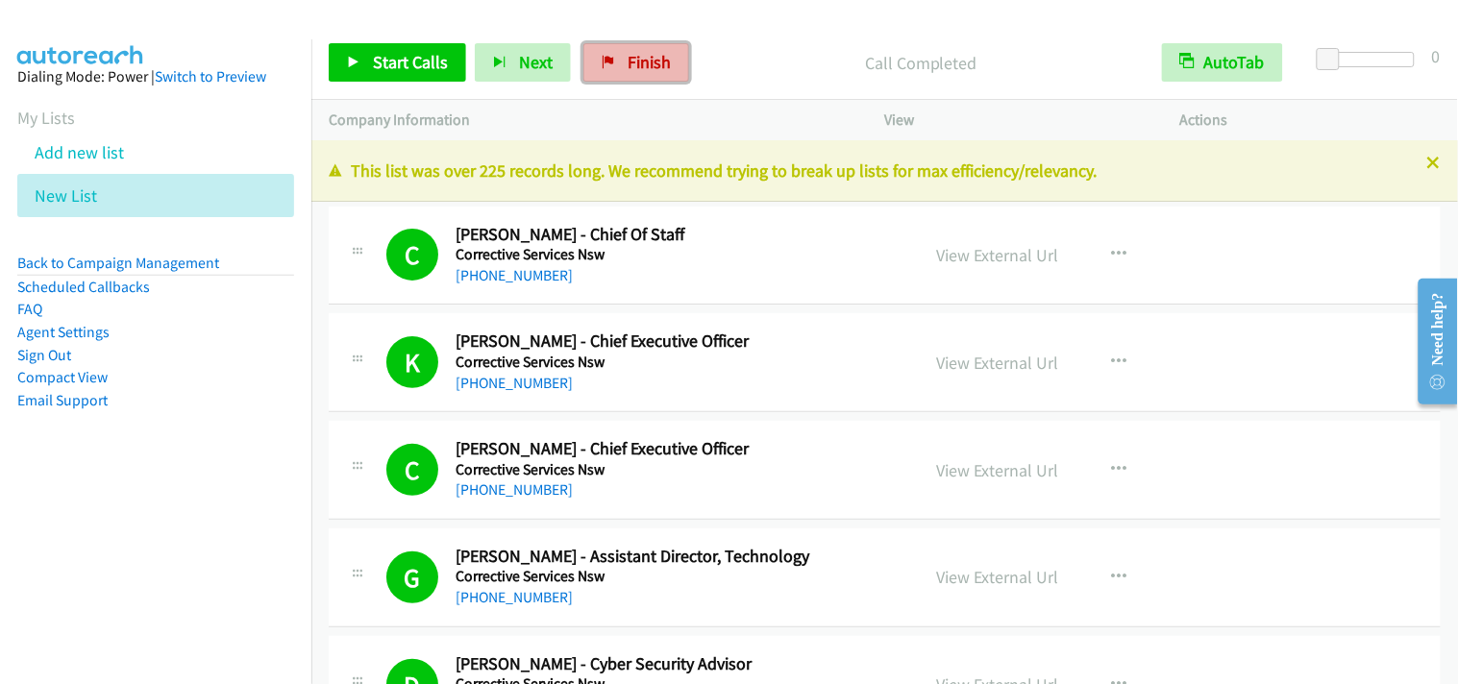
click at [642, 63] on span "Finish" at bounding box center [649, 62] width 43 height 22
